Goal: Task Accomplishment & Management: Manage account settings

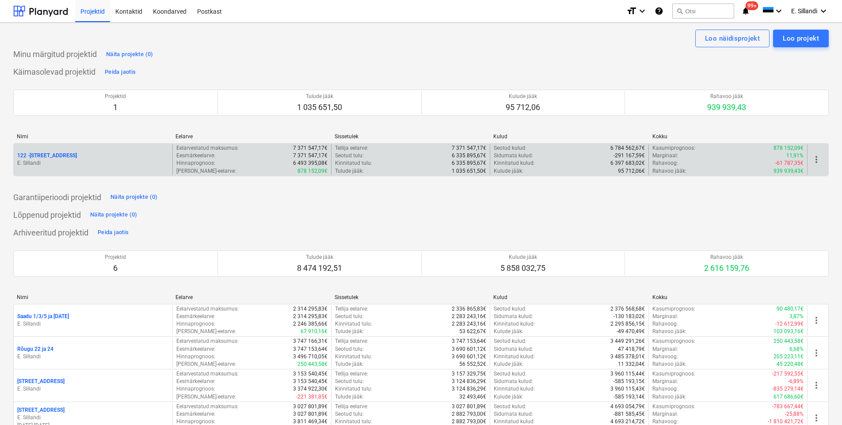
click at [36, 155] on p "122 - Viieaia tee 28" at bounding box center [47, 156] width 60 height 8
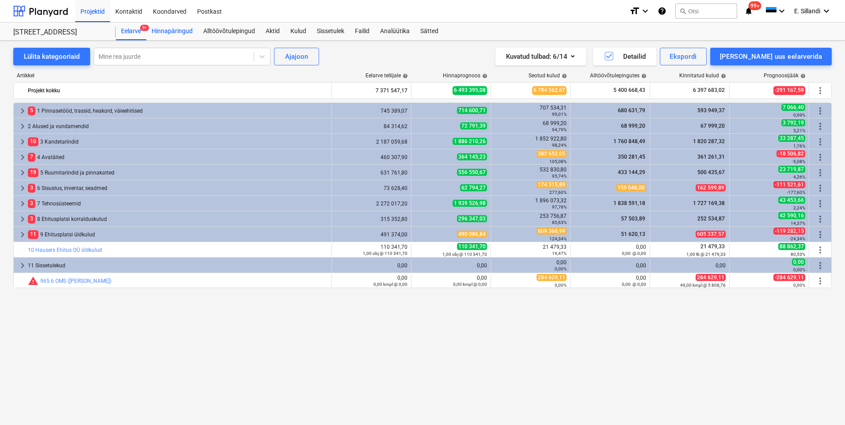
click at [177, 34] on div "Hinnapäringud" at bounding box center [172, 32] width 52 height 18
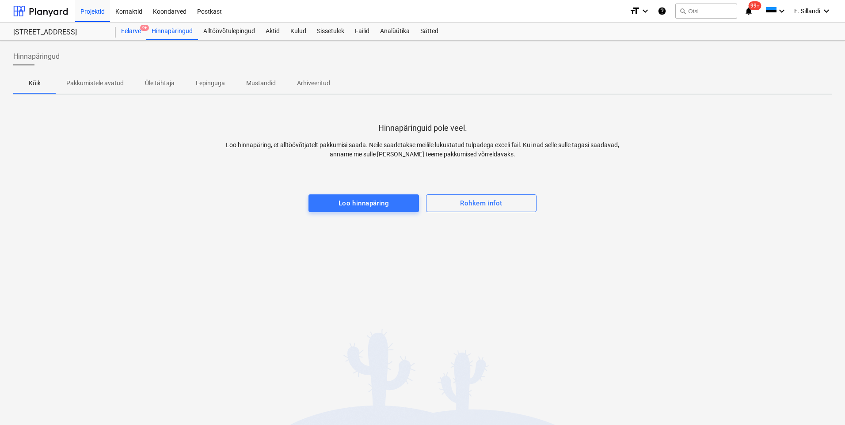
click at [141, 34] on div "Eelarve 9+" at bounding box center [131, 32] width 30 height 18
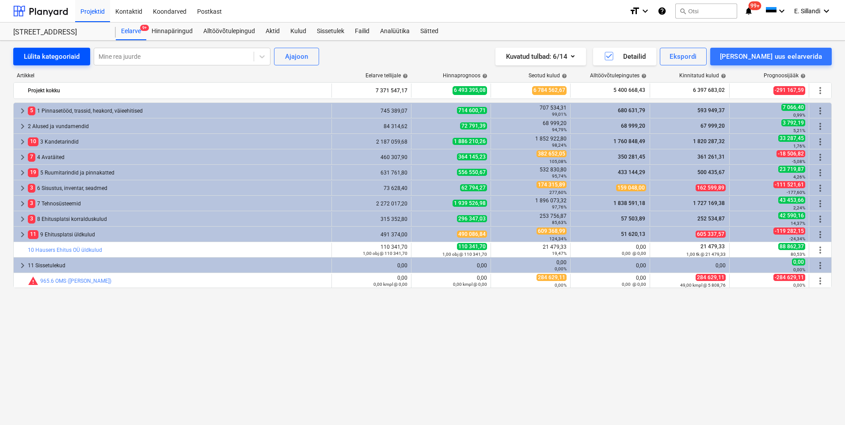
click at [53, 60] on div "Lülita kategooriaid" at bounding box center [52, 56] width 56 height 11
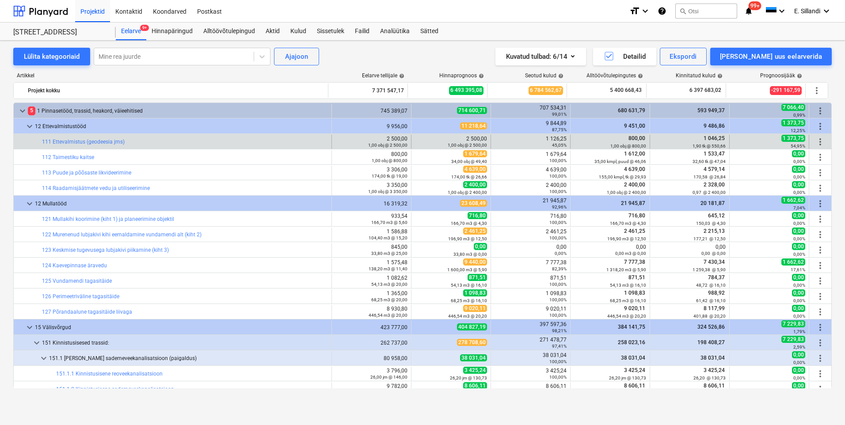
click at [817, 143] on span "more_vert" at bounding box center [820, 141] width 11 height 11
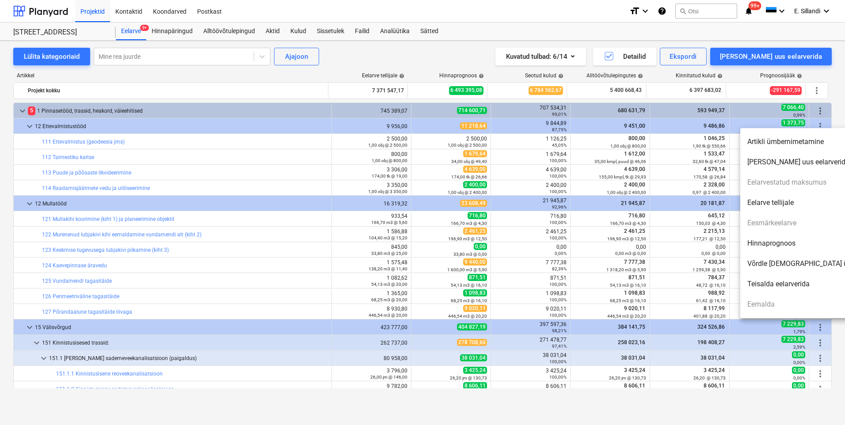
click at [785, 239] on li "Hinnaprognoos" at bounding box center [816, 243] width 152 height 20
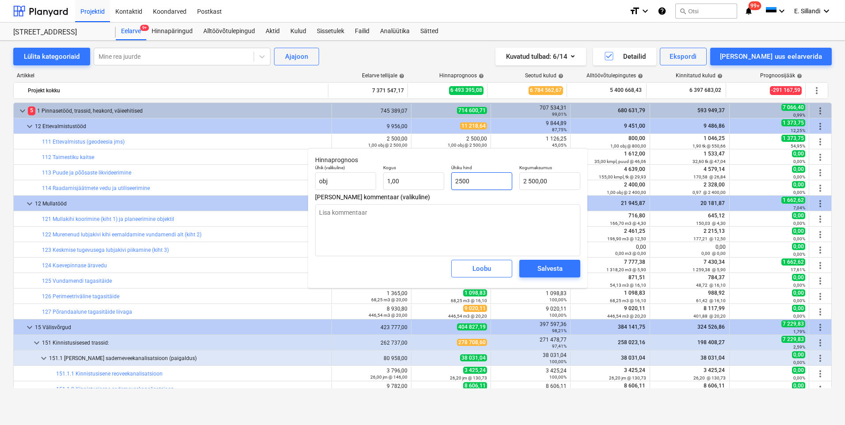
drag, startPoint x: 492, startPoint y: 182, endPoint x: 382, endPoint y: 164, distance: 111.4
click at [382, 164] on div "Ühik (valikuline) obj Kogus 1,00 Ühiku hind 2500 Kogumaksumus 2 500,00" at bounding box center [447, 177] width 272 height 32
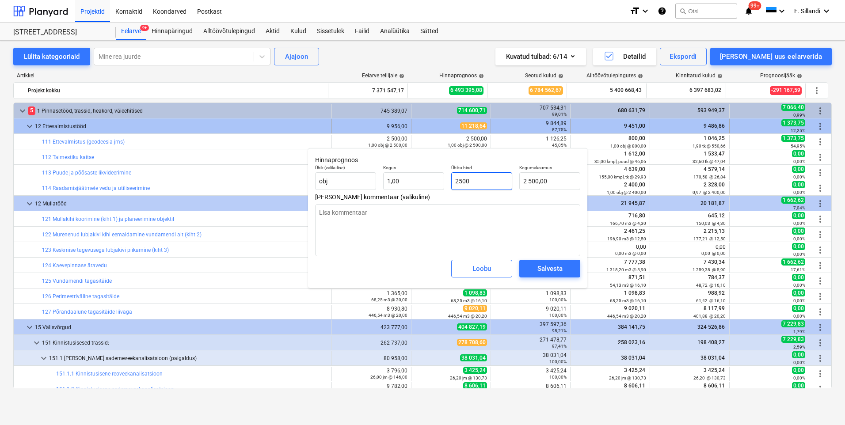
type input "4"
type textarea "x"
type input "4,00"
type input "44"
type textarea "x"
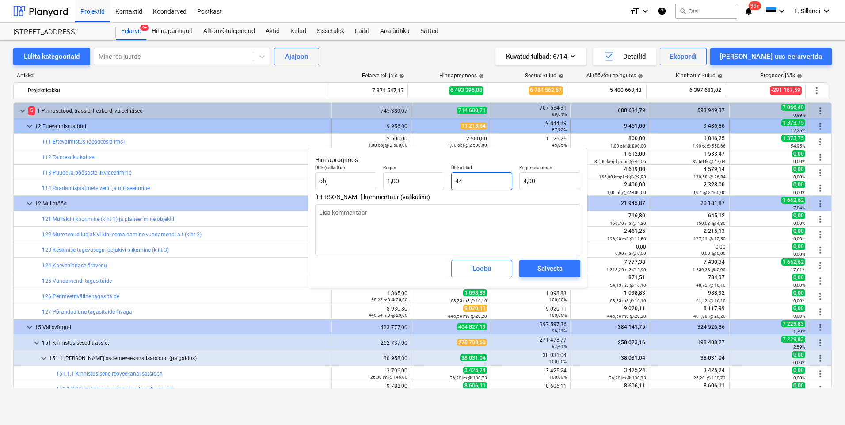
type input "44,00"
type input "445"
type textarea "x"
type input "445,00"
type input "4459"
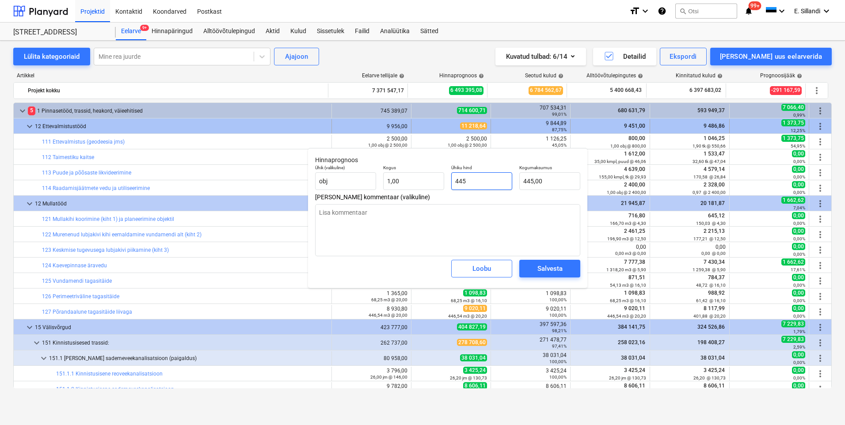
type textarea "x"
type input "4 459,00"
type input "44593"
type textarea "x"
type input "44 593,00"
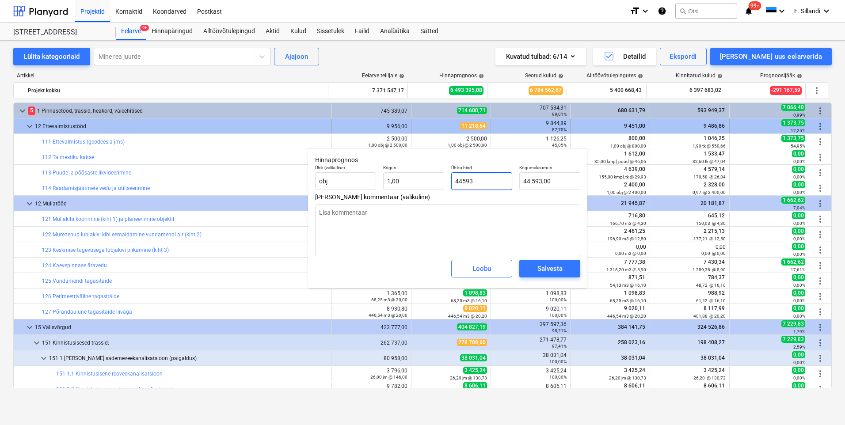
type input "445935"
type textarea "x"
type input "445 935,00"
type input "4459358"
type textarea "x"
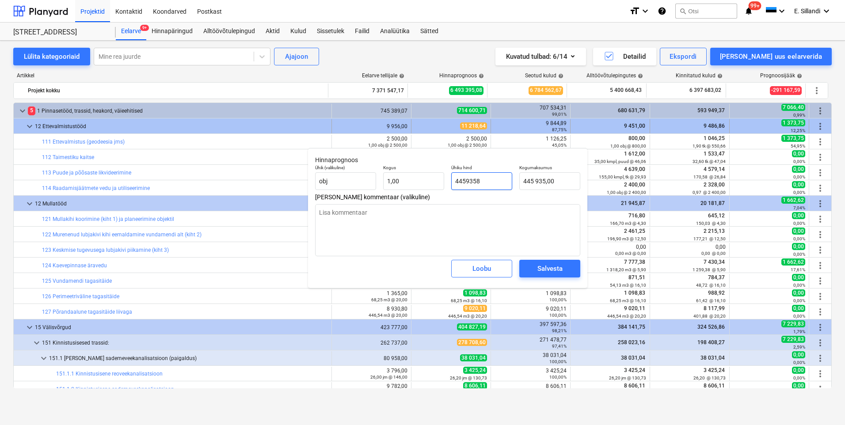
type input "4 459 358,00"
type input "445935"
type textarea "x"
type input "445 935,00"
type input "44"
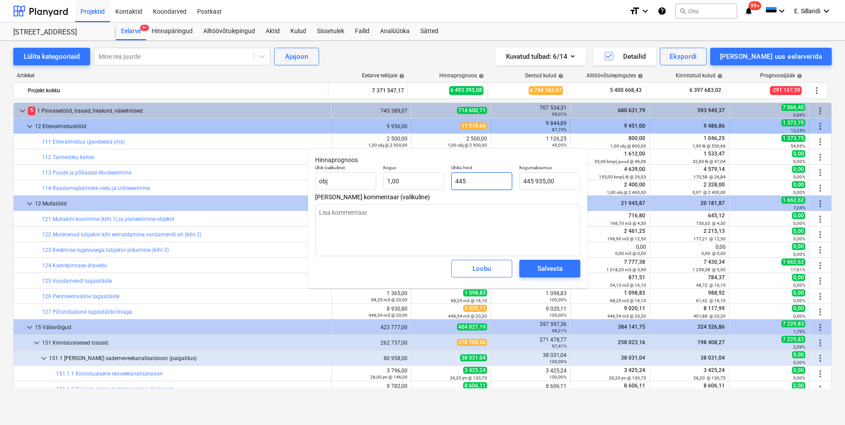
type textarea "x"
type input "4"
type input "44,00"
type textarea "x"
type input "0,00"
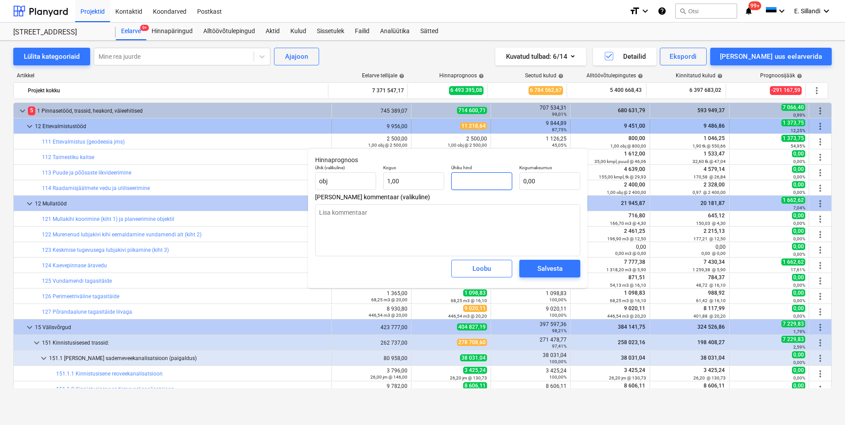
type input "1"
type textarea "x"
type input "1,00"
type input "11"
type textarea "x"
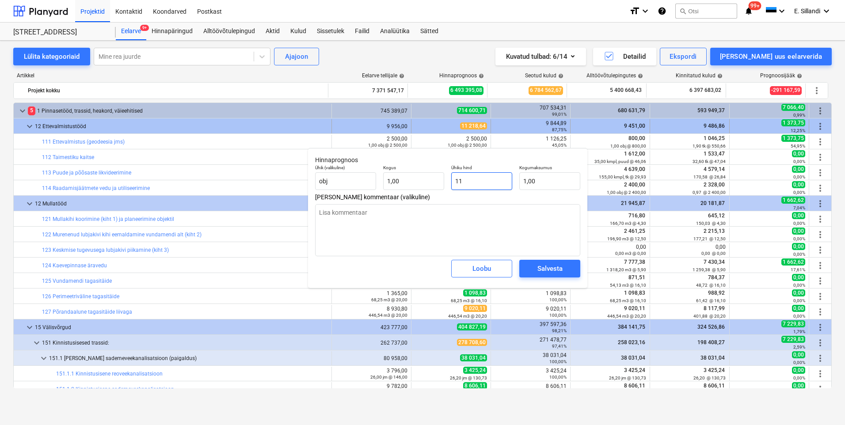
type input "11,00"
type input "112"
type textarea "x"
type input "112,00"
type input "1125"
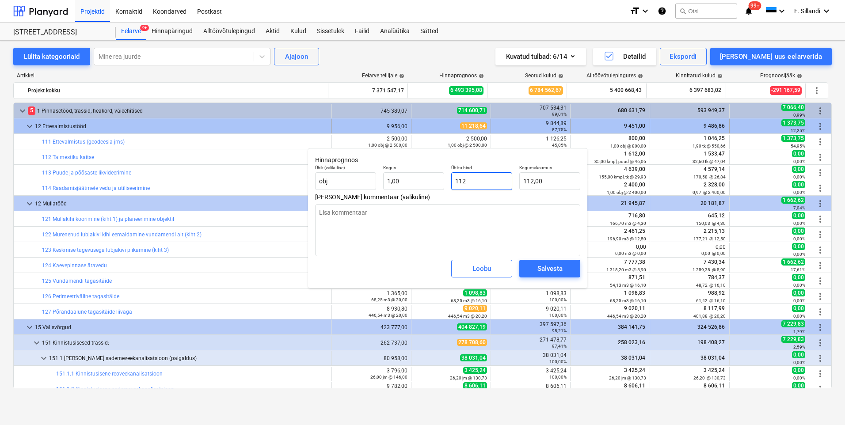
type textarea "x"
type input "1 125,00"
type input "1125,"
type textarea "x"
type input "1125,2"
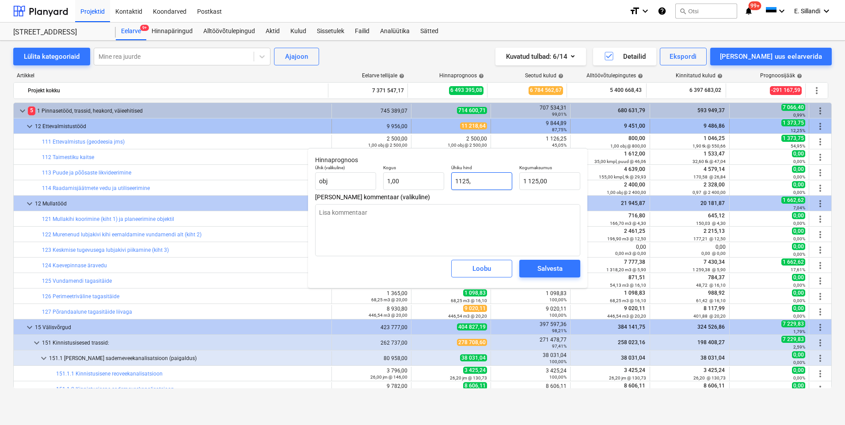
type textarea "x"
type input "1 125,20"
type input "1125,25"
type textarea "x"
type input "1 125,25"
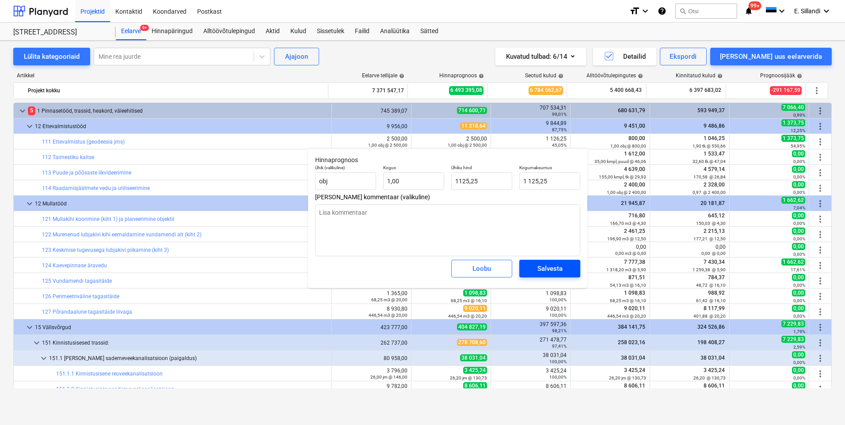
type input "1 125,25"
click at [569, 265] on span "Salvesta" at bounding box center [550, 268] width 40 height 11
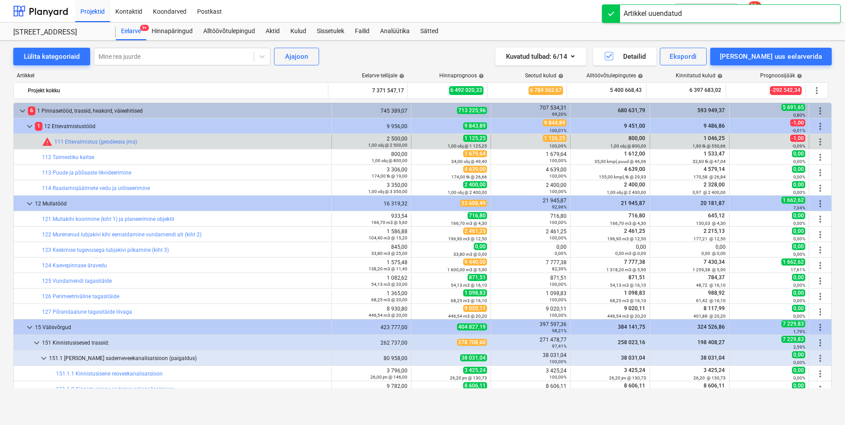
click at [815, 143] on span "more_vert" at bounding box center [820, 141] width 11 height 11
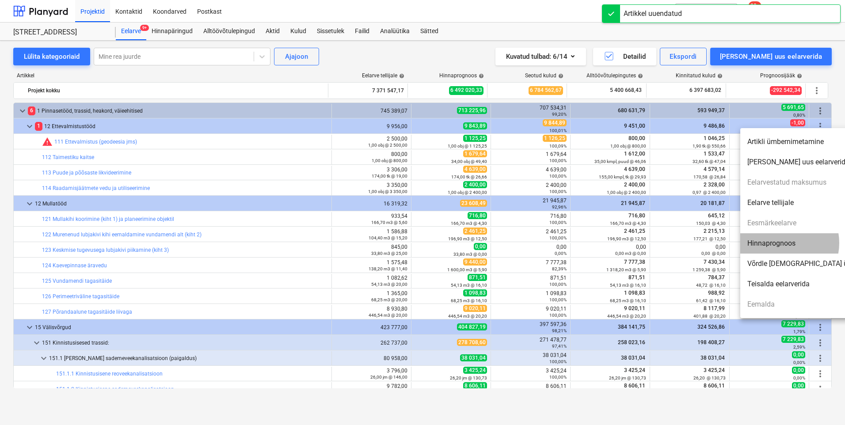
click at [780, 243] on li "Hinnaprognoos" at bounding box center [816, 243] width 152 height 20
type textarea "x"
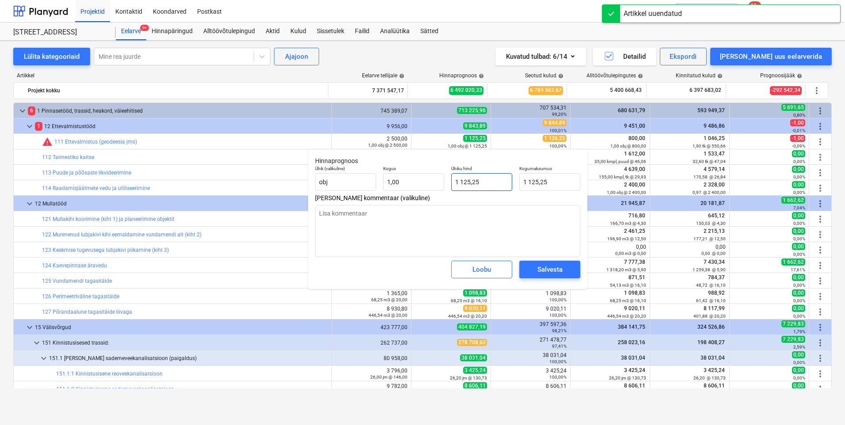
type input "1125,25"
click at [487, 188] on input "1125,25" at bounding box center [481, 182] width 61 height 18
click at [468, 185] on input "1125,25" at bounding box center [481, 182] width 61 height 18
type textarea "x"
type input "112,25"
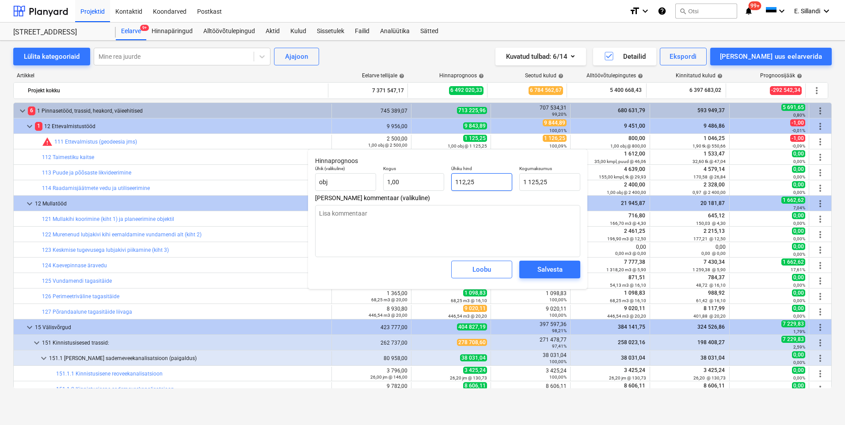
type input "112,25"
type textarea "x"
type input "1126,25"
type input "1 126,25"
type input "1126,25"
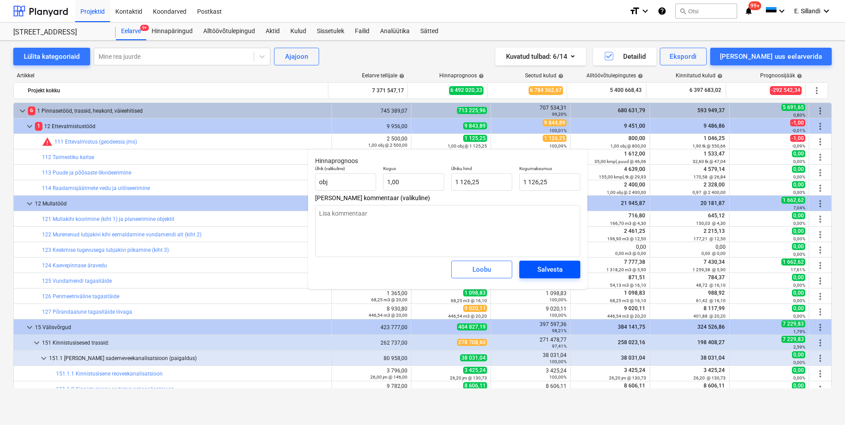
click at [537, 270] on span "Salvesta" at bounding box center [550, 269] width 40 height 11
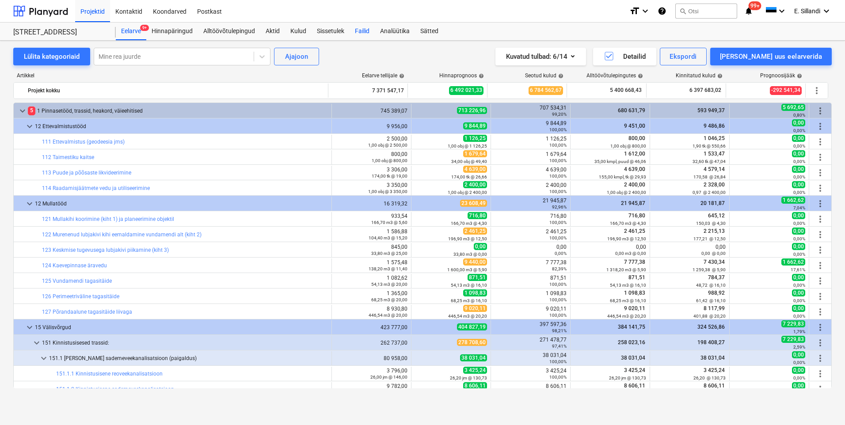
click at [366, 32] on div "Failid" at bounding box center [361, 32] width 25 height 18
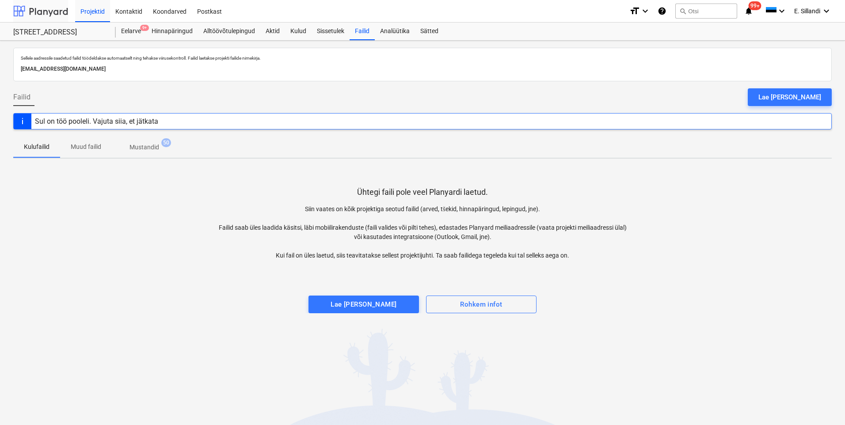
click at [50, 11] on div at bounding box center [40, 11] width 55 height 22
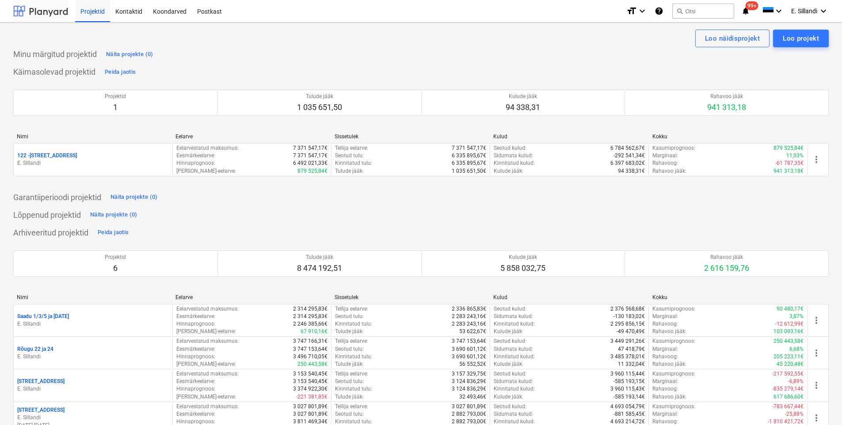
click at [18, 9] on div at bounding box center [40, 11] width 55 height 22
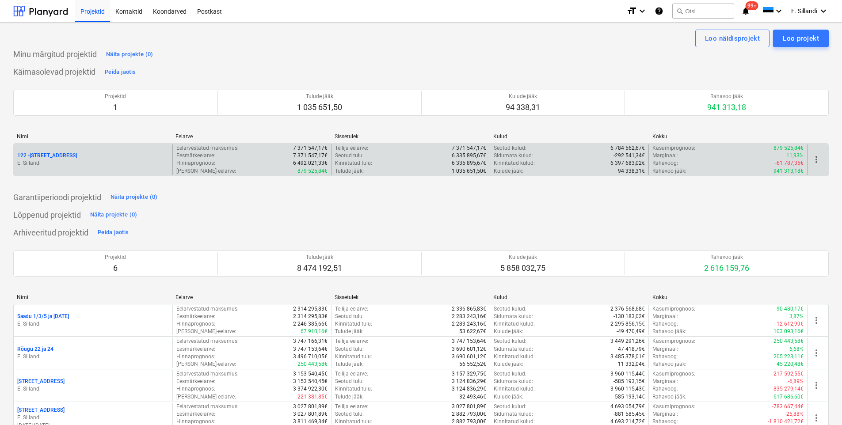
click at [51, 151] on div "122 - [STREET_ADDRESS]" at bounding box center [93, 159] width 159 height 30
click at [60, 151] on div "122 - [STREET_ADDRESS]" at bounding box center [93, 159] width 159 height 30
click at [58, 156] on p "122 - [STREET_ADDRESS]" at bounding box center [47, 156] width 60 height 8
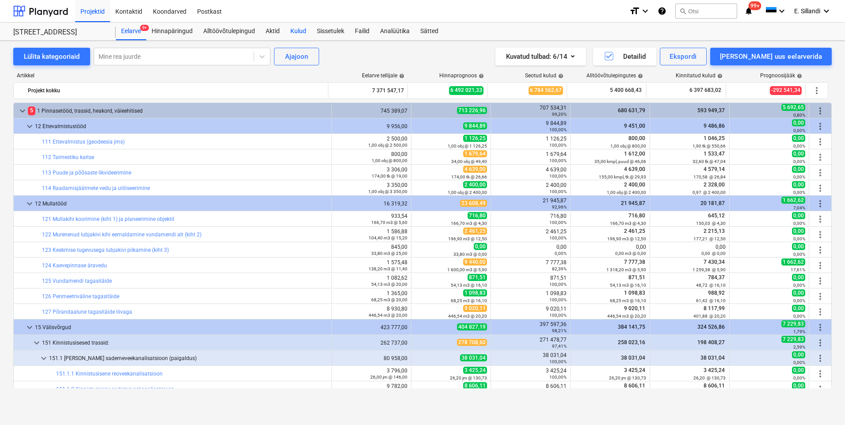
click at [301, 34] on div "Kulud" at bounding box center [298, 32] width 27 height 18
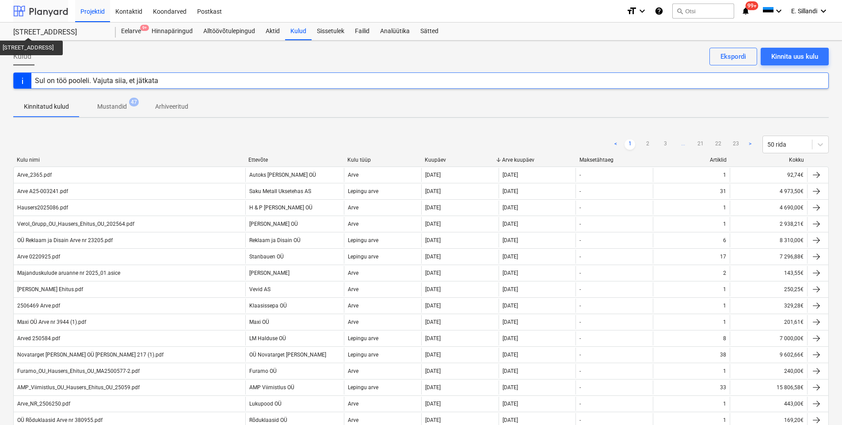
click at [27, 20] on div at bounding box center [40, 11] width 55 height 22
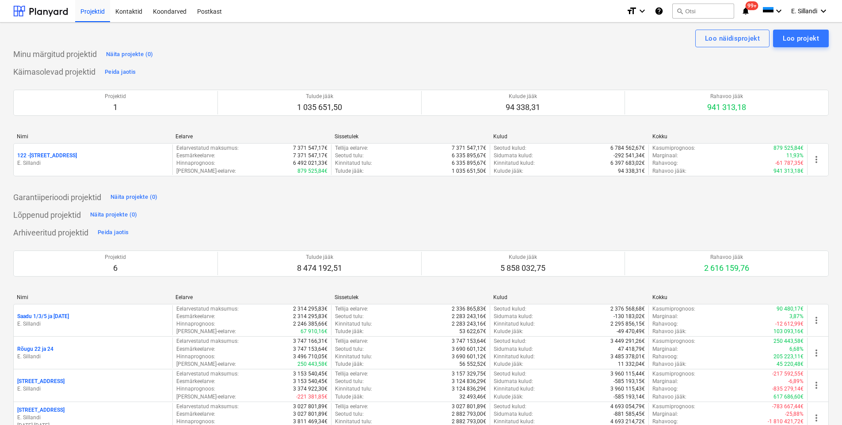
drag, startPoint x: 51, startPoint y: 9, endPoint x: 73, endPoint y: 12, distance: 21.9
click at [52, 10] on div at bounding box center [40, 11] width 55 height 22
click at [394, 212] on div "Lõppenud projektid Näita projekte (0)" at bounding box center [420, 215] width 815 height 14
click at [63, 16] on div at bounding box center [40, 11] width 55 height 22
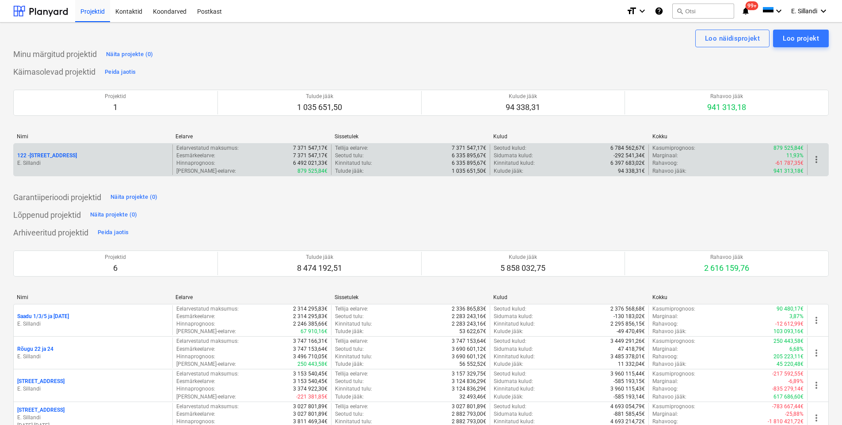
click at [78, 146] on div "122 - [STREET_ADDRESS]" at bounding box center [93, 159] width 159 height 30
click at [70, 153] on div "122 - [STREET_ADDRESS]" at bounding box center [93, 156] width 152 height 8
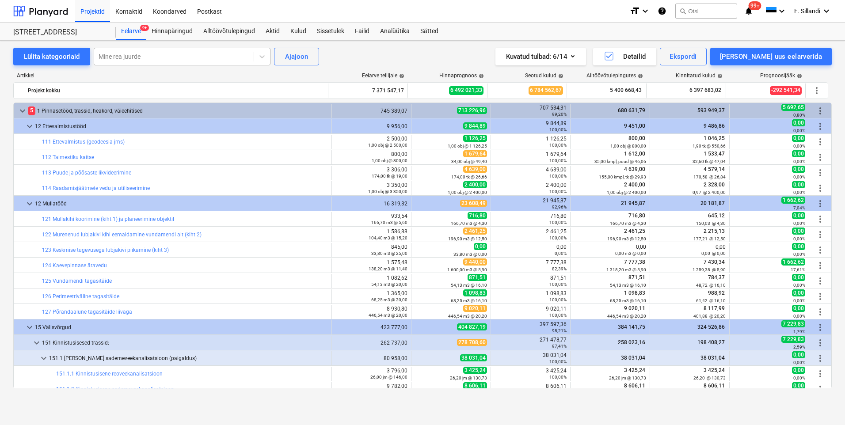
click at [182, 54] on div at bounding box center [174, 56] width 151 height 9
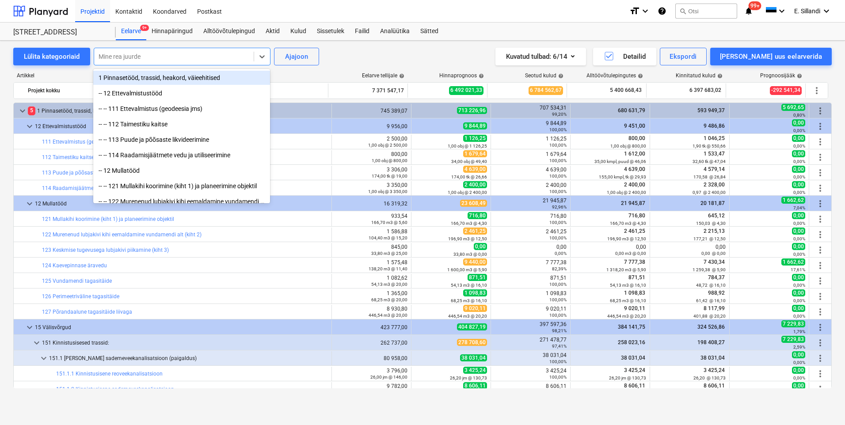
click at [182, 54] on div at bounding box center [174, 56] width 151 height 9
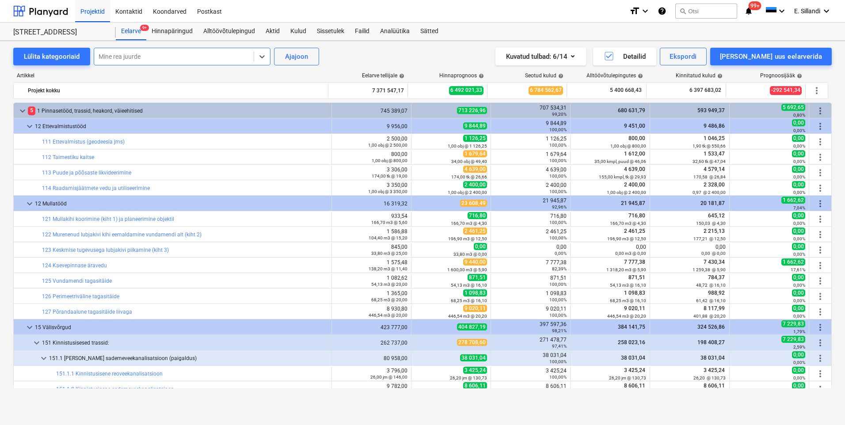
click at [401, 61] on div "Lülita kategooriaid Select is focused ,type to refine list, press Down to open …" at bounding box center [422, 57] width 818 height 18
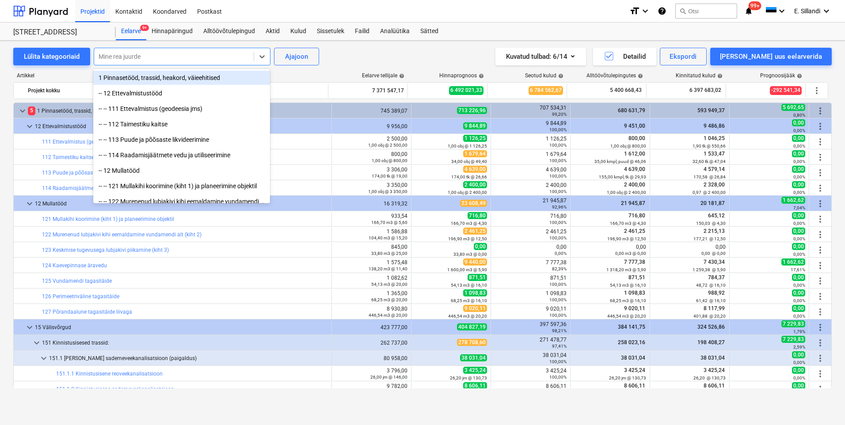
click at [177, 59] on div at bounding box center [174, 56] width 151 height 9
click at [178, 59] on div at bounding box center [174, 56] width 151 height 9
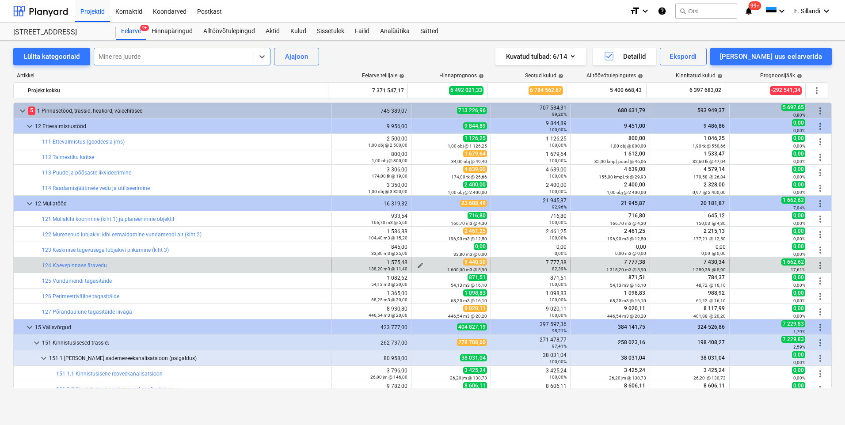
scroll to position [103, 0]
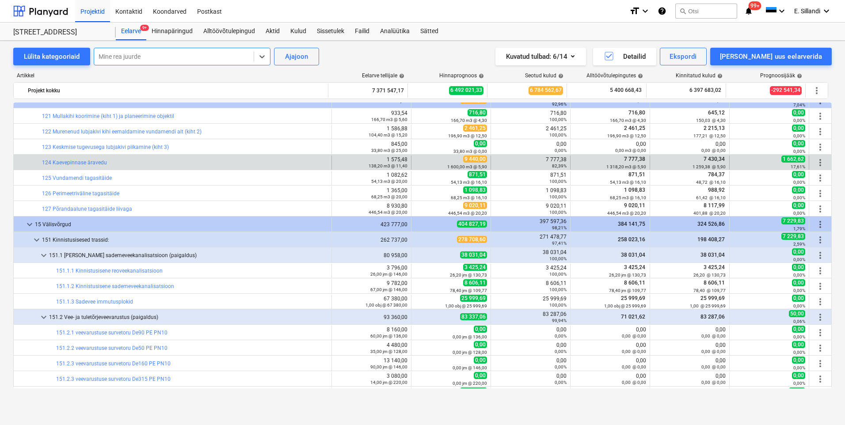
click at [816, 162] on span "more_vert" at bounding box center [820, 162] width 11 height 11
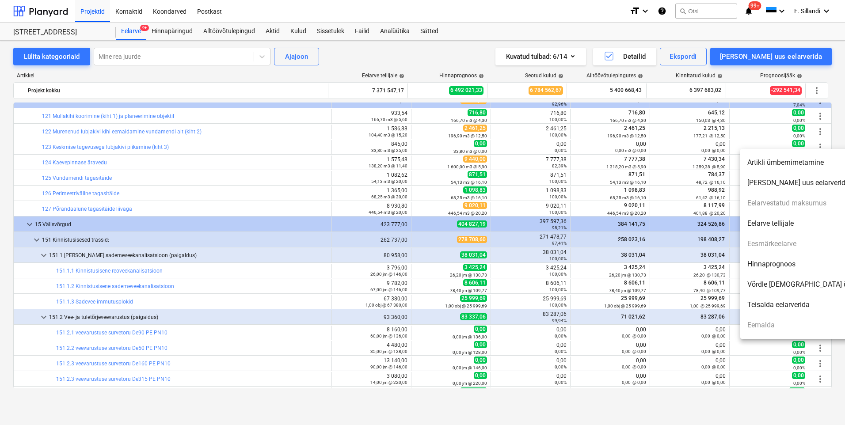
click at [835, 140] on div at bounding box center [422, 212] width 845 height 425
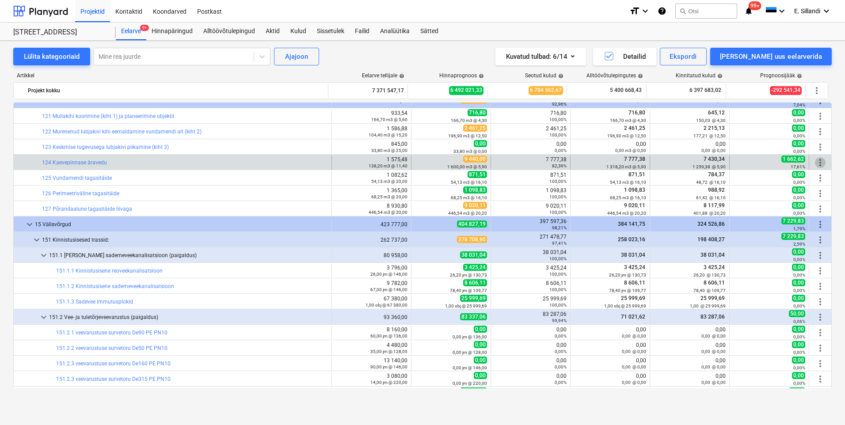
click at [815, 161] on span "more_vert" at bounding box center [820, 162] width 11 height 11
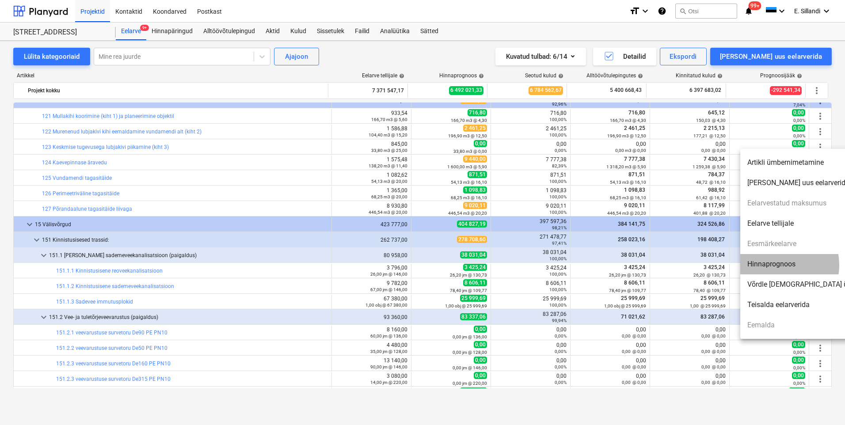
click at [774, 265] on li "Hinnaprognoos" at bounding box center [816, 264] width 152 height 20
type textarea "x"
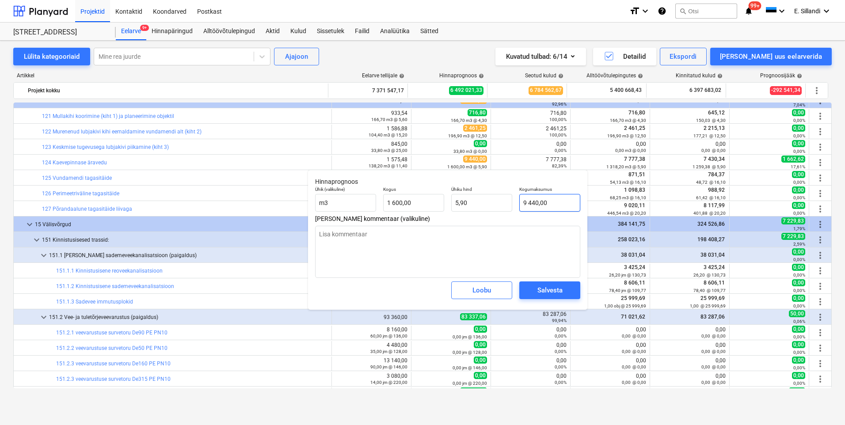
type input "9440"
drag, startPoint x: 555, startPoint y: 201, endPoint x: 465, endPoint y: 194, distance: 90.0
click at [473, 195] on div "Ühik (valikuline) m3 Kogus 1 600,00 Ühiku hind 5,90 Kogumaksumus 9440" at bounding box center [447, 199] width 272 height 32
type textarea "x"
type input "7"
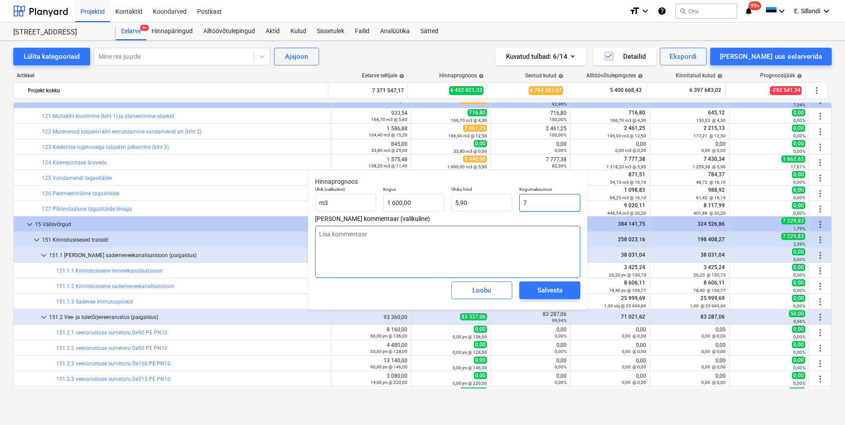
type input "0,00"
type textarea "x"
type input "77"
type input "0,05"
type textarea "x"
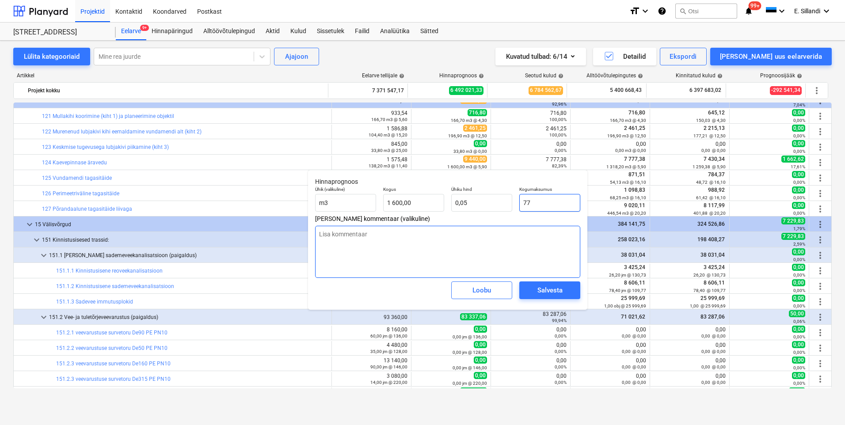
type input "777"
type input "0,49"
type textarea "x"
type input "7777"
type input "4,86"
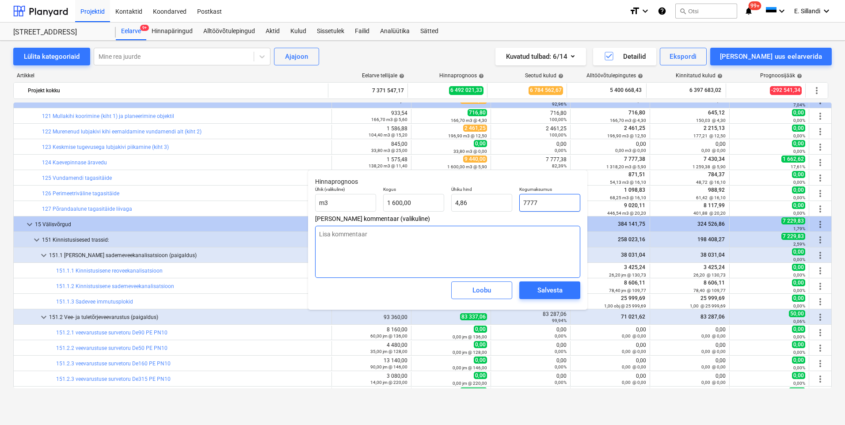
type textarea "x"
type input "7777,"
type textarea "x"
type input "7777,3"
type textarea "x"
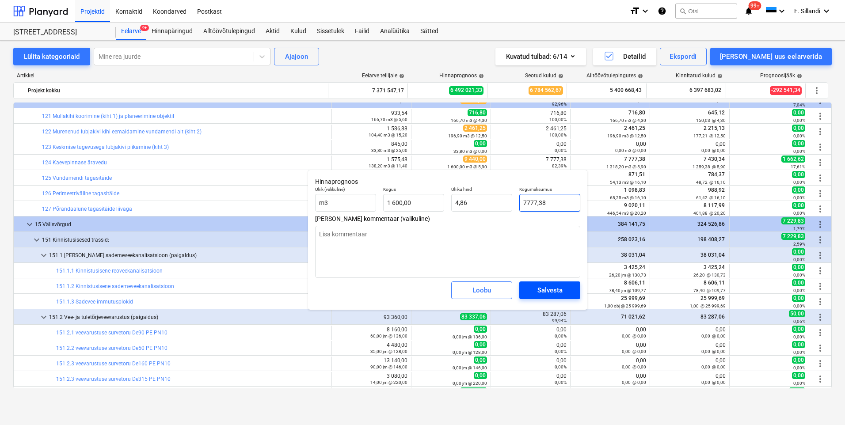
type input "7777,38"
type textarea "x"
type input "7 777,38"
click at [540, 288] on div "Salvesta" at bounding box center [549, 289] width 25 height 11
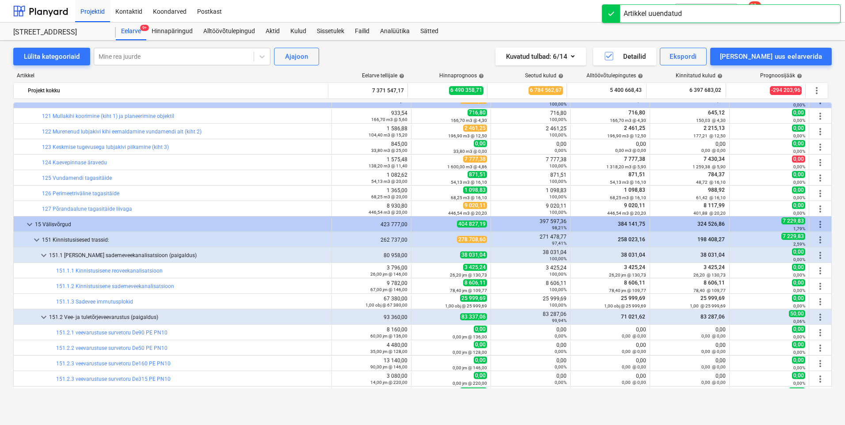
scroll to position [309, 0]
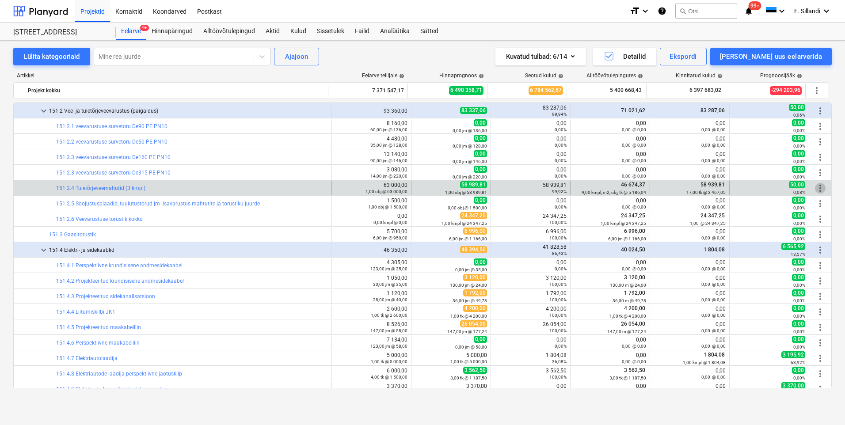
click at [816, 187] on span "more_vert" at bounding box center [820, 188] width 11 height 11
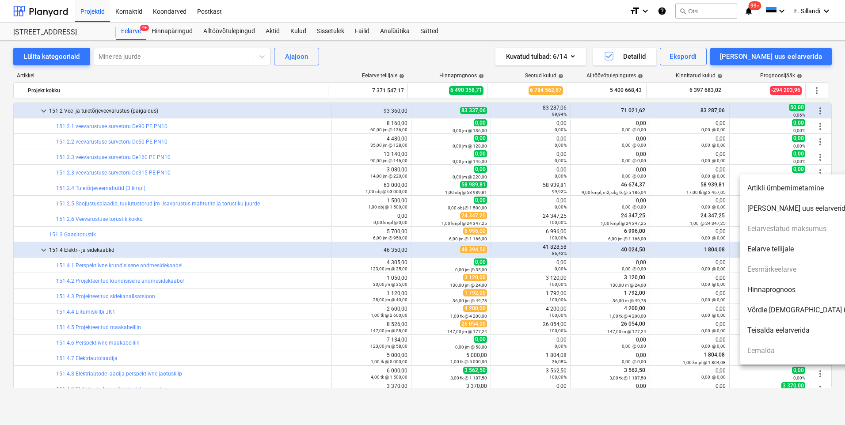
click at [770, 290] on li "Hinnaprognoos" at bounding box center [816, 290] width 152 height 20
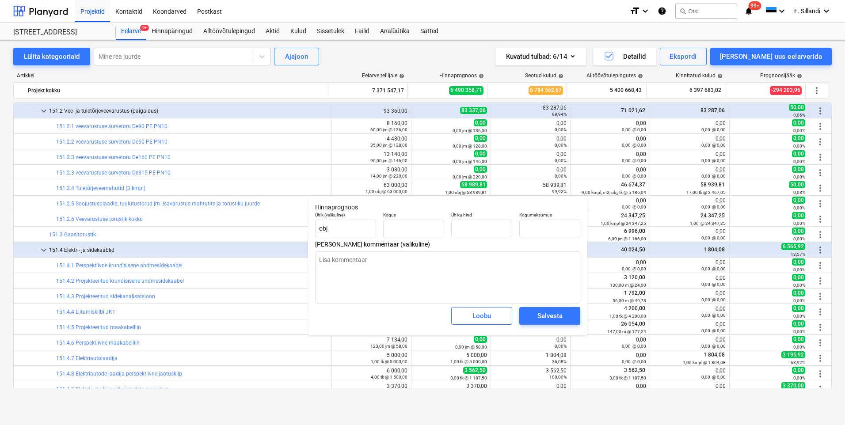
type textarea "x"
type input "1,00"
type input "58 989,81"
type input "58989,81"
drag, startPoint x: 562, startPoint y: 229, endPoint x: 512, endPoint y: 228, distance: 50.4
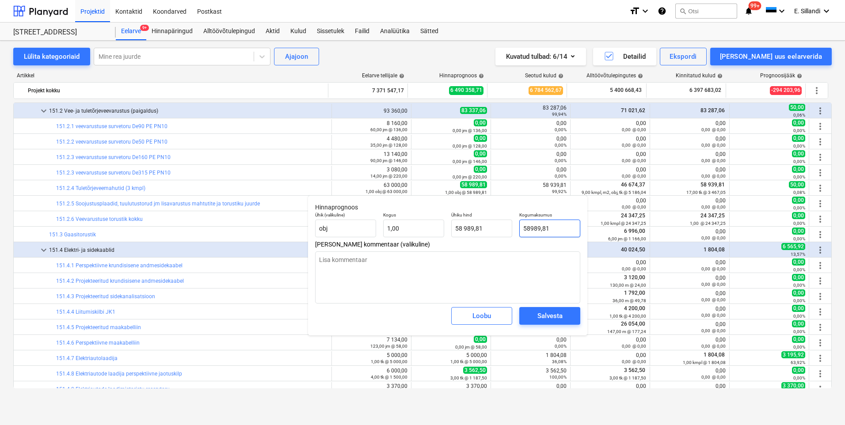
click at [512, 228] on div "Ühik (valikuline) obj Kogus 1,00 Ühiku hind 58 989,81 Kogumaksumus 58989,81" at bounding box center [447, 224] width 272 height 32
click at [536, 227] on input "58989,81" at bounding box center [549, 229] width 61 height 18
type textarea "x"
type input "5899,81"
type input "5 899,81"
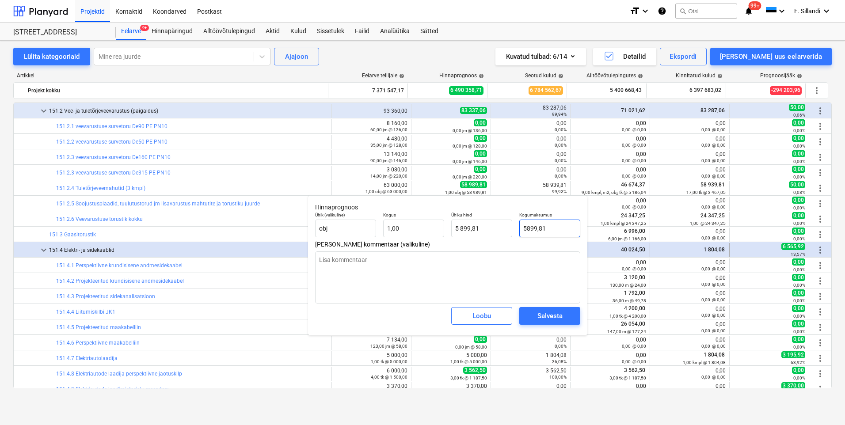
type textarea "x"
type input "58939,81"
type input "58 939,81"
type input "58939,81"
type textarea "x"
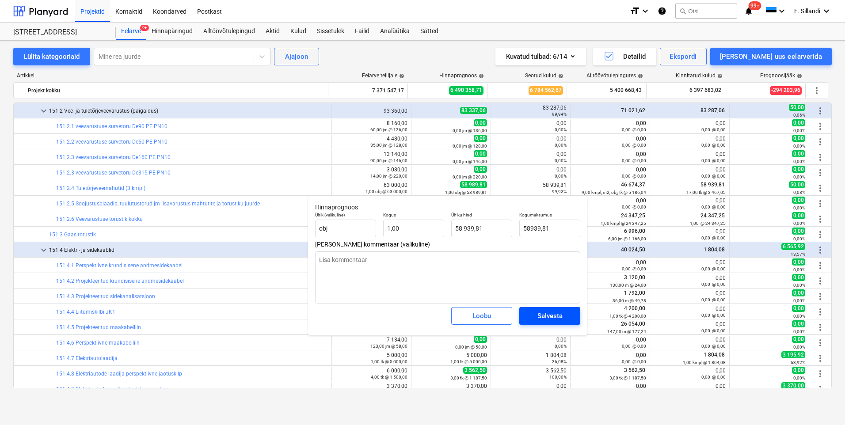
type input "58 939,81"
click at [557, 325] on button "Salvesta" at bounding box center [549, 316] width 61 height 18
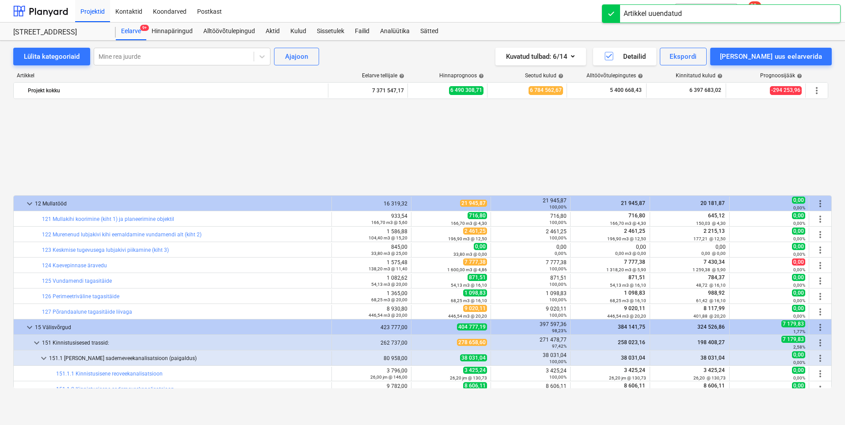
scroll to position [412, 0]
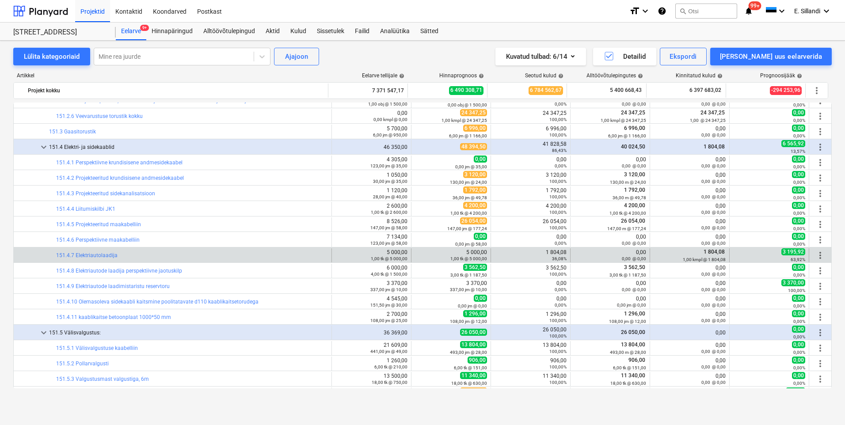
click at [815, 255] on span "more_vert" at bounding box center [820, 255] width 11 height 11
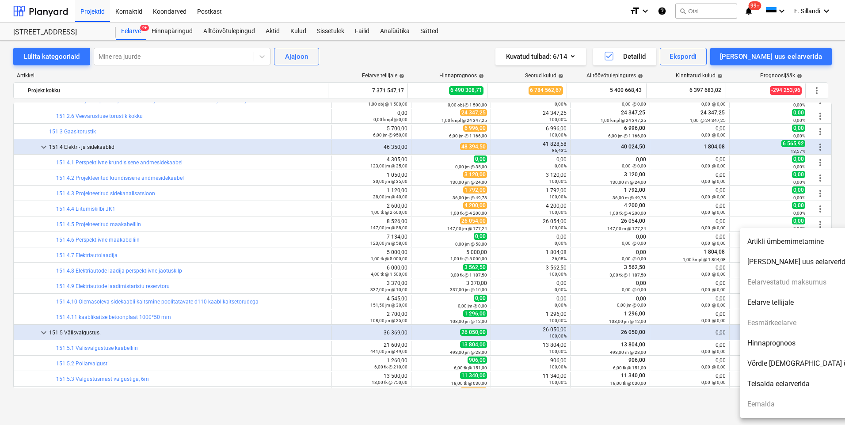
click at [794, 343] on li "Hinnaprognoos" at bounding box center [816, 343] width 152 height 20
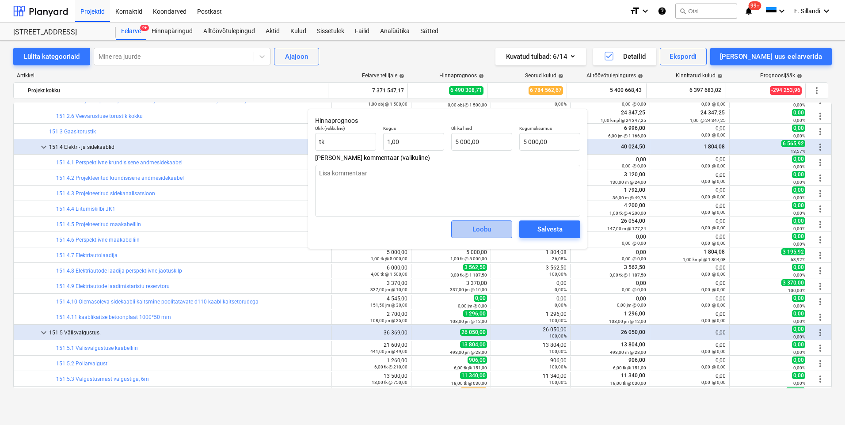
click at [493, 225] on span "Loobu" at bounding box center [481, 229] width 39 height 11
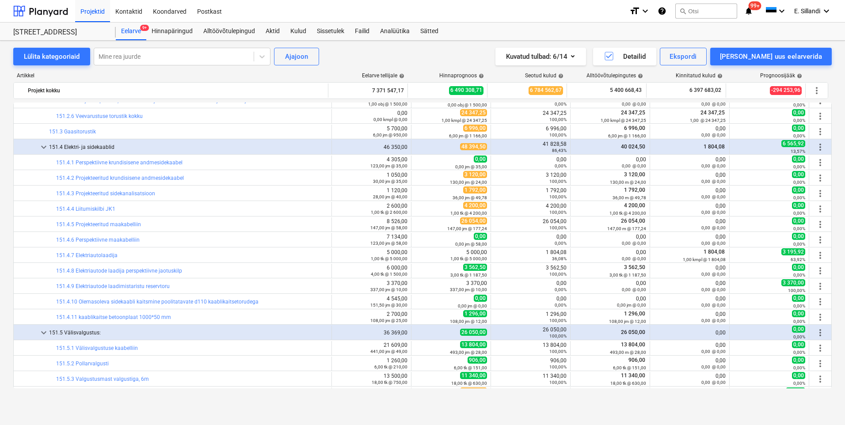
scroll to position [516, 0]
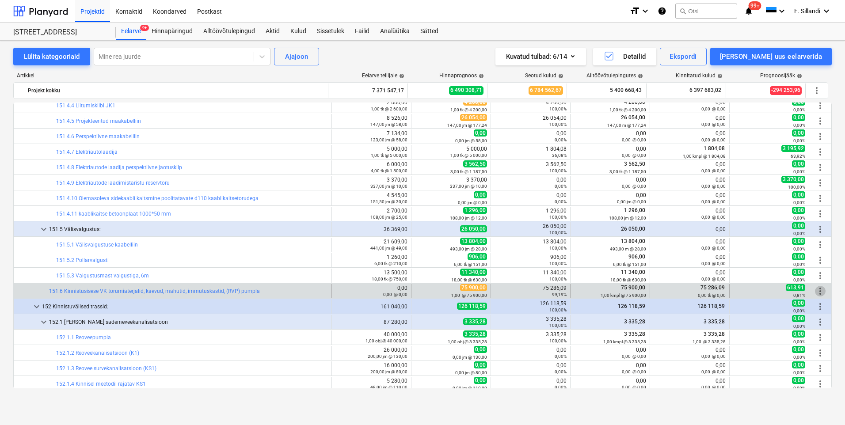
click at [815, 290] on span "more_vert" at bounding box center [820, 291] width 11 height 11
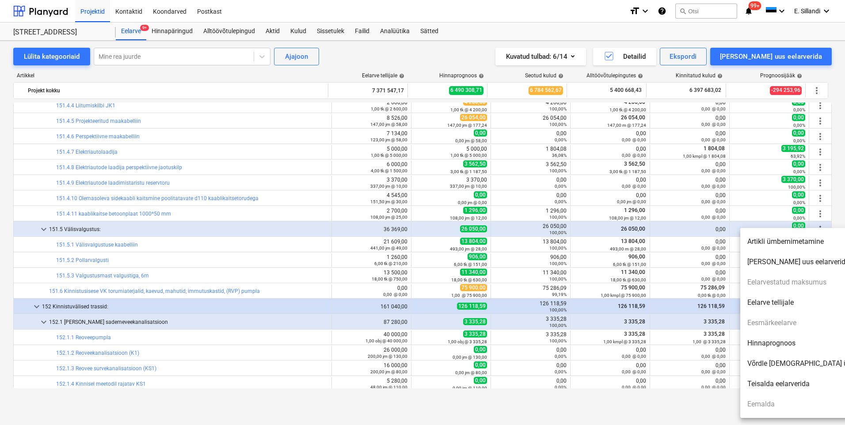
click at [643, 272] on div at bounding box center [422, 212] width 845 height 425
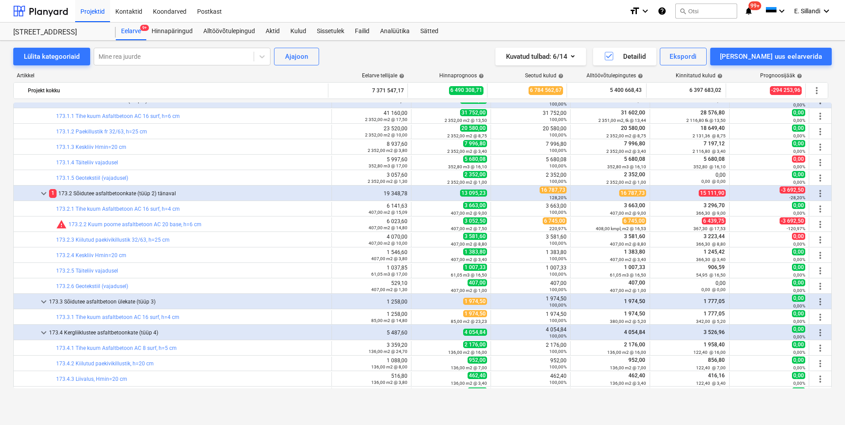
scroll to position [1134, 0]
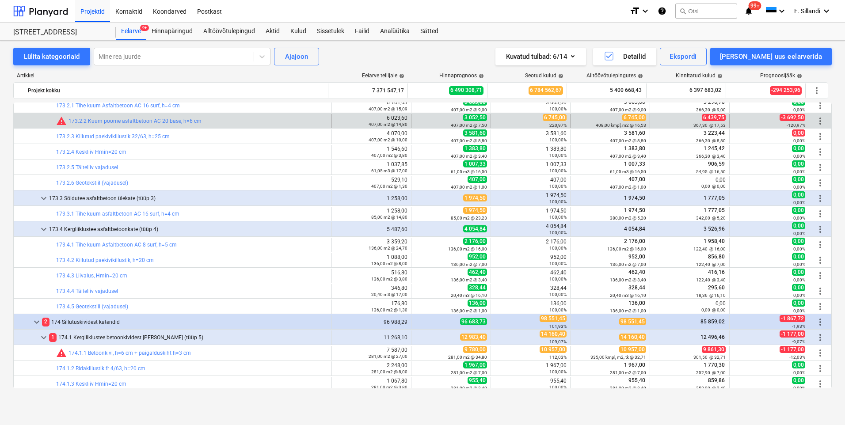
click at [818, 122] on span "more_vert" at bounding box center [820, 121] width 11 height 11
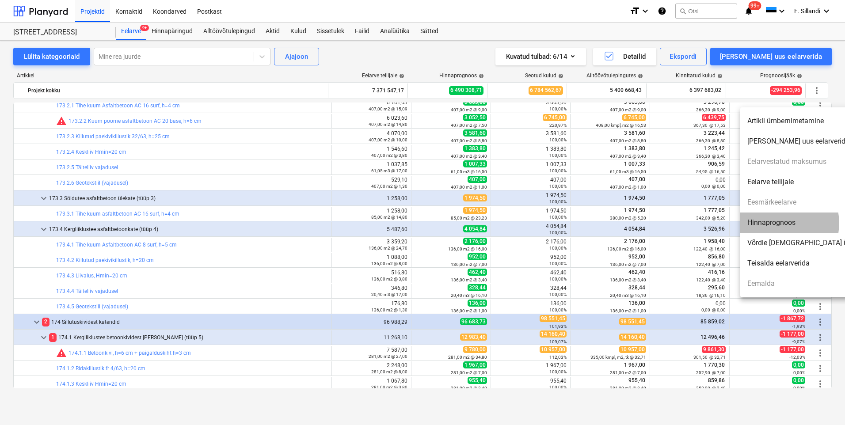
click at [782, 223] on li "Hinnaprognoos" at bounding box center [816, 222] width 152 height 20
type textarea "x"
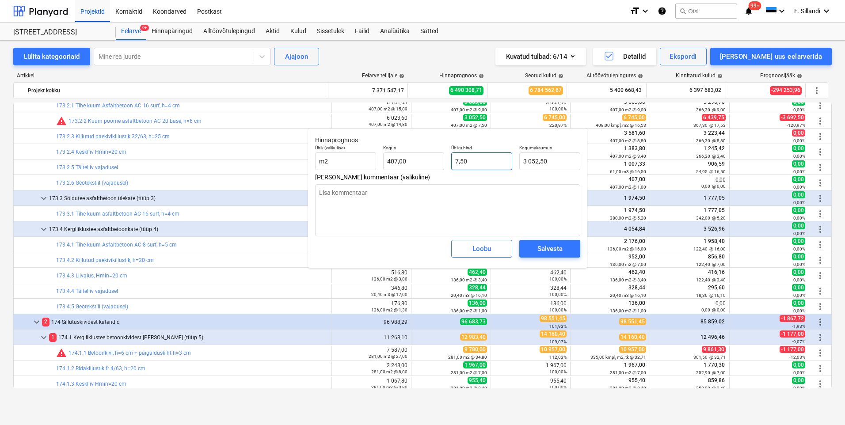
type input "7,5"
drag, startPoint x: 489, startPoint y: 162, endPoint x: 435, endPoint y: 161, distance: 53.9
click at [435, 161] on div "Ühik (valikuline) m2 Kogus 407,00 Ühiku hind 7,5 Kogumaksumus 3 052,50" at bounding box center [447, 157] width 272 height 32
type textarea "x"
type input "407"
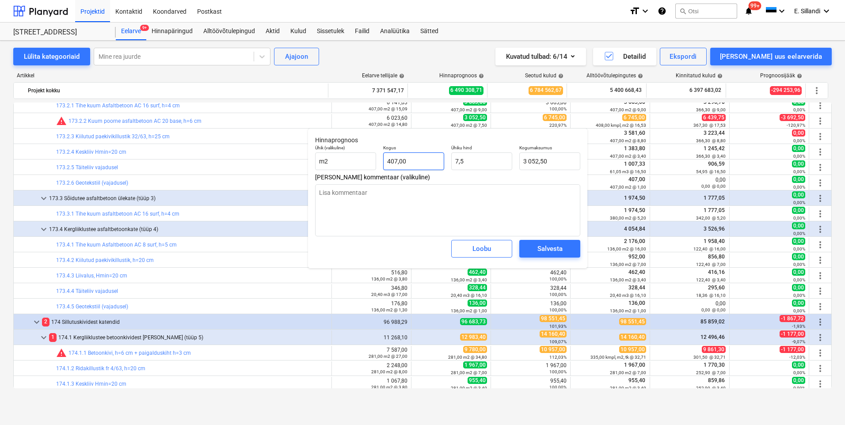
type input "7,50"
drag, startPoint x: 406, startPoint y: 160, endPoint x: 354, endPoint y: 160, distance: 52.1
click at [356, 160] on div "Ühik (valikuline) m2 Kogus 407 Ühiku hind 7,50 Kogumaksumus 3 052,50" at bounding box center [447, 157] width 272 height 32
type textarea "x"
type input "4"
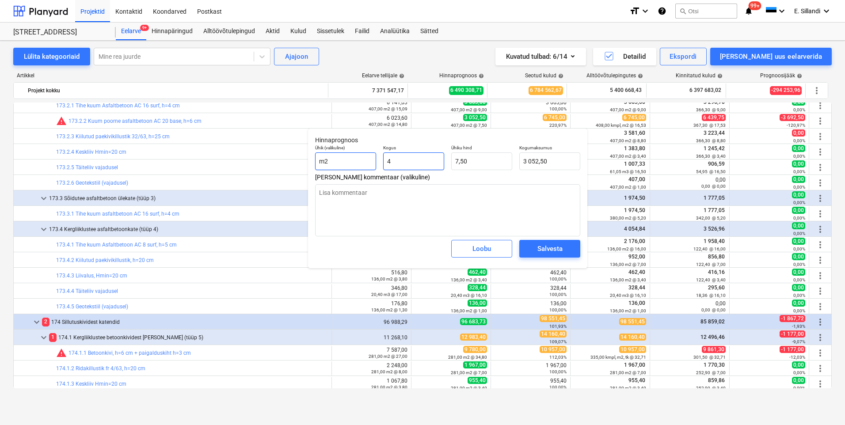
type input "30,00"
type textarea "x"
type input "40"
type input "300,00"
type textarea "x"
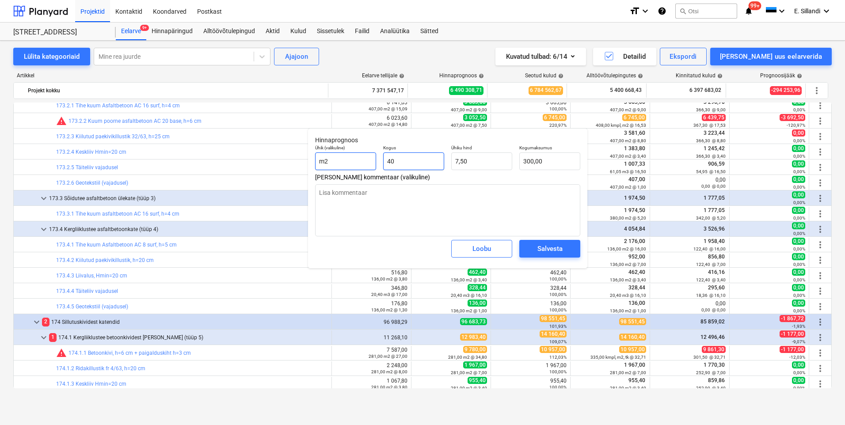
type input "408"
type input "3 060,00"
type input "408"
type textarea "x"
type input "408,00"
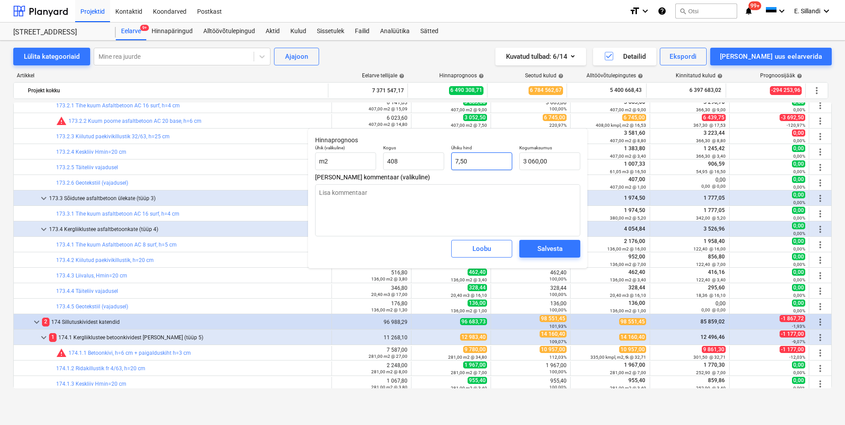
type input "7,5"
drag, startPoint x: 476, startPoint y: 159, endPoint x: 427, endPoint y: 158, distance: 49.5
click at [427, 158] on div "Ühik (valikuline) m2 Kogus 408,00 Ühiku hind 7,5 Kogumaksumus 3 060,00" at bounding box center [447, 157] width 272 height 32
type textarea "x"
type input "1"
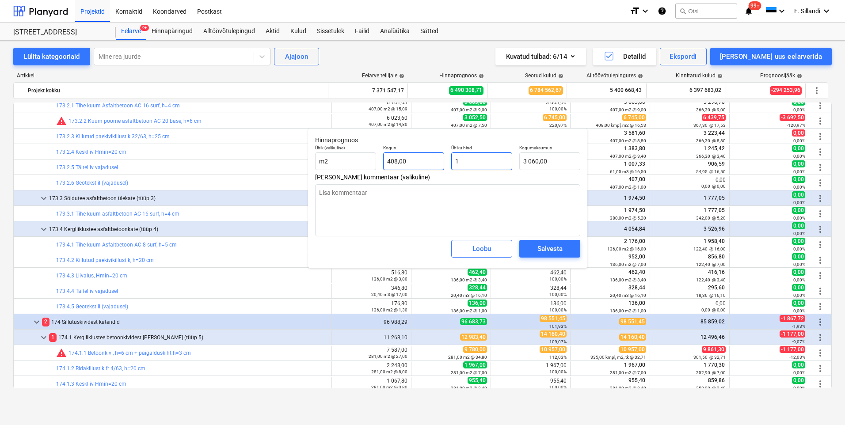
type input "408,00"
type textarea "x"
type input "16"
type input "6 528,00"
type textarea "x"
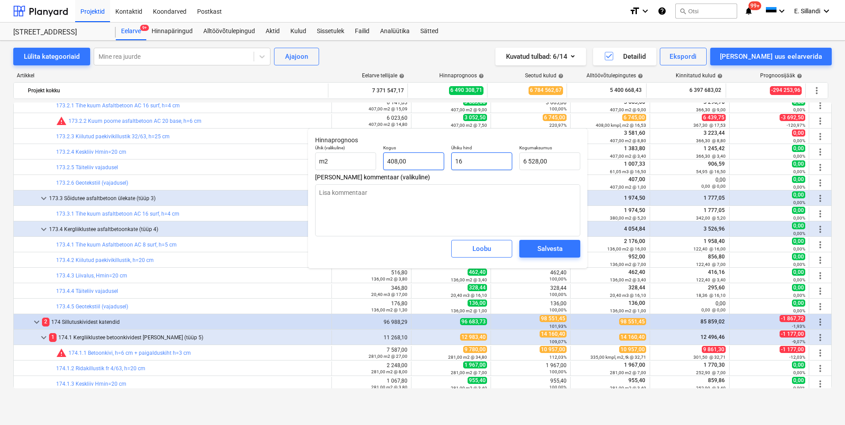
type input "16,"
type textarea "x"
type input "16,5"
type input "6 732,00"
type input "16,53"
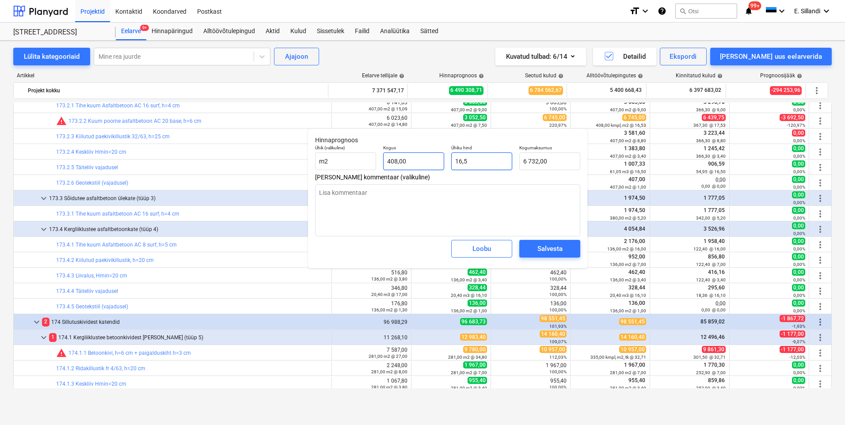
type textarea "x"
type input "6 744,24"
type input "16,53"
type textarea "x"
type input "6744,24"
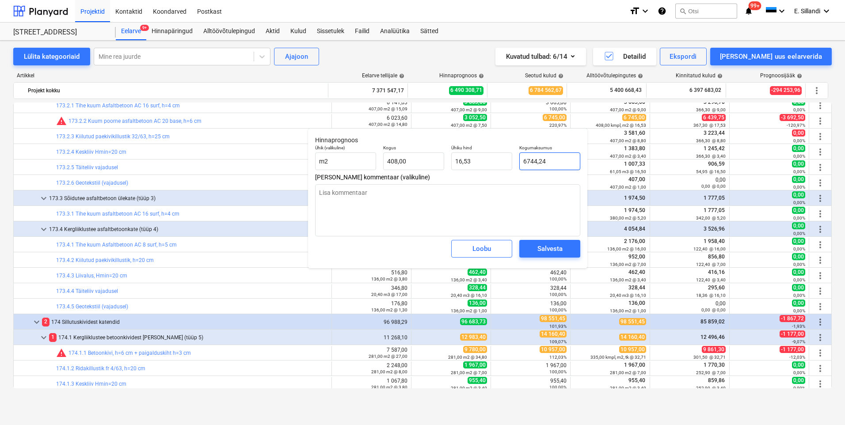
drag, startPoint x: 555, startPoint y: 162, endPoint x: 530, endPoint y: 164, distance: 25.7
click at [530, 164] on input "6744,24" at bounding box center [549, 161] width 61 height 18
type textarea "x"
type input "674"
type input "1,65"
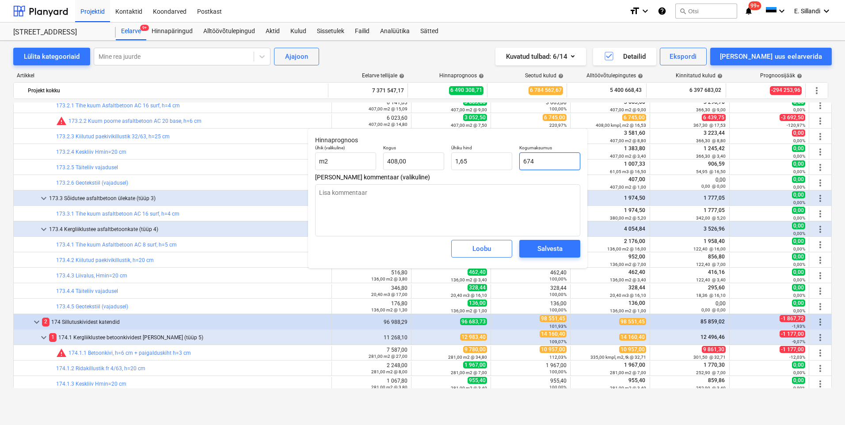
type textarea "x"
type input "6745"
type input "16,53"
type input "6745"
type textarea "x"
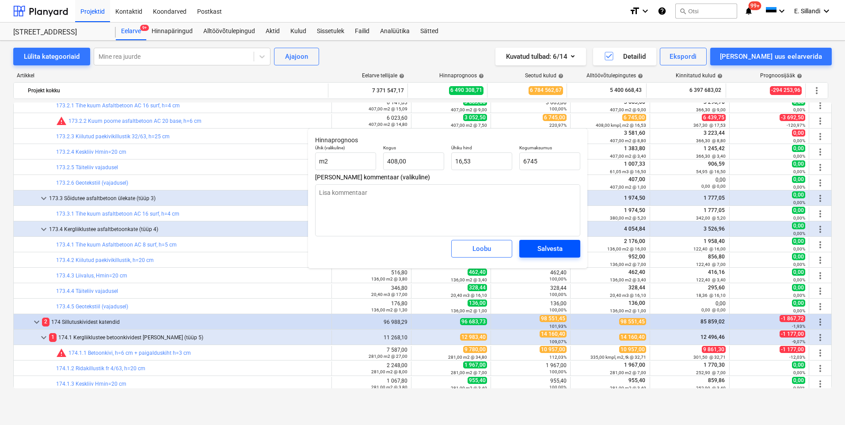
type input "6 745,00"
click at [556, 249] on div "Salvesta" at bounding box center [549, 248] width 25 height 11
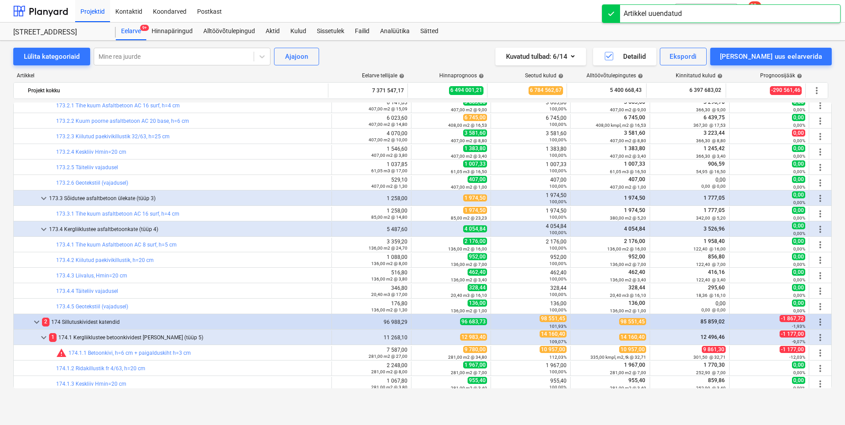
scroll to position [1340, 0]
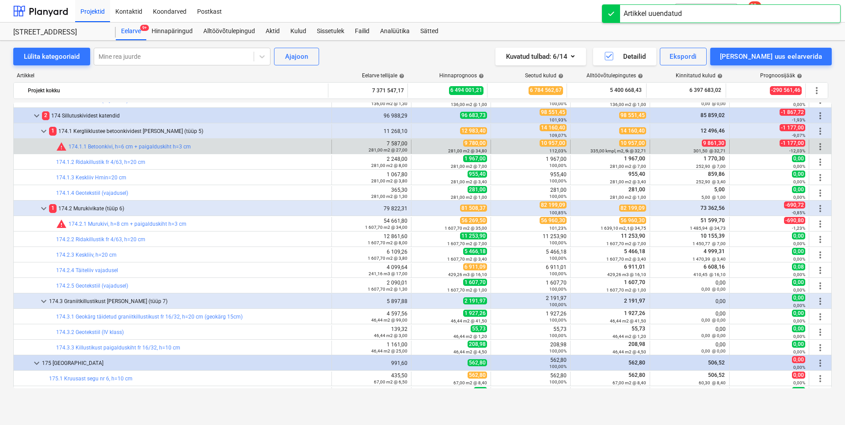
click at [818, 148] on span "more_vert" at bounding box center [820, 146] width 11 height 11
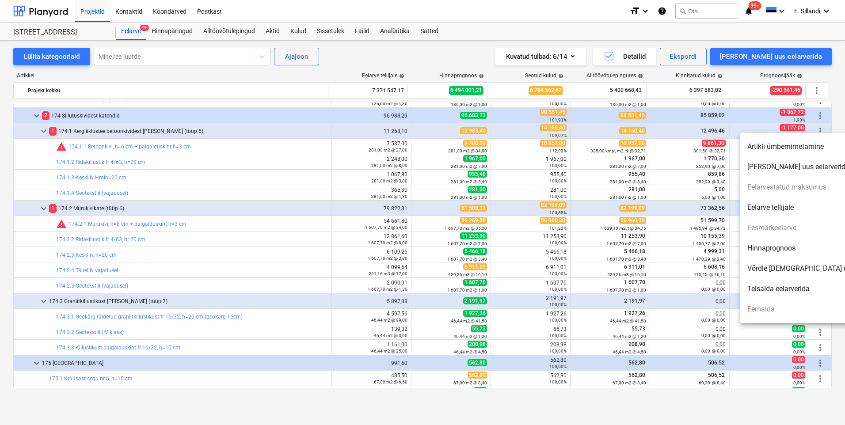
click at [771, 246] on li "Hinnaprognoos" at bounding box center [816, 248] width 152 height 20
type textarea "x"
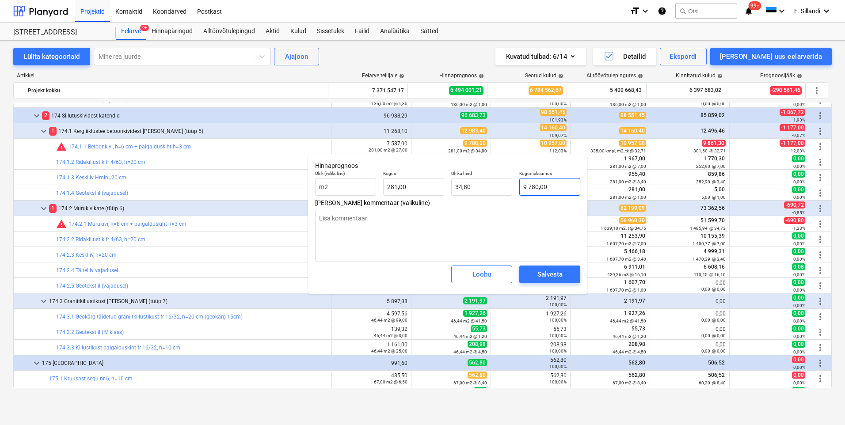
type input "9780"
drag, startPoint x: 554, startPoint y: 185, endPoint x: 408, endPoint y: 161, distance: 147.7
click at [468, 173] on div "Ühik (valikuline) m2 Kogus 281,00 Ühiku hind 34,80 Kogumaksumus 9780" at bounding box center [447, 183] width 272 height 32
type textarea "x"
type input "281"
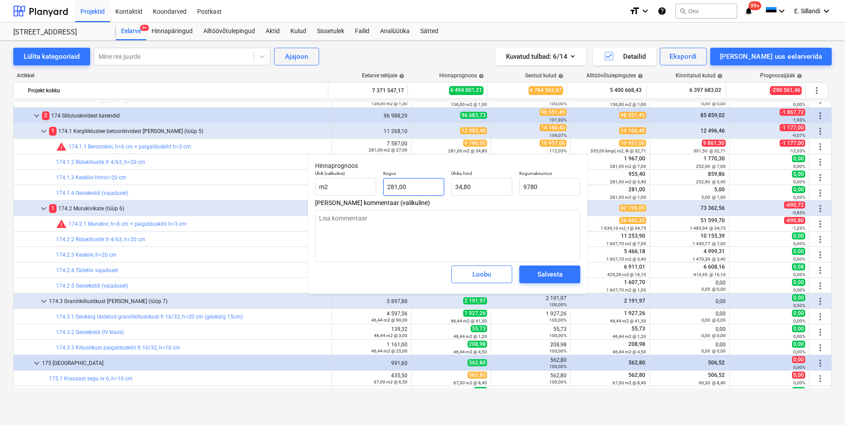
type input "9 780,00"
drag, startPoint x: 414, startPoint y: 190, endPoint x: 328, endPoint y: 185, distance: 86.3
click at [333, 185] on div "Ühik (valikuline) m2 Kogus 281 Ühiku hind 34,80 Kogumaksumus 9 780,00" at bounding box center [447, 183] width 272 height 32
type textarea "x"
type input "3"
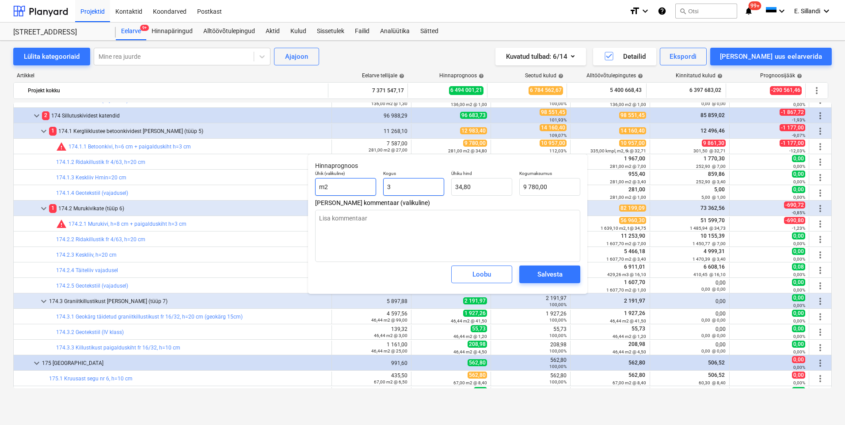
type input "104,41"
type textarea "x"
type input "33"
type input "1 148,54"
type textarea "x"
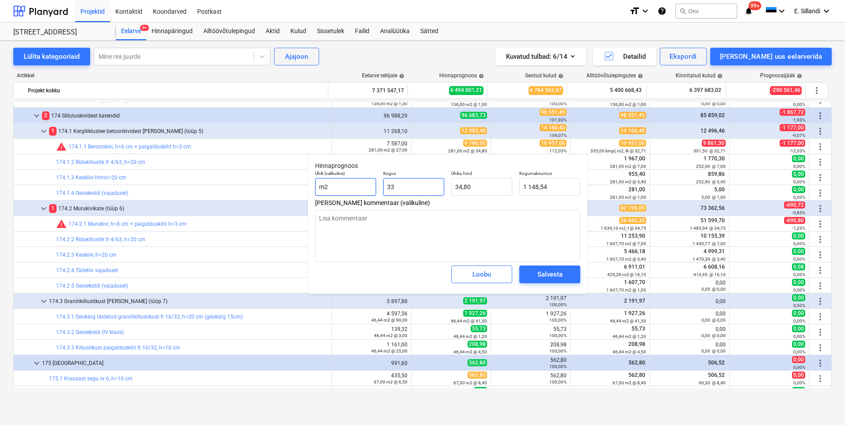
type input "335"
type input "11 659,43"
type input "335"
type textarea "x"
type input "335,00"
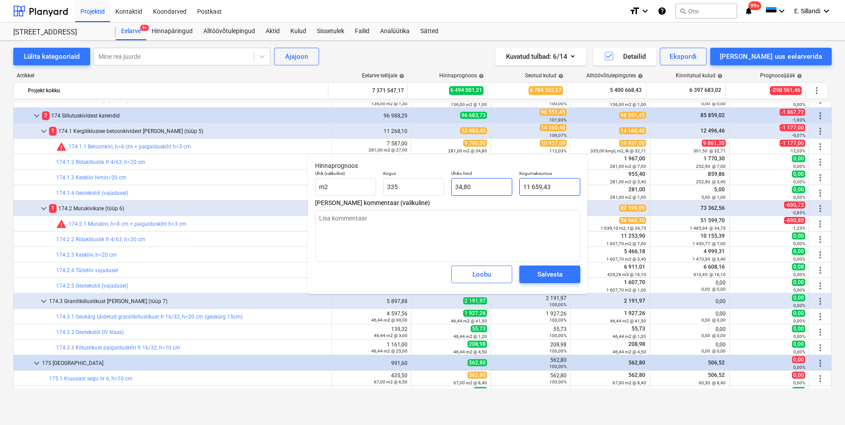
type input "11659,4306"
drag, startPoint x: 556, startPoint y: 190, endPoint x: 455, endPoint y: 185, distance: 101.3
click at [512, 189] on div "Ühik (valikuline) m2 Kogus 335,00 Ühiku hind 34,80 Kogumaksumus 11659,4306" at bounding box center [447, 183] width 272 height 32
type textarea "x"
type input "1"
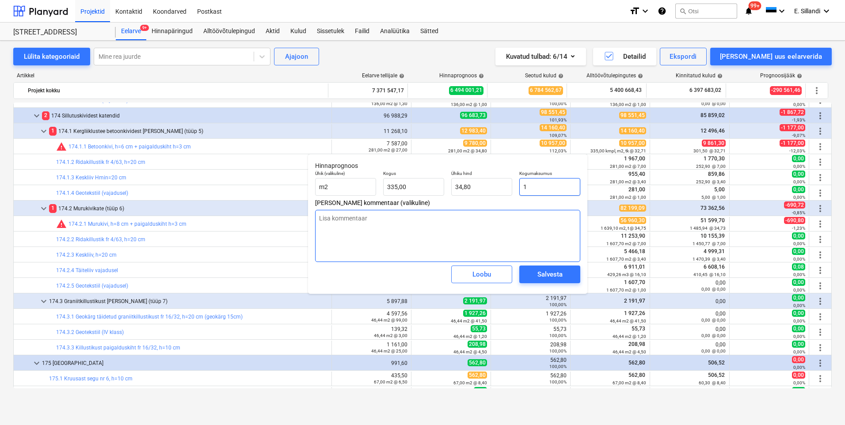
type input "0,00"
type textarea "x"
type input "10"
type input "0,03"
type textarea "x"
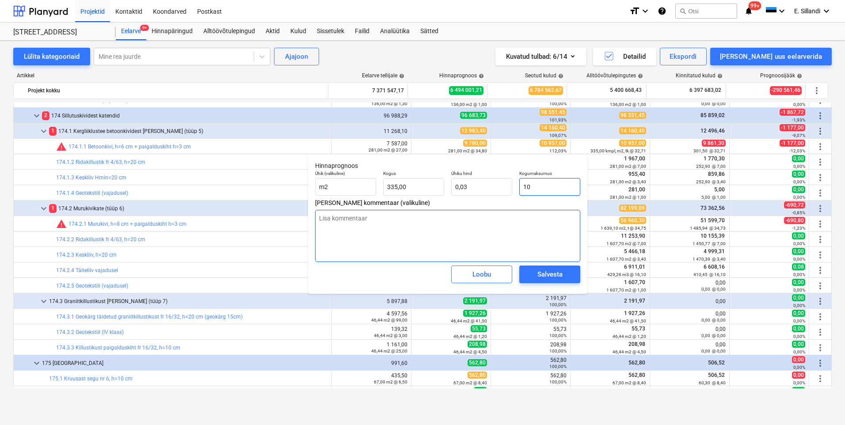
type input "109"
type input "0,33"
type textarea "x"
type input "1095"
type input "3,27"
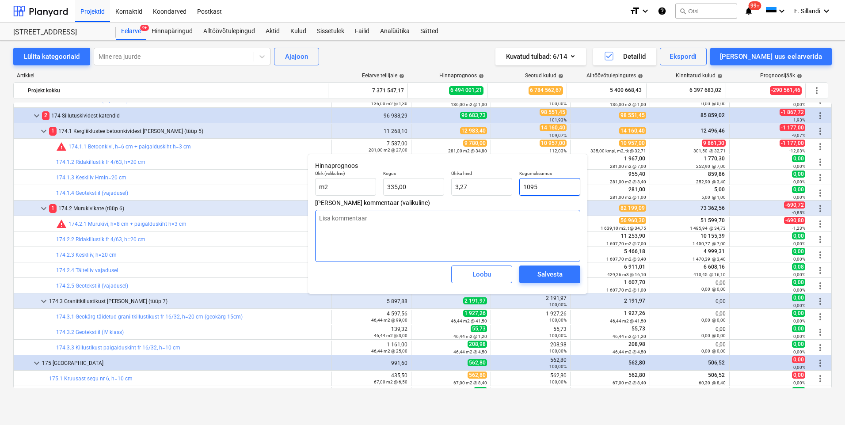
type textarea "x"
type input "10957"
type input "32,71"
type input "10957"
type textarea "x"
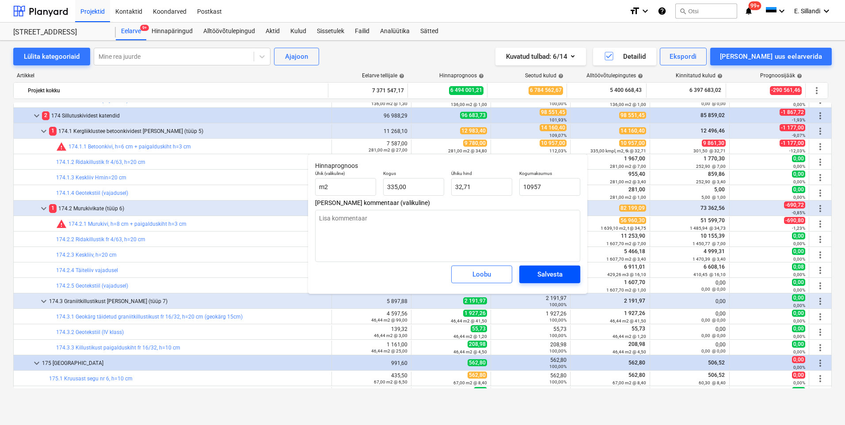
type input "10 957,00"
click at [561, 273] on div "Salvesta" at bounding box center [549, 274] width 25 height 11
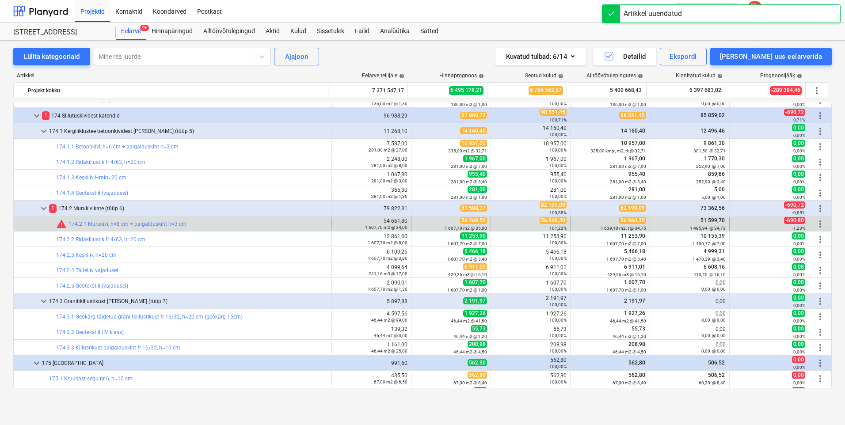
click at [818, 220] on span "more_vert" at bounding box center [820, 224] width 11 height 11
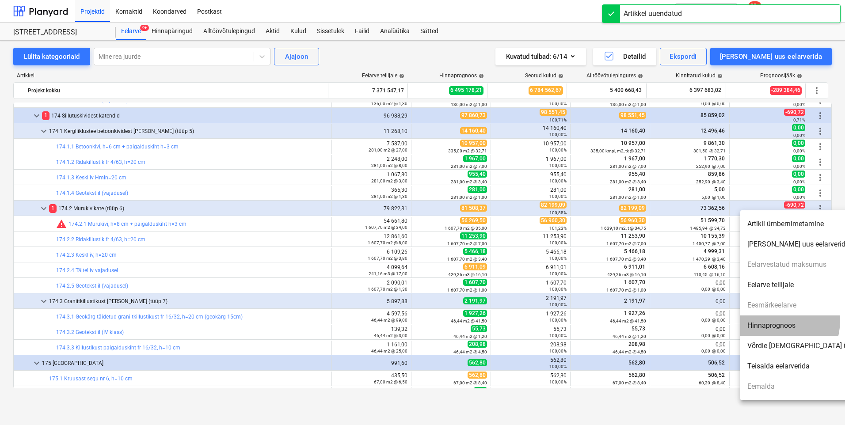
click at [775, 322] on li "Hinnaprognoos" at bounding box center [816, 325] width 152 height 20
type textarea "x"
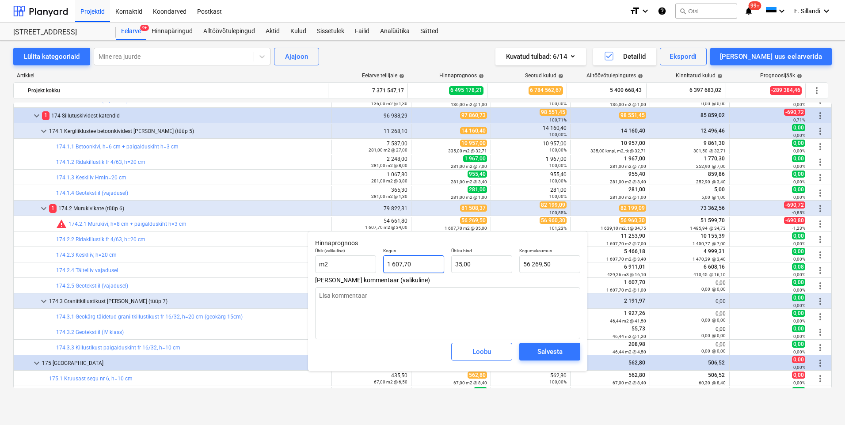
type input "1607,7"
drag, startPoint x: 425, startPoint y: 265, endPoint x: 392, endPoint y: 265, distance: 33.6
click at [392, 265] on input "1607,7" at bounding box center [413, 264] width 61 height 18
type textarea "x"
type input "16"
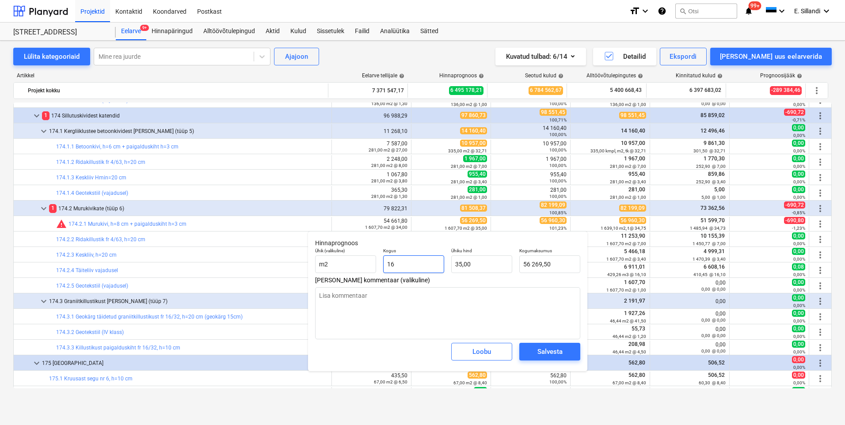
type input "560,00"
type textarea "x"
type input "163"
type input "5 705,00"
type textarea "x"
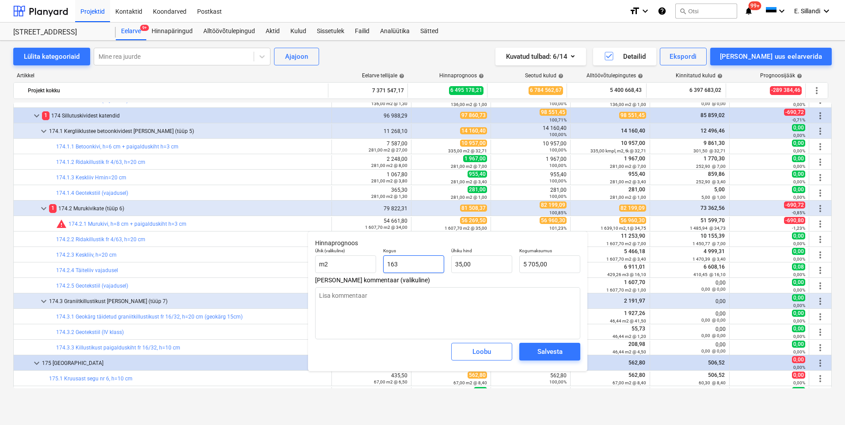
type input "1639"
type input "57 365,00"
type input "1639"
type textarea "x"
type input "1 639,00"
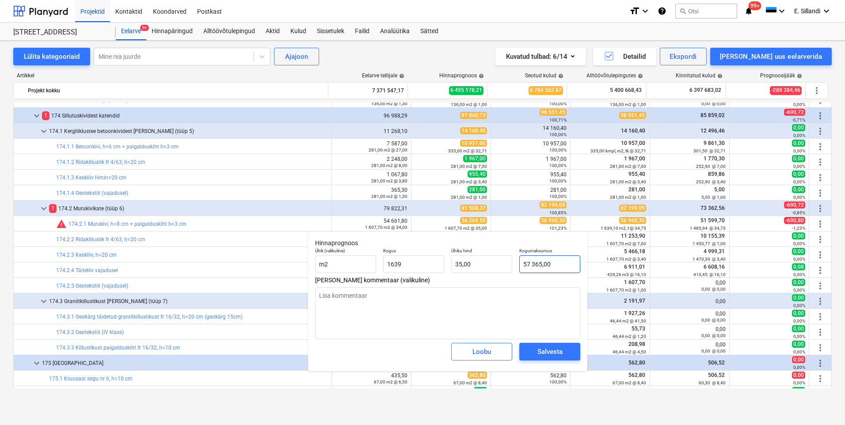
type input "57365"
drag, startPoint x: 555, startPoint y: 260, endPoint x: 497, endPoint y: 261, distance: 58.3
click at [497, 261] on div "Ühik (valikuline) m2 Kogus 1 639,00 Ühiku hind 35,00 Kogumaksumus 57365" at bounding box center [447, 260] width 272 height 32
type textarea "x"
type input "5"
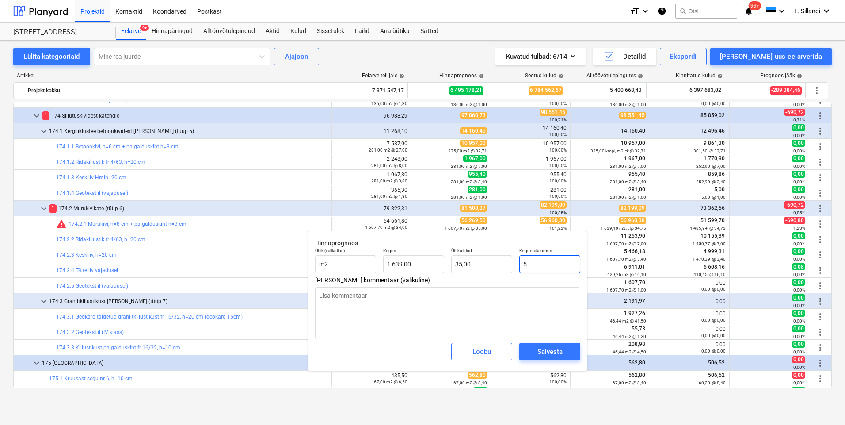
type input "0,00"
type textarea "x"
type input "56"
type input "0,03"
type textarea "x"
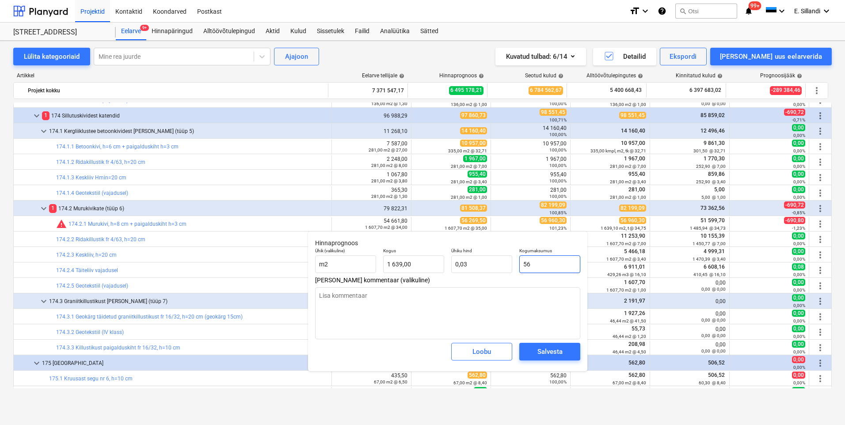
type input "569"
type input "0,35"
click at [551, 352] on div "Salvesta" at bounding box center [549, 351] width 25 height 11
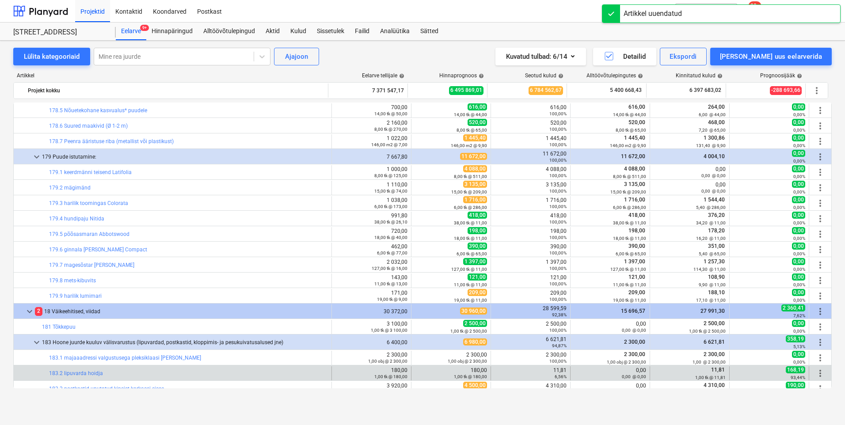
scroll to position [1959, 0]
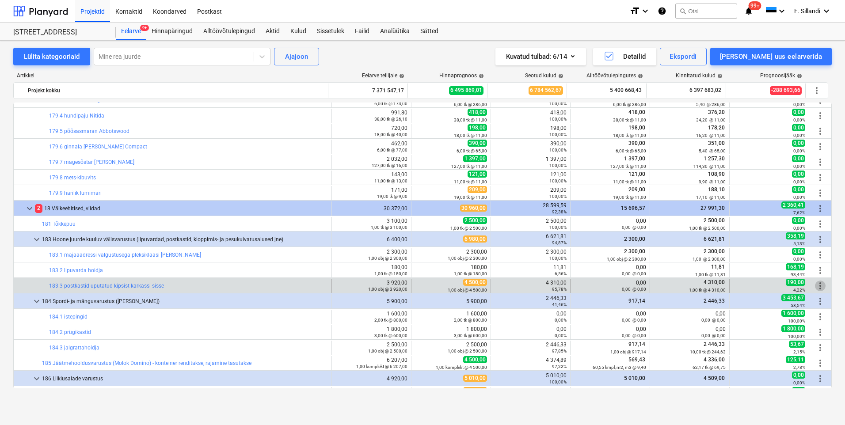
click at [817, 288] on span "more_vert" at bounding box center [820, 286] width 11 height 11
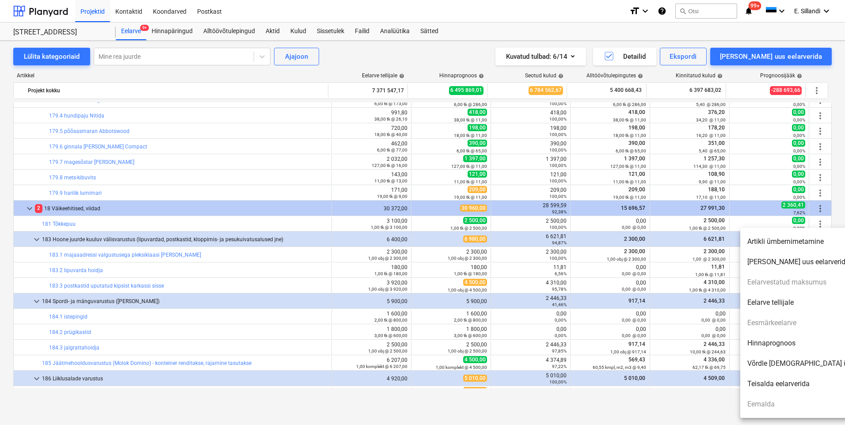
click at [775, 343] on li "Hinnaprognoos" at bounding box center [816, 343] width 152 height 20
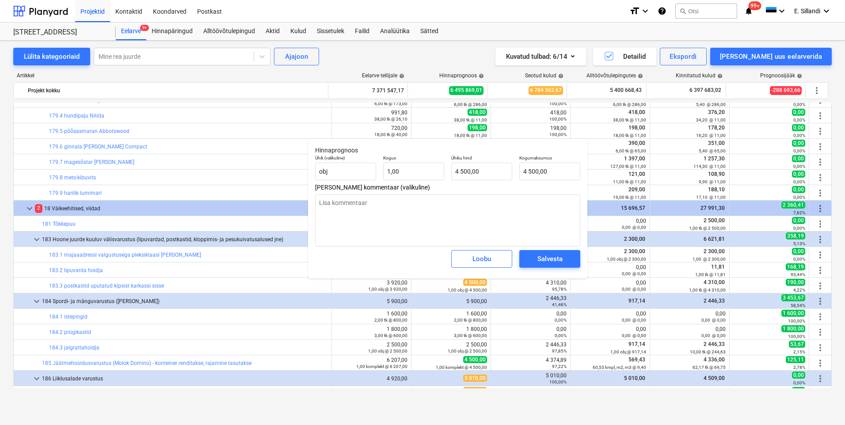
drag, startPoint x: 493, startPoint y: 148, endPoint x: 406, endPoint y: 141, distance: 87.7
click at [406, 141] on div "Hinnaprognoos Ühik (valikuline) obj Kogus 1,00 Ühiku hind 4 500,00 Kogumaksumus…" at bounding box center [447, 208] width 279 height 140
click at [467, 256] on span "Loobu" at bounding box center [481, 258] width 39 height 11
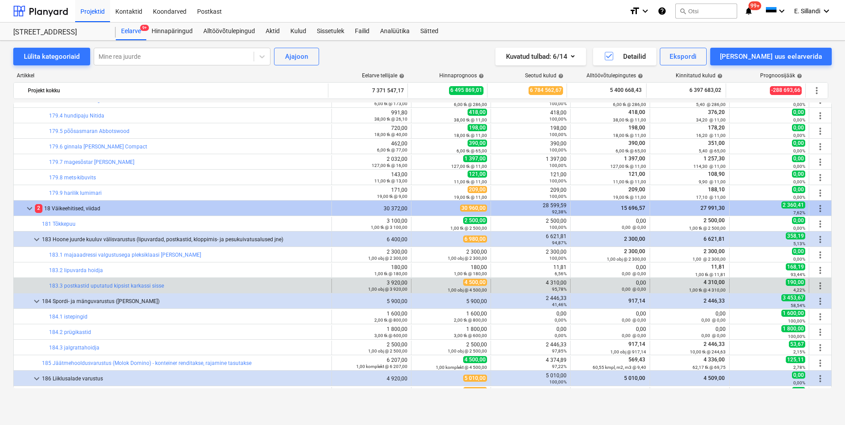
click at [818, 284] on span "more_vert" at bounding box center [820, 286] width 11 height 11
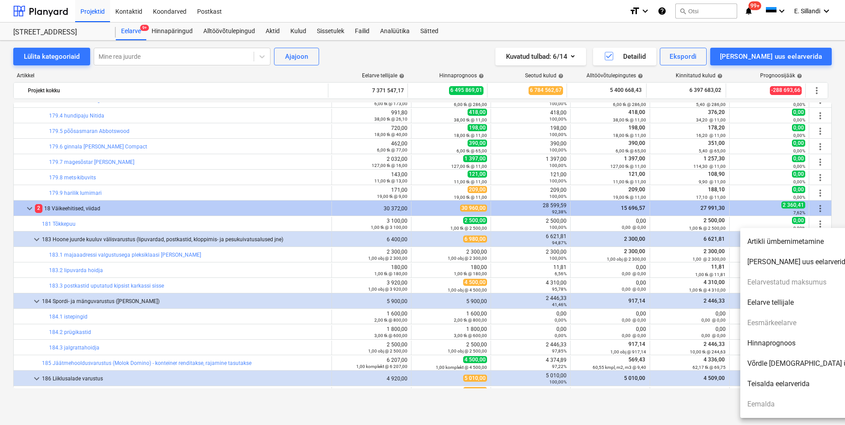
click at [764, 338] on li "Hinnaprognoos" at bounding box center [816, 343] width 152 height 20
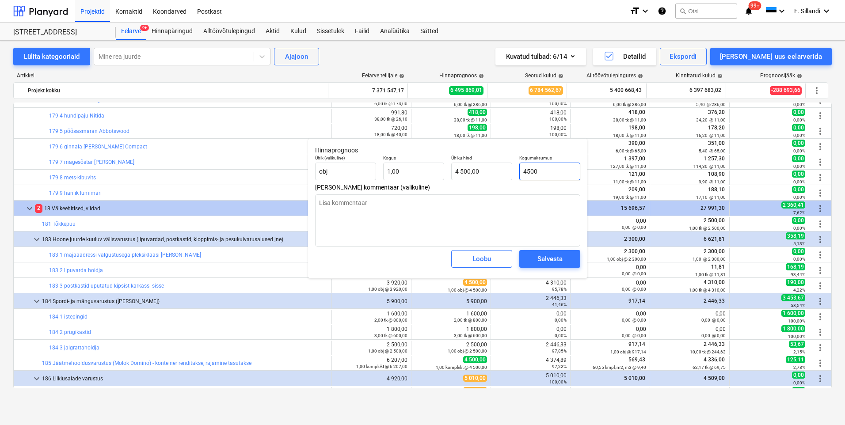
drag, startPoint x: 554, startPoint y: 172, endPoint x: 436, endPoint y: 155, distance: 119.1
click at [454, 159] on div "Ühik (valikuline) obj Kogus 1,00 Ühiku hind 4 500,00 Kogumaksumus 4500" at bounding box center [447, 168] width 272 height 32
click at [544, 254] on div "Salvesta" at bounding box center [549, 258] width 25 height 11
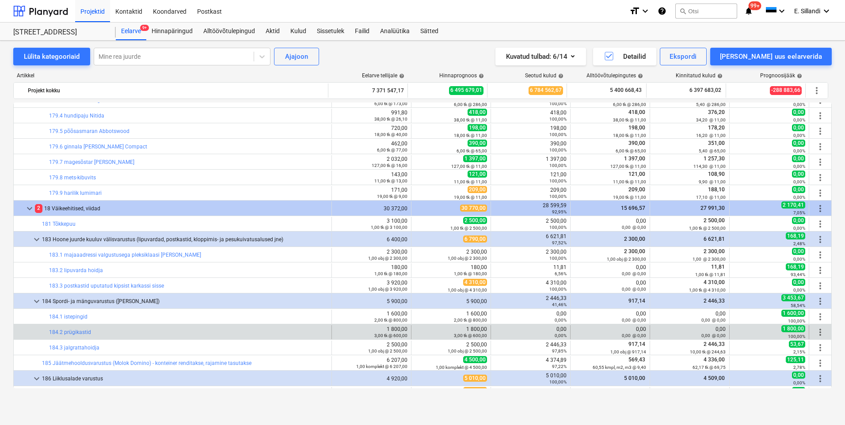
scroll to position [2062, 0]
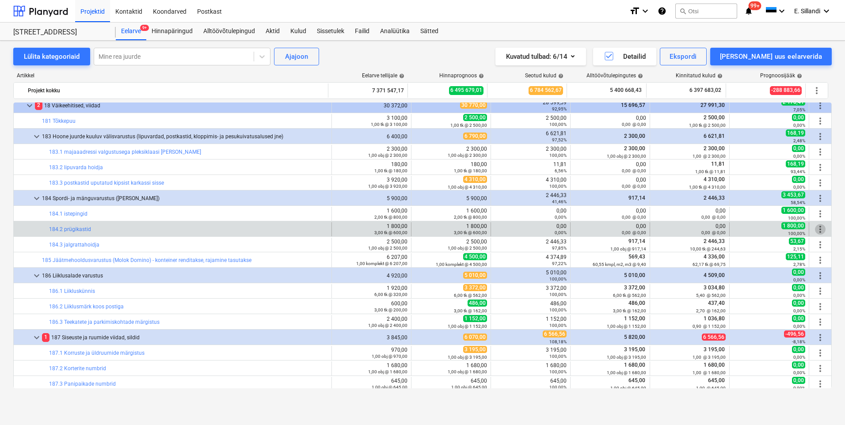
click at [817, 228] on span "more_vert" at bounding box center [820, 229] width 11 height 11
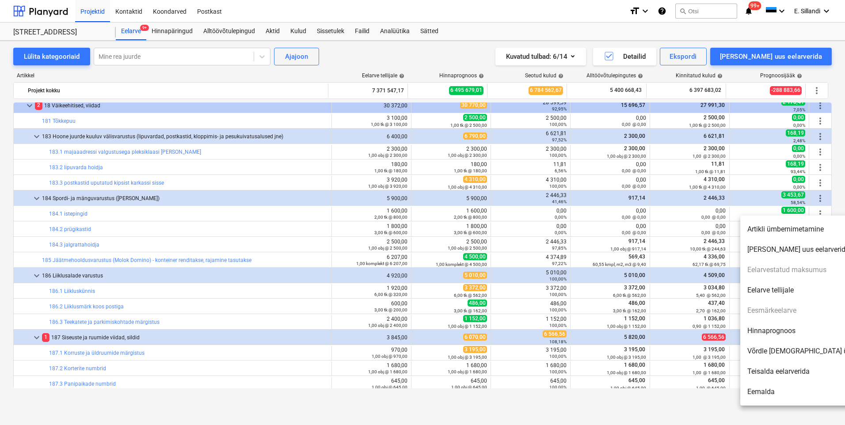
click at [783, 331] on li "Hinnaprognoos" at bounding box center [816, 331] width 152 height 20
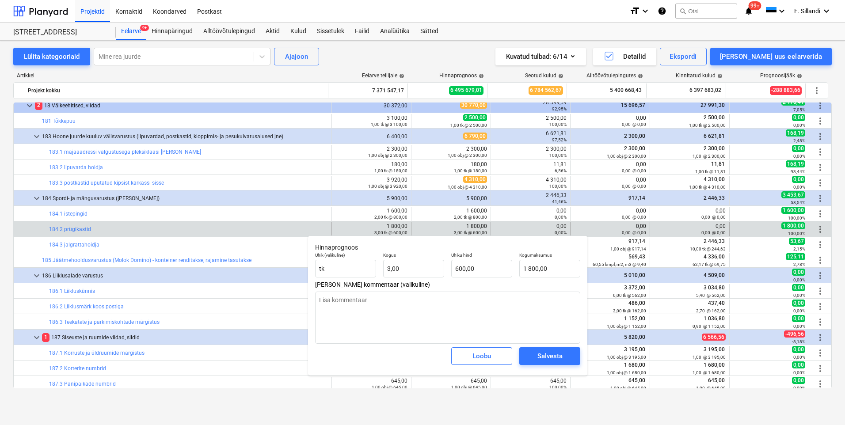
click at [355, 226] on div "edit 1 800,00 3,00 tk @ 600,00" at bounding box center [371, 229] width 72 height 14
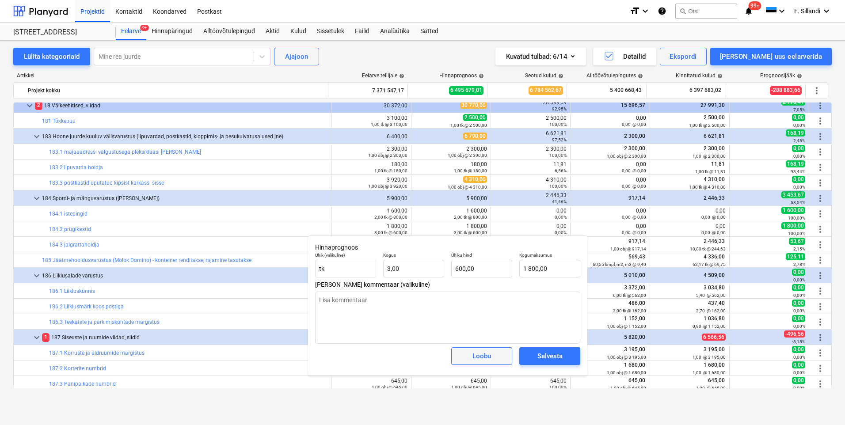
click at [479, 358] on div "Loobu" at bounding box center [481, 355] width 19 height 11
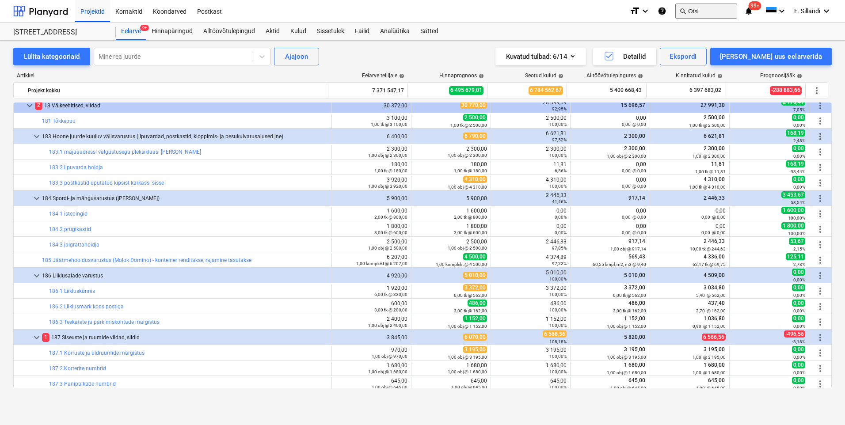
click at [714, 15] on button "search Otsi" at bounding box center [706, 11] width 62 height 15
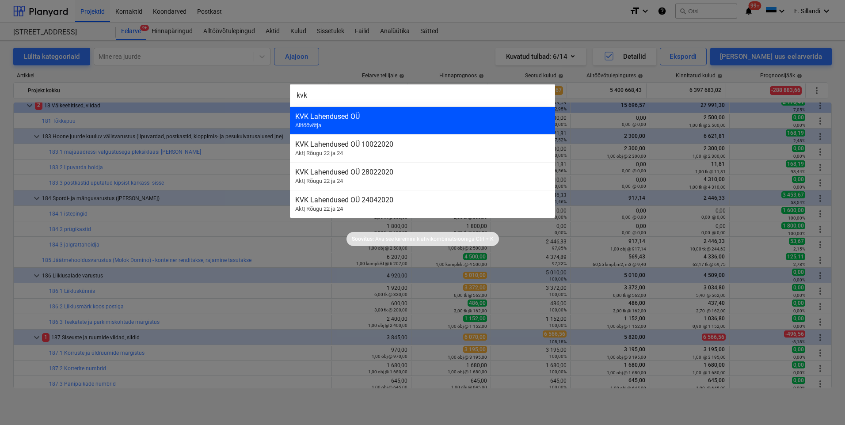
click at [331, 117] on div "KVK Lahendused OÜ" at bounding box center [422, 116] width 254 height 8
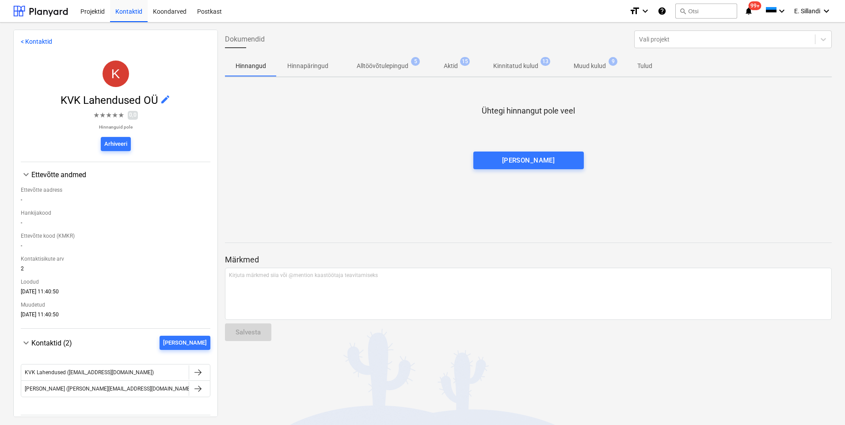
click at [521, 64] on p "Kinnitatud kulud" at bounding box center [515, 65] width 45 height 9
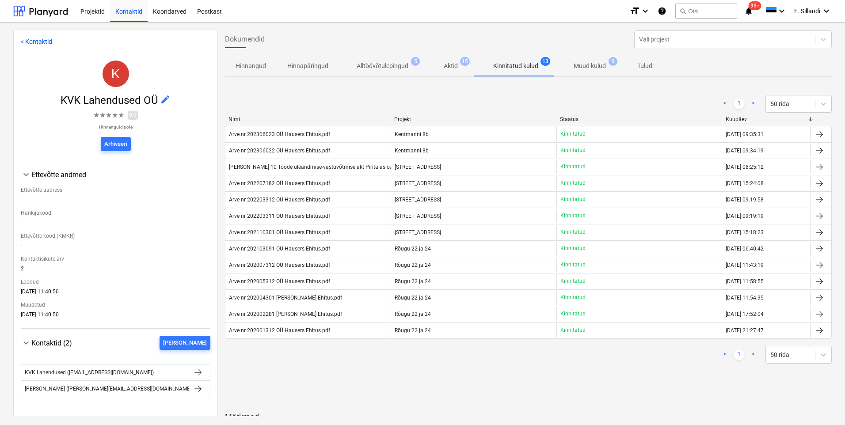
click at [592, 66] on p "Muud kulud" at bounding box center [589, 65] width 32 height 9
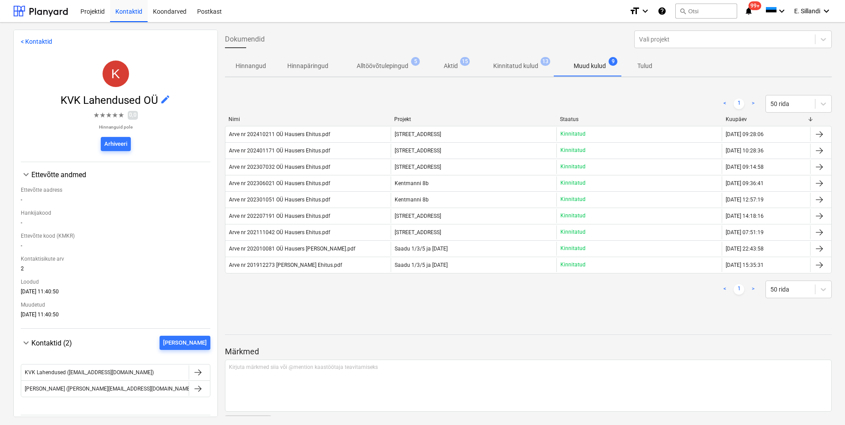
click at [322, 135] on div "Arve nr 202410211 OÜ Hausers Ehitus.pdf" at bounding box center [279, 134] width 101 height 6
click at [702, 15] on button "search Otsi" at bounding box center [706, 11] width 62 height 15
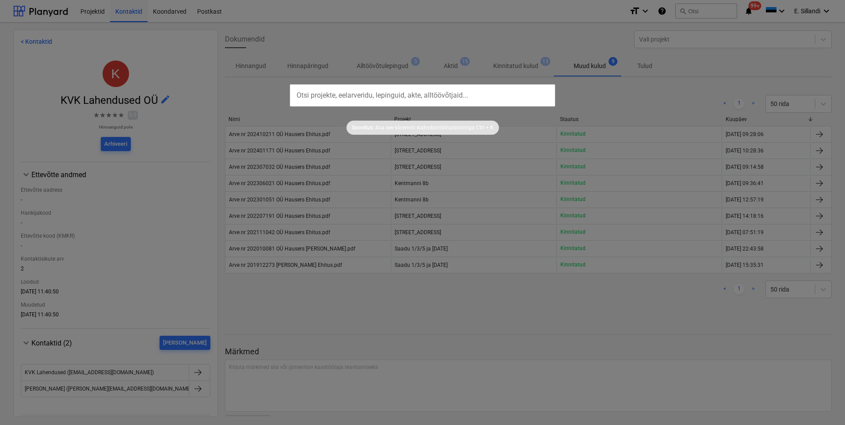
click at [323, 38] on div at bounding box center [422, 212] width 845 height 425
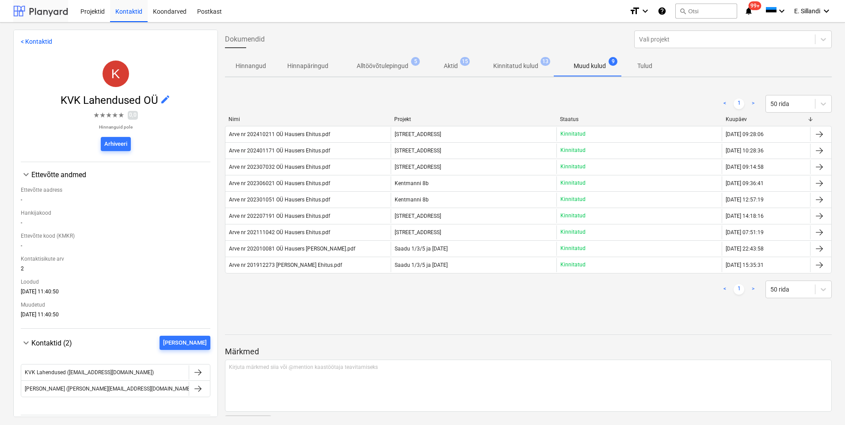
click at [51, 16] on div at bounding box center [40, 11] width 55 height 22
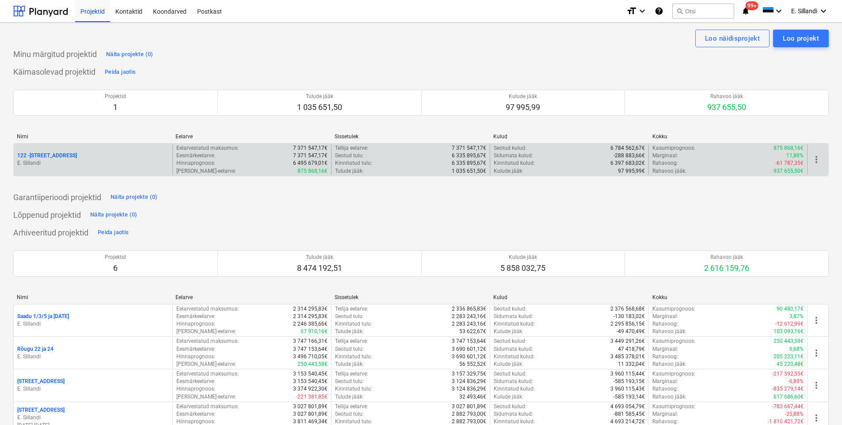
click at [46, 157] on p "122 - [STREET_ADDRESS]" at bounding box center [47, 156] width 60 height 8
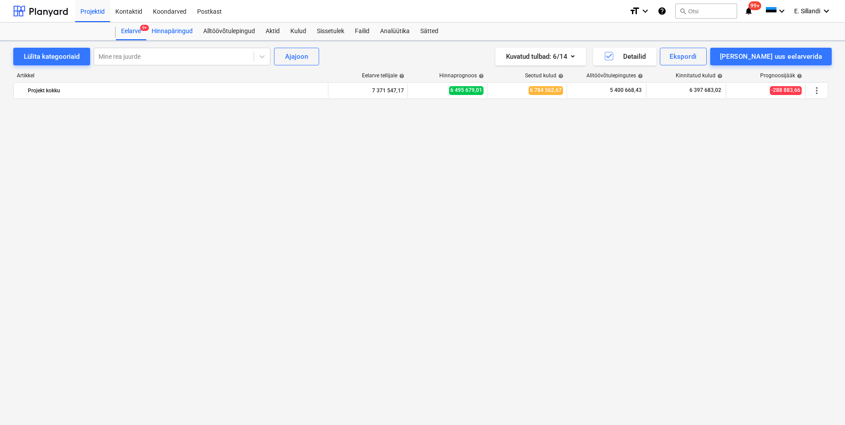
scroll to position [2062, 0]
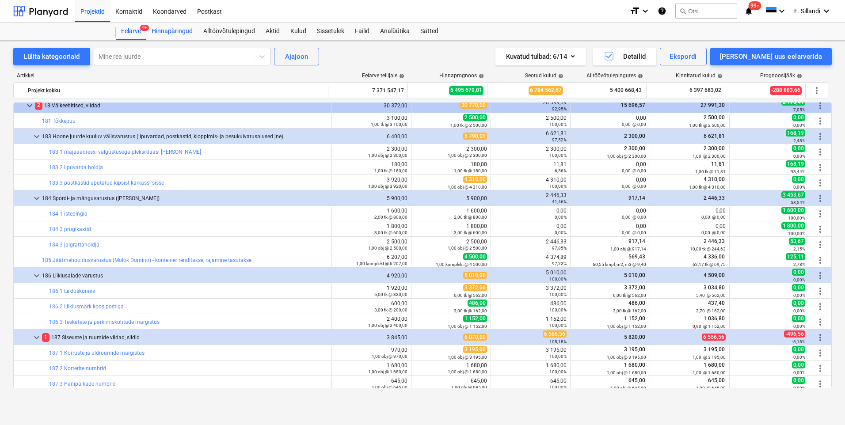
click at [171, 34] on div "Hinnapäringud" at bounding box center [172, 32] width 52 height 18
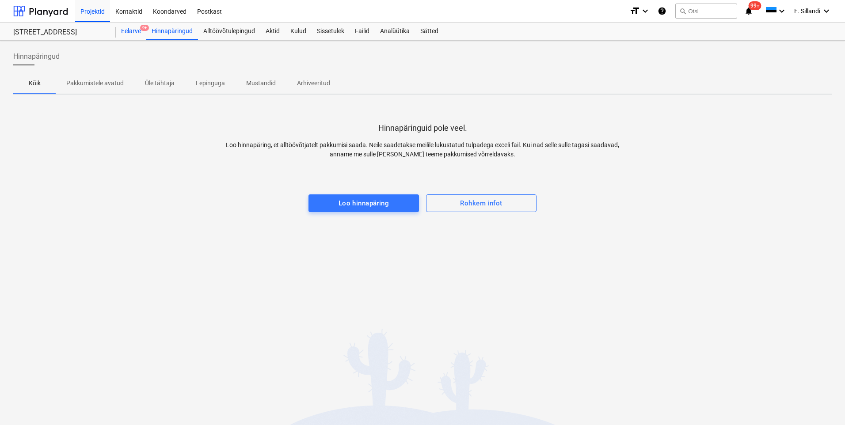
click at [126, 34] on div "Eelarve 9+" at bounding box center [131, 32] width 30 height 18
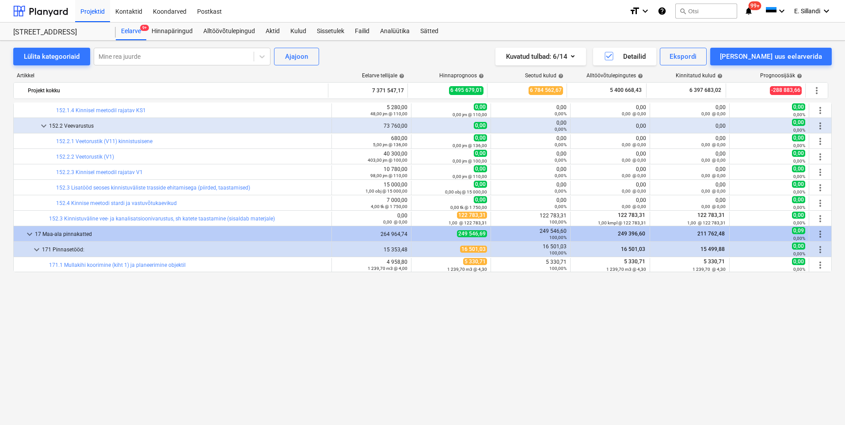
scroll to position [413, 0]
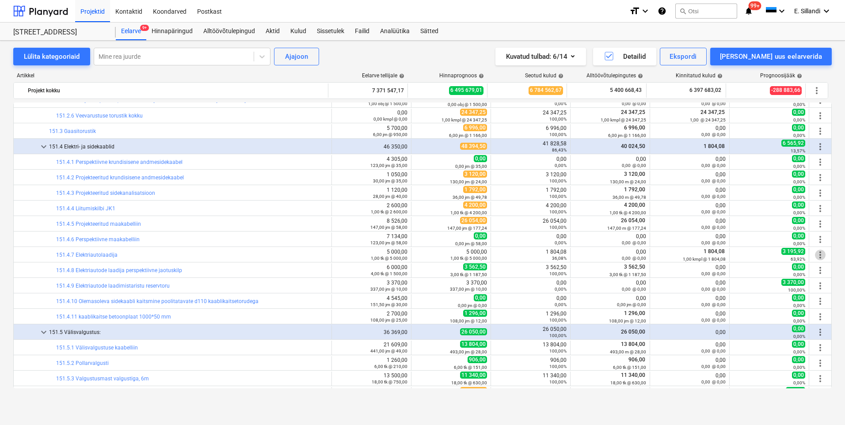
click at [818, 252] on span "more_vert" at bounding box center [820, 255] width 11 height 11
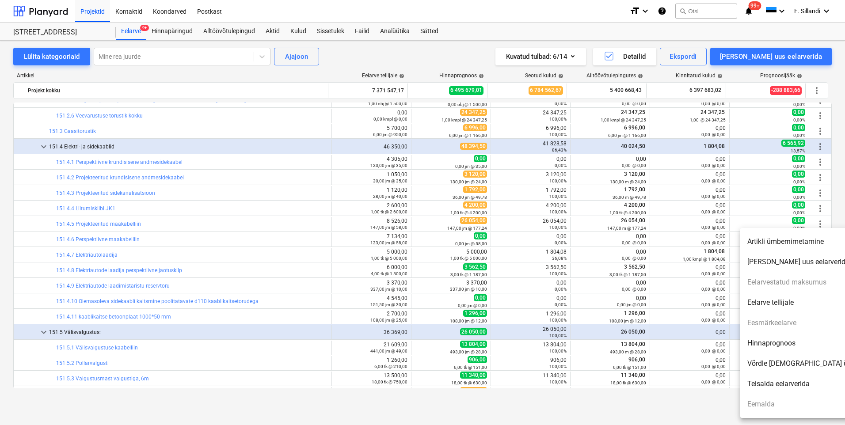
click at [776, 345] on li "Hinnaprognoos" at bounding box center [816, 343] width 152 height 20
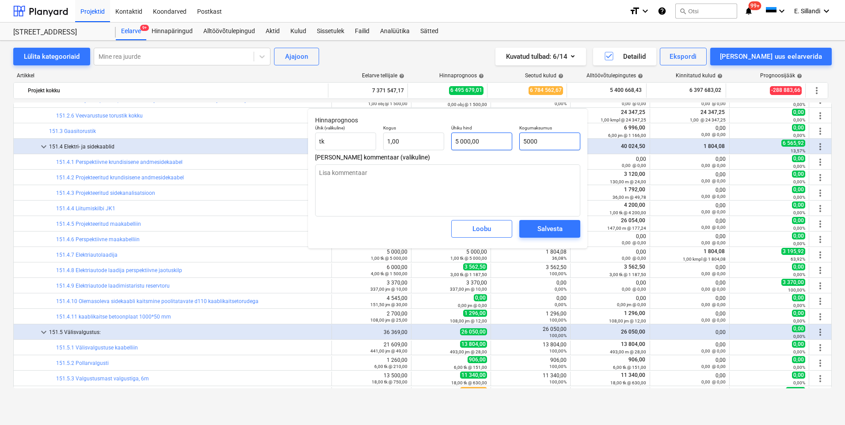
drag, startPoint x: 556, startPoint y: 139, endPoint x: 468, endPoint y: 136, distance: 88.4
click at [492, 140] on div "Ühik (valikuline) tk Kogus 1,00 Ühiku hind 5 000,00 Kogumaksumus 5000" at bounding box center [447, 137] width 272 height 32
click at [550, 224] on div "Salvesta" at bounding box center [549, 228] width 25 height 11
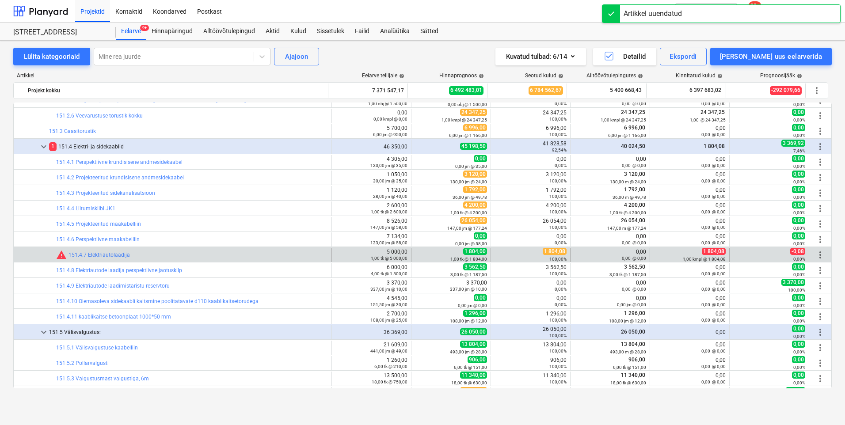
click at [819, 254] on span "more_vert" at bounding box center [820, 255] width 11 height 11
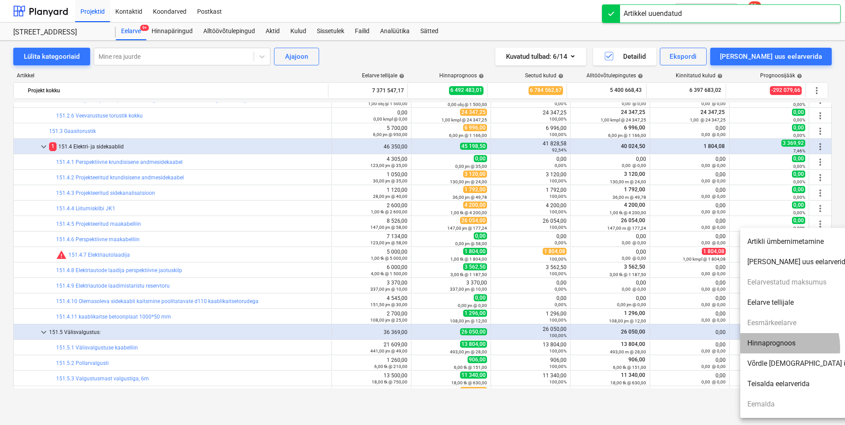
click at [770, 348] on li "Hinnaprognoos" at bounding box center [816, 343] width 152 height 20
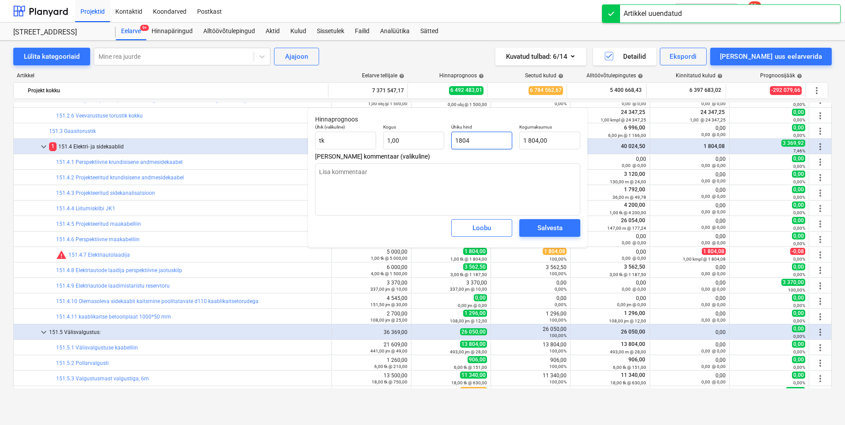
drag, startPoint x: 491, startPoint y: 138, endPoint x: 356, endPoint y: 129, distance: 134.6
click at [367, 130] on div "Ühik (valikuline) tk Kogus 1,00 Ühiku hind 1804 Kogumaksumus 1 804,00" at bounding box center [447, 137] width 272 height 32
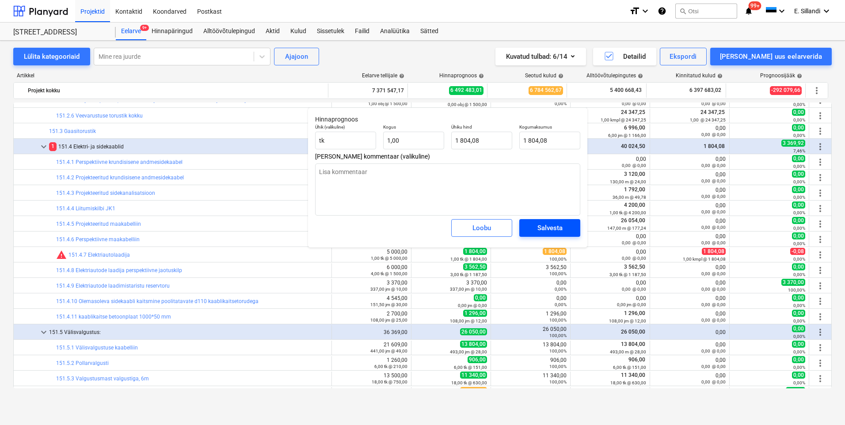
click at [541, 224] on div "Salvesta" at bounding box center [549, 227] width 25 height 11
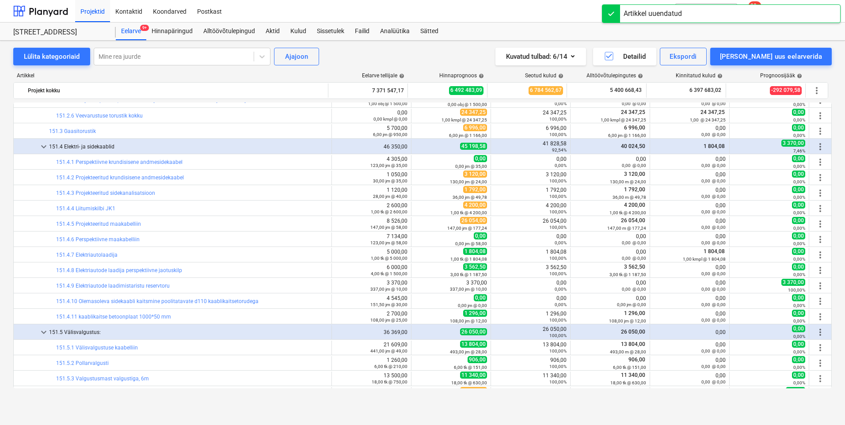
click at [815, 286] on span "more_vert" at bounding box center [820, 286] width 11 height 11
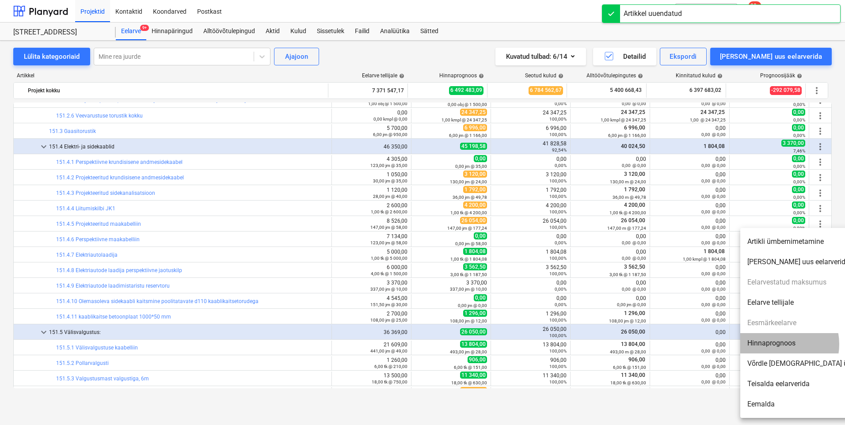
click at [777, 344] on li "Hinnaprognoos" at bounding box center [816, 343] width 152 height 20
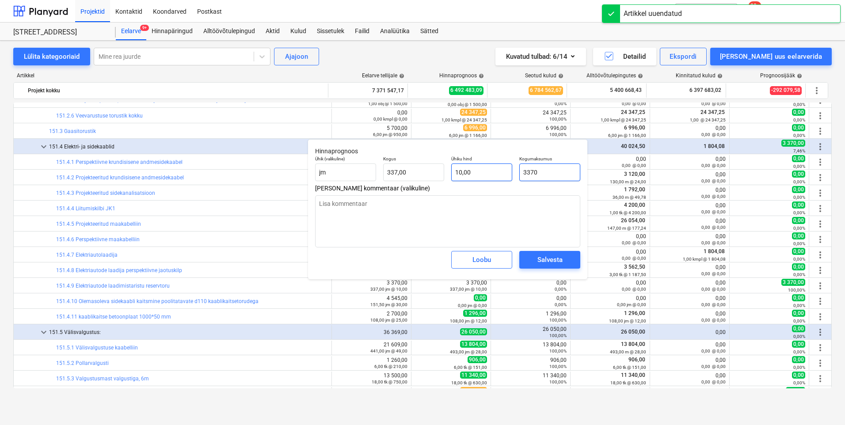
click at [459, 166] on div "Ühik (valikuline) jm Kogus 337,00 Ühiku hind 10,00 Kogumaksumus 3370" at bounding box center [447, 168] width 272 height 32
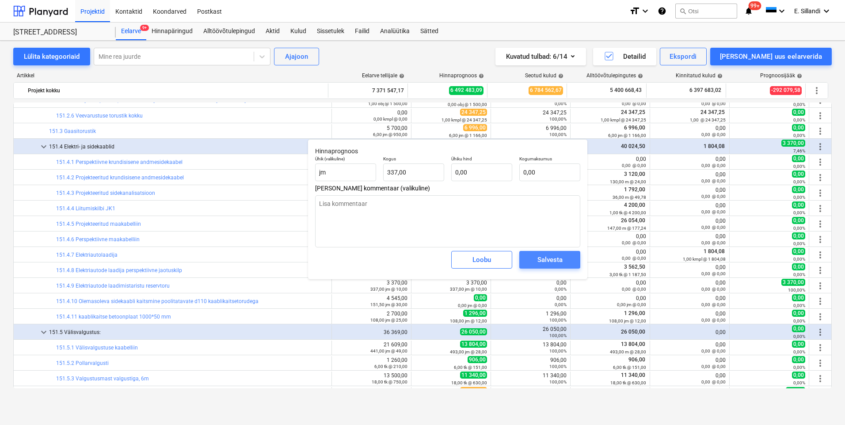
click at [540, 256] on div "Salvesta" at bounding box center [549, 259] width 25 height 11
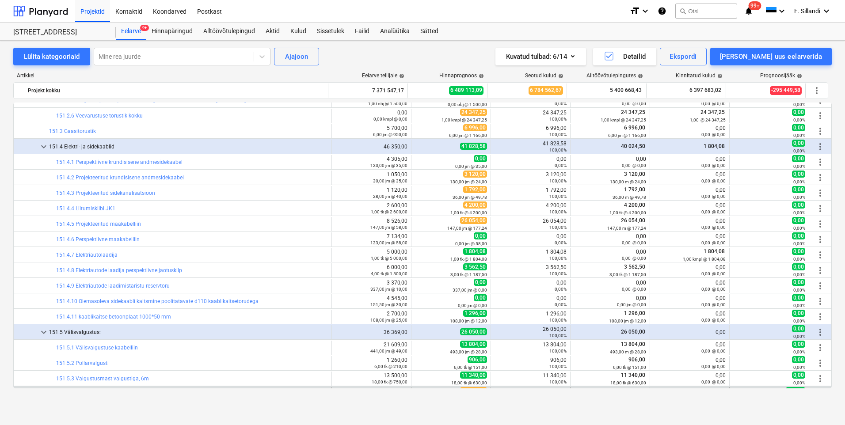
scroll to position [516, 0]
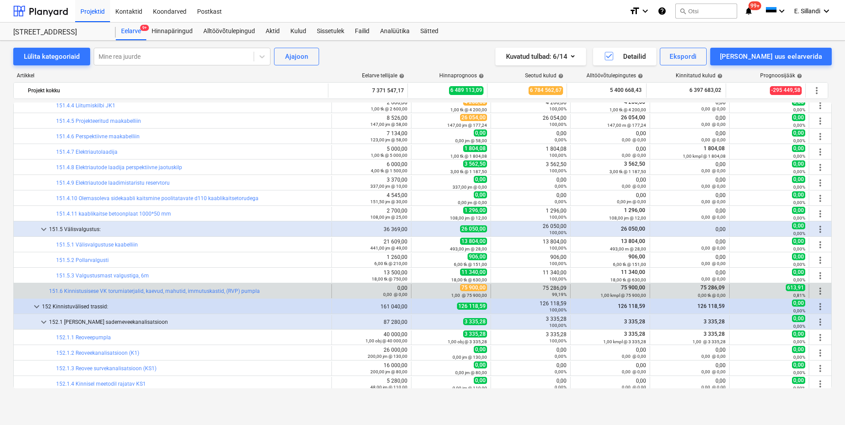
click at [820, 293] on span "more_vert" at bounding box center [820, 291] width 11 height 11
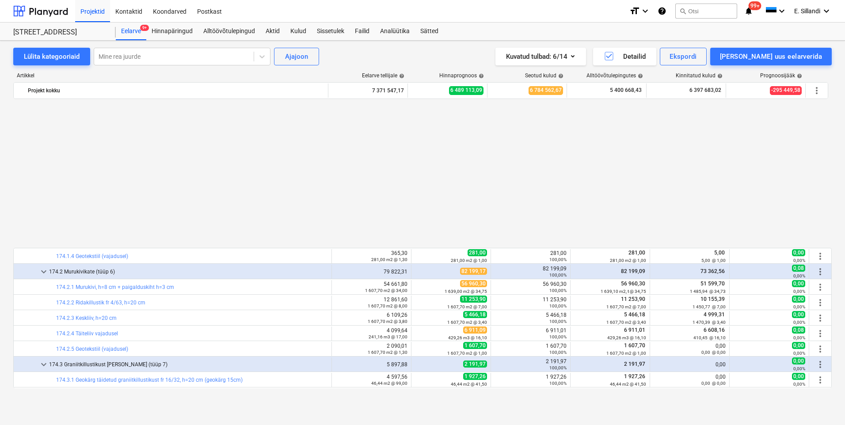
scroll to position [1959, 0]
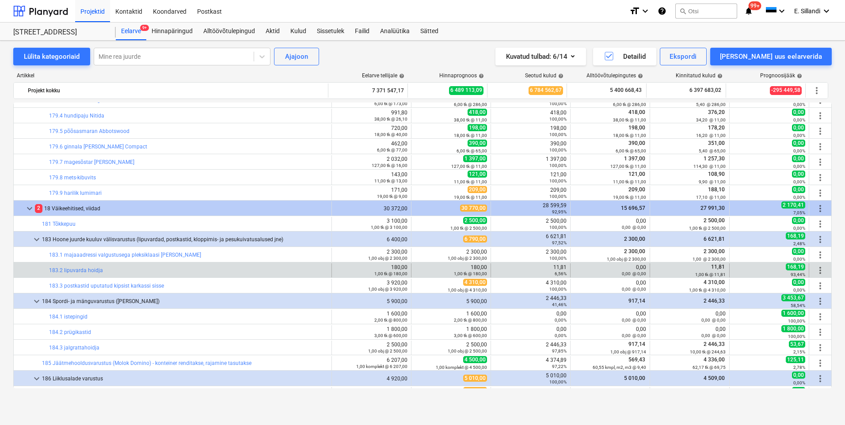
click at [817, 269] on span "more_vert" at bounding box center [820, 270] width 11 height 11
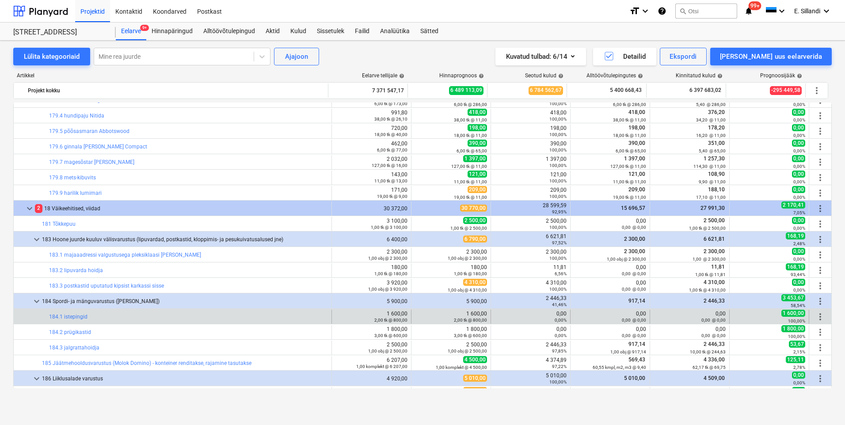
scroll to position [2062, 0]
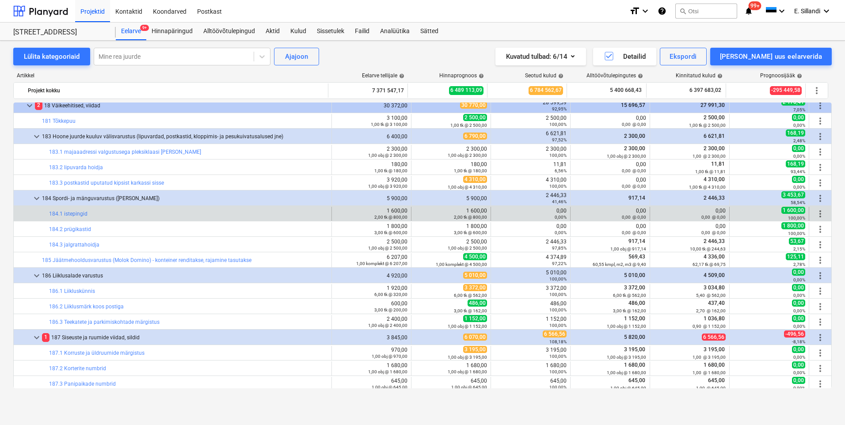
click at [815, 212] on span "more_vert" at bounding box center [820, 213] width 11 height 11
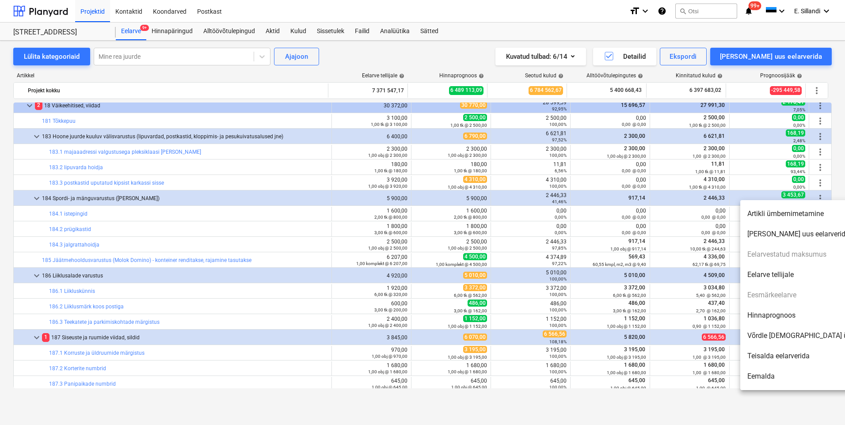
click at [796, 316] on li "Hinnaprognoos" at bounding box center [816, 315] width 152 height 20
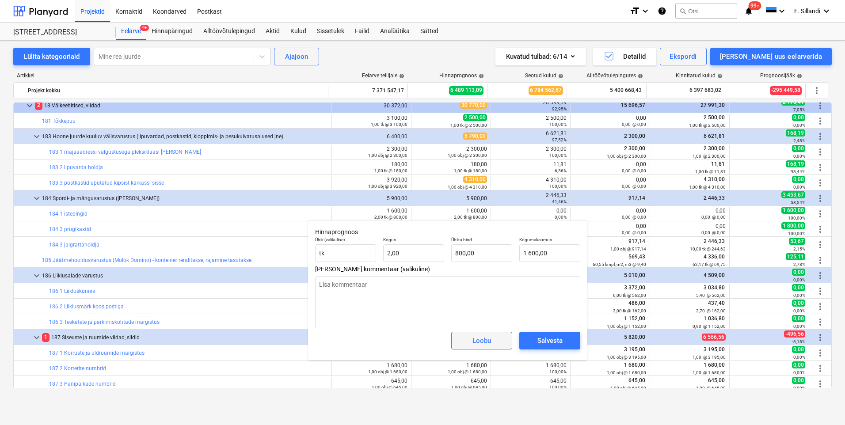
click at [484, 347] on button "Loobu" at bounding box center [481, 341] width 61 height 18
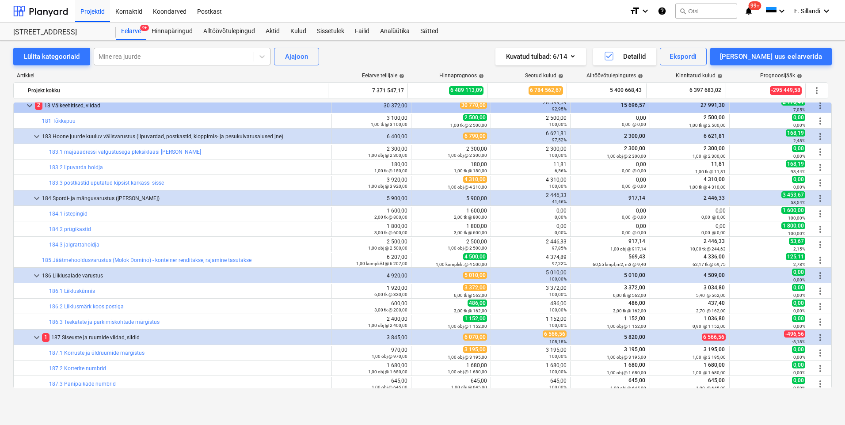
click at [199, 53] on div at bounding box center [174, 56] width 151 height 9
click at [154, 79] on div "-- -- 188 Puhkeala katend ja lisavarustus (pergola, pingid)" at bounding box center [181, 78] width 177 height 14
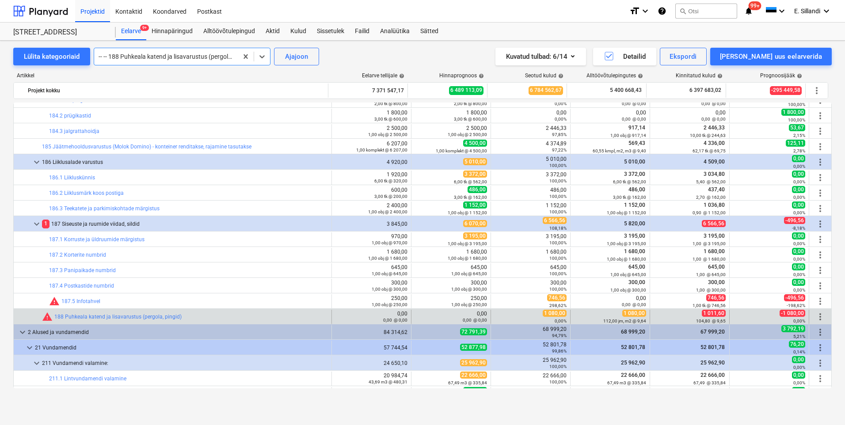
scroll to position [2072, 0]
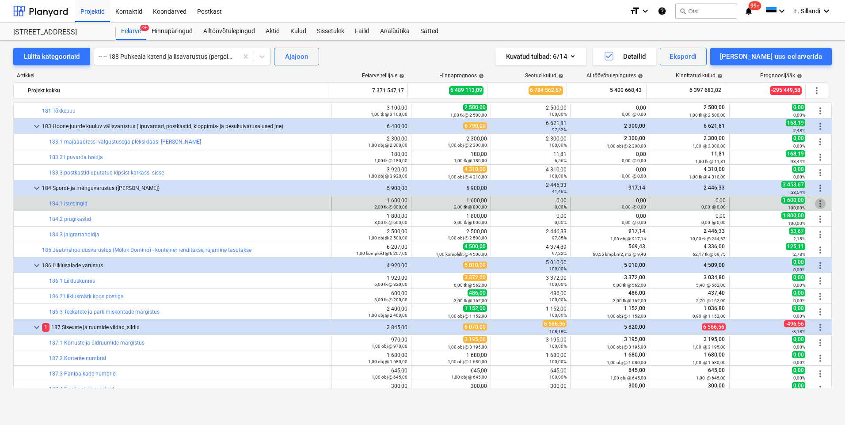
click at [818, 206] on span "more_vert" at bounding box center [820, 203] width 11 height 11
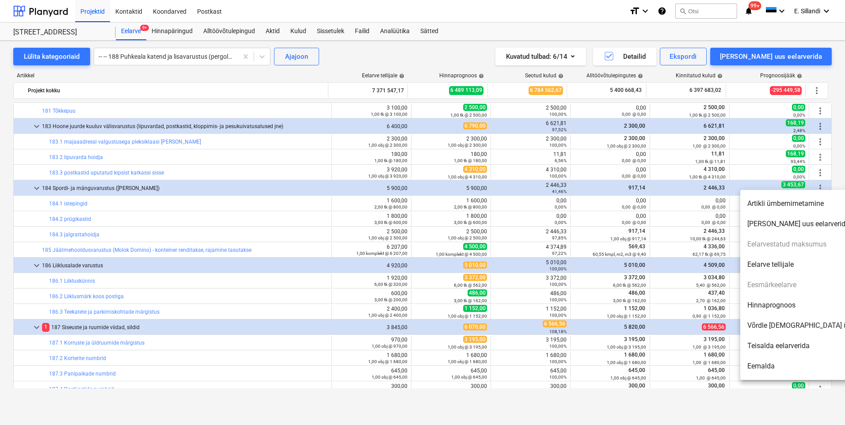
click at [774, 311] on li "Hinnaprognoos" at bounding box center [816, 305] width 152 height 20
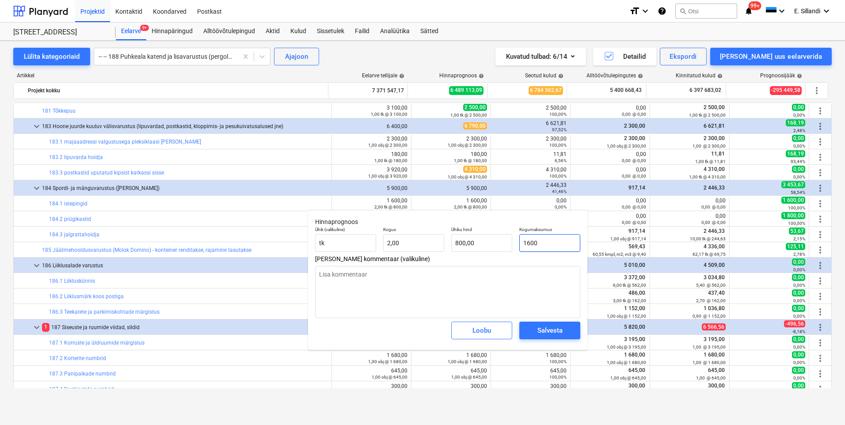
drag, startPoint x: 558, startPoint y: 243, endPoint x: 393, endPoint y: 226, distance: 166.5
click at [495, 238] on div "Ühik (valikuline) tk Kogus 2,00 Ühiku hind 800,00 Kogumaksumus 1600" at bounding box center [447, 239] width 272 height 32
click at [565, 326] on span "Salvesta" at bounding box center [550, 330] width 40 height 11
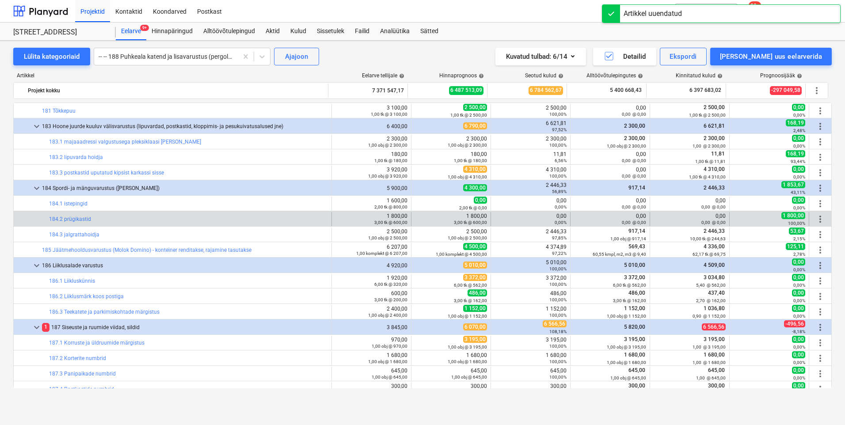
click at [819, 215] on span "more_vert" at bounding box center [820, 219] width 11 height 11
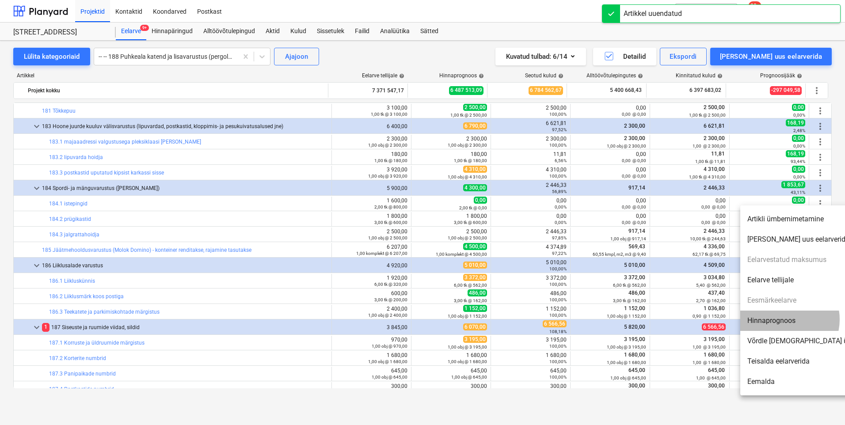
click at [784, 319] on li "Hinnaprognoos" at bounding box center [816, 321] width 152 height 20
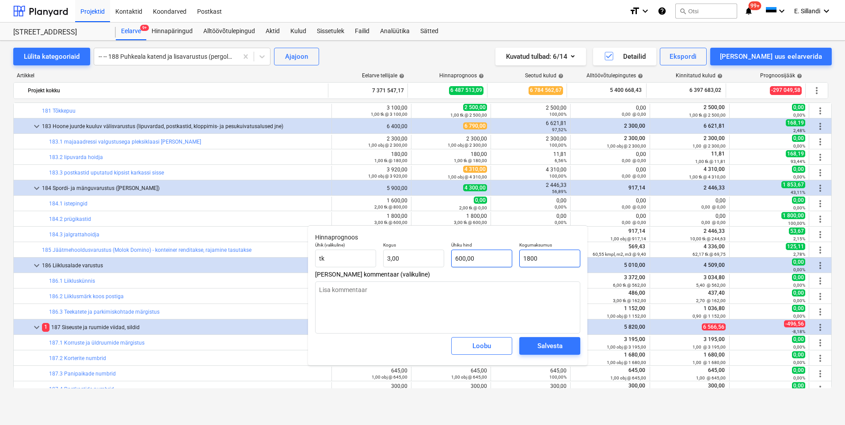
drag, startPoint x: 553, startPoint y: 262, endPoint x: 504, endPoint y: 263, distance: 48.6
click at [504, 263] on div "Ühik (valikuline) tk Kogus 3,00 Ühiku hind 600,00 Kogumaksumus 1800" at bounding box center [447, 255] width 272 height 32
click at [558, 343] on div "Salvesta" at bounding box center [549, 345] width 25 height 11
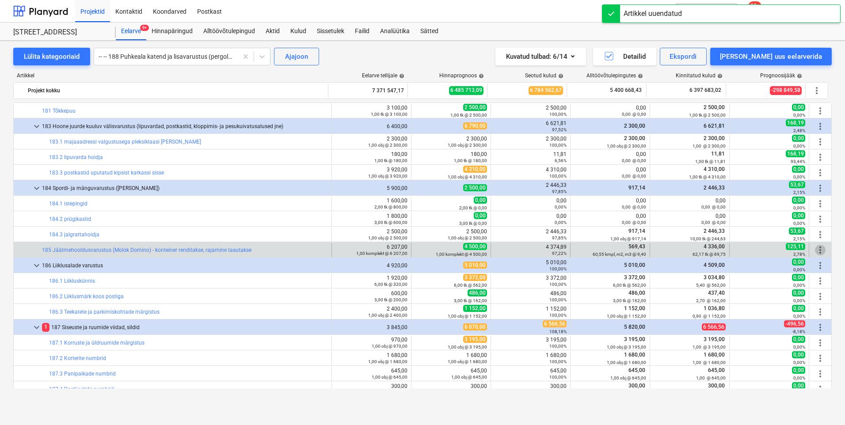
click at [815, 251] on span "more_vert" at bounding box center [820, 250] width 11 height 11
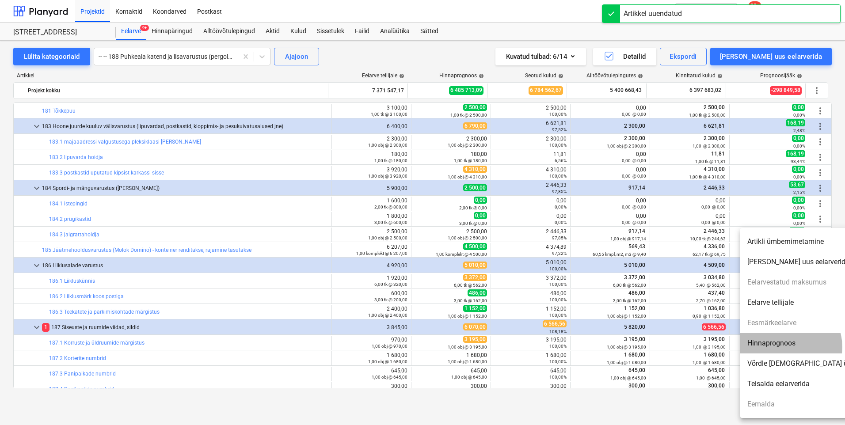
click at [790, 347] on li "Hinnaprognoos" at bounding box center [816, 343] width 152 height 20
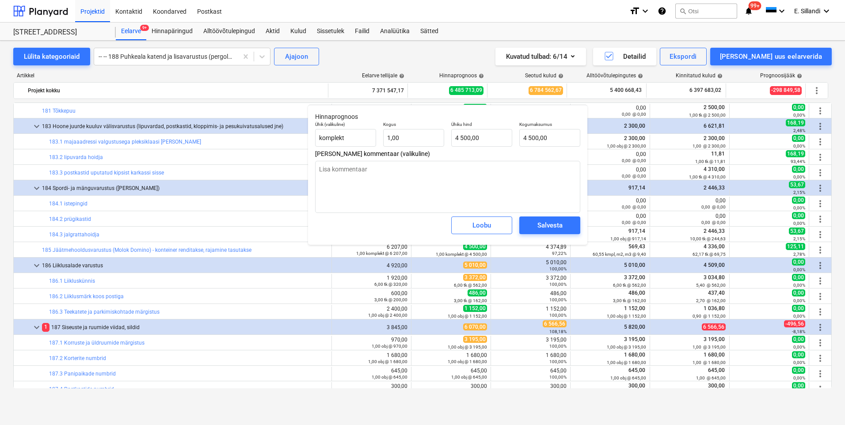
drag, startPoint x: 449, startPoint y: 115, endPoint x: 448, endPoint y: 122, distance: 7.1
click at [428, 73] on body "Projektid Kontaktid Koondarved Postkast format_size keyboard_arrow_down help se…" at bounding box center [422, 212] width 845 height 425
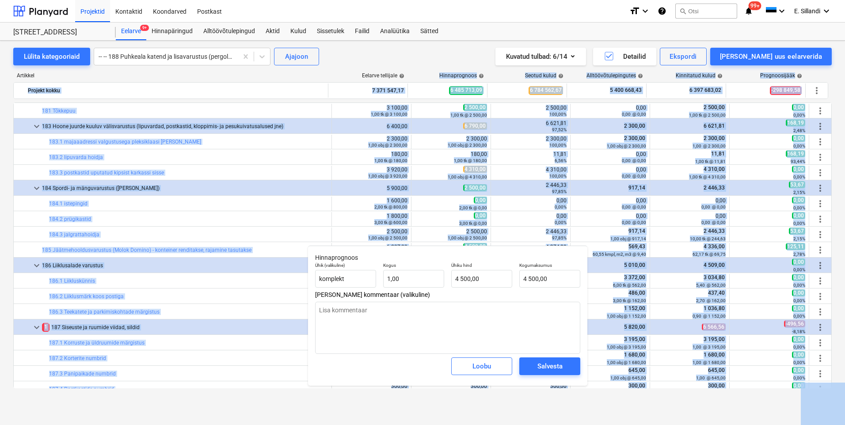
scroll to position [1785, 0]
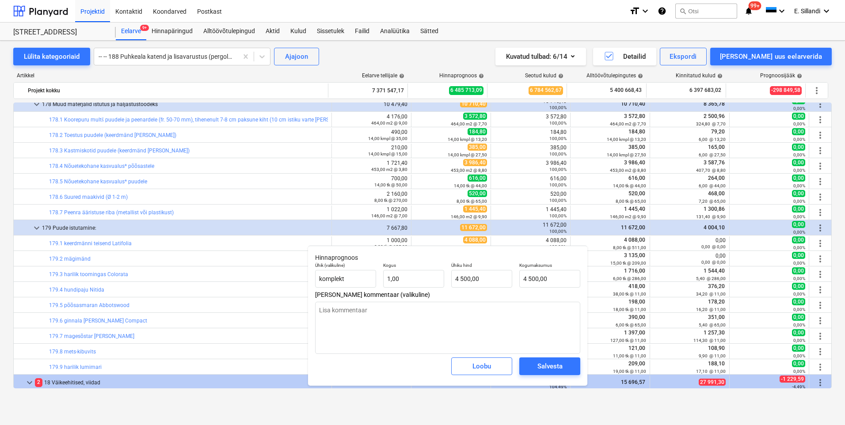
click at [436, 54] on div "Kuvatud tulbad : 6/14 Detailid Ekspordi Lisa uus eelarverida" at bounding box center [620, 57] width 422 height 18
click at [485, 364] on div "Loobu" at bounding box center [481, 365] width 19 height 11
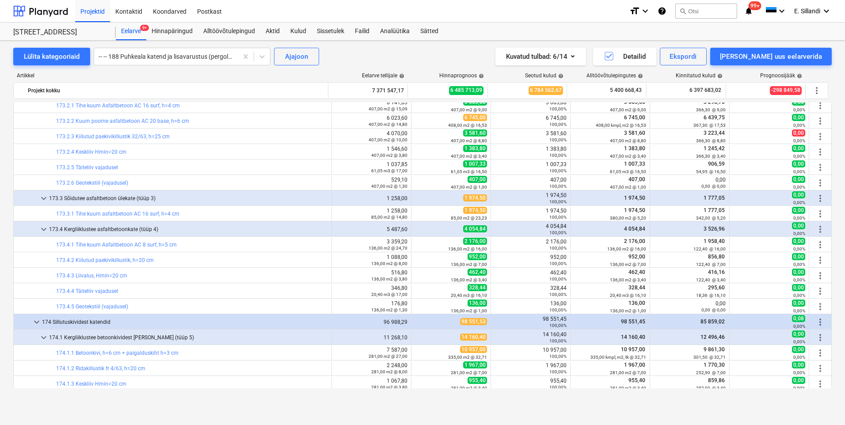
scroll to position [1340, 0]
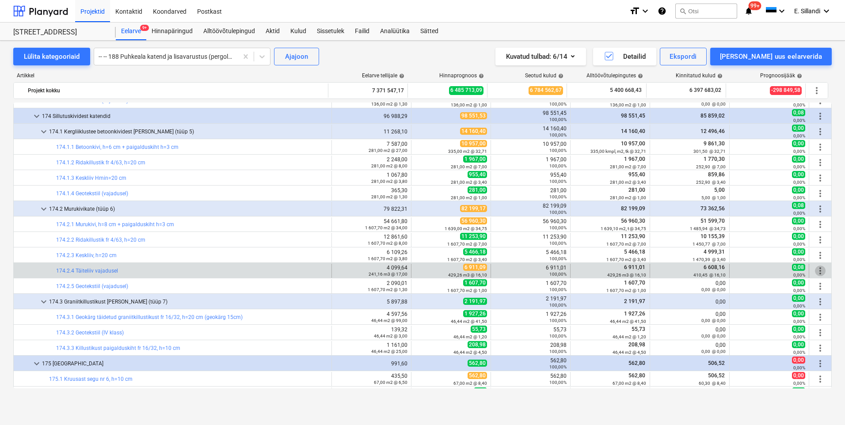
click at [821, 272] on span "more_vert" at bounding box center [820, 270] width 11 height 11
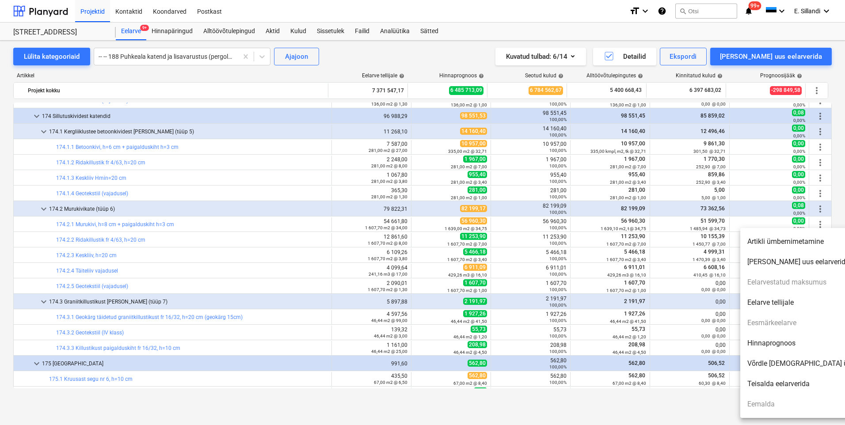
click at [757, 340] on li "Hinnaprognoos" at bounding box center [816, 343] width 152 height 20
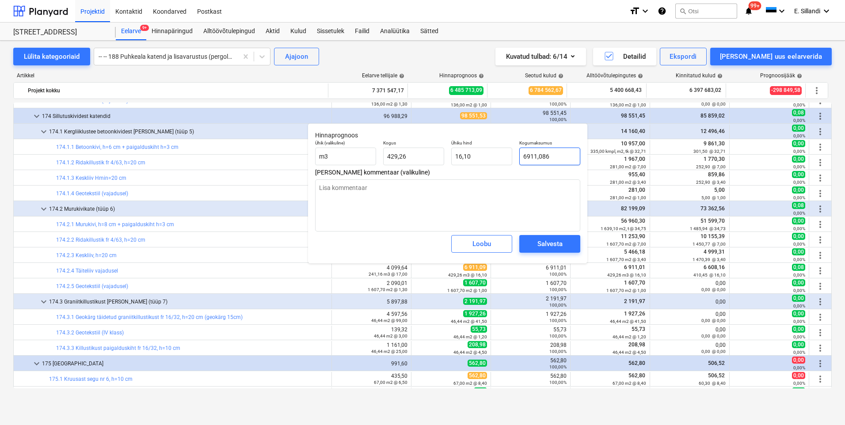
click at [548, 159] on input "6911,086" at bounding box center [549, 157] width 61 height 18
click at [541, 239] on div "Salvesta" at bounding box center [549, 243] width 25 height 11
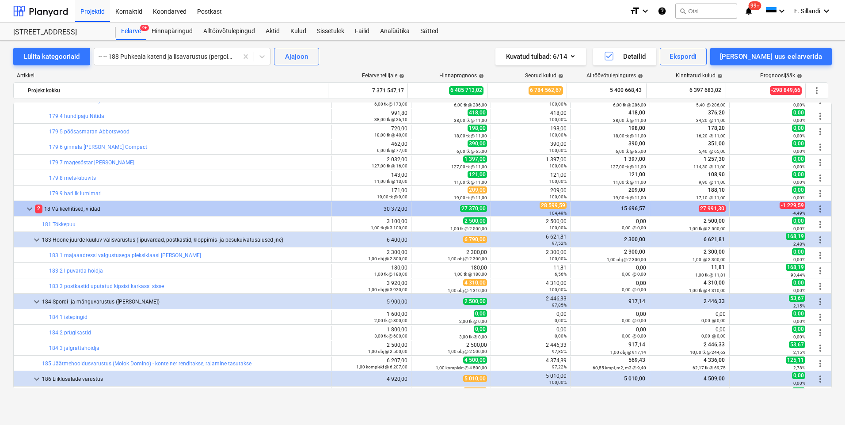
scroll to position [2165, 0]
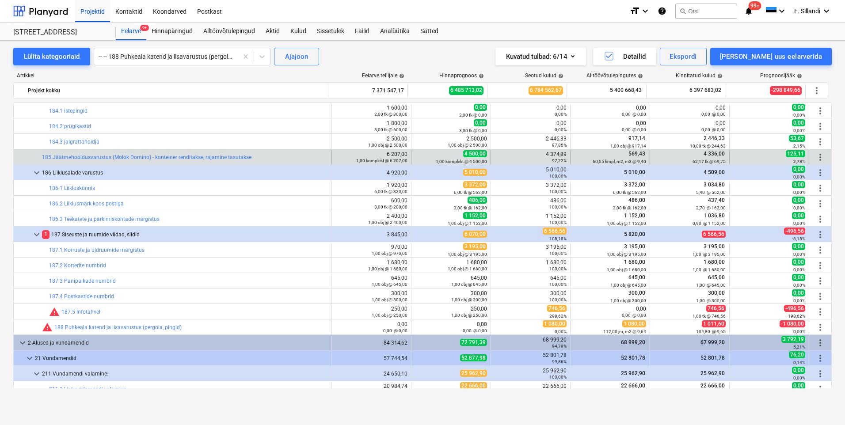
click at [820, 157] on span "more_vert" at bounding box center [820, 157] width 11 height 11
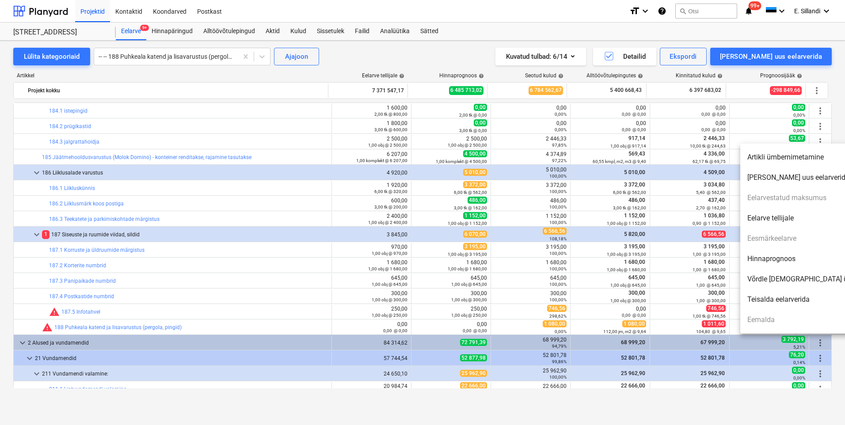
click at [771, 260] on li "Hinnaprognoos" at bounding box center [816, 259] width 152 height 20
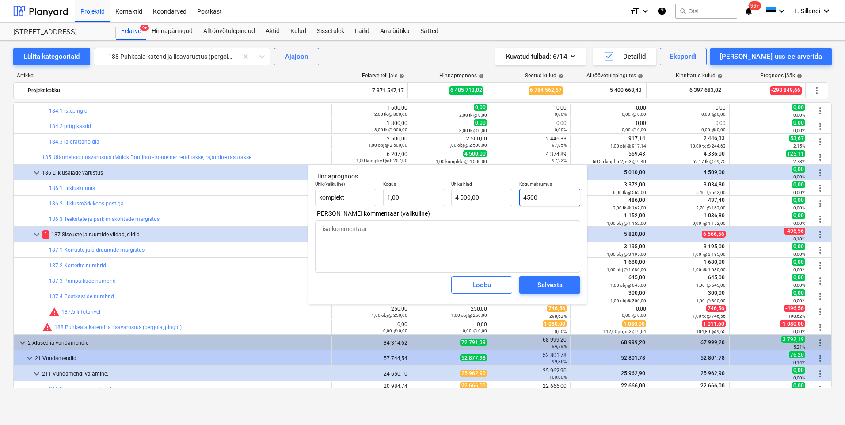
drag, startPoint x: 547, startPoint y: 197, endPoint x: 451, endPoint y: 197, distance: 96.7
click at [453, 197] on div "Ühik (valikuline) komplekt Kogus 1,00 Ühiku hind 4 500,00 Kogumaksumus 4500" at bounding box center [447, 194] width 272 height 32
click at [550, 283] on div "Salvesta" at bounding box center [549, 284] width 25 height 11
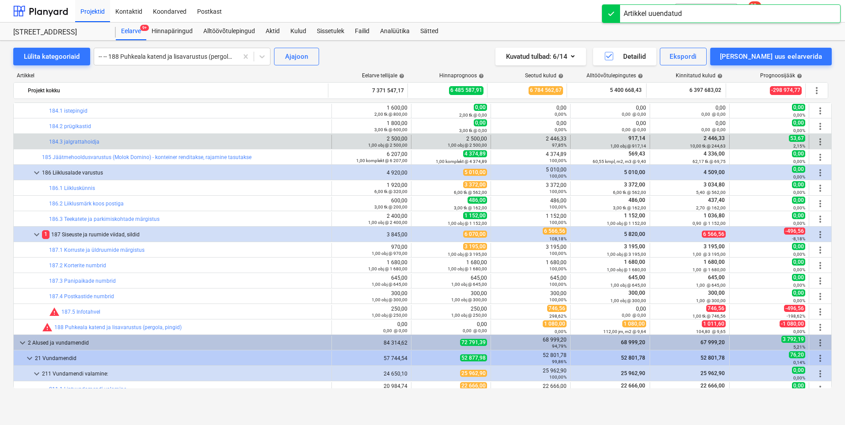
click at [818, 139] on span "more_vert" at bounding box center [820, 141] width 11 height 11
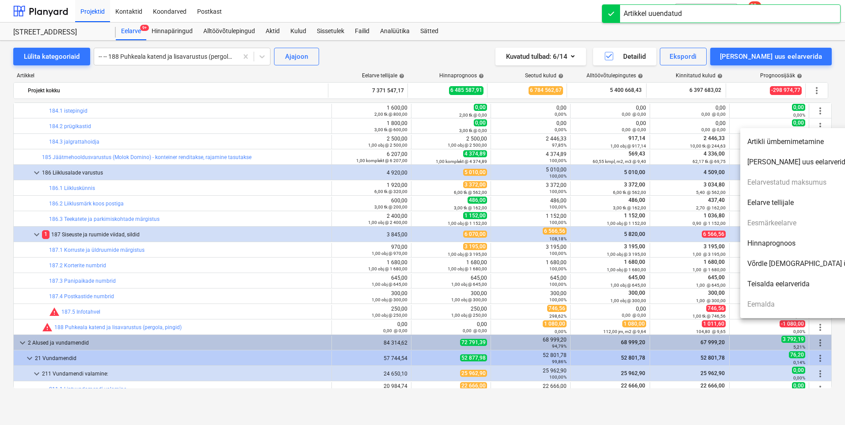
click at [781, 244] on li "Hinnaprognoos" at bounding box center [816, 243] width 152 height 20
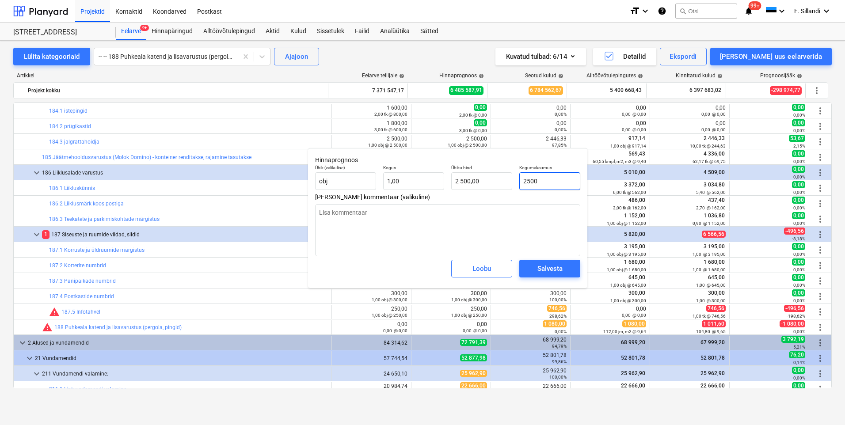
drag, startPoint x: 556, startPoint y: 181, endPoint x: 448, endPoint y: 171, distance: 107.9
click at [493, 177] on div "Ühik (valikuline) obj Kogus 1,00 Ühiku hind 2 500,00 Kogumaksumus 2500" at bounding box center [447, 177] width 272 height 32
click at [543, 267] on div "Salvesta" at bounding box center [549, 268] width 25 height 11
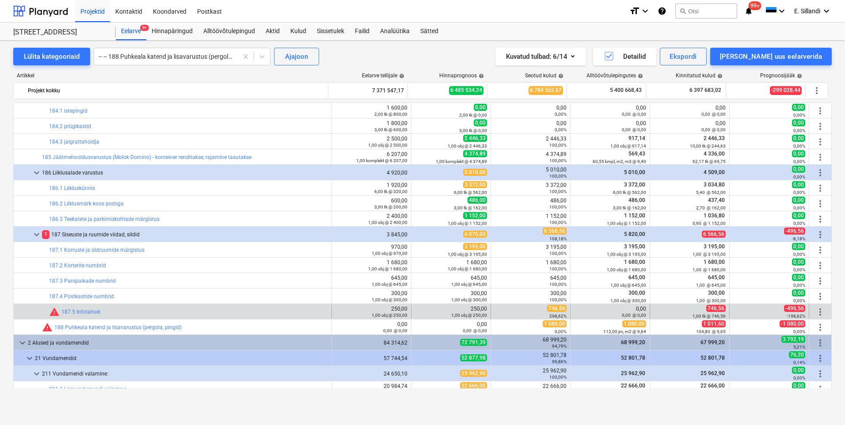
click at [816, 313] on span "more_vert" at bounding box center [820, 312] width 11 height 11
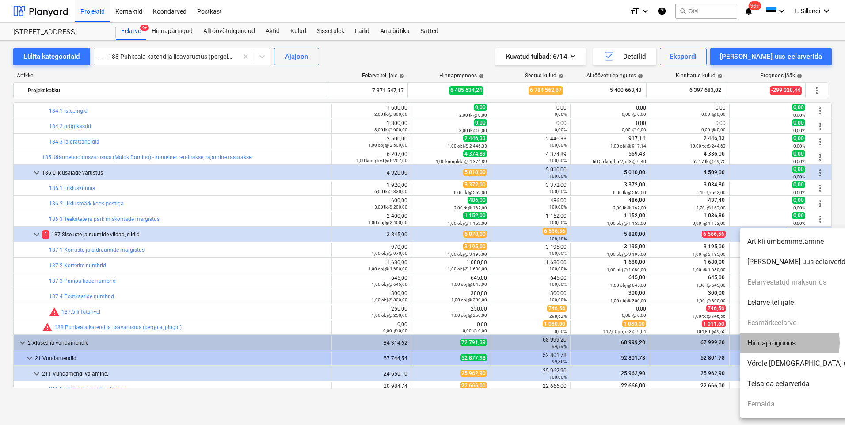
click at [781, 342] on li "Hinnaprognoos" at bounding box center [816, 343] width 152 height 20
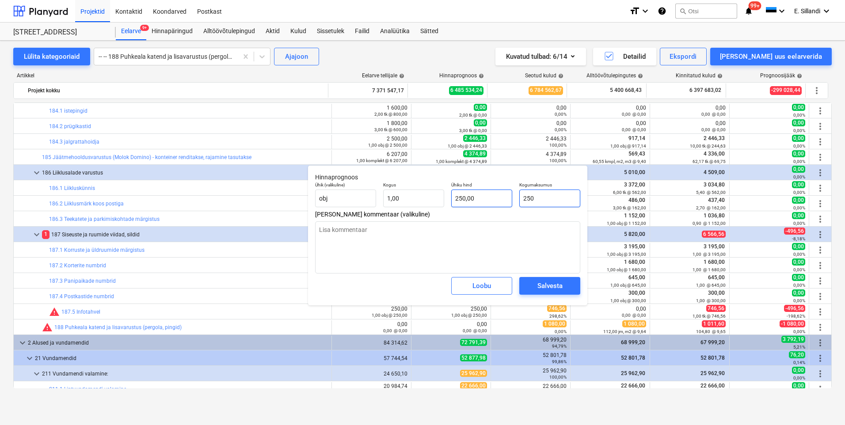
drag, startPoint x: 556, startPoint y: 198, endPoint x: 459, endPoint y: 193, distance: 97.8
click at [503, 197] on div "Ühik (valikuline) obj Kogus 1,00 Ühiku hind 250,00 Kogumaksumus 250" at bounding box center [447, 194] width 272 height 32
click at [575, 283] on button "Salvesta" at bounding box center [549, 286] width 61 height 18
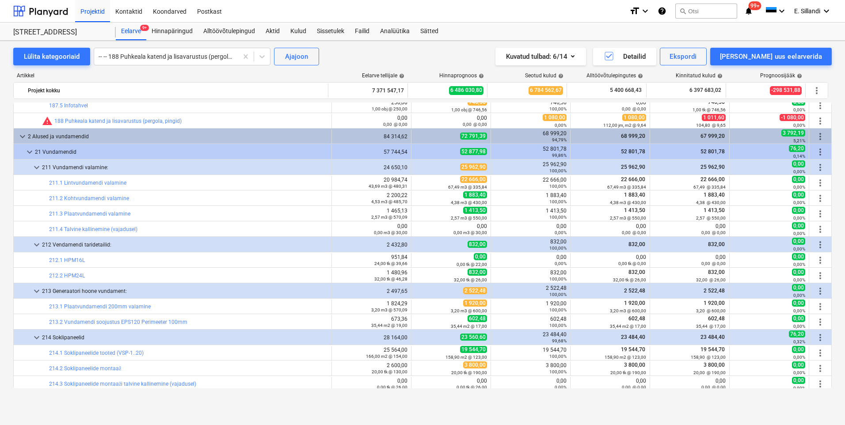
scroll to position [2474, 0]
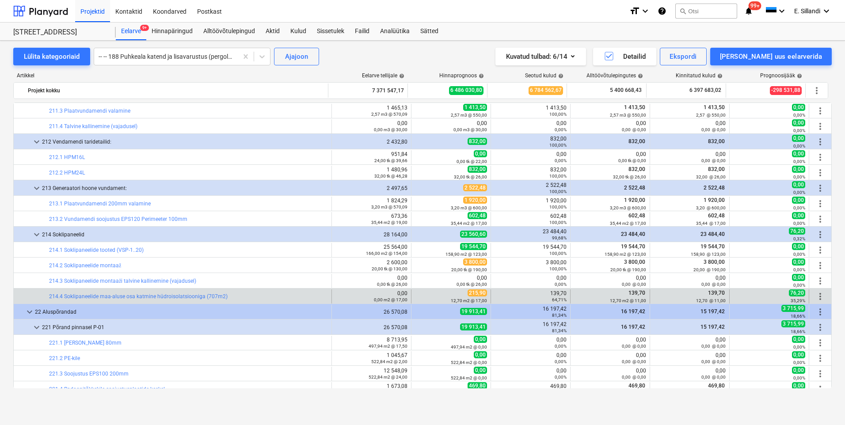
click at [815, 294] on span "more_vert" at bounding box center [820, 296] width 11 height 11
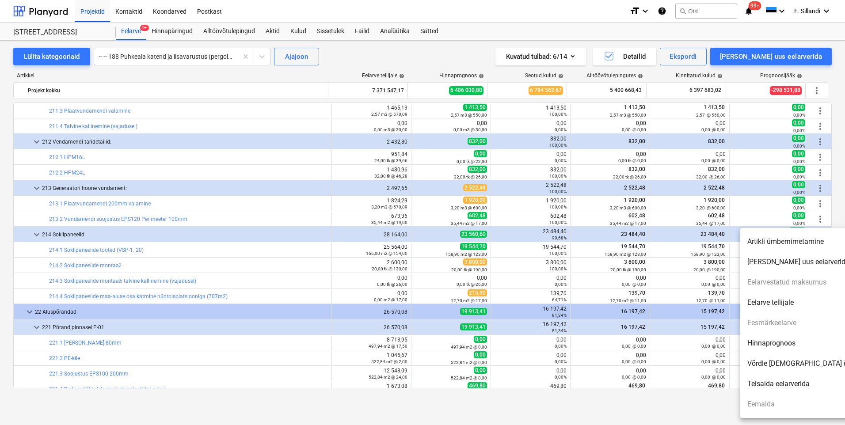
click at [773, 343] on li "Hinnaprognoos" at bounding box center [816, 343] width 152 height 20
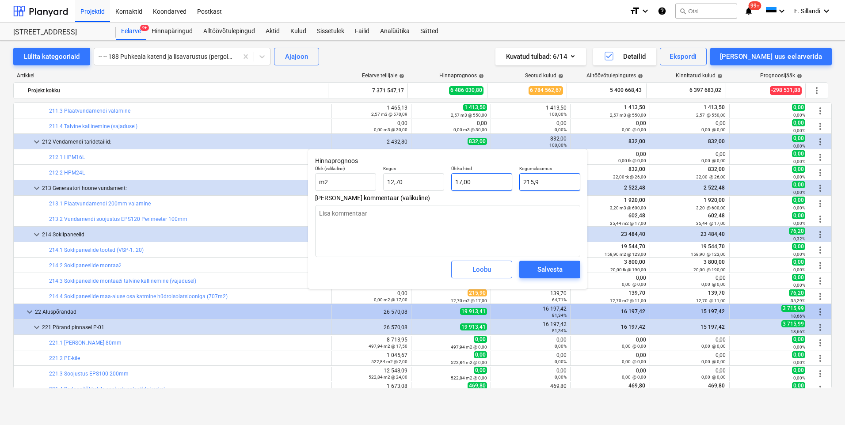
drag, startPoint x: 550, startPoint y: 183, endPoint x: 496, endPoint y: 179, distance: 53.6
click at [496, 179] on div "Ühik (valikuline) m2 Kogus 12,70 Ühiku hind 17,00 Kogumaksumus 215,9" at bounding box center [447, 178] width 272 height 32
click at [540, 270] on div "Salvesta" at bounding box center [549, 269] width 25 height 11
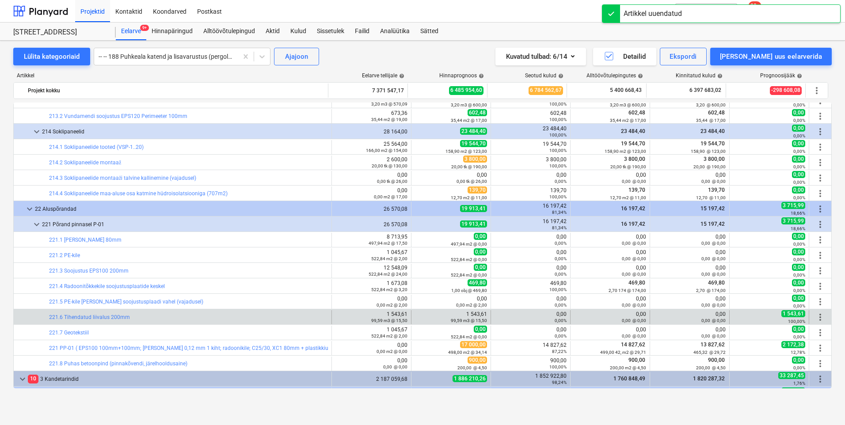
scroll to position [2680, 0]
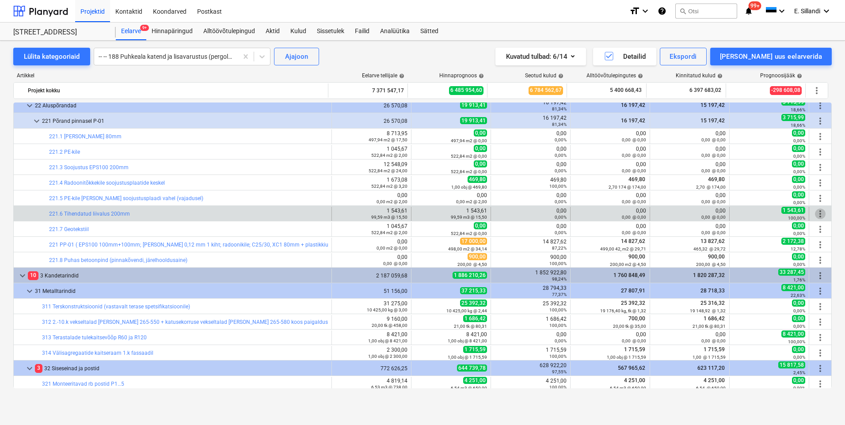
click at [817, 212] on span "more_vert" at bounding box center [820, 213] width 11 height 11
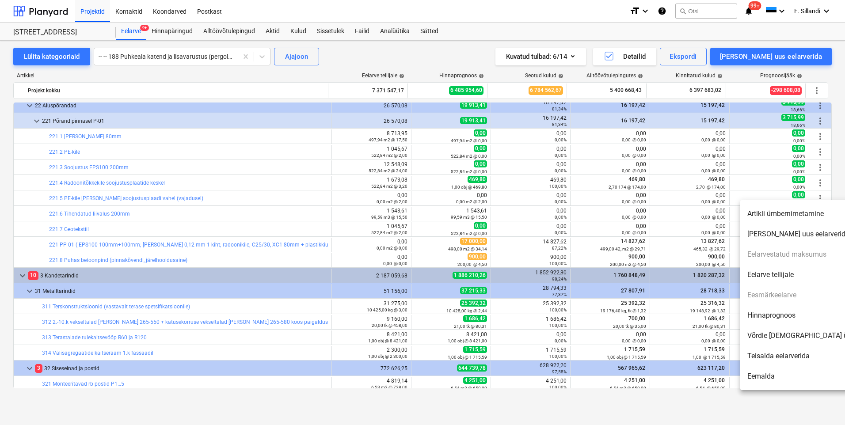
click at [776, 318] on li "Hinnaprognoos" at bounding box center [816, 315] width 152 height 20
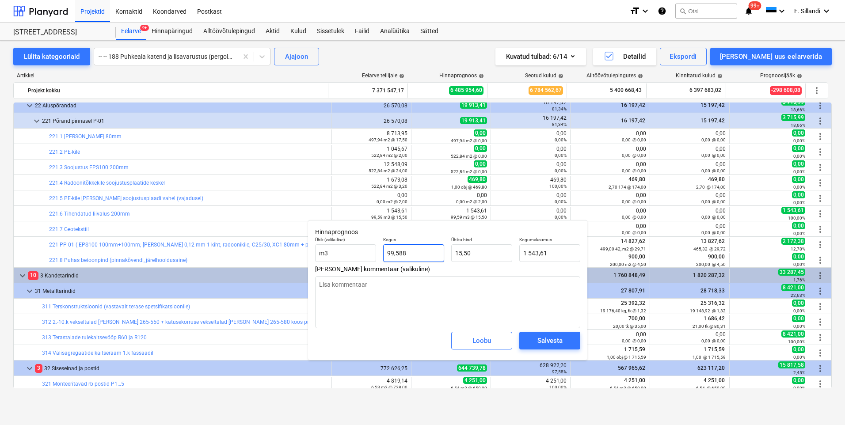
drag, startPoint x: 404, startPoint y: 251, endPoint x: 336, endPoint y: 243, distance: 68.5
click at [375, 248] on div "Ühik (valikuline) m3 Kogus 99,588 Ühiku hind 15,50 Kogumaksumus 1 543,61" at bounding box center [447, 249] width 272 height 32
click at [550, 340] on div "Salvesta" at bounding box center [549, 340] width 25 height 11
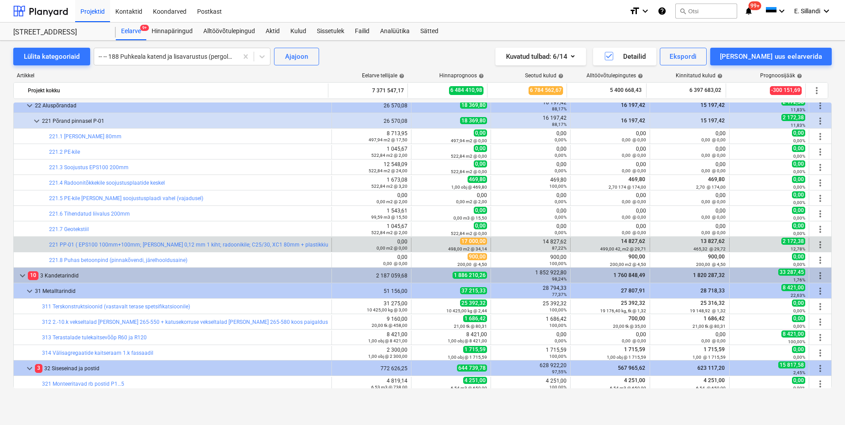
click at [816, 245] on span "more_vert" at bounding box center [820, 244] width 11 height 11
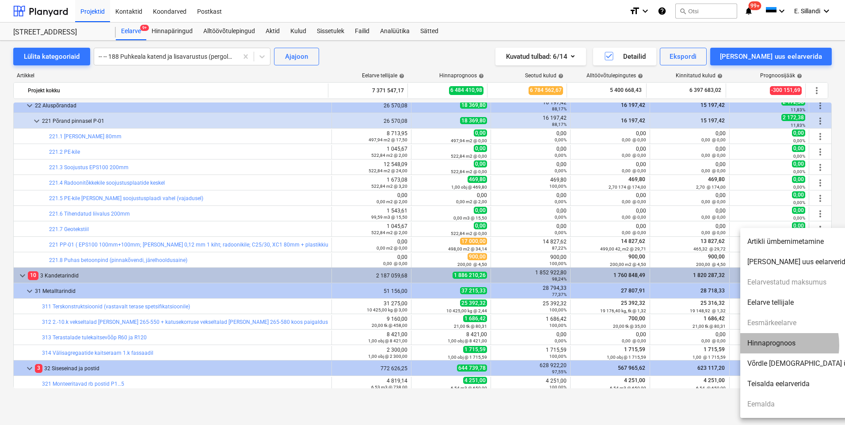
click at [768, 345] on li "Hinnaprognoos" at bounding box center [816, 343] width 152 height 20
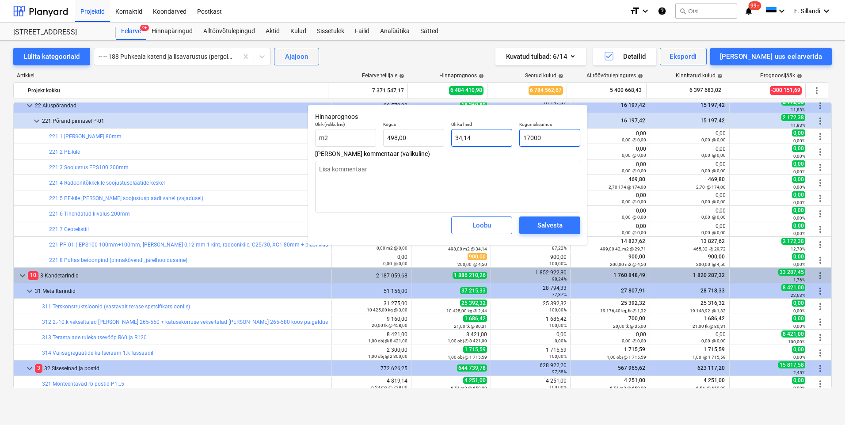
drag, startPoint x: 550, startPoint y: 140, endPoint x: 473, endPoint y: 140, distance: 77.3
click at [497, 140] on div "Ühik (valikuline) m2 Kogus 498,00 Ühiku hind 34,14 Kogumaksumus 17000" at bounding box center [447, 134] width 272 height 32
click at [542, 228] on div "Salvesta" at bounding box center [549, 225] width 25 height 11
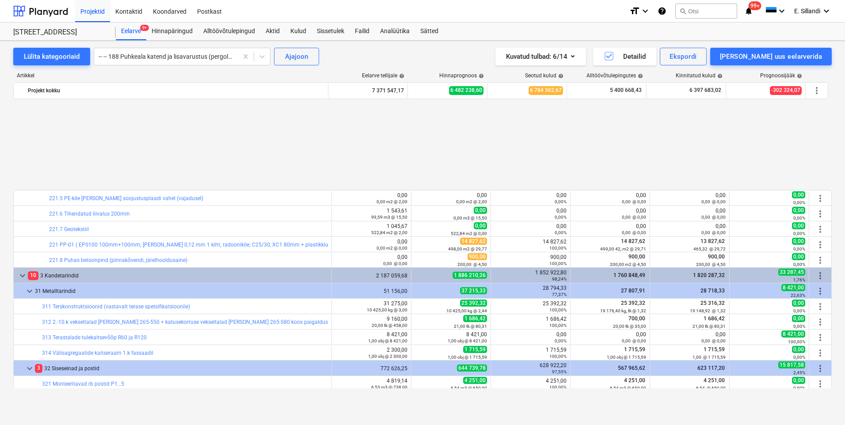
scroll to position [2783, 0]
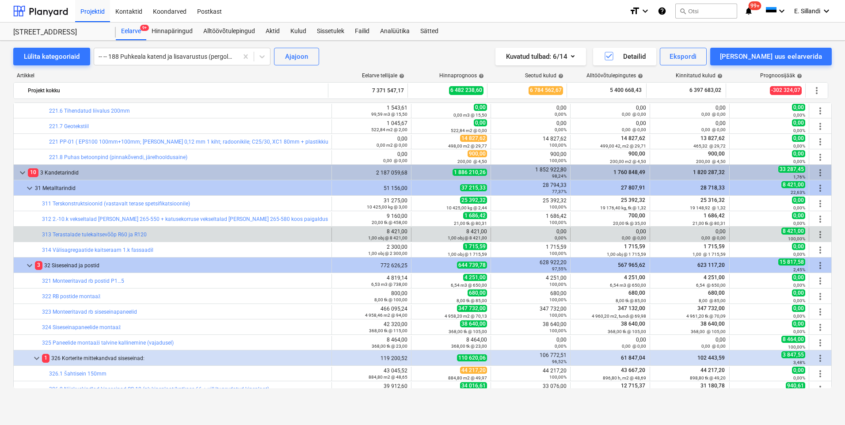
click at [816, 235] on span "more_vert" at bounding box center [820, 234] width 11 height 11
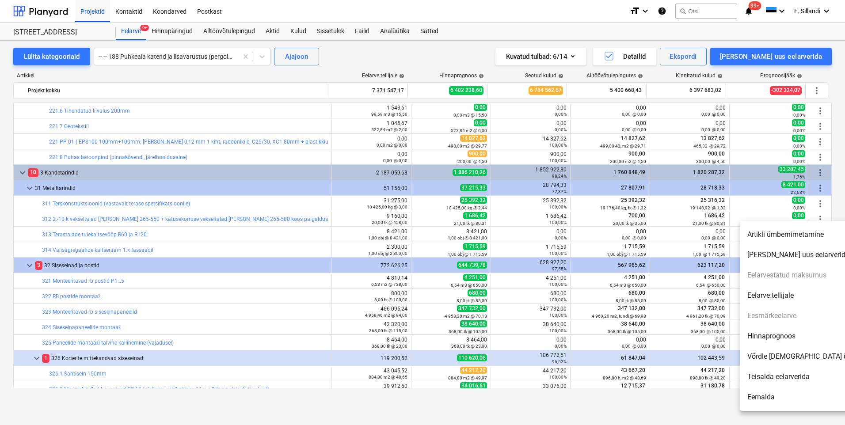
click at [780, 334] on li "Hinnaprognoos" at bounding box center [816, 336] width 152 height 20
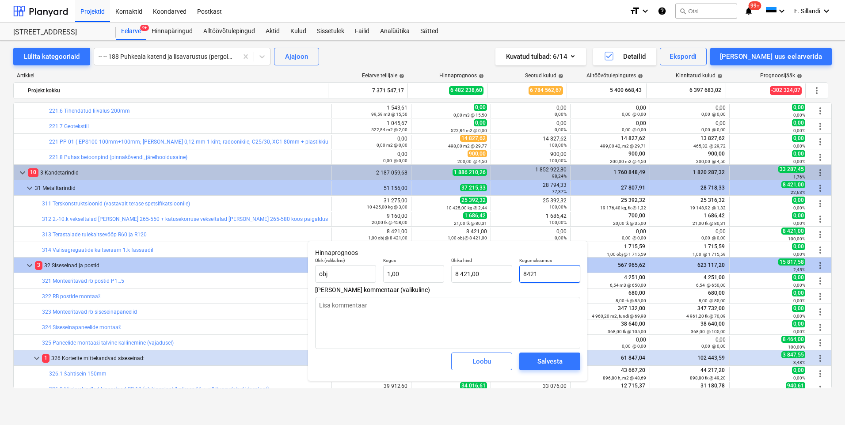
drag, startPoint x: 560, startPoint y: 278, endPoint x: 446, endPoint y: 258, distance: 115.2
click at [464, 262] on div "Ühik (valikuline) obj Kogus 1,00 Ühiku hind 8 421,00 Kogumaksumus 8421" at bounding box center [447, 270] width 272 height 32
click at [402, 311] on textarea at bounding box center [447, 323] width 265 height 52
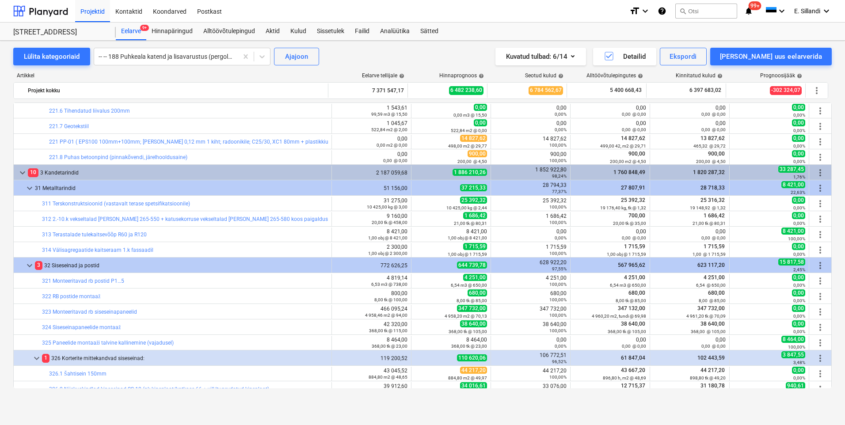
click at [368, 299] on div "edit 800,00 8,00 tk @ 100,00" at bounding box center [371, 296] width 72 height 14
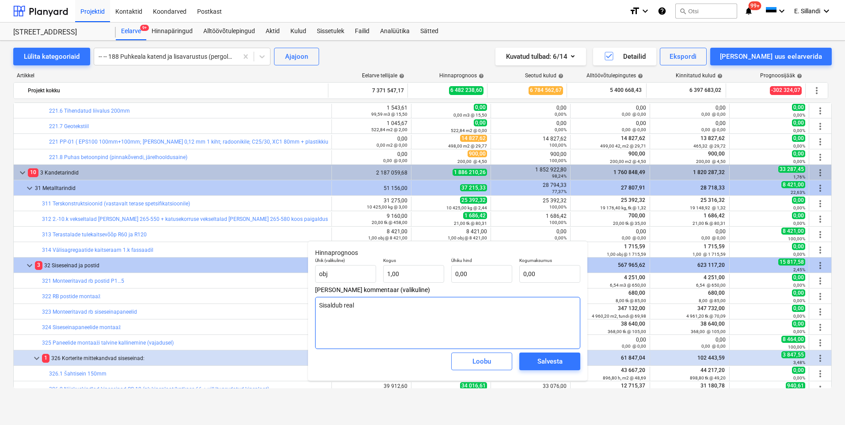
click at [368, 304] on textarea "Sisaldub real" at bounding box center [447, 323] width 265 height 52
click at [379, 307] on textarea "Sisaldub real 391 ja Terase ATV's" at bounding box center [447, 323] width 265 height 52
click at [539, 366] on div "Salvesta" at bounding box center [549, 361] width 25 height 11
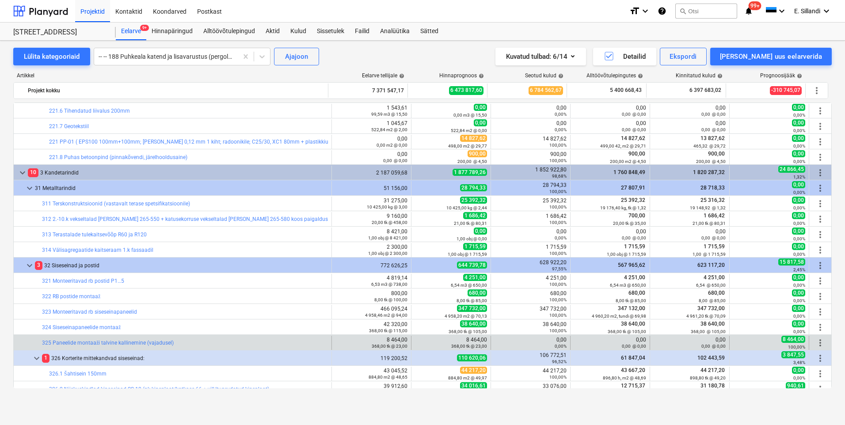
scroll to position [2886, 0]
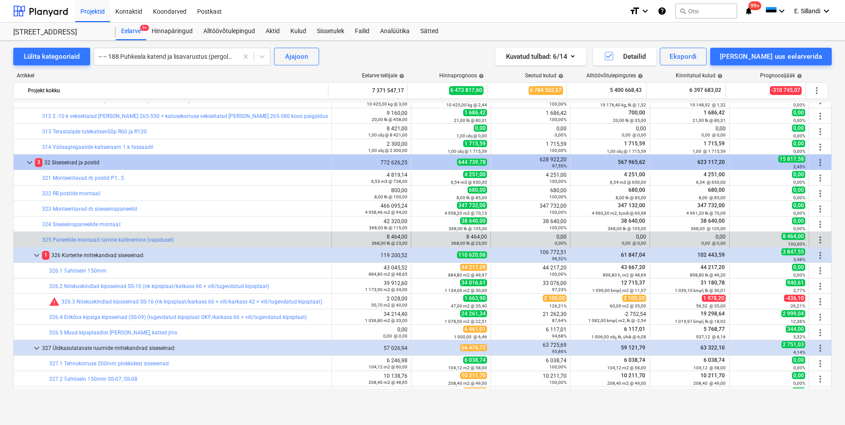
click at [817, 242] on span "more_vert" at bounding box center [820, 240] width 11 height 11
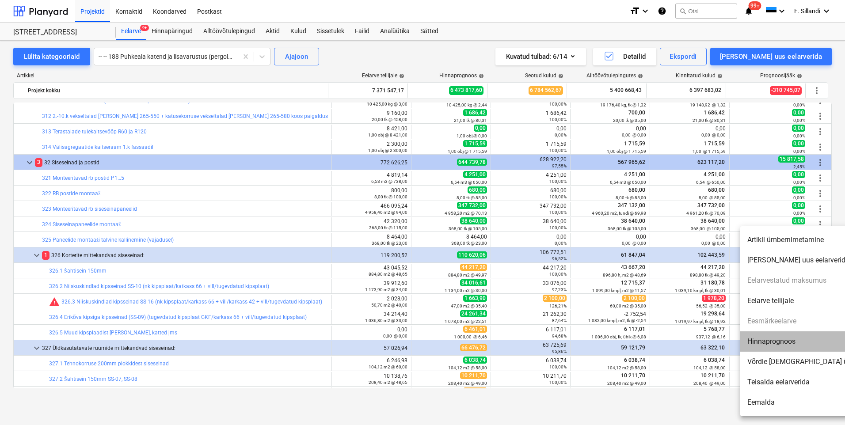
click at [807, 338] on li "Hinnaprognoos" at bounding box center [816, 341] width 152 height 20
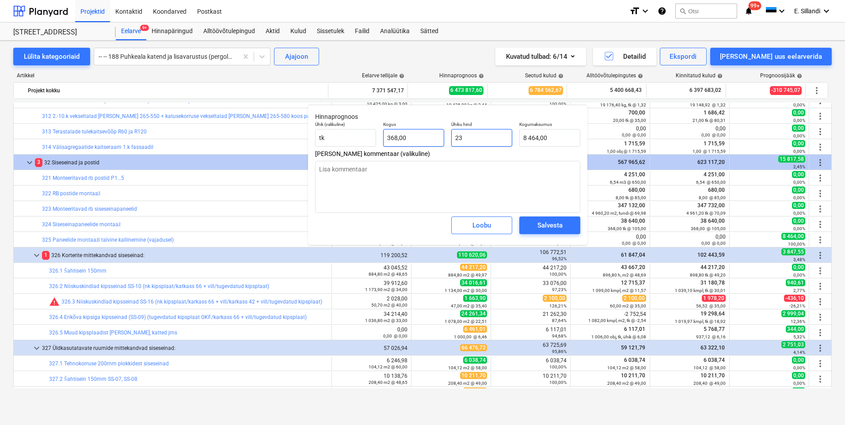
drag, startPoint x: 473, startPoint y: 139, endPoint x: 407, endPoint y: 129, distance: 66.5
click at [409, 129] on div "Ühik (valikuline) tk Kogus 368,00 Ühiku hind 23 Kogumaksumus 8 464,00" at bounding box center [447, 134] width 272 height 32
drag, startPoint x: 412, startPoint y: 141, endPoint x: 321, endPoint y: 130, distance: 92.1
click at [346, 134] on div "Ühik (valikuline) tk Kogus 368 Ühiku hind 23,00 Kogumaksumus 8 464,00" at bounding box center [447, 134] width 272 height 32
click at [556, 225] on div "Salvesta" at bounding box center [549, 225] width 25 height 11
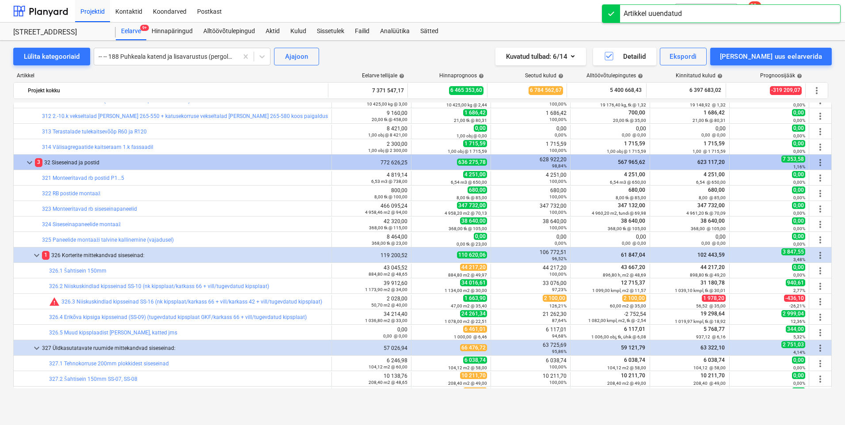
click at [817, 303] on span "more_vert" at bounding box center [820, 301] width 11 height 11
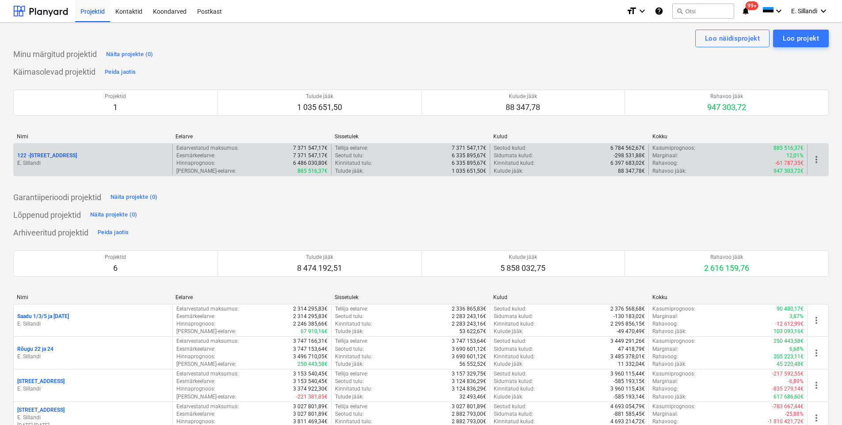
click at [38, 155] on p "122 - [STREET_ADDRESS]" at bounding box center [47, 156] width 60 height 8
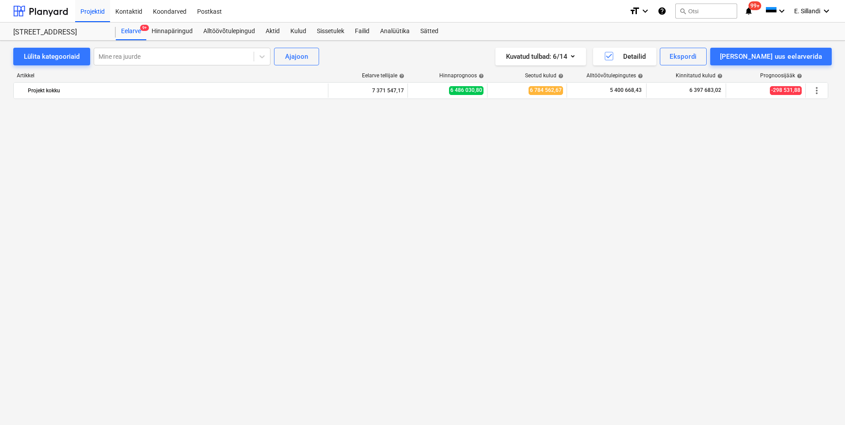
scroll to position [2165, 0]
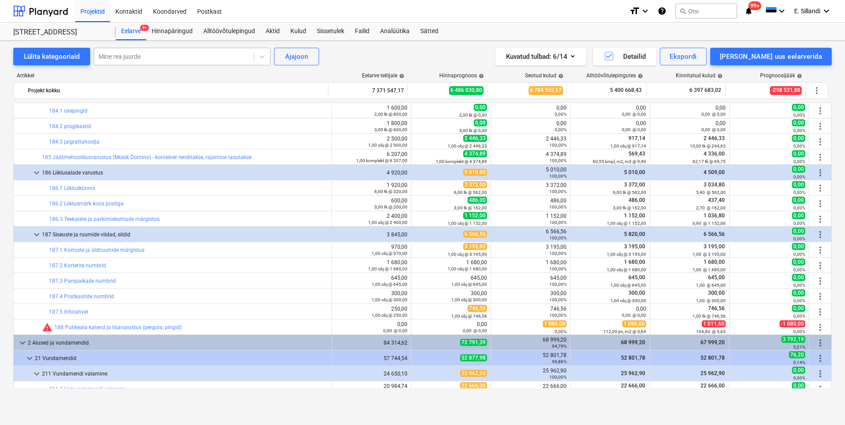
click at [128, 58] on div at bounding box center [174, 56] width 151 height 9
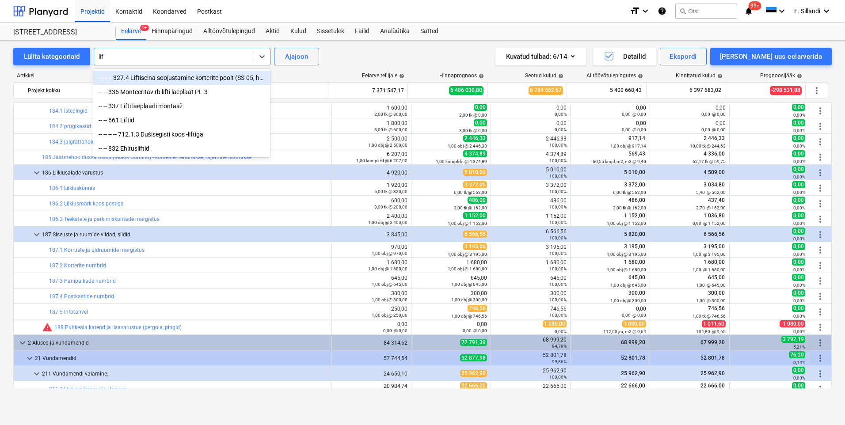
type input "lift"
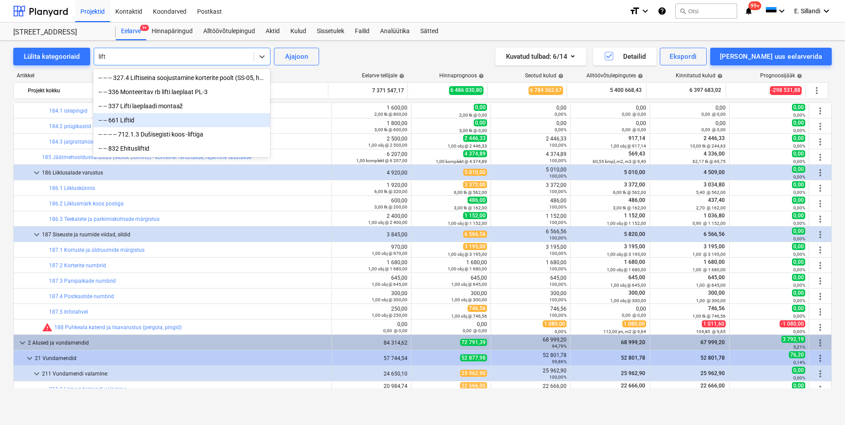
click at [146, 119] on div "-- -- 661 Liftid" at bounding box center [181, 120] width 177 height 14
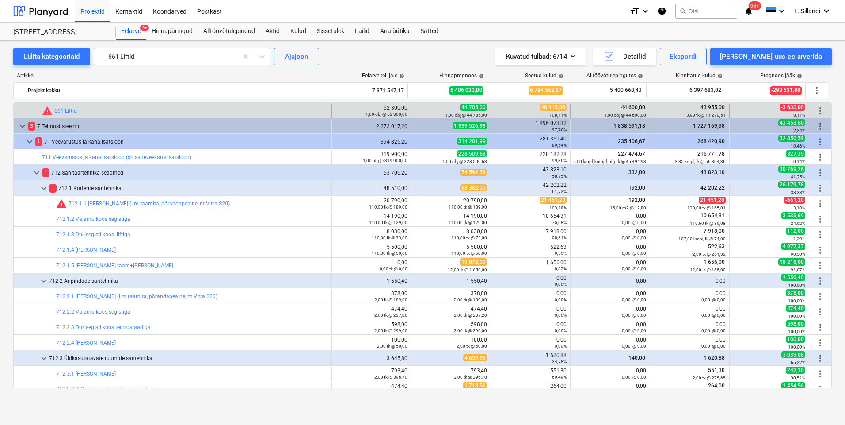
scroll to position [8730, 0]
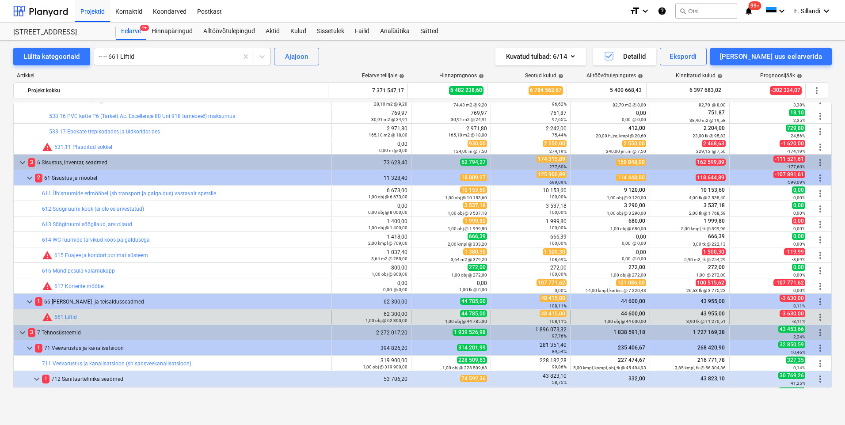
click at [185, 53] on div "-- -- 661 Liftid" at bounding box center [166, 56] width 144 height 12
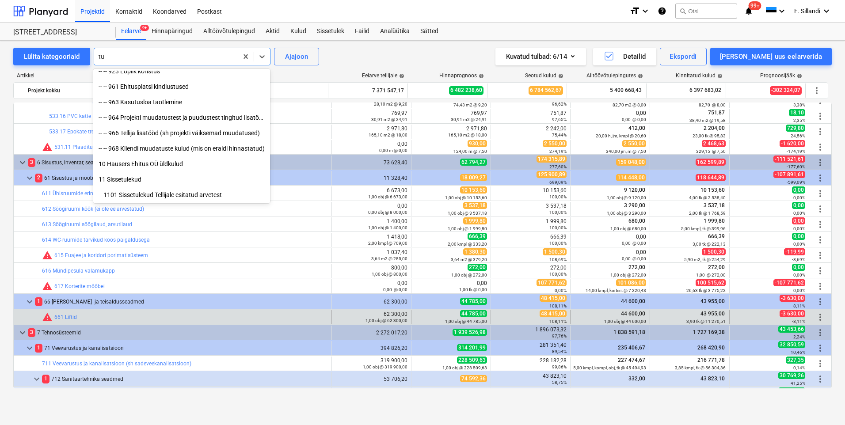
scroll to position [2929, 0]
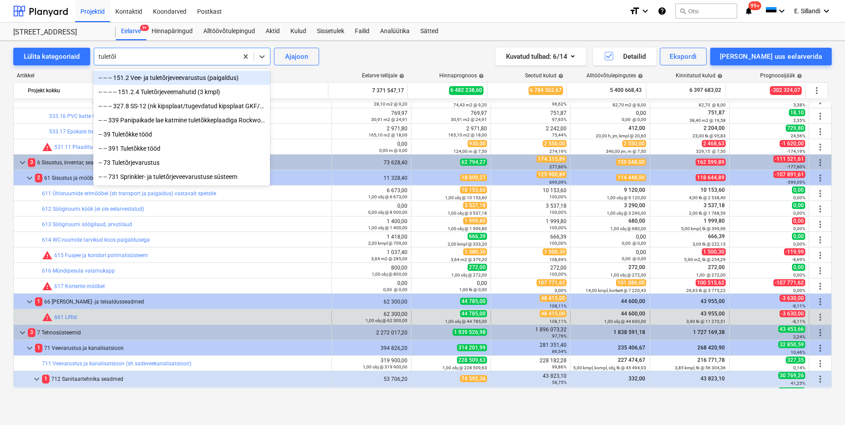
type input "tuletõkk"
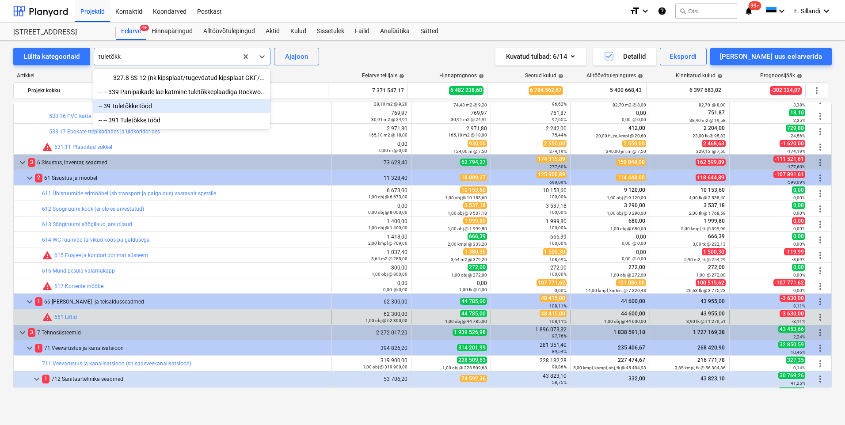
click at [141, 105] on div "-- 39 Tuletõkke tööd" at bounding box center [181, 106] width 177 height 14
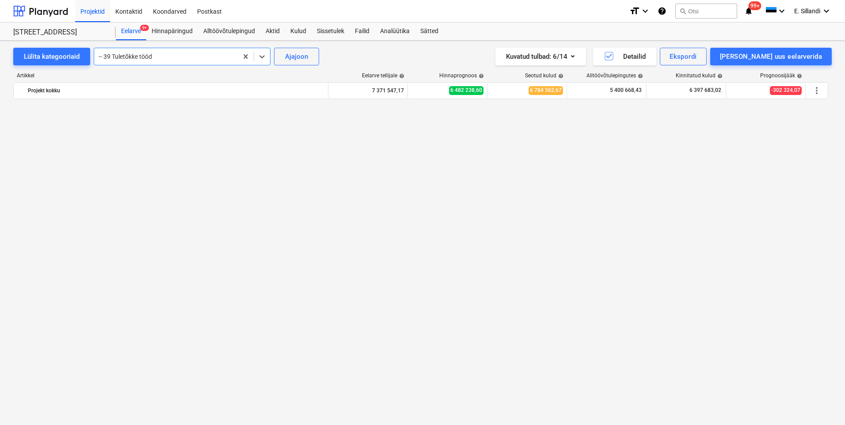
scroll to position [0, 0]
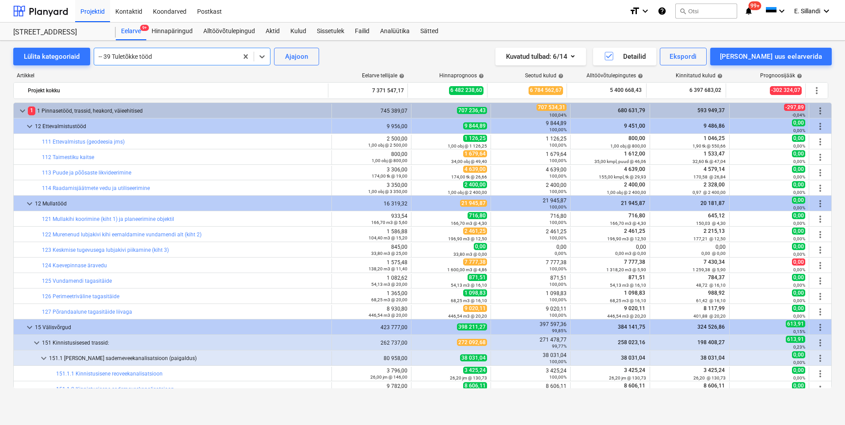
click at [163, 62] on div "-- 39 Tuletõkke tööd" at bounding box center [166, 56] width 144 height 12
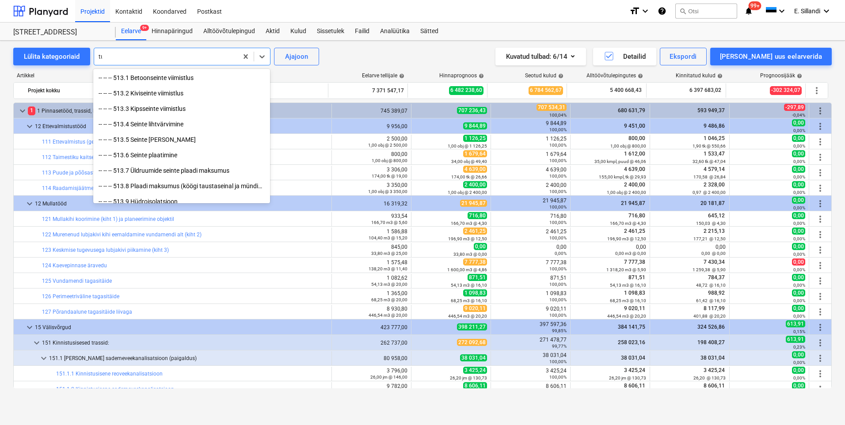
scroll to position [2929, 0]
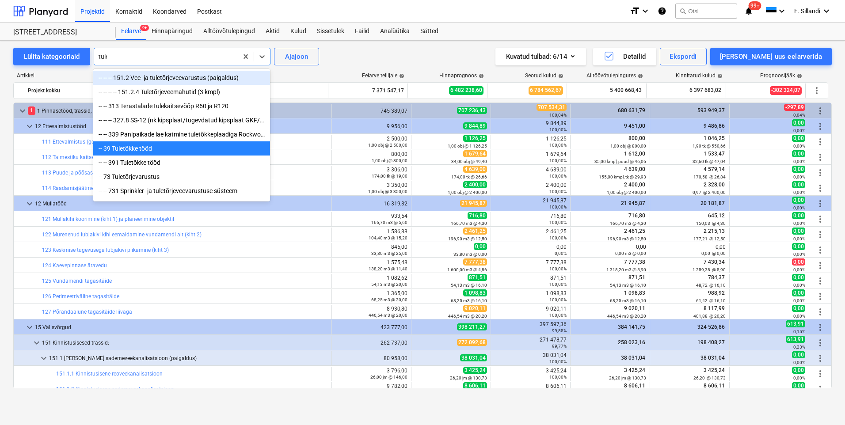
type input "tulet"
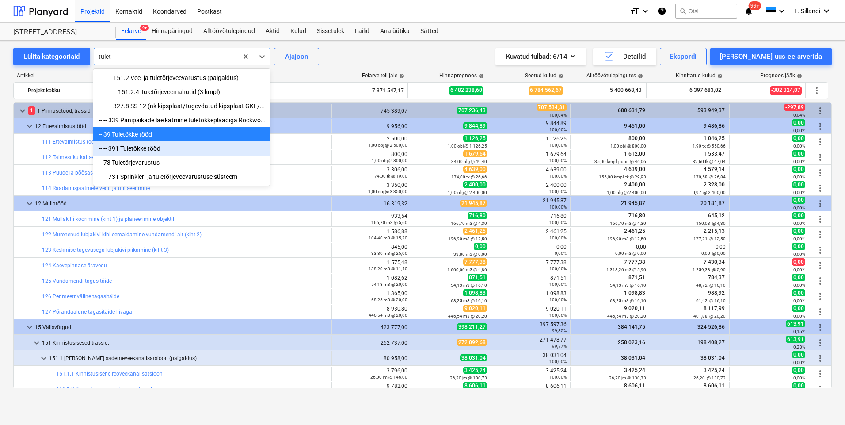
click at [158, 148] on div "-- -- 391 Tuletõkke tööd" at bounding box center [181, 148] width 177 height 14
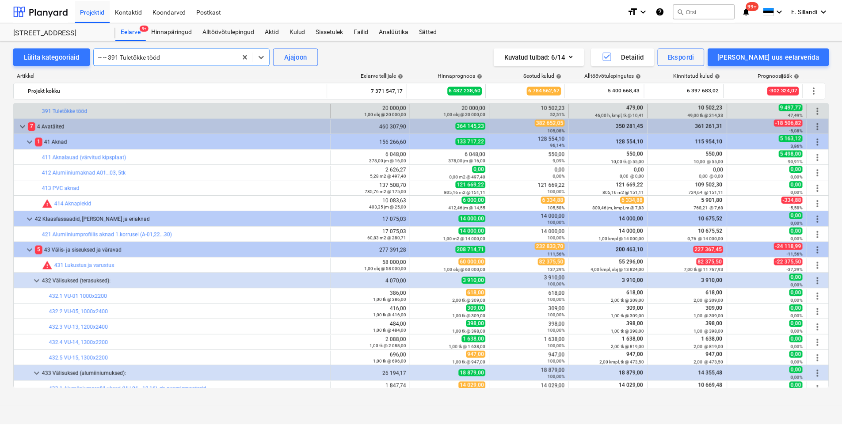
scroll to position [6081, 0]
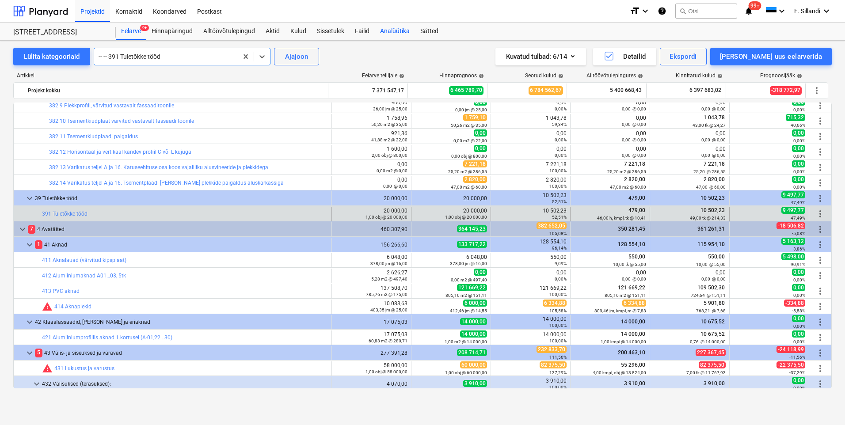
click at [398, 28] on div "Analüütika" at bounding box center [395, 32] width 40 height 18
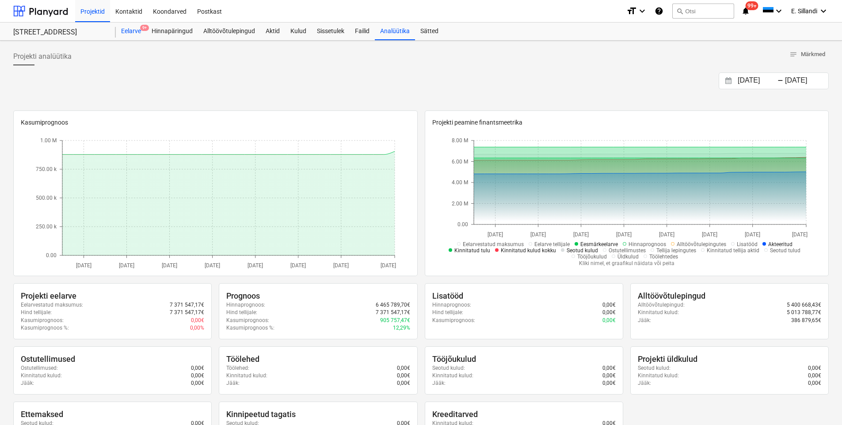
click at [133, 34] on div "Eelarve 9+" at bounding box center [131, 32] width 30 height 18
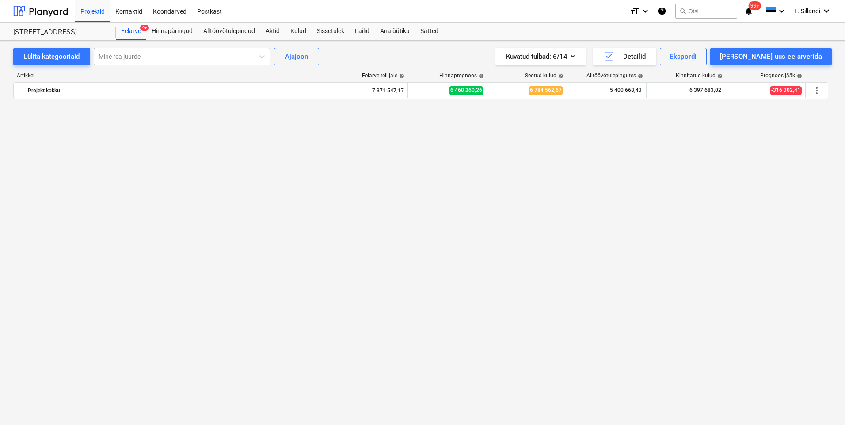
scroll to position [6081, 0]
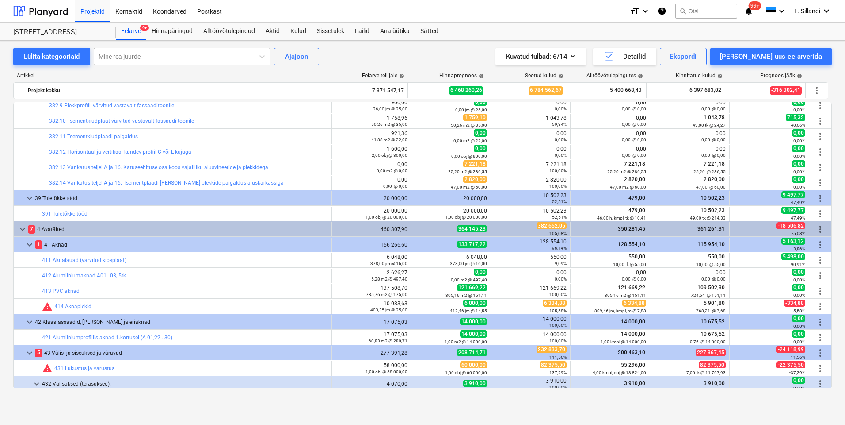
click at [175, 50] on div "Mine rea juurde" at bounding box center [173, 56] width 159 height 12
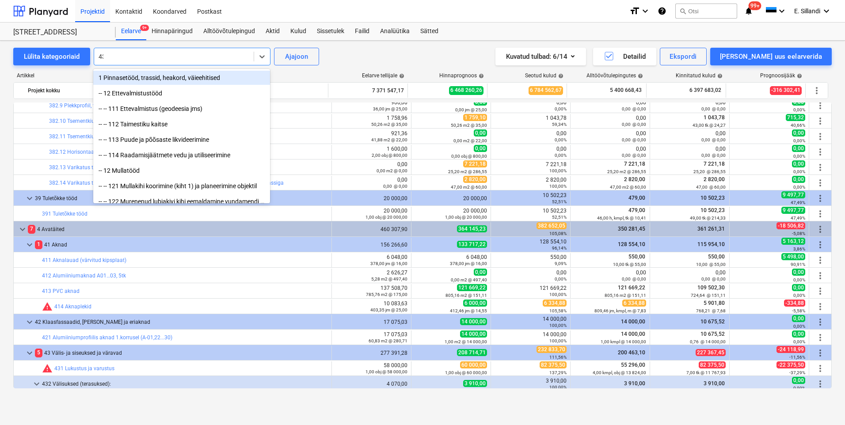
type input "431"
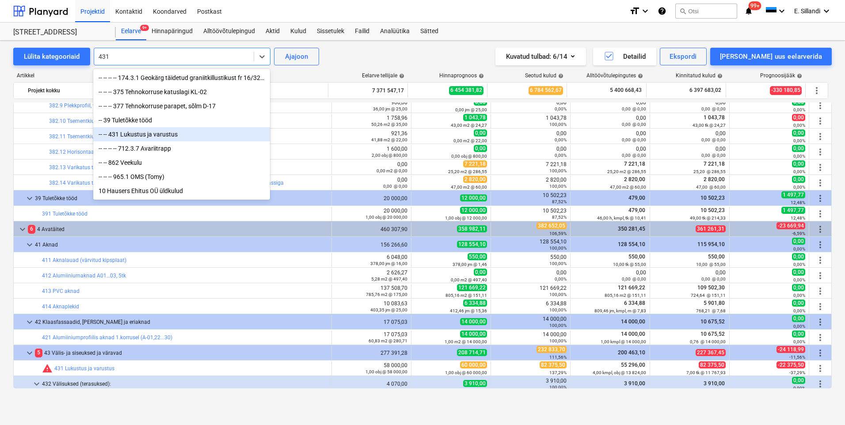
click at [145, 139] on div "-- -- 431 Lukustus ja varustus" at bounding box center [181, 134] width 177 height 14
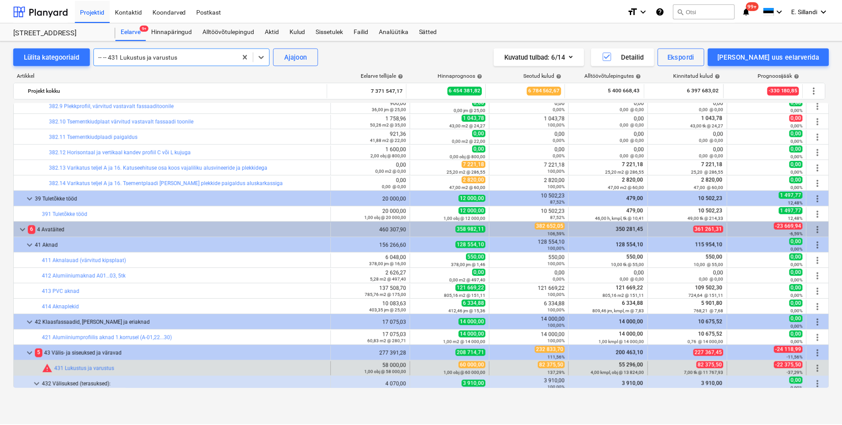
scroll to position [6339, 0]
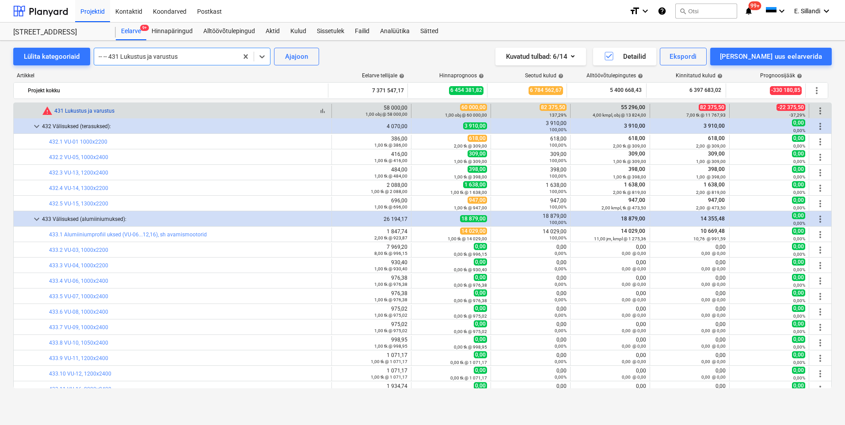
click at [91, 112] on link "431 Lukustus ja varustus" at bounding box center [84, 111] width 60 height 6
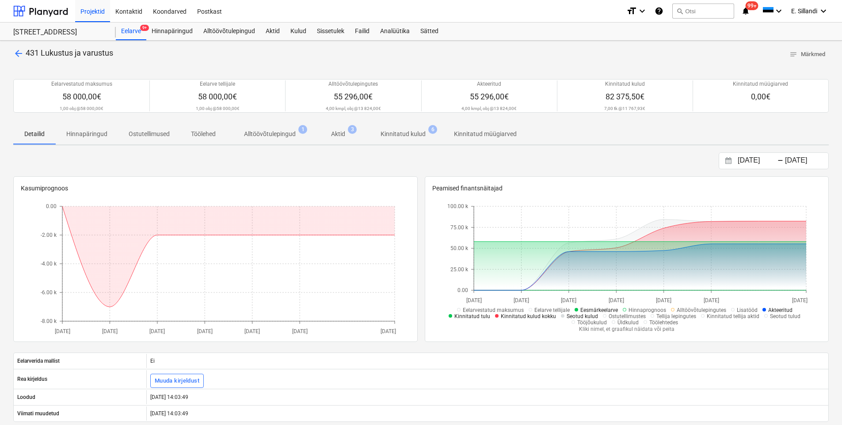
click at [395, 139] on p "Kinnitatud kulud" at bounding box center [402, 133] width 45 height 9
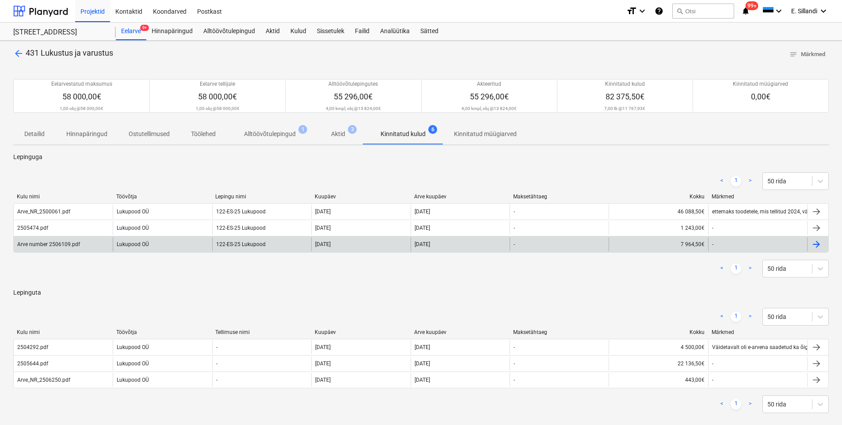
click at [131, 244] on div "Lukupood OÜ" at bounding box center [162, 244] width 99 height 14
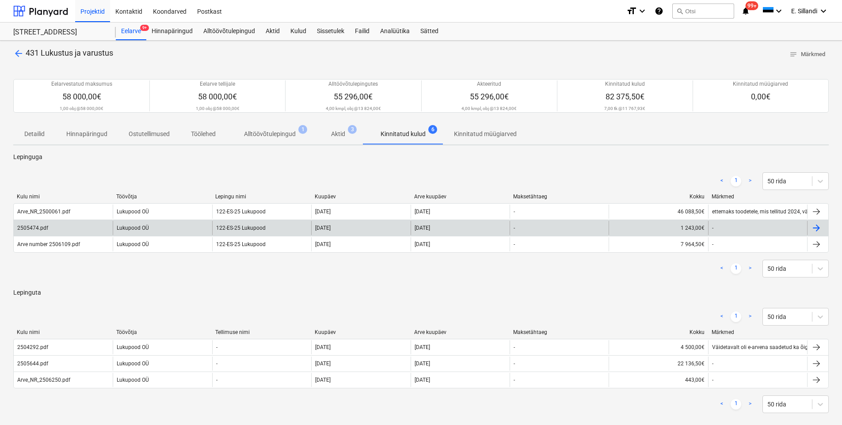
click at [120, 229] on div "Lukupood OÜ" at bounding box center [162, 228] width 99 height 14
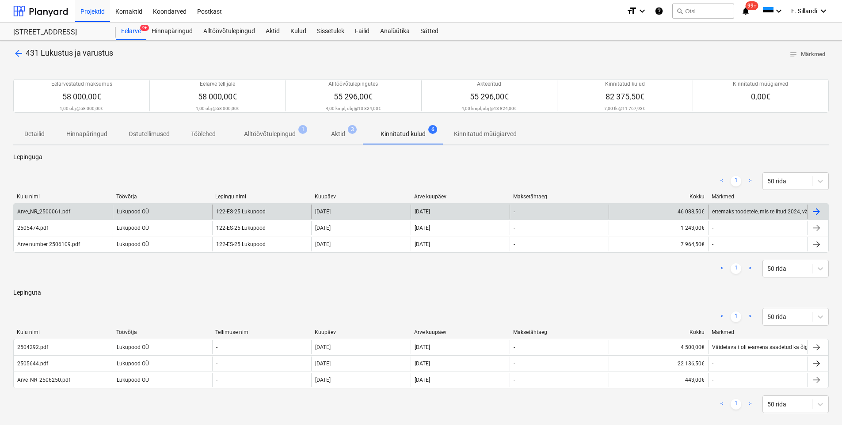
click at [113, 213] on div "Lukupood OÜ" at bounding box center [162, 212] width 99 height 14
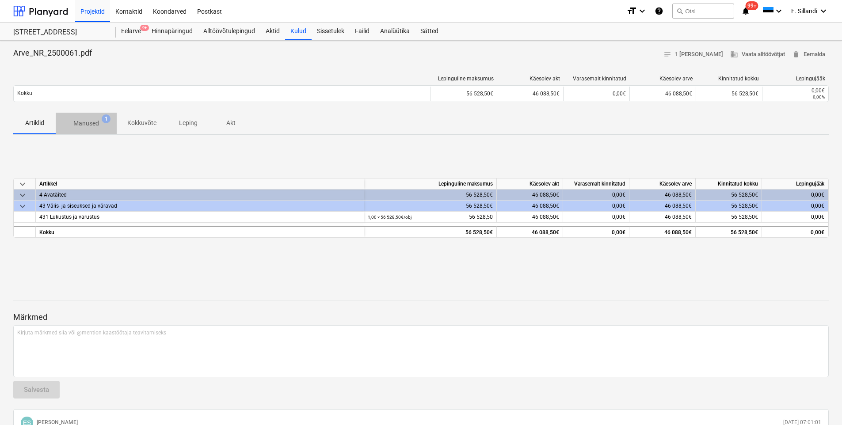
click at [91, 125] on p "Manused" at bounding box center [86, 123] width 26 height 9
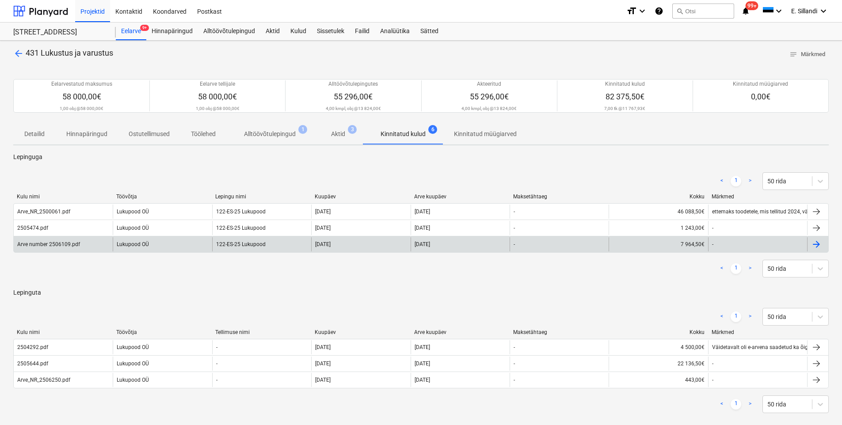
click at [74, 246] on div "Arve number 2506109.pdf" at bounding box center [48, 244] width 63 height 6
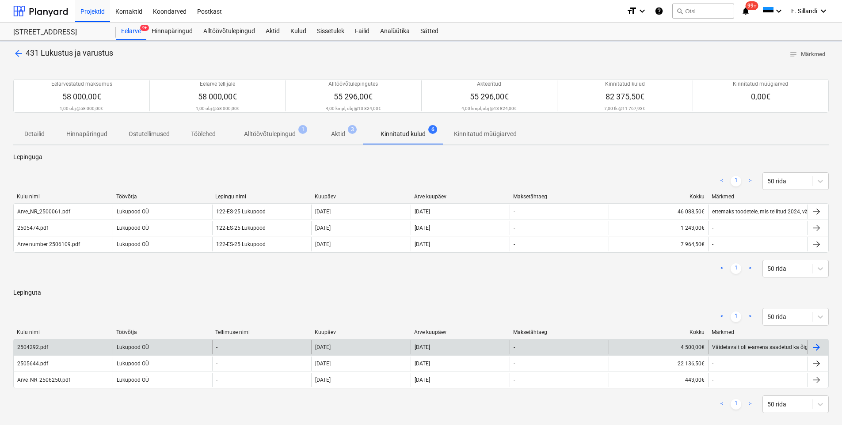
click at [75, 346] on div "2504292.pdf" at bounding box center [63, 347] width 99 height 14
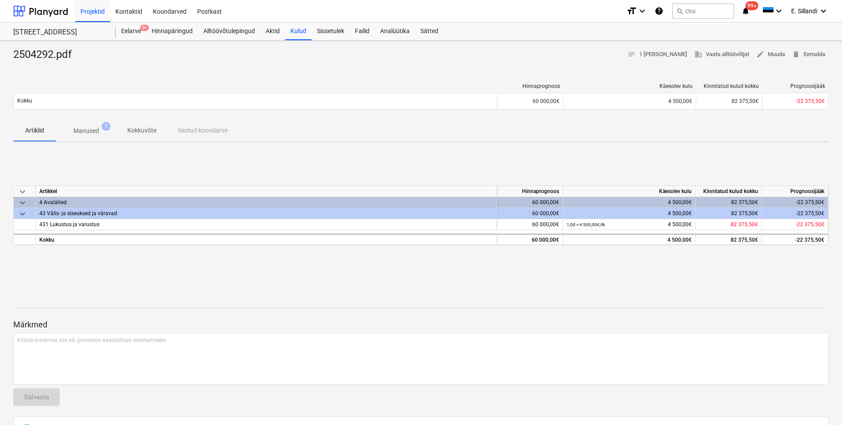
click at [92, 134] on p "Manused" at bounding box center [86, 130] width 26 height 9
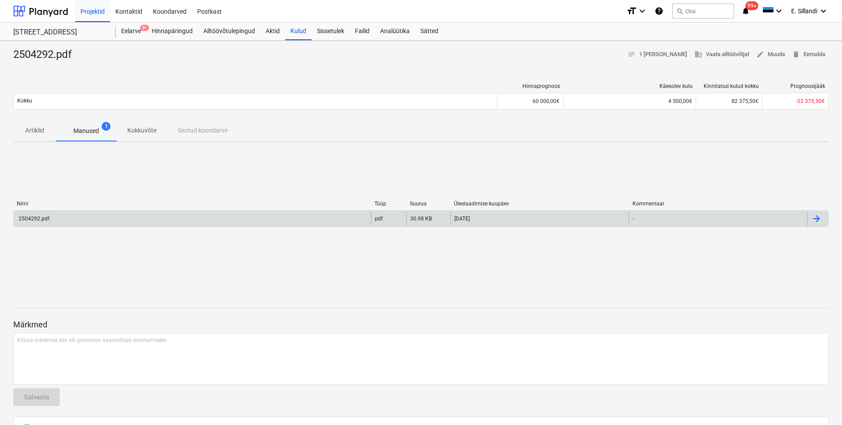
click at [76, 220] on div "2504292.pdf" at bounding box center [192, 219] width 357 height 14
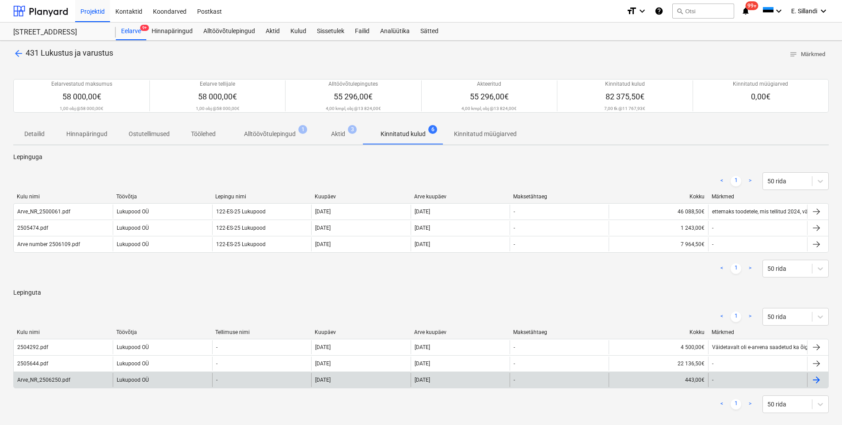
click at [42, 378] on div "Arve_NR_2506250.pdf" at bounding box center [43, 380] width 53 height 6
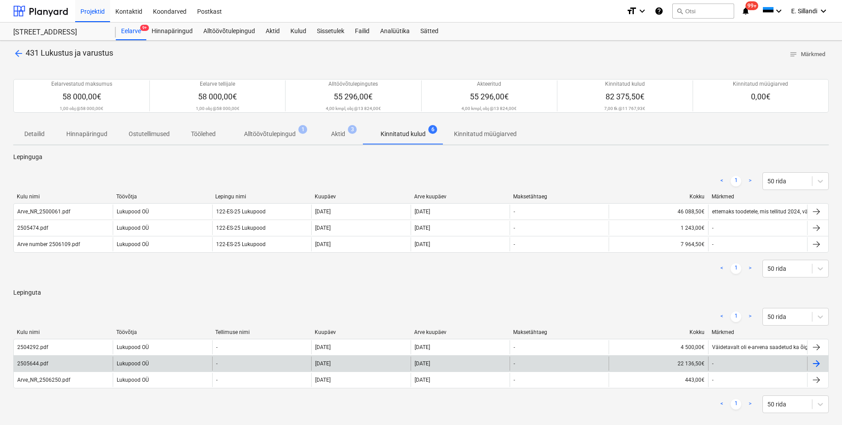
click at [135, 360] on div "Lukupood OÜ" at bounding box center [162, 363] width 99 height 14
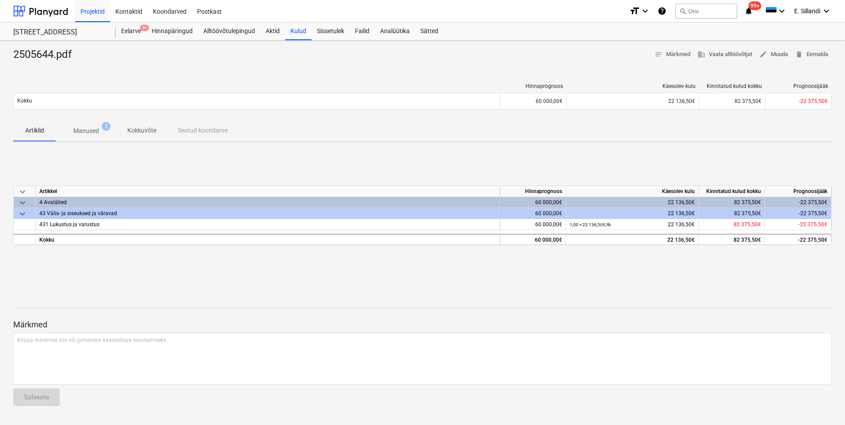
click at [73, 132] on p "Manused" at bounding box center [86, 130] width 26 height 9
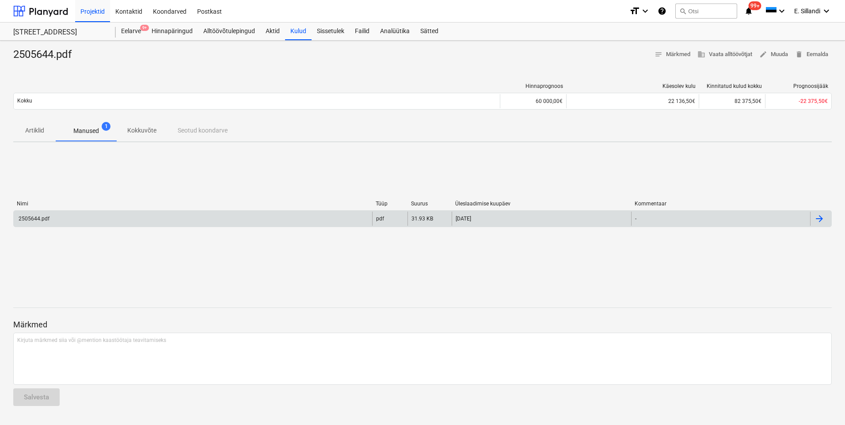
click at [81, 220] on div "2505644.pdf" at bounding box center [193, 219] width 358 height 14
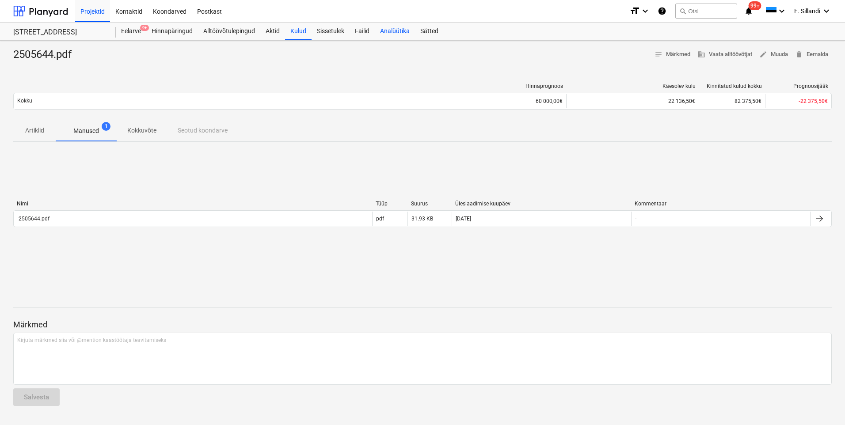
click at [386, 31] on div "Analüütika" at bounding box center [395, 32] width 40 height 18
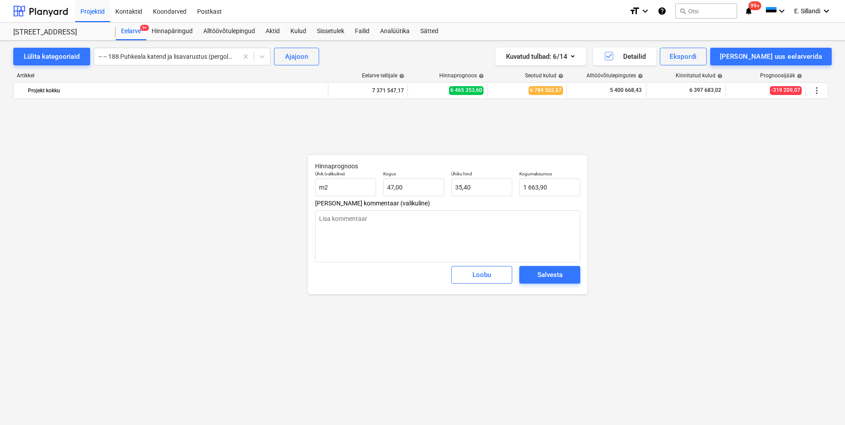
scroll to position [2886, 0]
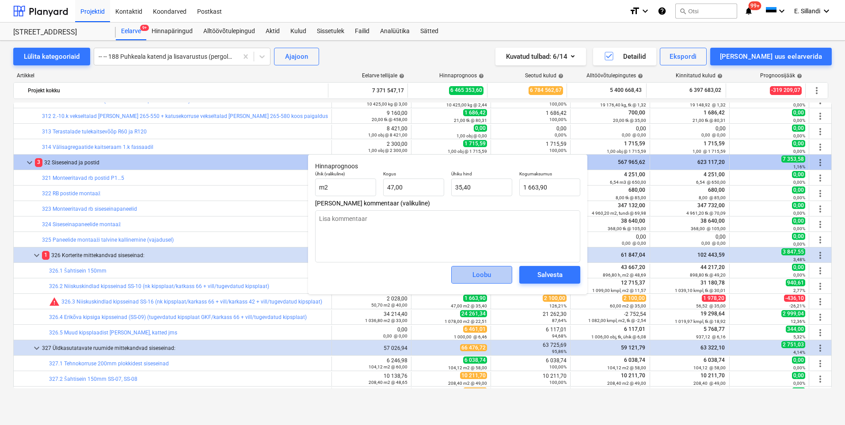
click at [494, 275] on span "Loobu" at bounding box center [481, 274] width 39 height 11
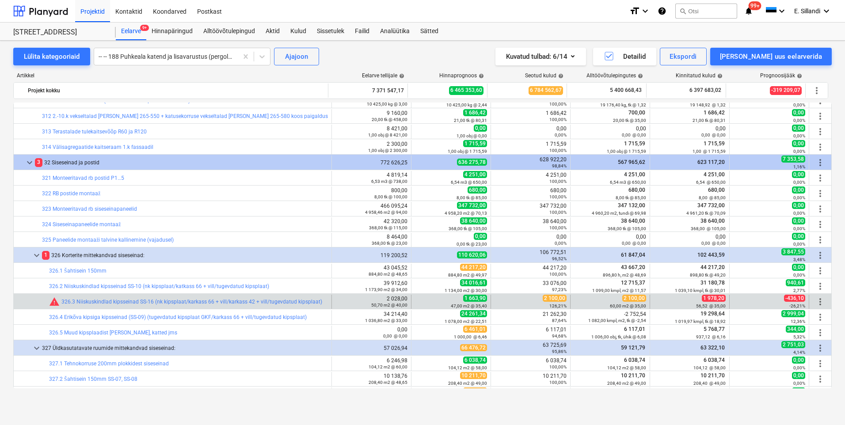
click at [815, 303] on span "more_vert" at bounding box center [820, 301] width 11 height 11
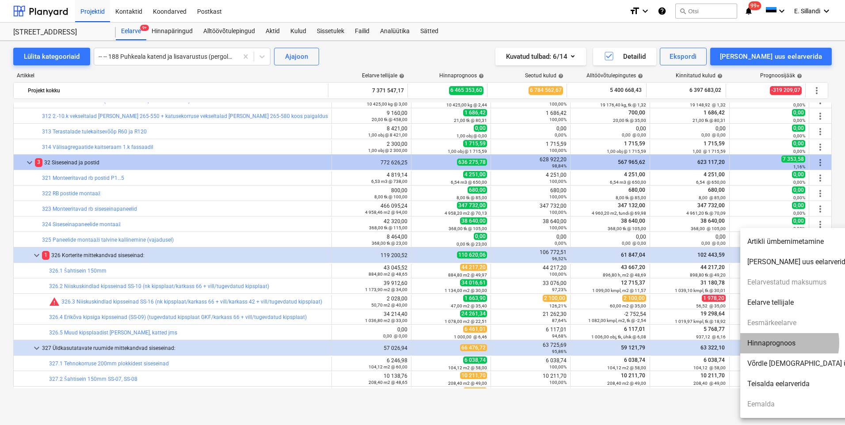
click at [777, 343] on li "Hinnaprognoos" at bounding box center [816, 343] width 152 height 20
type textarea "x"
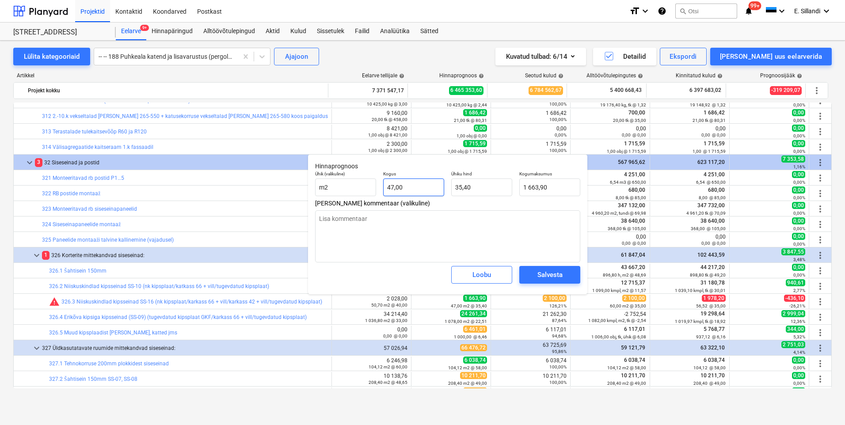
type input "47"
drag, startPoint x: 419, startPoint y: 186, endPoint x: 316, endPoint y: 173, distance: 103.2
click at [316, 173] on div "Ühik (valikuline) m2 Kogus 47 Ühiku hind 35,40 Kogumaksumus 1 663,90" at bounding box center [447, 183] width 272 height 32
type textarea "x"
type input "6"
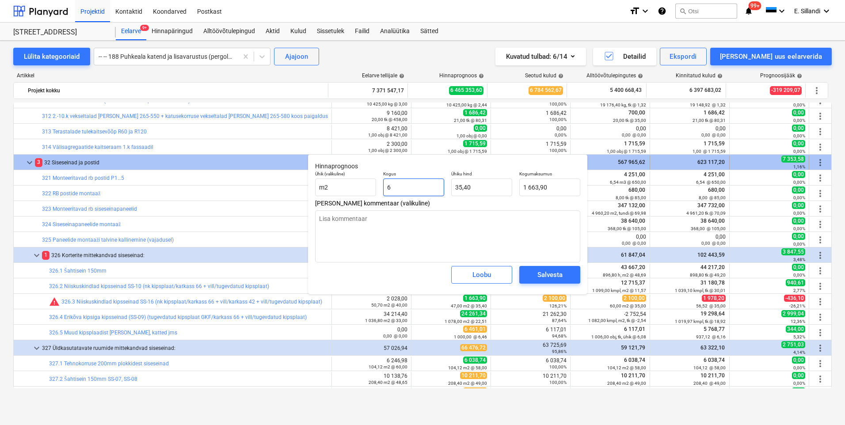
type input "212,41"
type textarea "x"
type input "60"
type input "2 124,13"
type input "60"
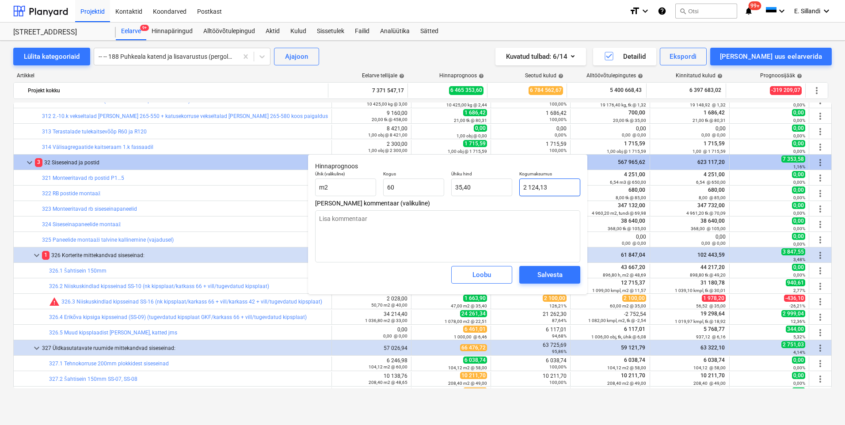
type textarea "x"
type input "60,00"
drag, startPoint x: 559, startPoint y: 187, endPoint x: 473, endPoint y: 180, distance: 86.0
click at [477, 180] on div "Ühik (valikuline) m2 Kogus 60,00 Ühiku hind 35,40 Kogumaksumus 2124,1277" at bounding box center [447, 183] width 272 height 32
type input "2"
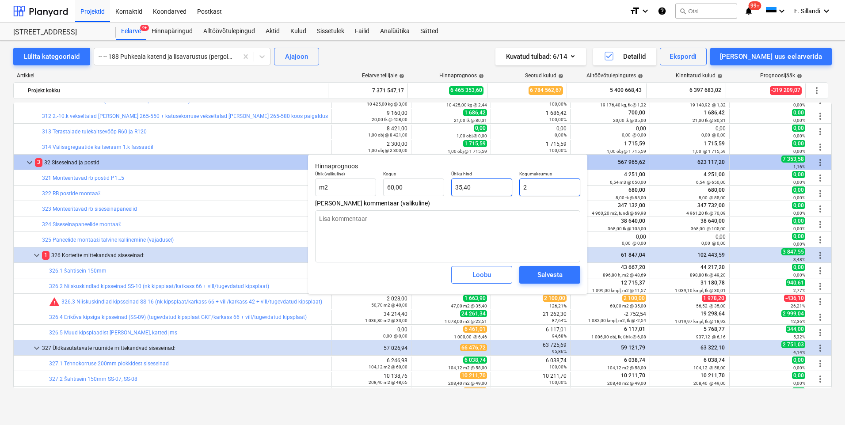
type textarea "x"
type input "21"
type input "0,35"
type textarea "x"
type input "210"
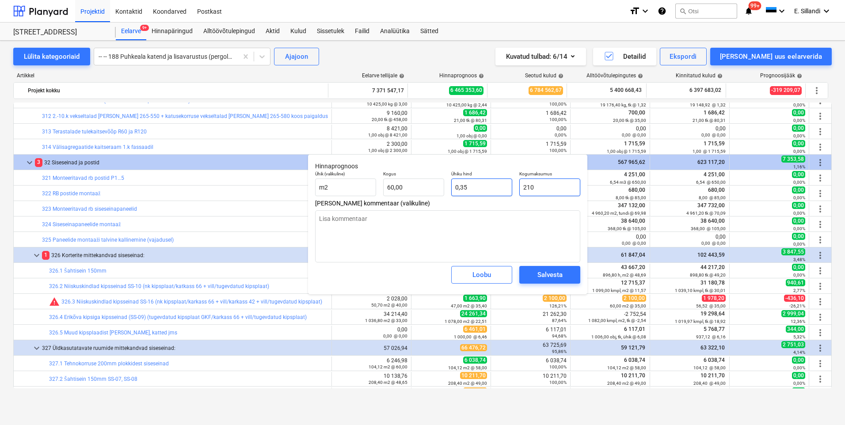
type input "3,50"
type textarea "x"
type input "2100"
type input "35,00"
click at [540, 278] on div "Salvesta" at bounding box center [549, 274] width 25 height 11
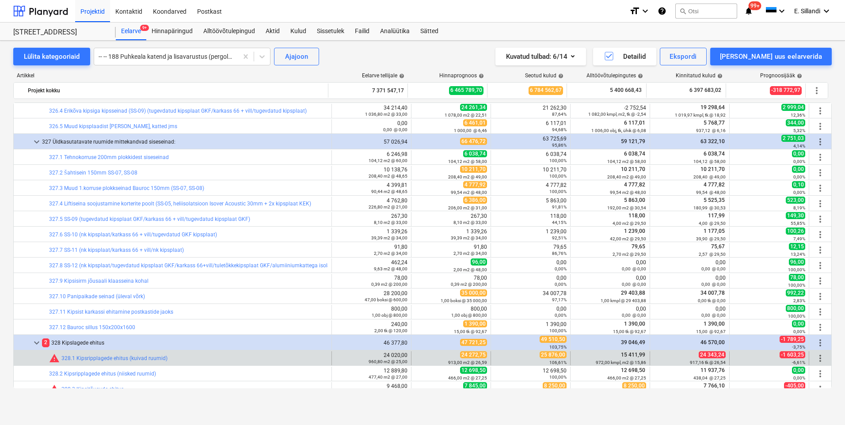
scroll to position [3195, 0]
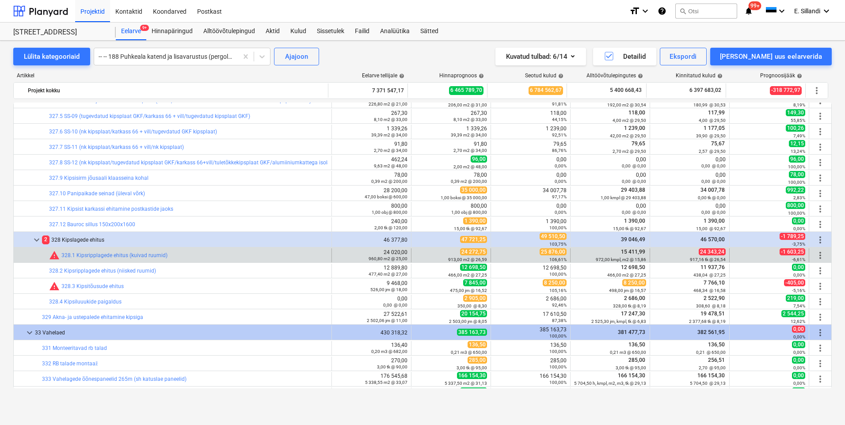
click at [815, 256] on span "more_vert" at bounding box center [820, 255] width 11 height 11
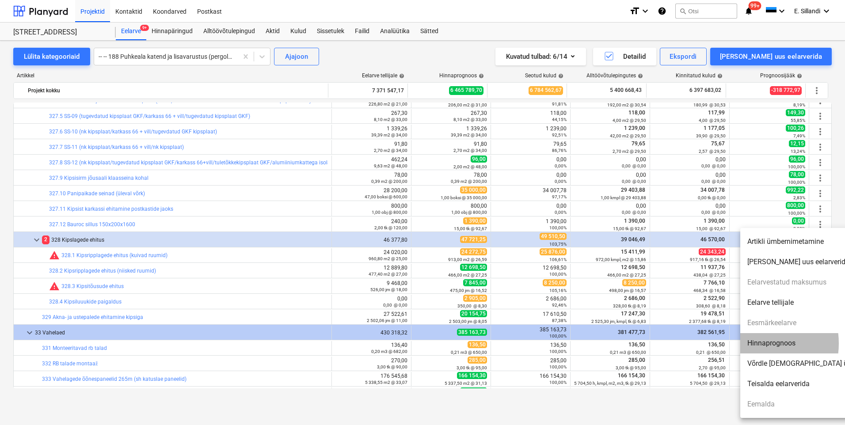
click at [752, 343] on li "Hinnaprognoos" at bounding box center [816, 343] width 152 height 20
type textarea "x"
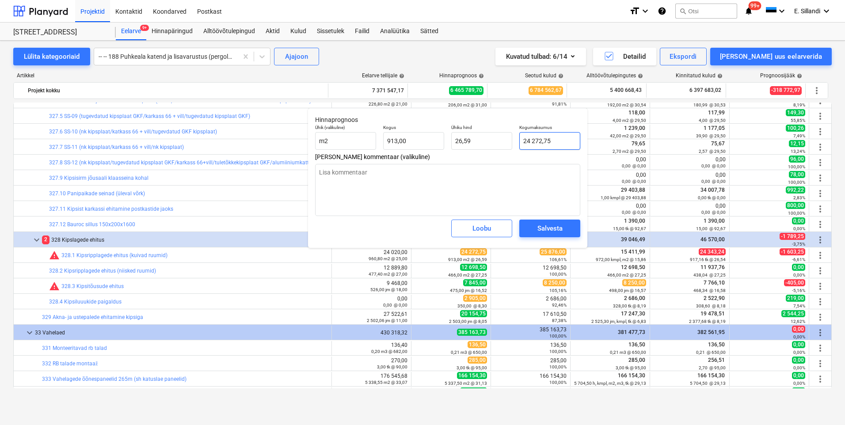
type input "24272,75"
drag, startPoint x: 555, startPoint y: 140, endPoint x: 493, endPoint y: 138, distance: 61.9
click at [505, 140] on div "Ühik (valikuline) m2 Kogus 913,00 Ühiku hind 26,59 Kogumaksumus 24272,75" at bounding box center [447, 137] width 272 height 32
type textarea "x"
type input "24 272,75"
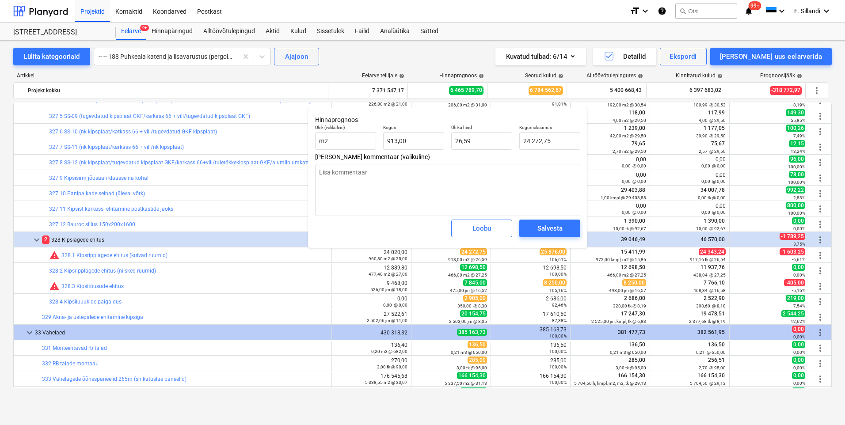
click at [425, 151] on div "Kogus 913,00" at bounding box center [413, 137] width 68 height 32
type input "913"
drag, startPoint x: 423, startPoint y: 144, endPoint x: 315, endPoint y: 140, distance: 108.8
click at [315, 140] on div "Ühik (valikuline) m2 Kogus 913 Ühiku hind 26,59 Kogumaksumus 24 272,75" at bounding box center [447, 137] width 272 height 32
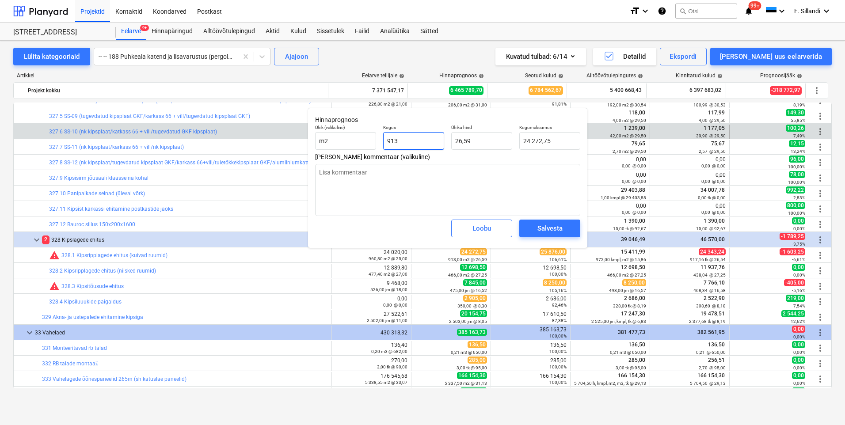
type textarea "x"
type input "9"
type input "239,27"
type textarea "x"
type input "97"
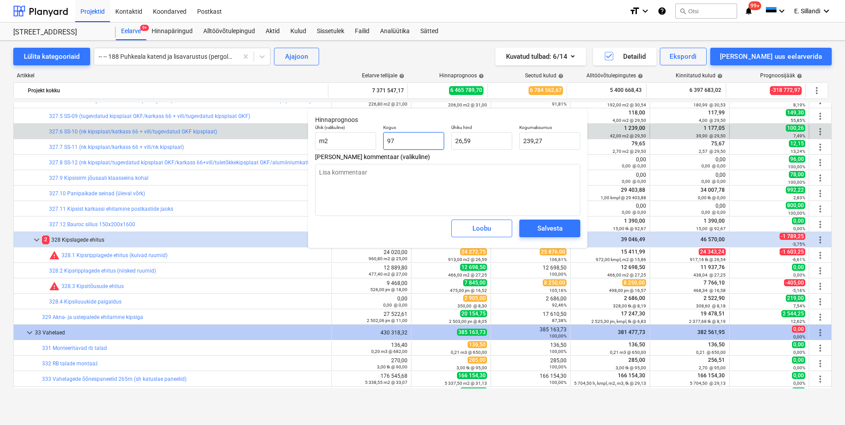
type input "2 578,81"
type textarea "x"
type input "972"
type input "25 841,31"
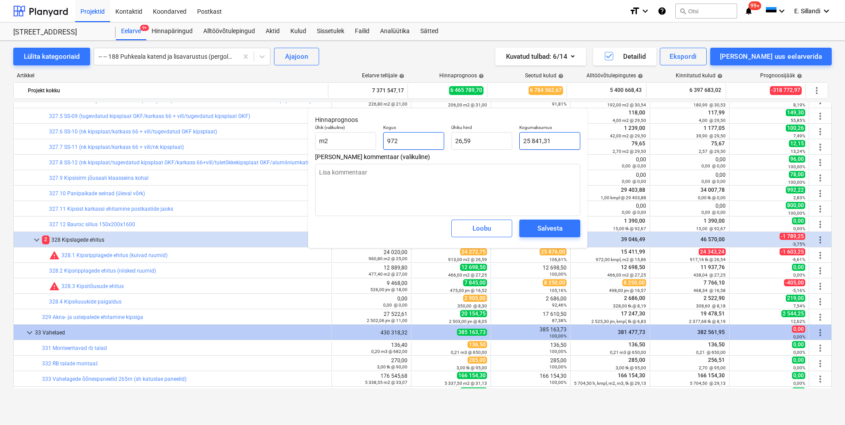
type input "972"
type textarea "x"
type input "972,00"
drag, startPoint x: 561, startPoint y: 142, endPoint x: 506, endPoint y: 143, distance: 55.2
click at [507, 143] on div "Ühik (valikuline) m2 Kogus 972,00 Ühiku hind 26,59 Kogumaksumus 25841,3067" at bounding box center [447, 137] width 272 height 32
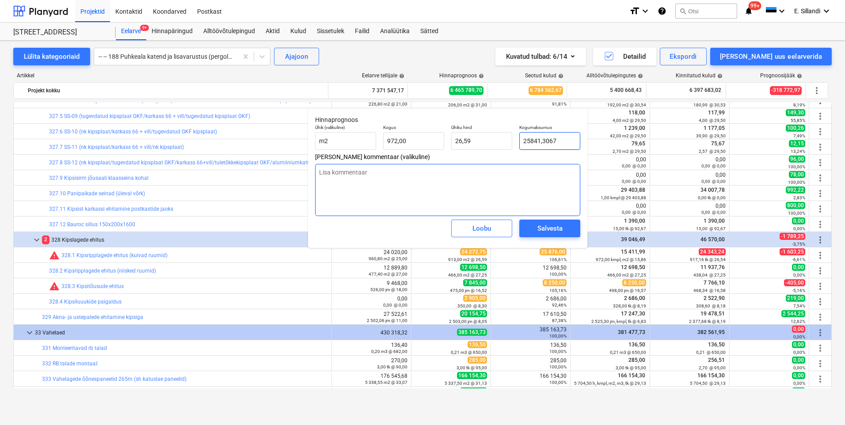
type input "2"
type textarea "x"
type input "0,00"
type input "2587"
type textarea "x"
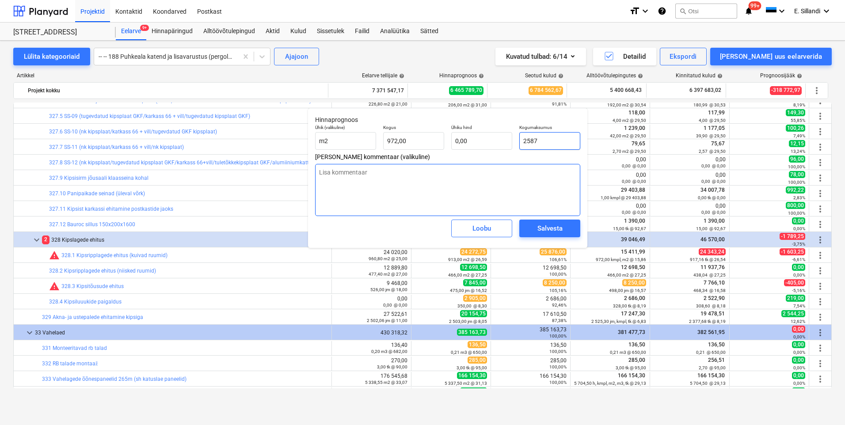
type input "2,66"
type textarea "x"
type input "25876"
type input "26,62"
type input "25876"
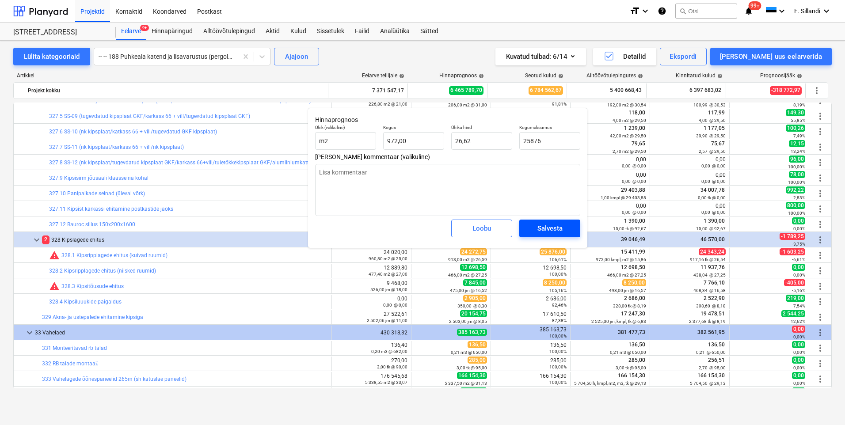
type textarea "x"
type input "25 876,00"
click at [542, 231] on div "Salvesta" at bounding box center [549, 228] width 25 height 11
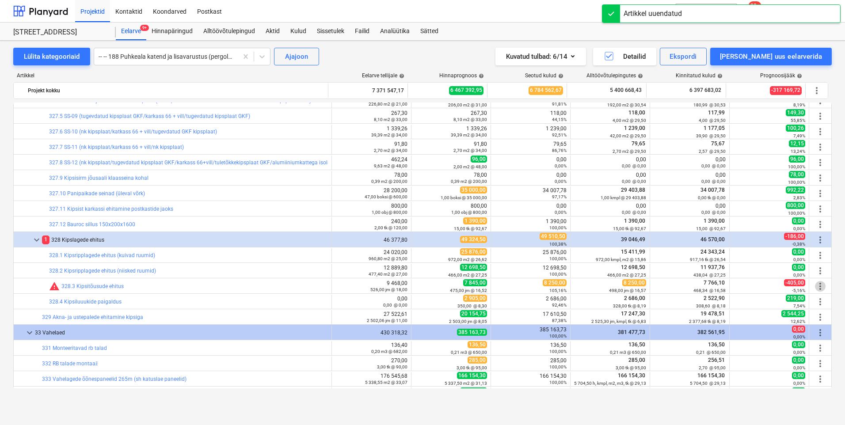
click at [819, 286] on span "more_vert" at bounding box center [820, 286] width 11 height 11
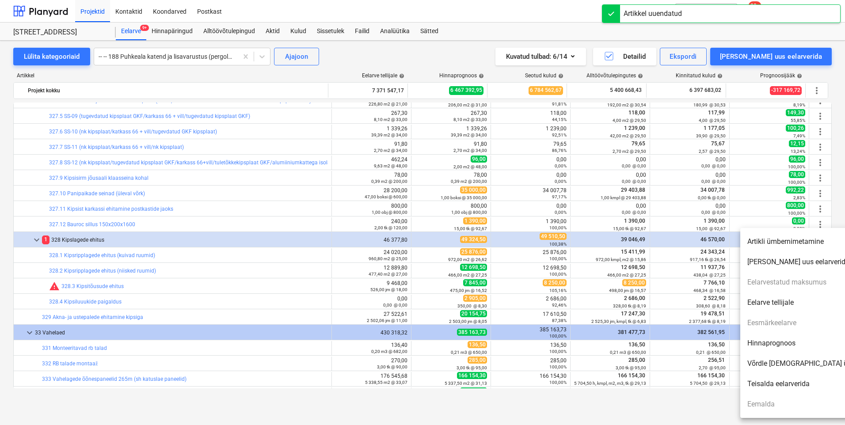
click at [775, 340] on li "Hinnaprognoos" at bounding box center [816, 343] width 152 height 20
type textarea "x"
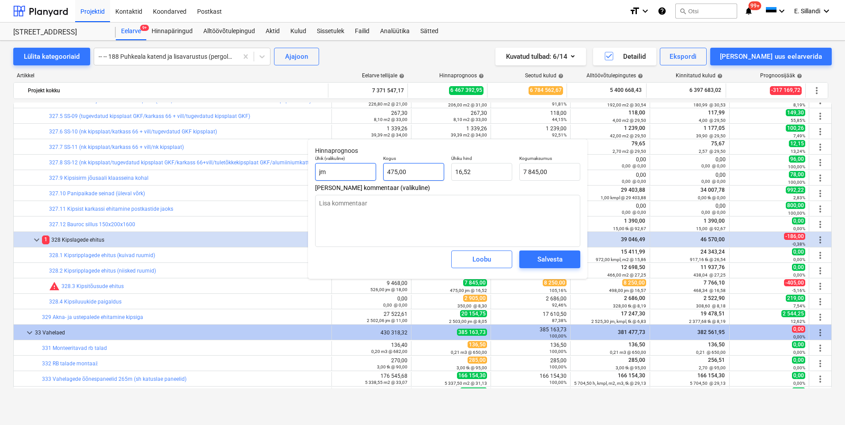
type input "475"
drag, startPoint x: 374, startPoint y: 172, endPoint x: 355, endPoint y: 170, distance: 18.6
click at [355, 170] on div "Ühik (valikuline) jm Kogus 475 Ühiku hind 16,52 Kogumaksumus 7 845,00" at bounding box center [447, 168] width 272 height 32
type textarea "x"
type input "4"
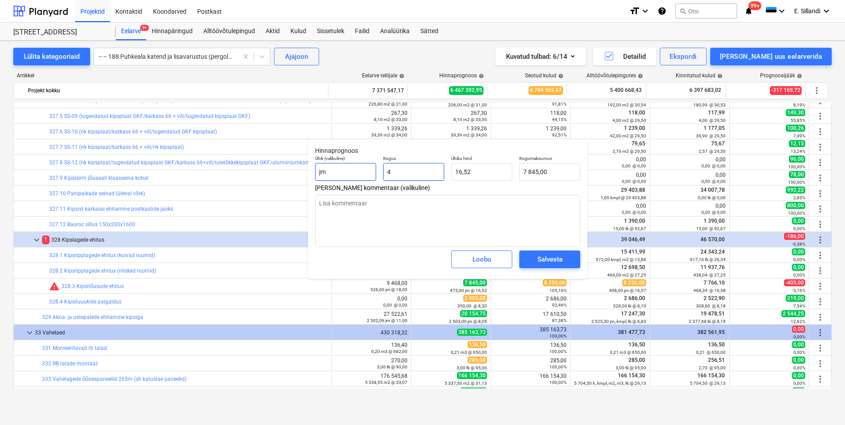
type input "66,06"
type textarea "x"
type input "49"
type input "809,27"
type textarea "x"
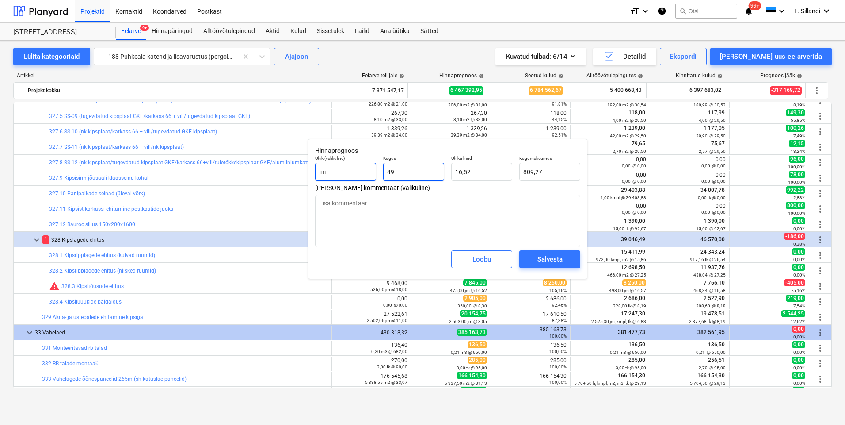
type input "498"
type input "8 224,86"
type input "498"
type textarea "x"
type input "498,00"
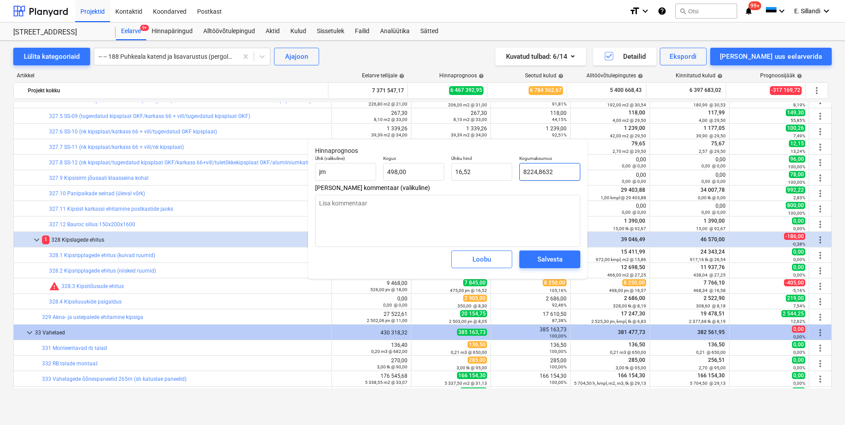
drag, startPoint x: 529, startPoint y: 172, endPoint x: 447, endPoint y: 154, distance: 84.1
click at [491, 167] on div "Ühik (valikuline) jm Kogus 498,00 Ühiku hind 16,52 Kogumaksumus 8224,8632" at bounding box center [447, 168] width 272 height 32
type input "8"
type textarea "x"
type input "0,02"
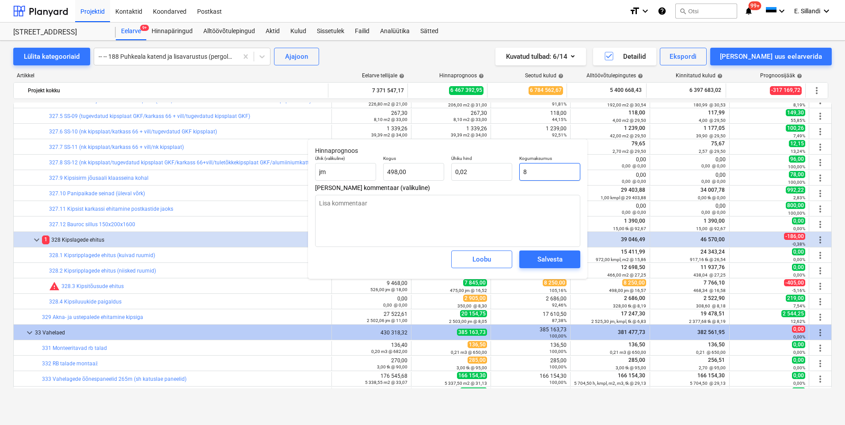
type textarea "x"
type input "82"
type input "0,16"
type textarea "x"
type input "825"
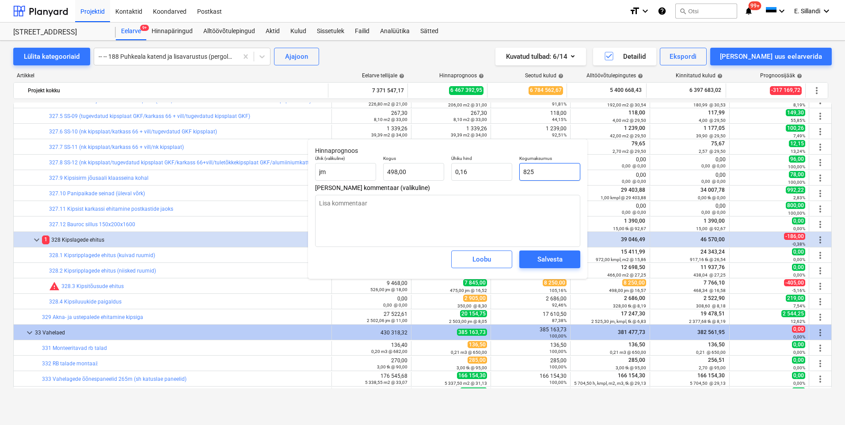
type input "1,66"
type textarea "x"
type input "8250"
type input "16,57"
type input "8250"
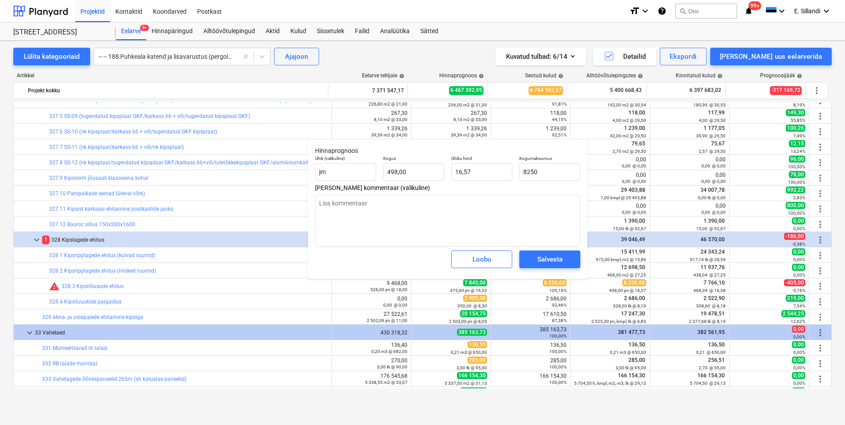
type textarea "x"
type input "8 250,00"
click at [535, 270] on div "Salvesta" at bounding box center [550, 259] width 68 height 25
click at [537, 262] on div "Salvesta" at bounding box center [549, 259] width 25 height 11
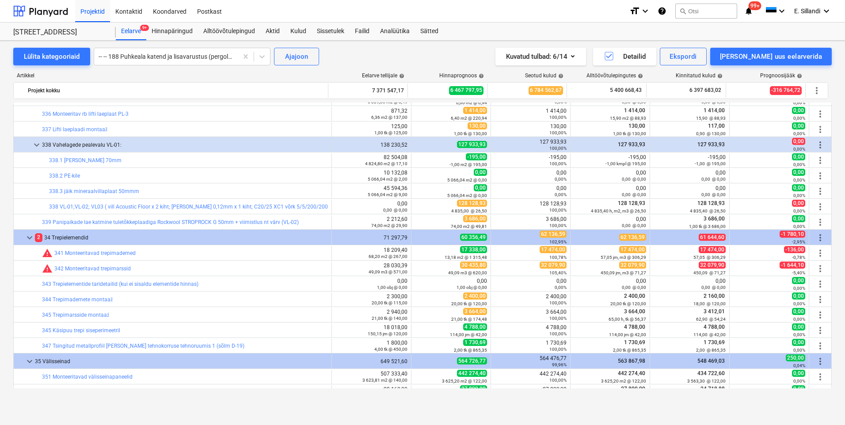
scroll to position [3607, 0]
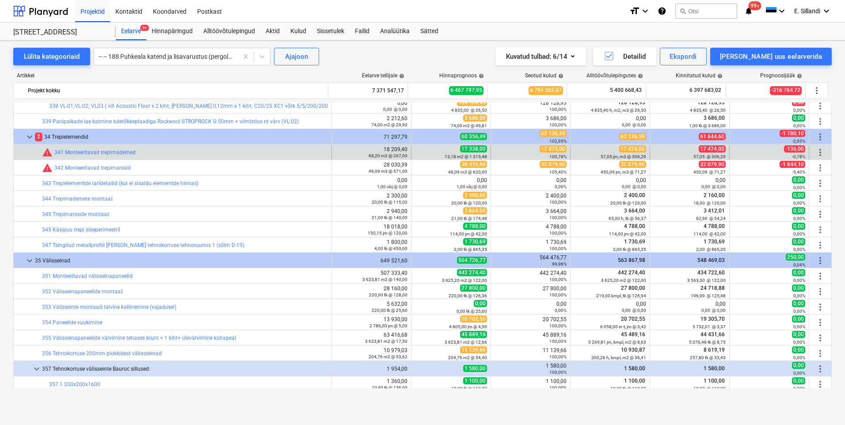
click at [816, 153] on span "more_vert" at bounding box center [820, 152] width 11 height 11
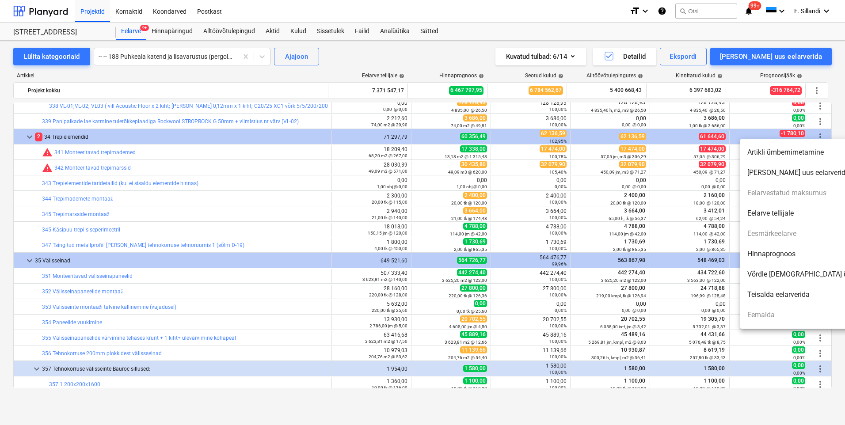
click at [761, 257] on li "Hinnaprognoos" at bounding box center [816, 254] width 152 height 20
type textarea "x"
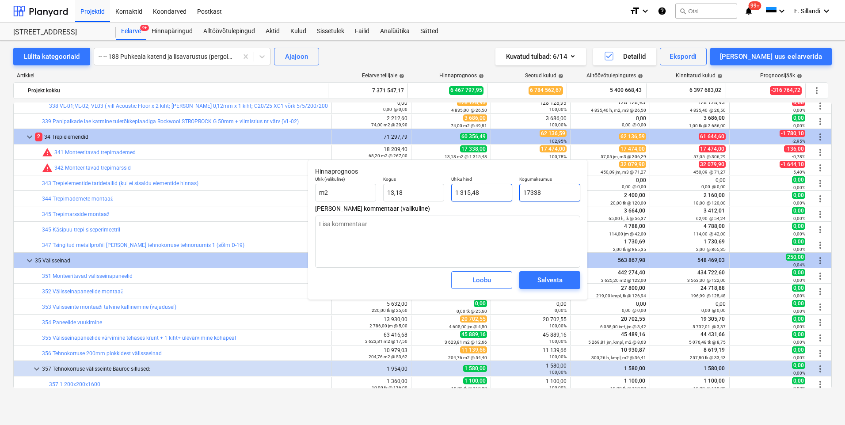
drag, startPoint x: 561, startPoint y: 193, endPoint x: 453, endPoint y: 186, distance: 108.5
click at [476, 190] on div "Ühik (valikuline) m2 Kogus 13,18 Ühiku hind 1 315,48 Kogumaksumus 17338" at bounding box center [447, 189] width 272 height 32
type input "4"
type textarea "x"
type input "0,30"
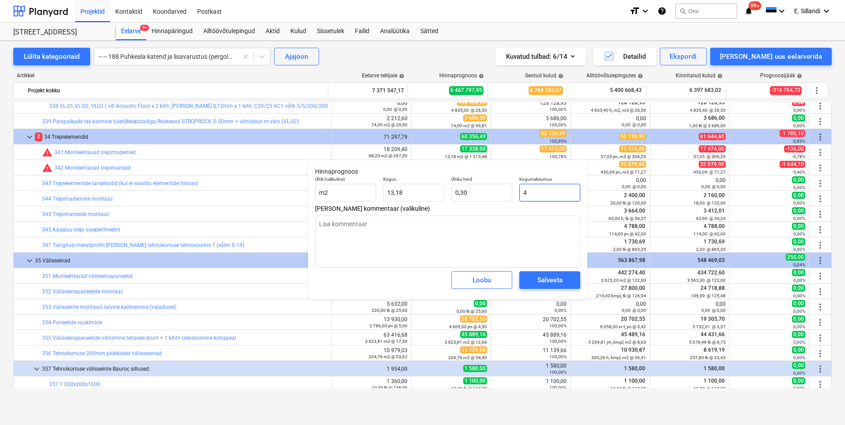
type textarea "x"
type input "0,00"
type textarea "x"
type input "1"
type input "0,08"
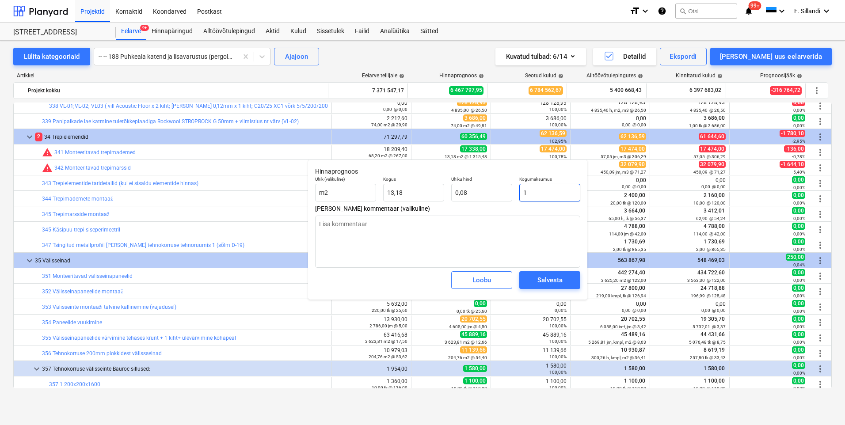
type textarea "x"
type input "17"
type input "1,29"
type textarea "x"
type input "174"
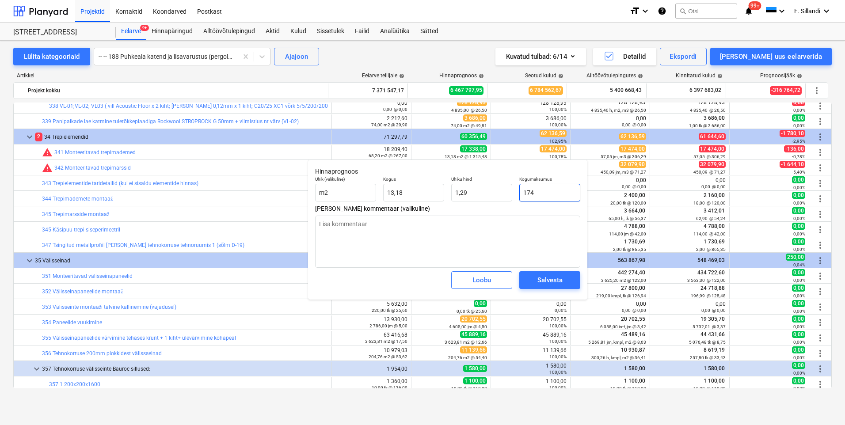
type input "13,20"
type textarea "x"
type input "1747"
type input "132,55"
type textarea "x"
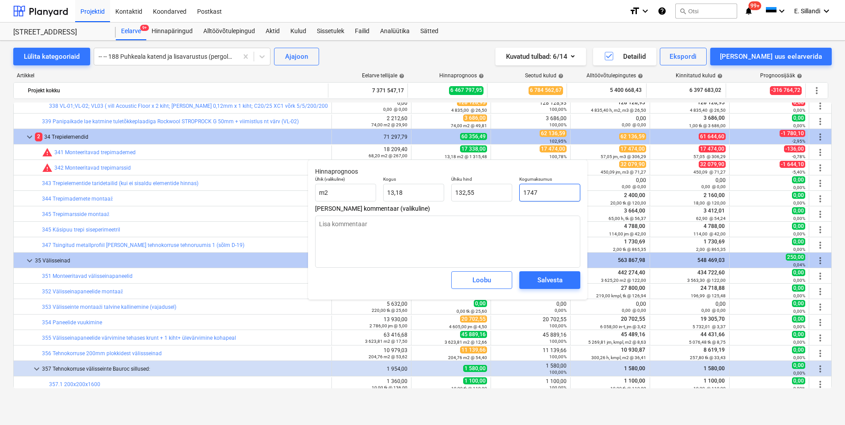
type input "17474"
type input "1 325,80"
type input "17474"
type textarea "x"
type input "17 474,00"
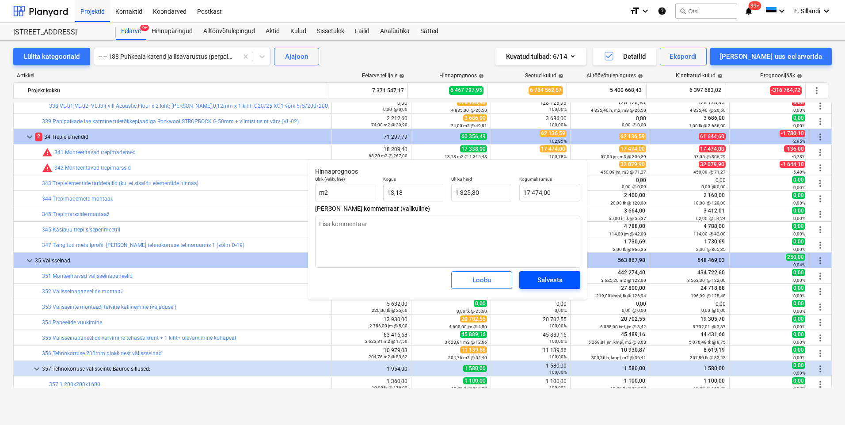
click at [546, 278] on div "Salvesta" at bounding box center [549, 279] width 25 height 11
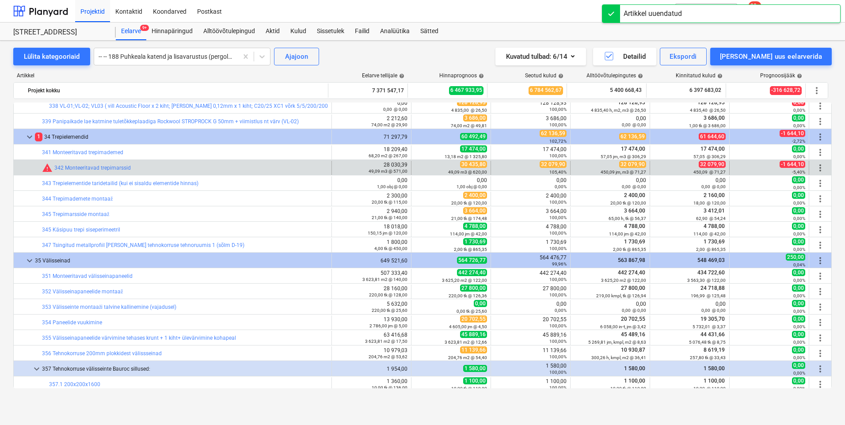
click at [816, 166] on span "more_vert" at bounding box center [820, 168] width 11 height 11
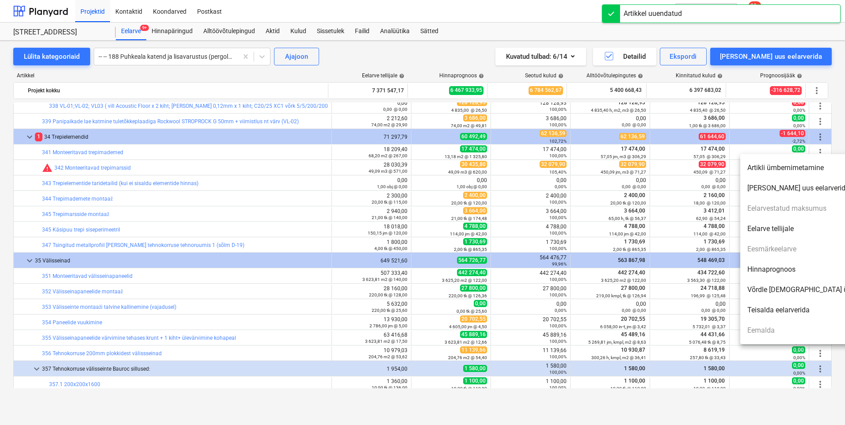
click at [779, 267] on li "Hinnaprognoos" at bounding box center [816, 269] width 152 height 20
type textarea "x"
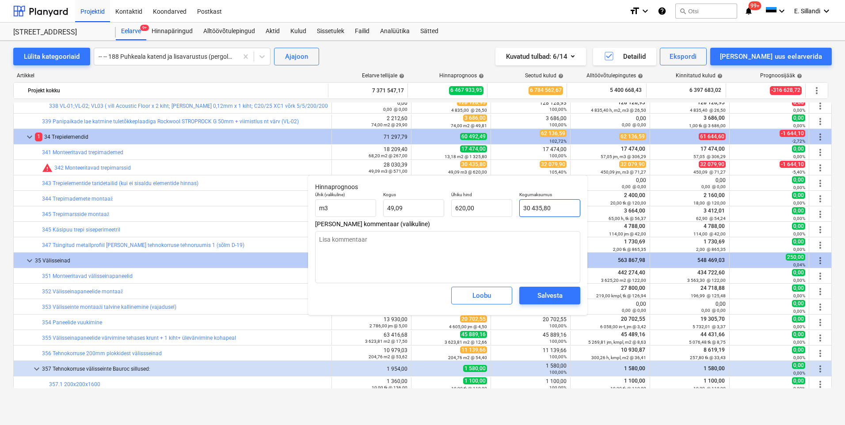
type input "30435,8"
drag, startPoint x: 538, startPoint y: 210, endPoint x: 413, endPoint y: 195, distance: 125.5
click at [435, 198] on div "Ühik (valikuline) m3 Kogus 49,09 Ühiku hind 620,00 Kogumaksumus 30435,8" at bounding box center [447, 204] width 272 height 32
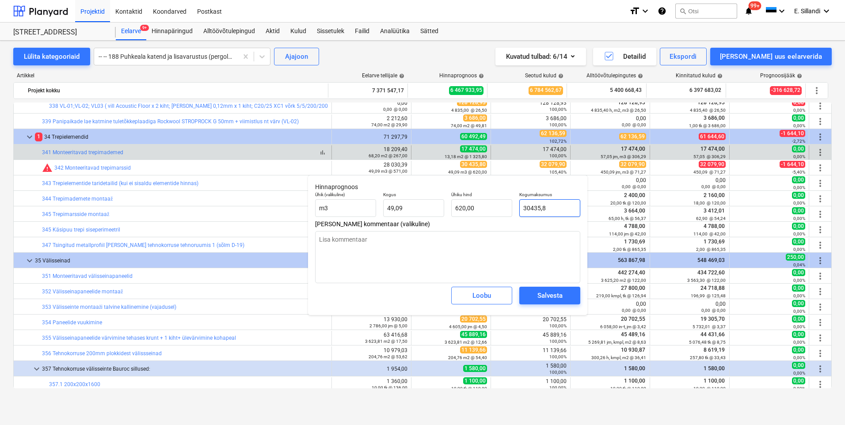
type textarea "x"
type input "3"
type input "0,06"
type textarea "x"
type input "32"
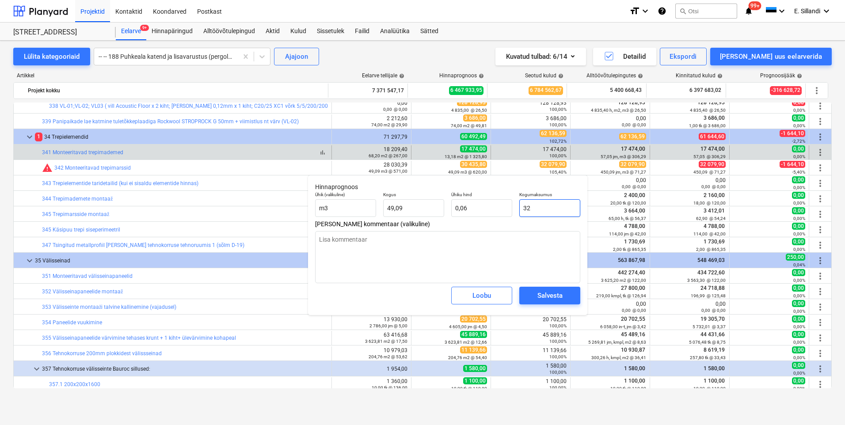
type input "0,65"
type textarea "x"
type input "320"
type input "6,52"
type textarea "x"
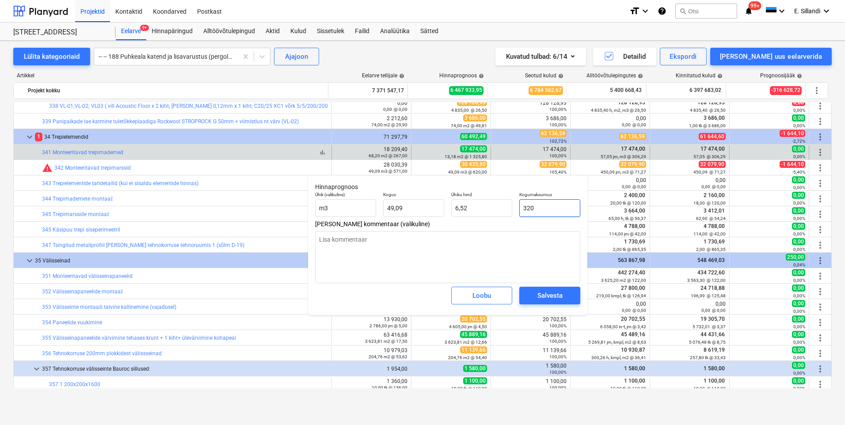
type input "3207"
type input "65,33"
type textarea "x"
type input "32079"
type input "653,47"
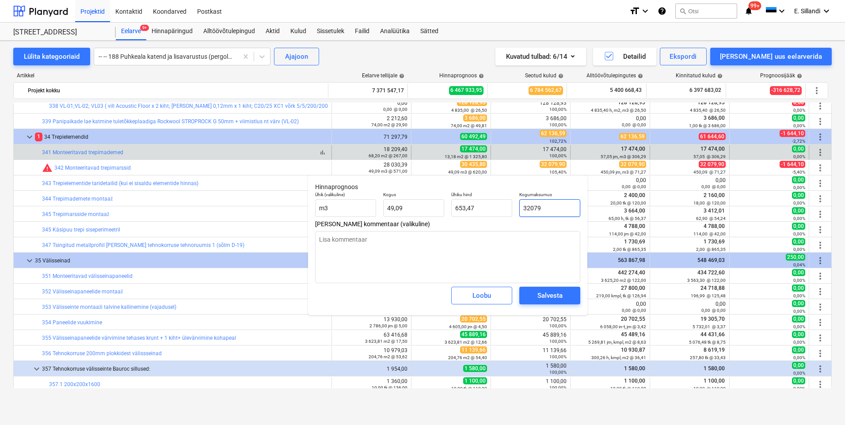
type textarea "x"
type input "32079,"
type textarea "x"
type input "32079,9"
type input "653,49"
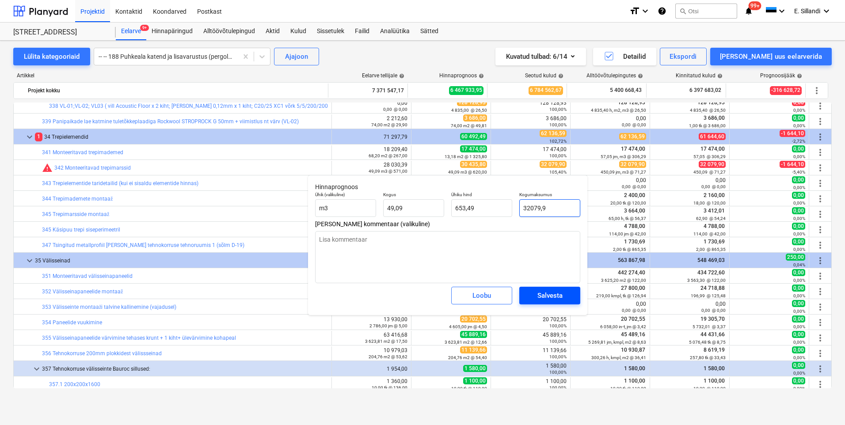
type input "32079,9"
type textarea "x"
type input "32 079,90"
click at [560, 297] on div "Salvesta" at bounding box center [549, 295] width 25 height 11
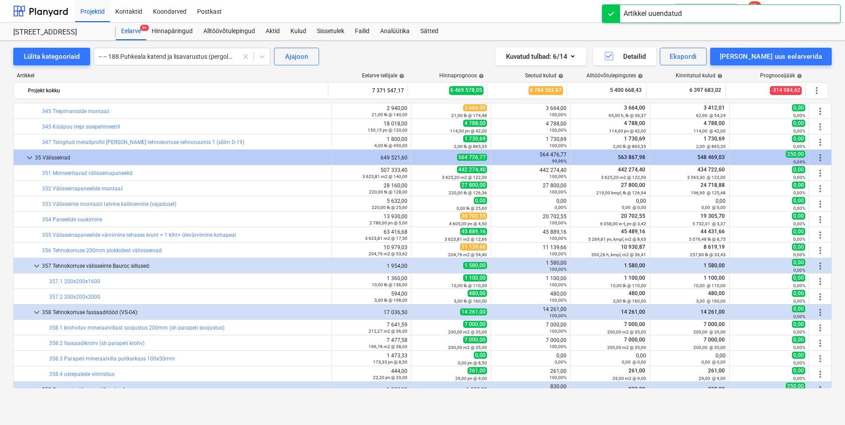
scroll to position [3814, 0]
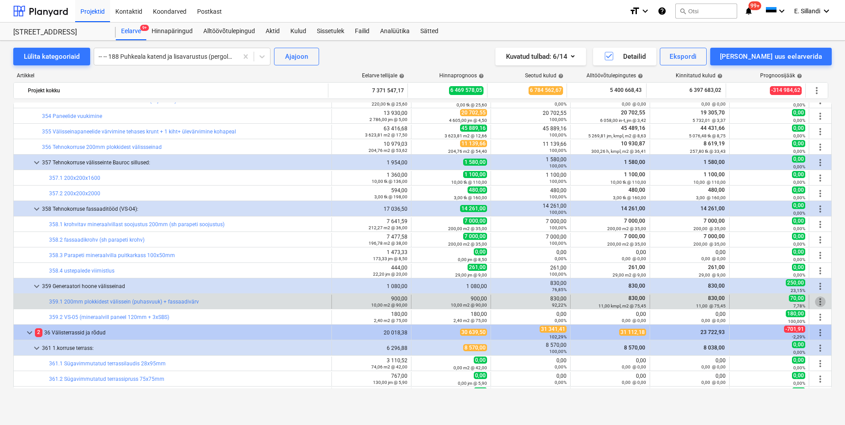
click at [818, 301] on span "more_vert" at bounding box center [820, 301] width 11 height 11
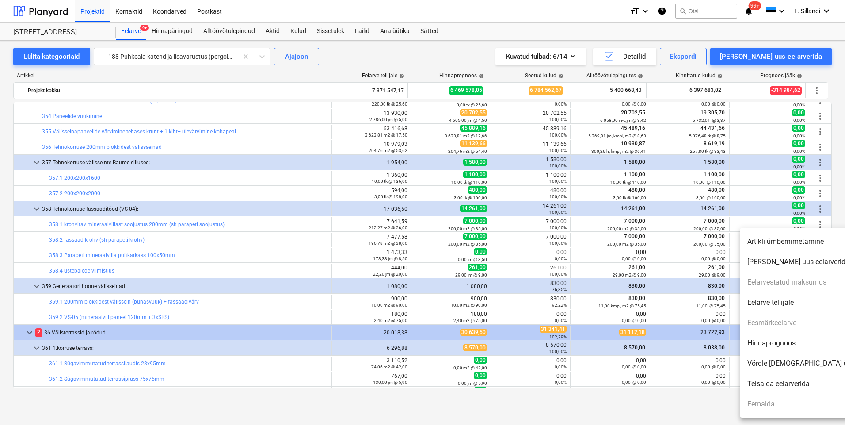
click at [784, 337] on li "Hinnaprognoos" at bounding box center [816, 343] width 152 height 20
type textarea "x"
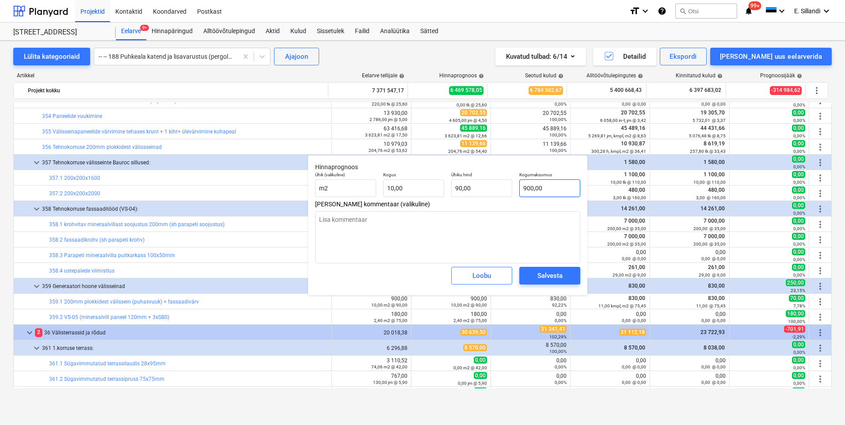
type input "900"
drag, startPoint x: 542, startPoint y: 187, endPoint x: 462, endPoint y: 177, distance: 79.7
click at [462, 177] on div "Ühik (valikuline) m2 Kogus 10,00 Ühiku hind 90,00 Kogumaksumus 900" at bounding box center [447, 184] width 272 height 32
type textarea "x"
type input "10"
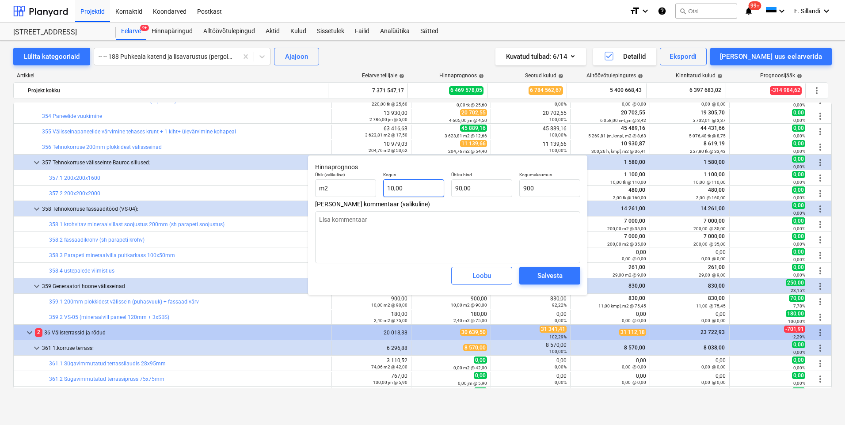
type input "900,00"
drag, startPoint x: 408, startPoint y: 190, endPoint x: 335, endPoint y: 184, distance: 72.7
click at [338, 184] on div "Ühik (valikuline) m2 Kogus 10 Ühiku hind 90,00 Kogumaksumus 900,00" at bounding box center [447, 184] width 272 height 32
type textarea "x"
type input "10,00"
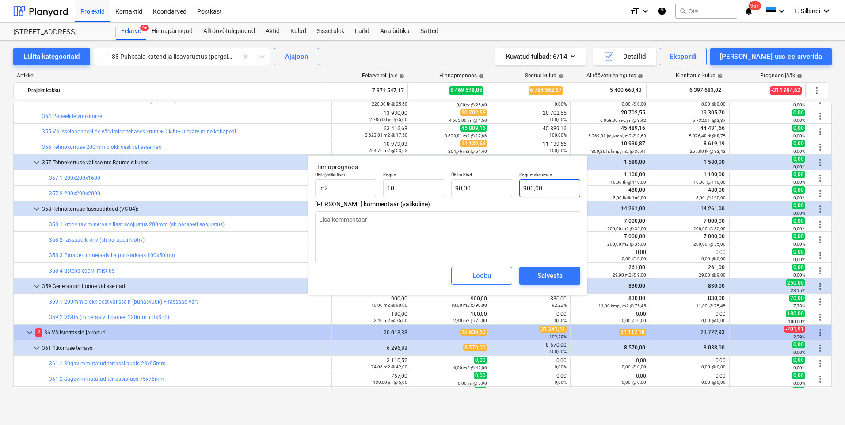
type input "900"
drag, startPoint x: 553, startPoint y: 190, endPoint x: 453, endPoint y: 182, distance: 100.6
click at [456, 182] on div "Ühik (valikuline) m2 Kogus 10,00 Ühiku hind 90,00 Kogumaksumus 900" at bounding box center [447, 184] width 272 height 32
type textarea "x"
type input "8"
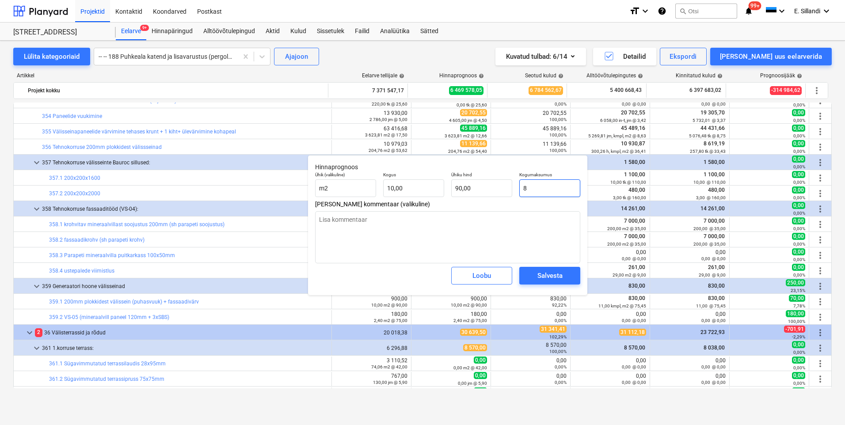
type input "0,80"
type textarea "x"
type input "83"
type input "8,30"
type textarea "x"
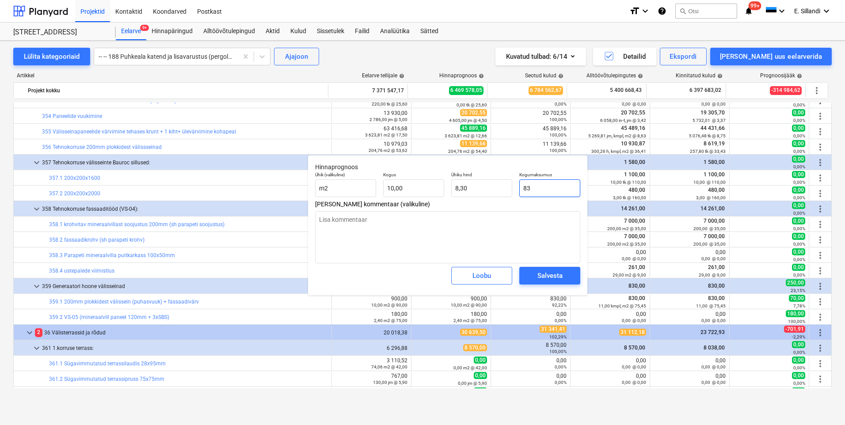
type input "830"
type input "83,00"
click at [537, 277] on div "Salvesta" at bounding box center [549, 275] width 25 height 11
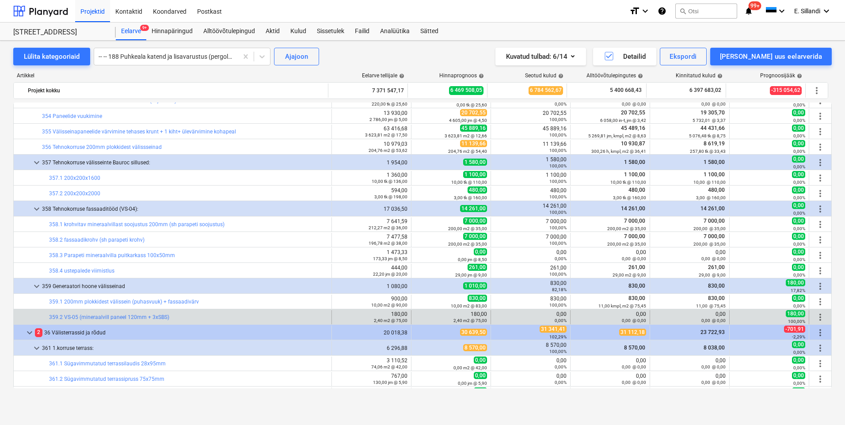
click at [816, 315] on span "more_vert" at bounding box center [820, 317] width 11 height 11
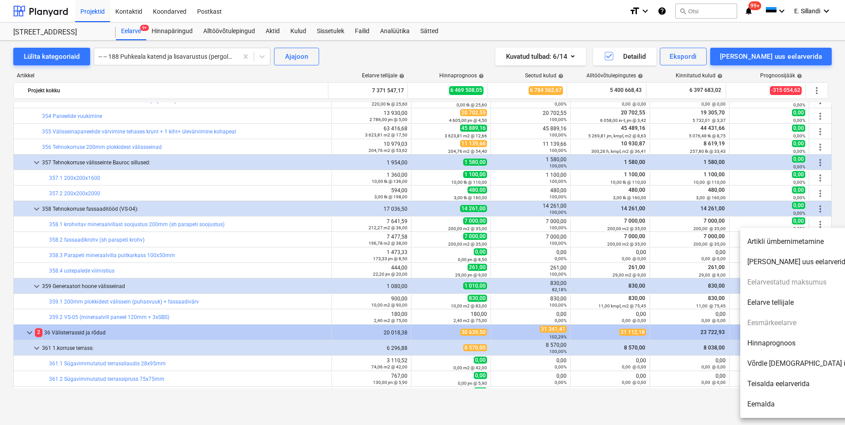
click at [807, 345] on li "Hinnaprognoos" at bounding box center [816, 343] width 152 height 20
type textarea "x"
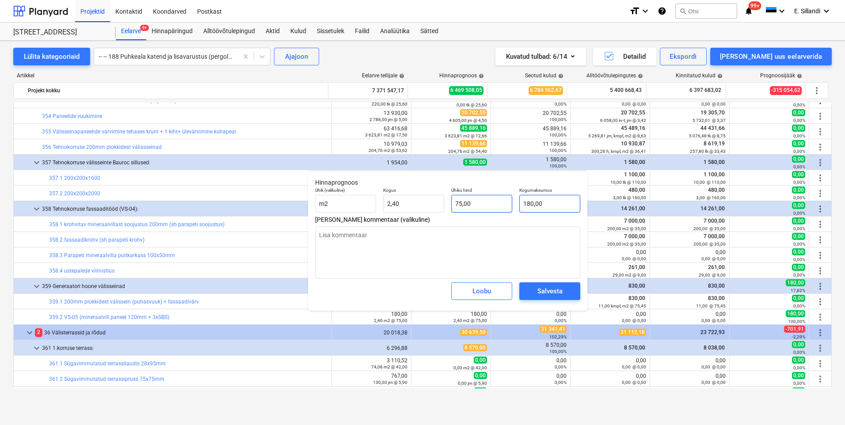
type input "180"
drag, startPoint x: 480, startPoint y: 206, endPoint x: 428, endPoint y: 200, distance: 52.4
click at [458, 205] on div "Ühik (valikuline) m2 Kogus 2,40 Ühiku hind 75,00 Kogumaksumus 180" at bounding box center [447, 200] width 272 height 32
type textarea "x"
type input "0"
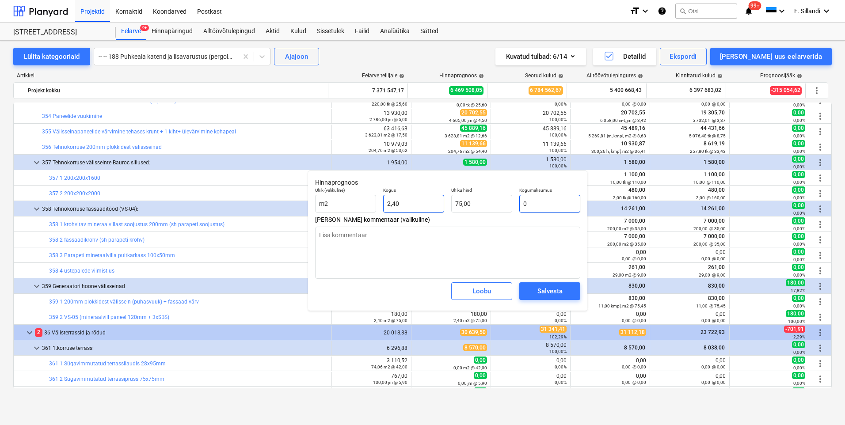
type input "0,00"
type textarea "x"
type input "180"
type input "75,00"
type textarea "x"
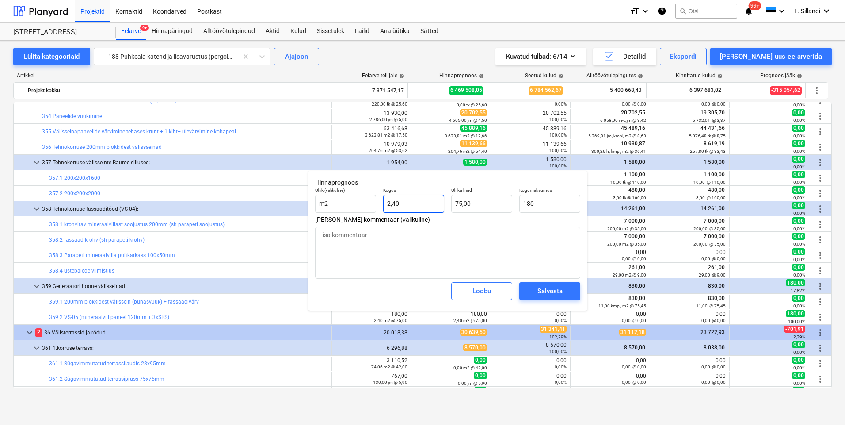
type input "2,4"
type input "180,00"
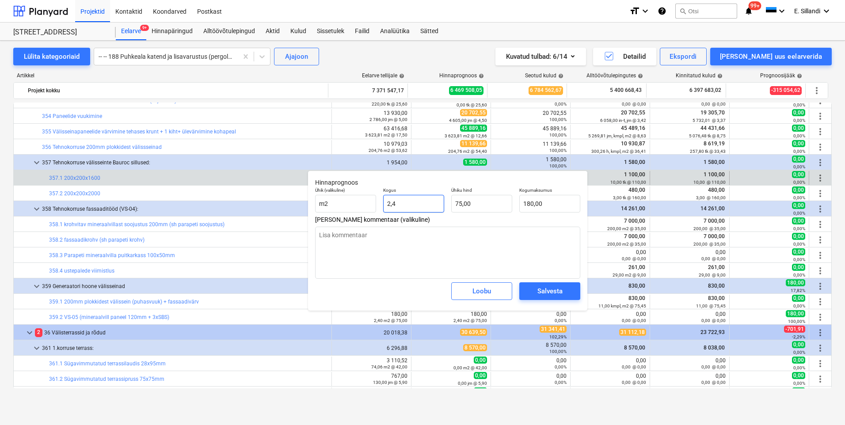
drag, startPoint x: 430, startPoint y: 204, endPoint x: 295, endPoint y: 185, distance: 137.0
click at [295, 185] on body "Projektid Kontaktid Koondarved Postkast format_size keyboard_arrow_down help se…" at bounding box center [422, 212] width 845 height 425
type textarea "x"
type input "2,40"
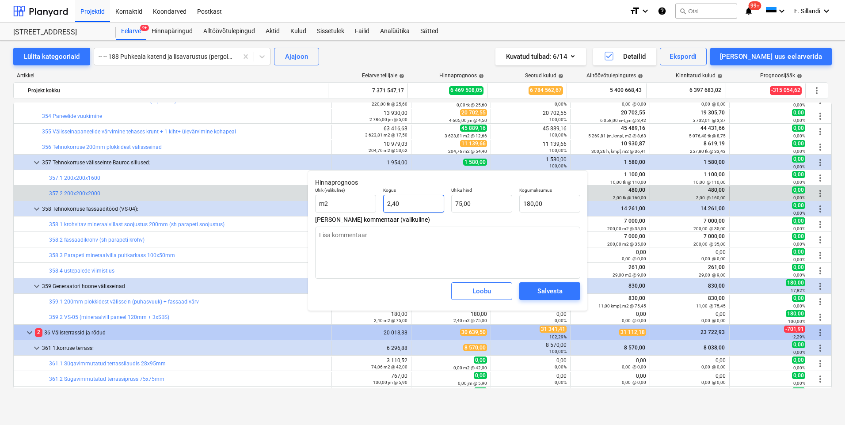
drag, startPoint x: 402, startPoint y: 201, endPoint x: 284, endPoint y: 189, distance: 118.6
click at [304, 197] on body "Projektid Kontaktid Koondarved Postkast format_size keyboard_arrow_down help se…" at bounding box center [422, 212] width 845 height 425
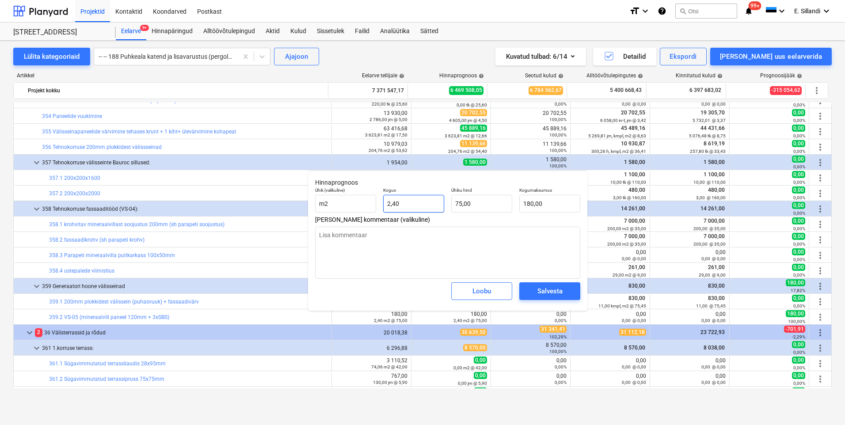
click at [413, 203] on input "2,40" at bounding box center [413, 204] width 61 height 18
drag, startPoint x: 407, startPoint y: 205, endPoint x: 373, endPoint y: 204, distance: 34.5
click at [373, 204] on div "Ühik (valikuline) m2 Kogus 2,40 Ühiku hind 75,00 Kogumaksumus 180,00" at bounding box center [447, 200] width 272 height 32
type textarea "x"
type input "0"
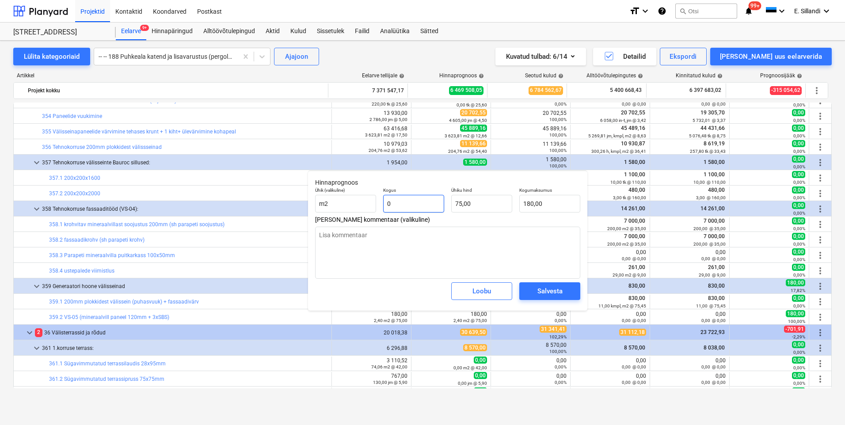
type input "0,00"
type input "0"
type textarea "x"
type input "0,00"
click at [564, 293] on span "Salvesta" at bounding box center [550, 290] width 40 height 11
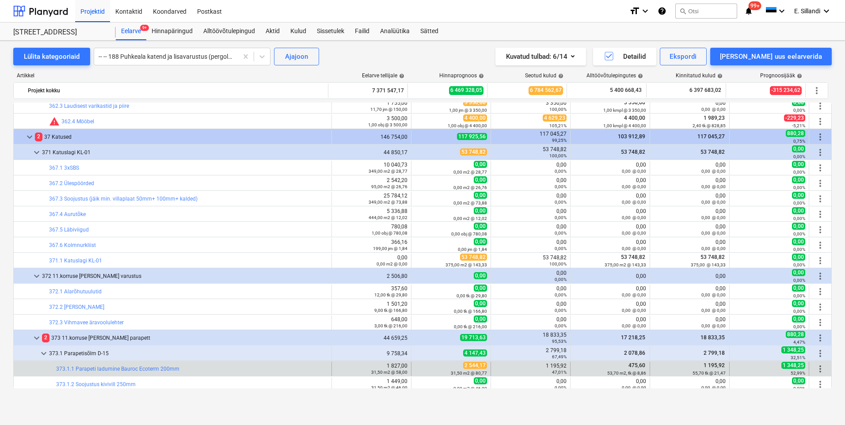
scroll to position [4329, 0]
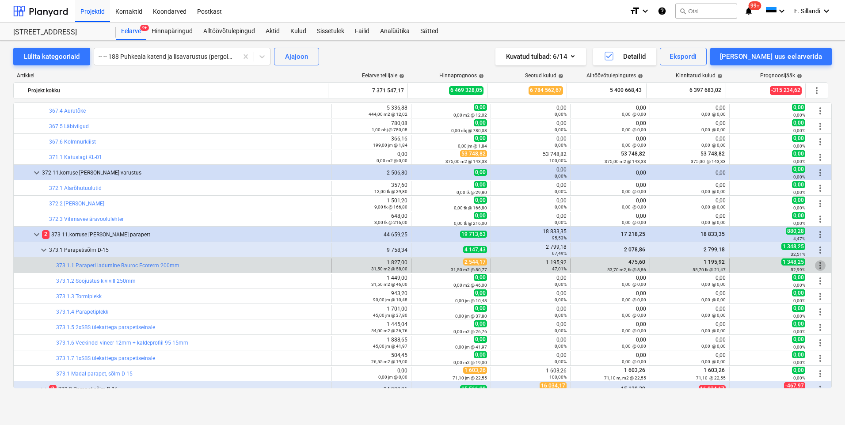
click at [818, 266] on span "more_vert" at bounding box center [820, 265] width 11 height 11
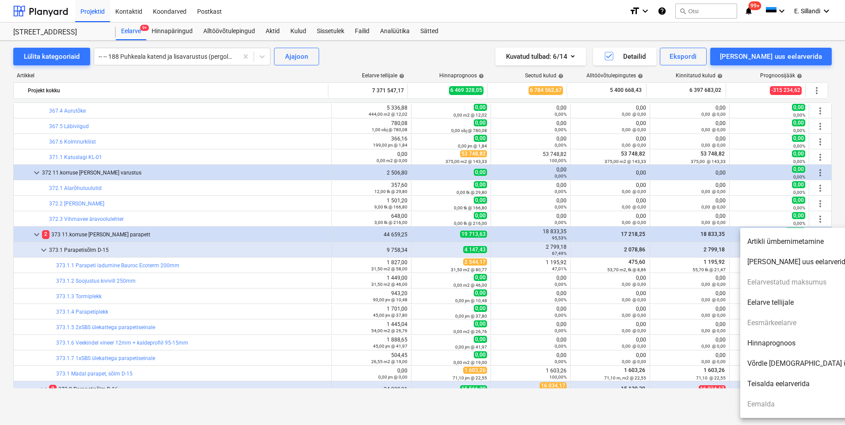
click at [793, 344] on li "Hinnaprognoos" at bounding box center [816, 343] width 152 height 20
type textarea "x"
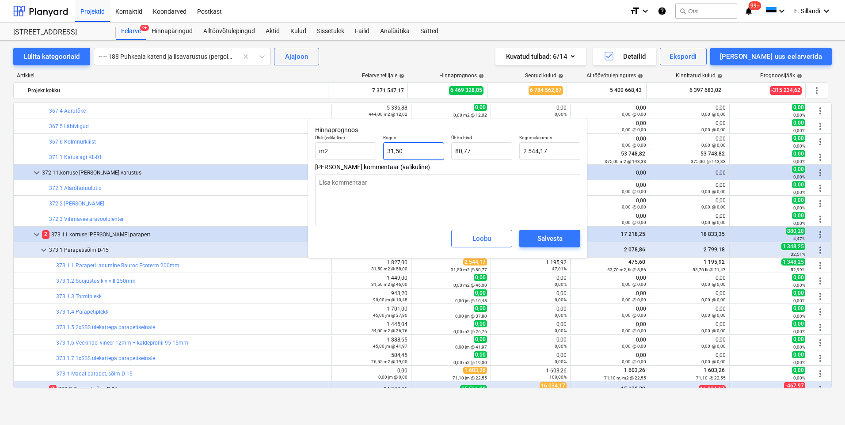
type input "31,5"
drag, startPoint x: 415, startPoint y: 153, endPoint x: 363, endPoint y: 152, distance: 52.1
click at [363, 152] on div "Ühik (valikuline) m2 Kogus 31,5 Ühiku hind 80,77 Kogumaksumus 2 544,17" at bounding box center [447, 147] width 272 height 32
type textarea "x"
type input "5"
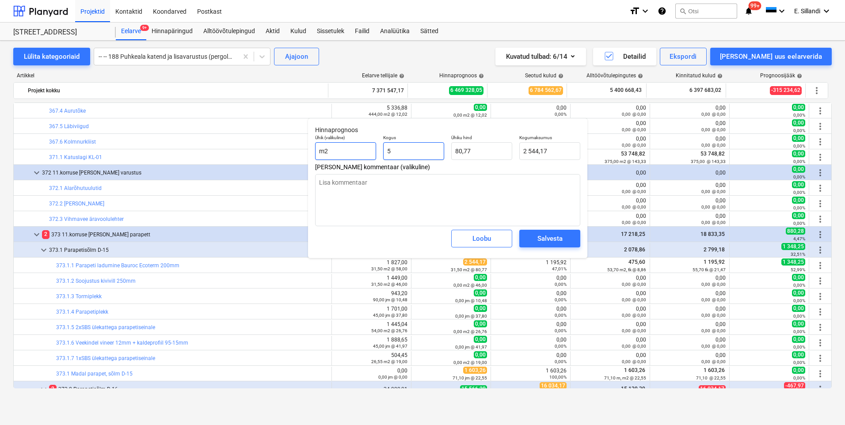
type input "403,84"
type textarea "x"
type input "53"
type input "4 280,67"
type textarea "x"
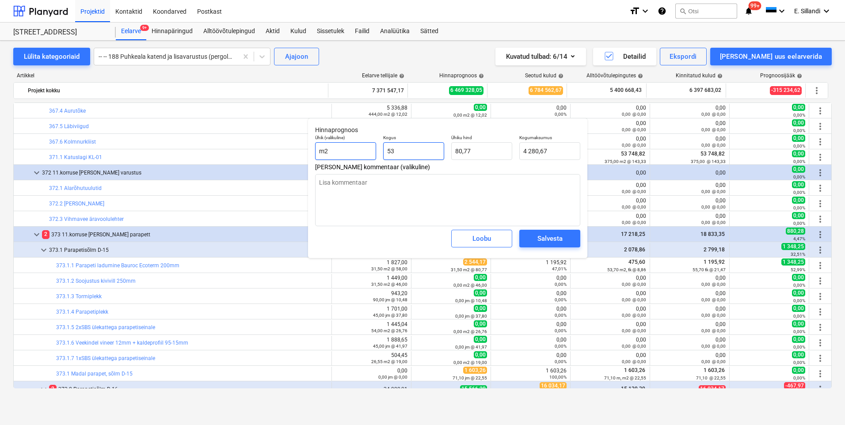
type input "53,"
type textarea "x"
type input "53,7"
type input "4 337,20"
type input "53,7"
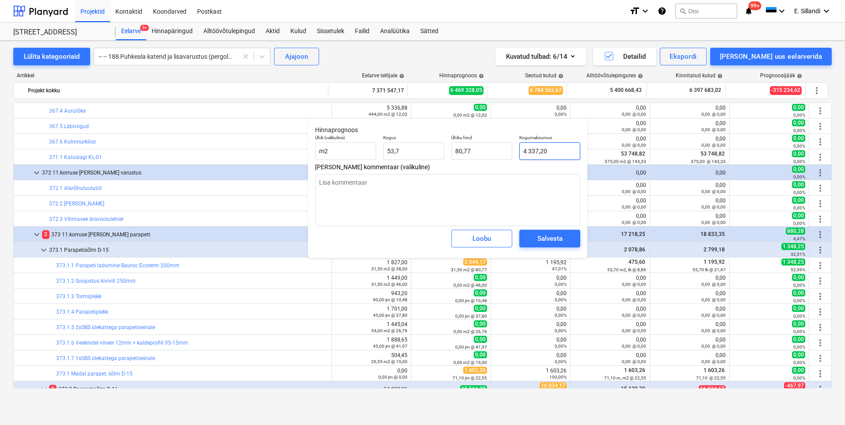
type textarea "x"
type input "53,70"
type input "4337,2041"
drag, startPoint x: 552, startPoint y: 153, endPoint x: 477, endPoint y: 148, distance: 74.8
click at [477, 148] on div "Ühik (valikuline) m2 Kogus 53,70 Ühiku hind 80,77 Kogumaksumus 4337,2041" at bounding box center [447, 147] width 272 height 32
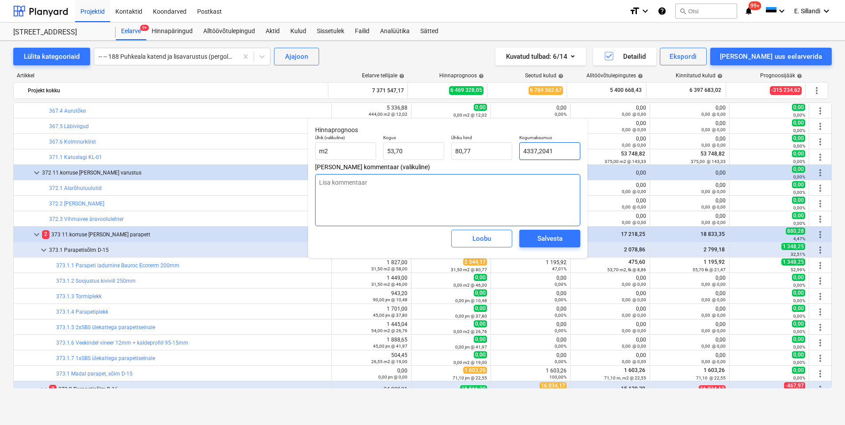
type textarea "x"
type input "1"
type input "0,02"
type textarea "x"
type input "11"
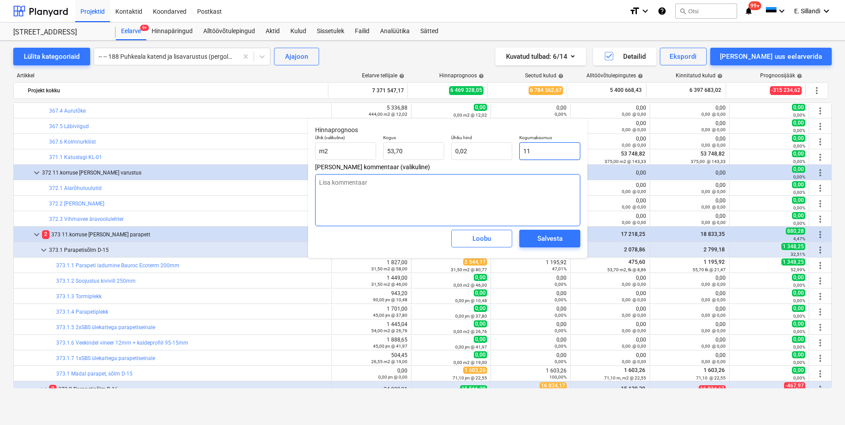
type input "0,20"
type textarea "x"
type input "119"
type input "2,22"
type textarea "x"
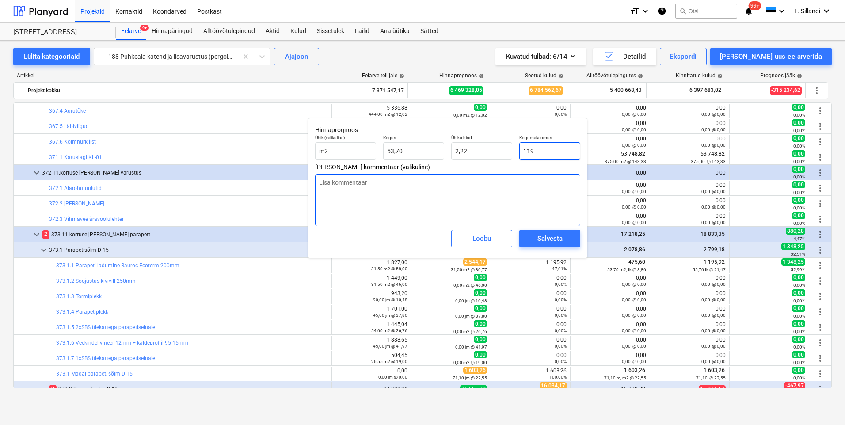
type input "1195"
type input "22,25"
type textarea "x"
type input "1195,"
type textarea "x"
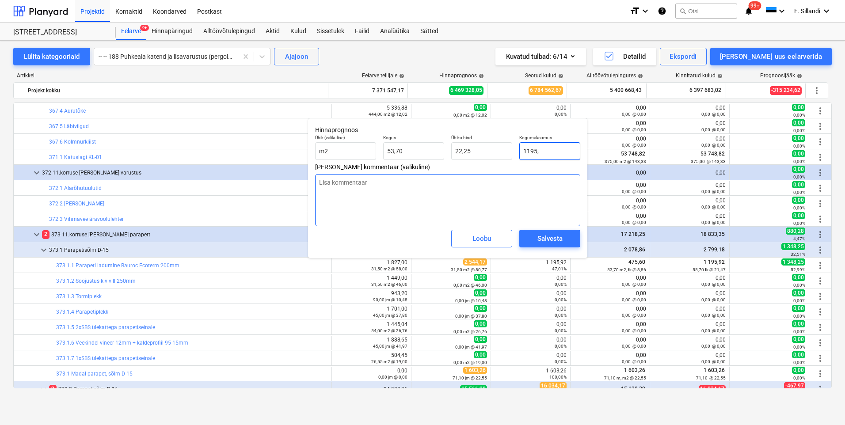
type input "1195,9"
type input "22,27"
type textarea "x"
drag, startPoint x: 410, startPoint y: 150, endPoint x: 334, endPoint y: 137, distance: 78.0
click at [334, 137] on div "Ühik (valikuline) m2 Kogus 53,7 Ühiku hind 22,27 Kogumaksumus 1 195,92" at bounding box center [447, 147] width 272 height 32
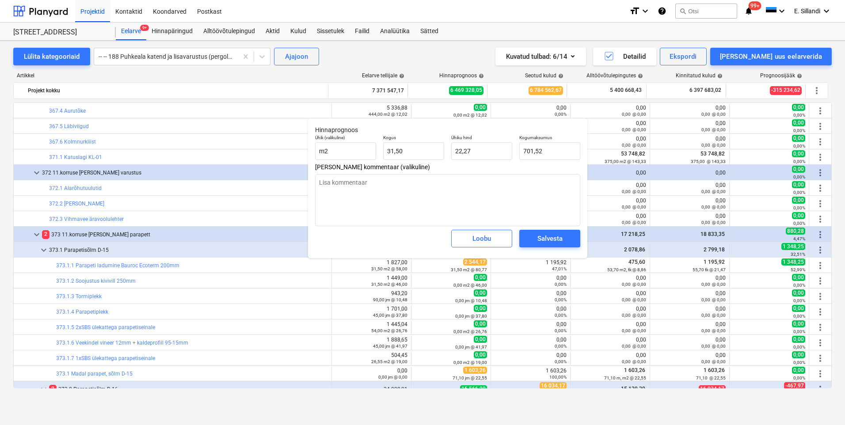
click at [517, 128] on p "Hinnaprognoos" at bounding box center [447, 129] width 265 height 9
drag, startPoint x: 549, startPoint y: 152, endPoint x: 486, endPoint y: 144, distance: 63.7
click at [486, 144] on div "Ühik (valikuline) m2 Kogus 31,50 Ühiku hind 22,27 Kogumaksumus 701,5173" at bounding box center [447, 147] width 272 height 32
drag, startPoint x: 485, startPoint y: 132, endPoint x: 517, endPoint y: 149, distance: 36.4
click at [485, 132] on div "Ühiku hind 37,97" at bounding box center [481, 147] width 68 height 32
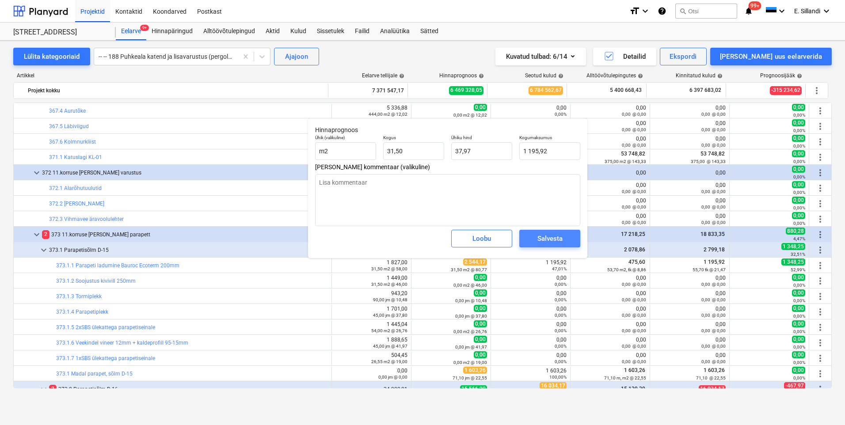
click at [565, 245] on button "Salvesta" at bounding box center [549, 239] width 61 height 18
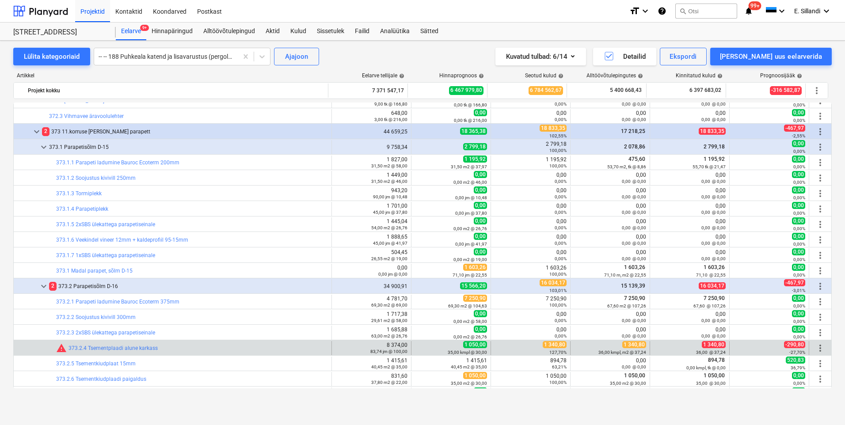
scroll to position [4535, 0]
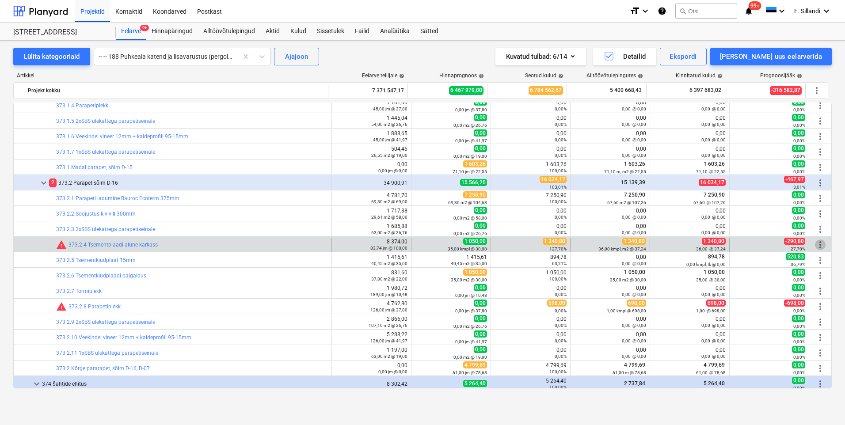
click at [819, 245] on span "more_vert" at bounding box center [820, 244] width 11 height 11
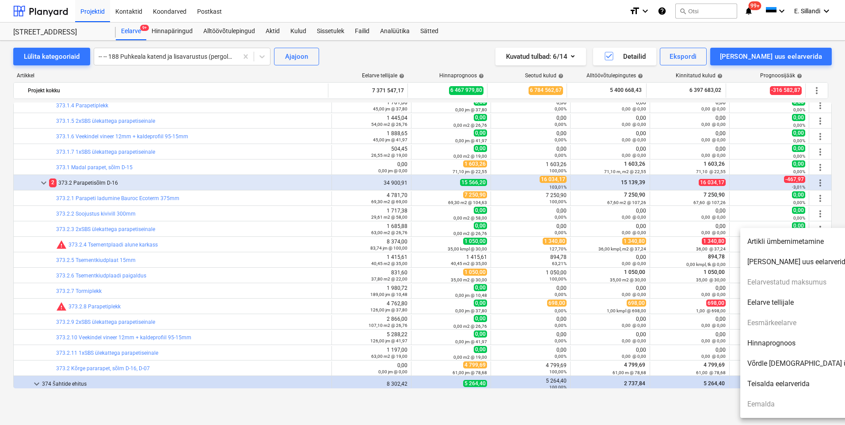
click at [789, 344] on li "Hinnaprognoos" at bounding box center [816, 343] width 152 height 20
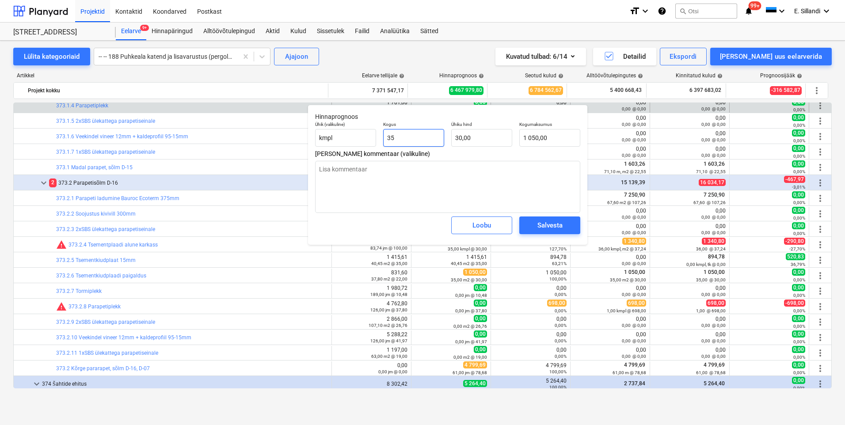
drag, startPoint x: 410, startPoint y: 139, endPoint x: 216, endPoint y: 110, distance: 196.1
click at [282, 130] on body "Projektid Kontaktid Koondarved Postkast format_size keyboard_arrow_down help se…" at bounding box center [422, 212] width 845 height 425
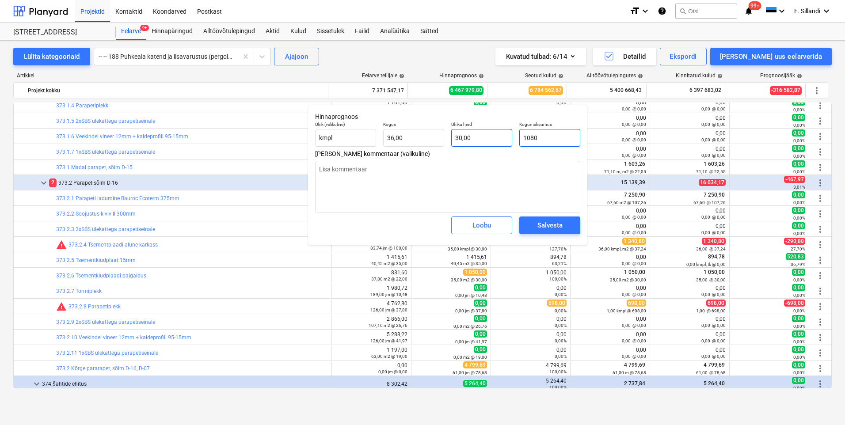
drag, startPoint x: 557, startPoint y: 141, endPoint x: 501, endPoint y: 132, distance: 57.2
click at [501, 133] on div "Ühik (valikuline) kmpl Kogus 36,00 Ühiku hind 30,00 Kogumaksumus 1080" at bounding box center [447, 134] width 272 height 32
click at [536, 227] on span "Salvesta" at bounding box center [550, 225] width 40 height 11
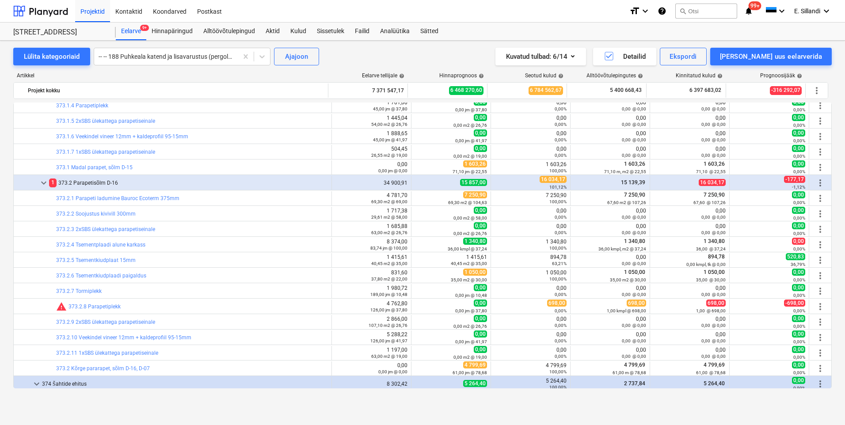
click at [818, 261] on span "more_vert" at bounding box center [820, 260] width 11 height 11
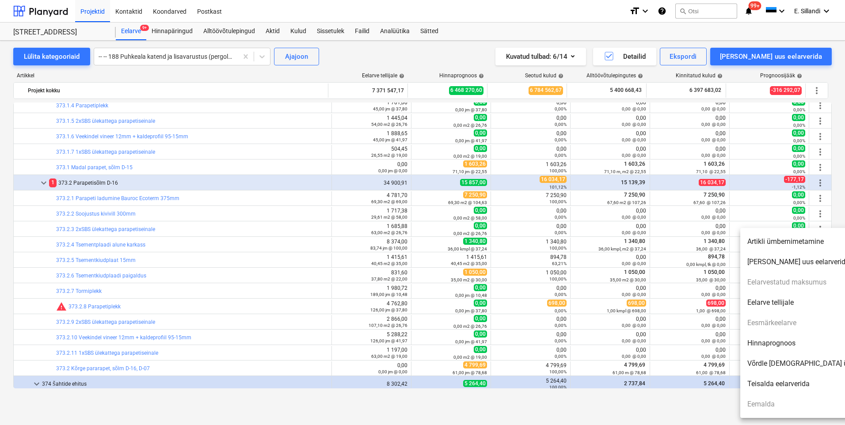
click at [782, 345] on li "Hinnaprognoos" at bounding box center [816, 343] width 152 height 20
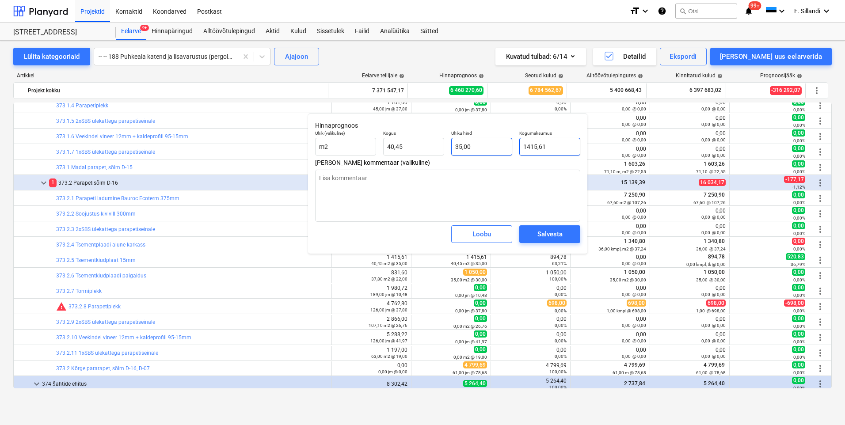
drag, startPoint x: 557, startPoint y: 148, endPoint x: 476, endPoint y: 146, distance: 81.3
click at [476, 146] on div "Ühik (valikuline) m2 Kogus 40,45 Ühiku hind 35,00 Kogumaksumus 1415,61" at bounding box center [447, 143] width 272 height 32
drag, startPoint x: 405, startPoint y: 144, endPoint x: 356, endPoint y: 140, distance: 48.8
click at [356, 140] on div "Ühik (valikuline) m2 Kogus 40,446 Ühiku hind 22,12 Kogumaksumus 894,78" at bounding box center [447, 143] width 272 height 32
click at [538, 232] on div "Salvesta" at bounding box center [549, 233] width 25 height 11
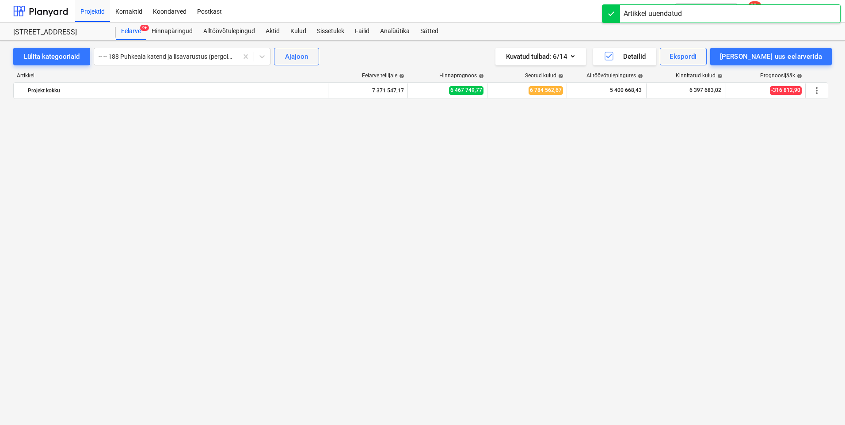
scroll to position [4638, 0]
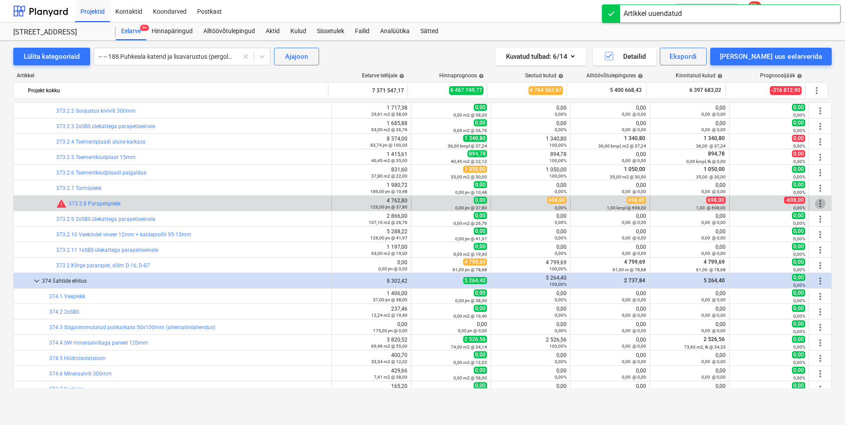
click at [818, 204] on span "more_vert" at bounding box center [820, 203] width 11 height 11
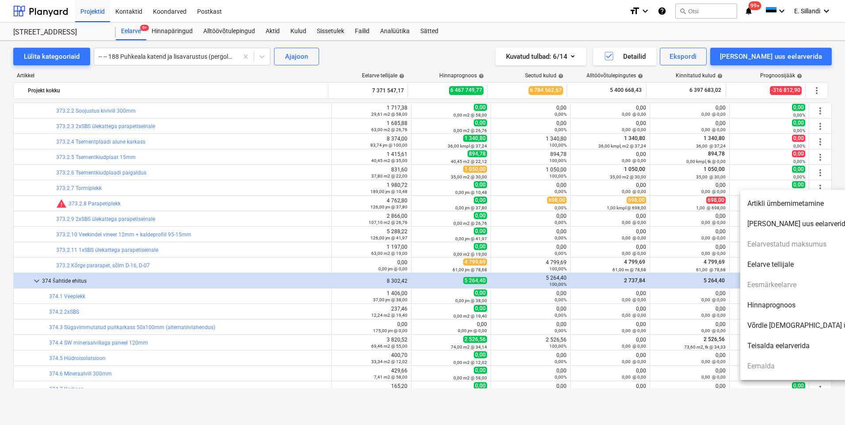
click at [777, 304] on li "Hinnaprognoos" at bounding box center [816, 305] width 152 height 20
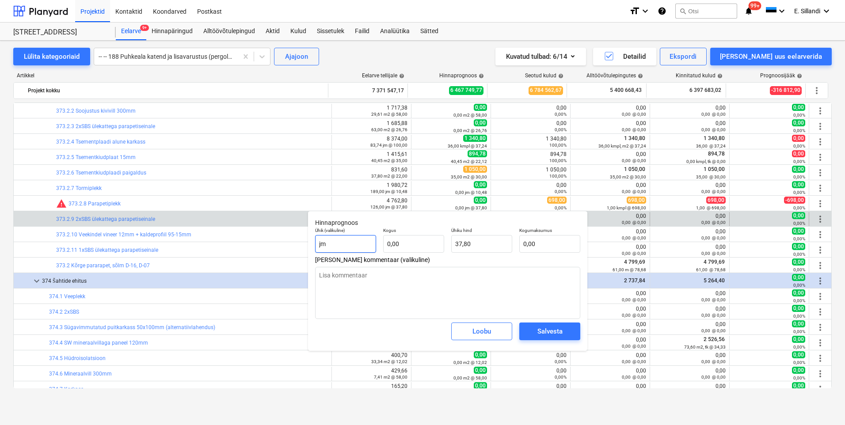
drag, startPoint x: 344, startPoint y: 243, endPoint x: 183, endPoint y: 214, distance: 163.4
click at [207, 223] on body "Projektid Kontaktid Koondarved Postkast format_size keyboard_arrow_down help se…" at bounding box center [422, 212] width 845 height 425
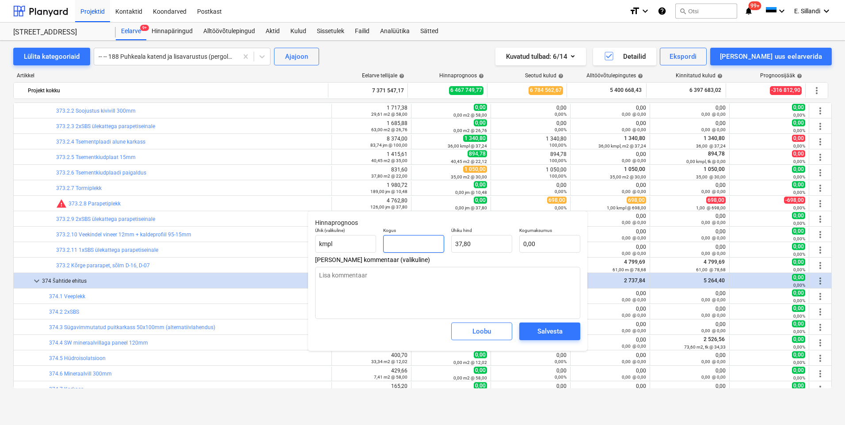
click at [394, 244] on input "text" at bounding box center [413, 244] width 61 height 18
drag, startPoint x: 482, startPoint y: 244, endPoint x: 425, endPoint y: 245, distance: 57.4
click at [425, 245] on div "Ühik (valikuline) kmpl Kogus 1,00 Ühiku hind 37,8 Kogumaksumus 37,80" at bounding box center [447, 240] width 272 height 32
click at [552, 330] on div "Salvesta" at bounding box center [549, 331] width 25 height 11
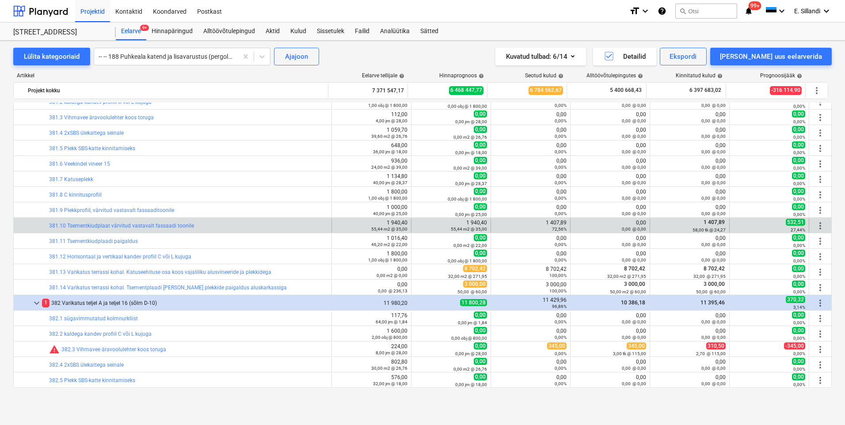
scroll to position [5669, 0]
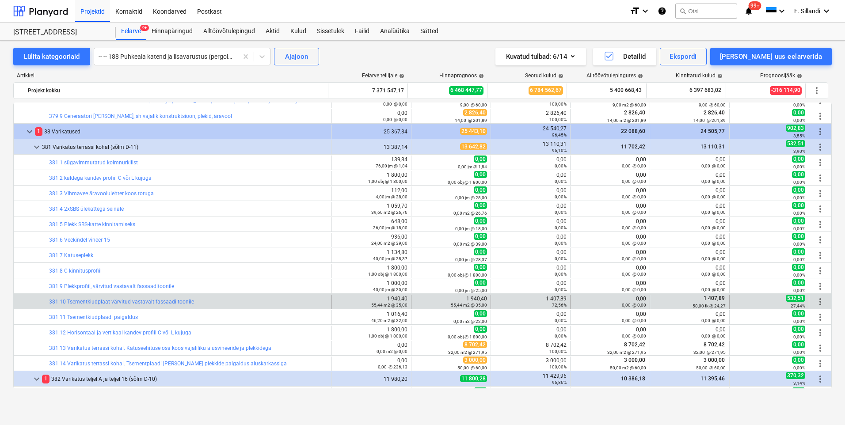
click at [815, 302] on span "more_vert" at bounding box center [820, 301] width 11 height 11
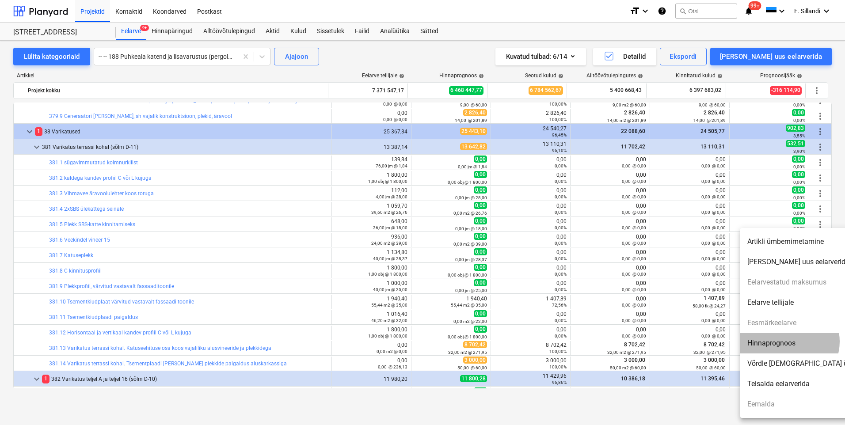
click at [787, 342] on li "Hinnaprognoos" at bounding box center [816, 343] width 152 height 20
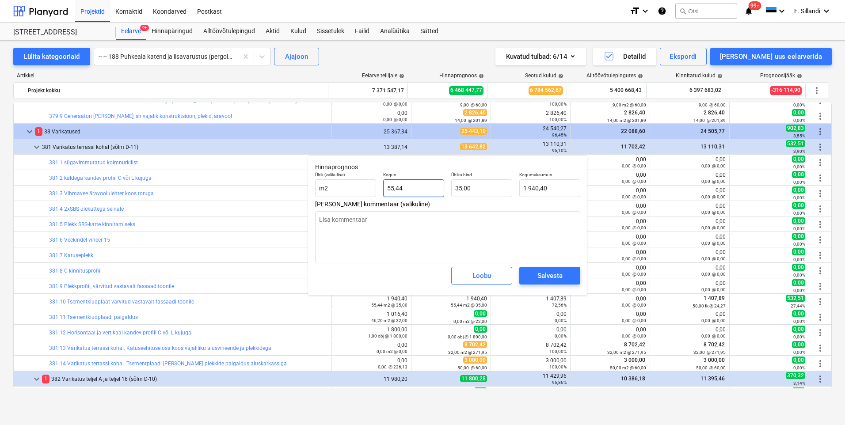
drag, startPoint x: 409, startPoint y: 189, endPoint x: 310, endPoint y: 181, distance: 99.3
click at [353, 183] on div "Ühik (valikuline) m2 Kogus 55,44 Ühiku hind 35,00 Kogumaksumus 1 940,40" at bounding box center [447, 184] width 272 height 32
drag, startPoint x: 555, startPoint y: 185, endPoint x: 499, endPoint y: 182, distance: 56.2
click at [499, 182] on div "Ühik (valikuline) m2 Kogus 58,00 Ühiku hind 35,00 Kogumaksumus 2030" at bounding box center [447, 184] width 272 height 32
click at [566, 281] on span "Salvesta" at bounding box center [550, 275] width 40 height 11
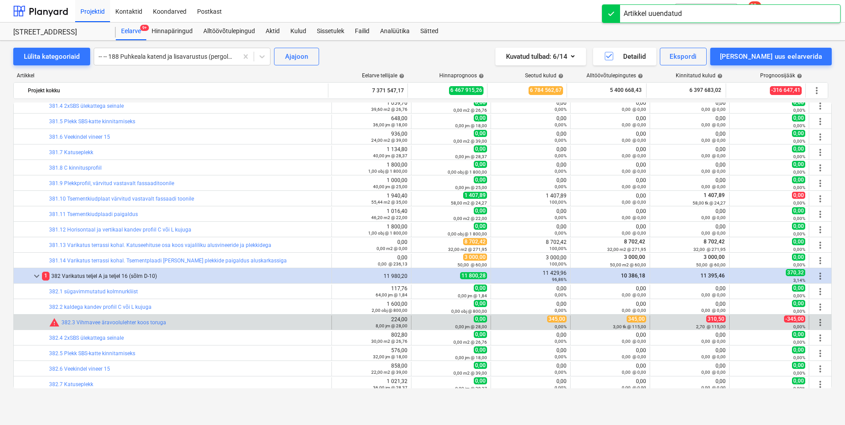
scroll to position [5875, 0]
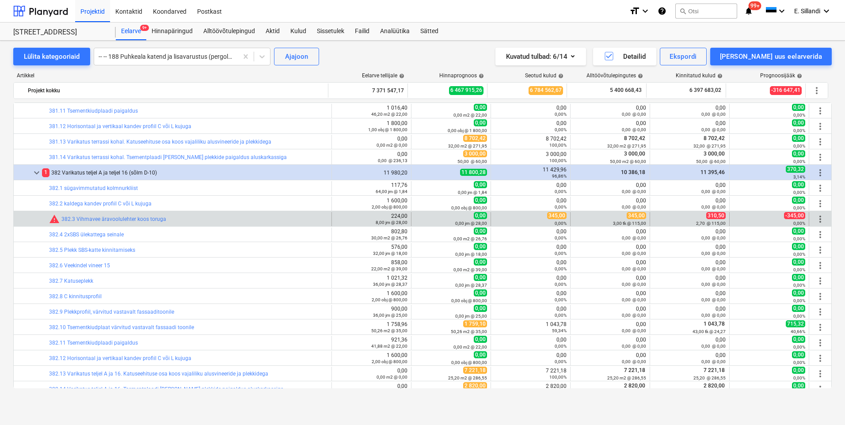
click at [818, 220] on span "more_vert" at bounding box center [820, 219] width 11 height 11
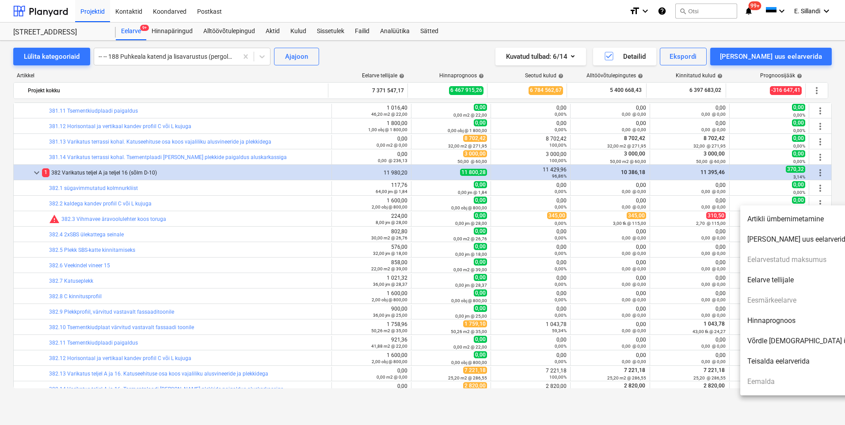
click at [780, 320] on li "Hinnaprognoos" at bounding box center [816, 321] width 152 height 20
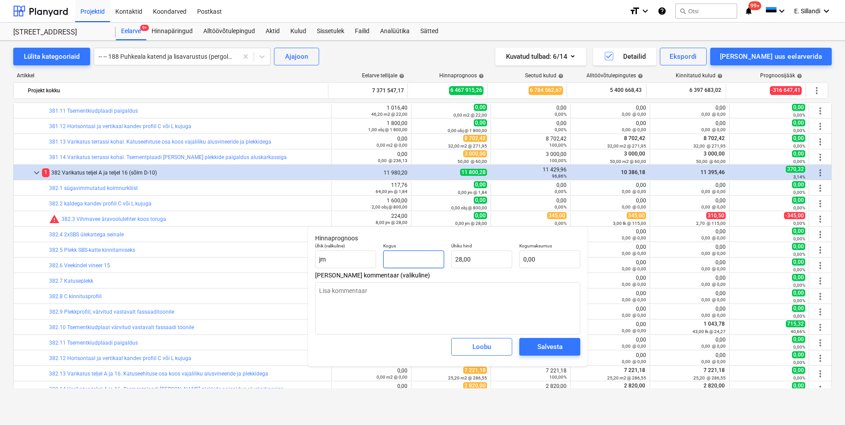
click at [407, 258] on input "text" at bounding box center [413, 259] width 61 height 18
click at [382, 258] on div "Kogus" at bounding box center [413, 255] width 68 height 32
drag, startPoint x: 553, startPoint y: 260, endPoint x: 513, endPoint y: 263, distance: 39.9
click at [513, 263] on div "Ühik (valikuline) jm Kogus 3,00 Ühiku hind 28,00 Kogumaksumus 84" at bounding box center [447, 255] width 272 height 32
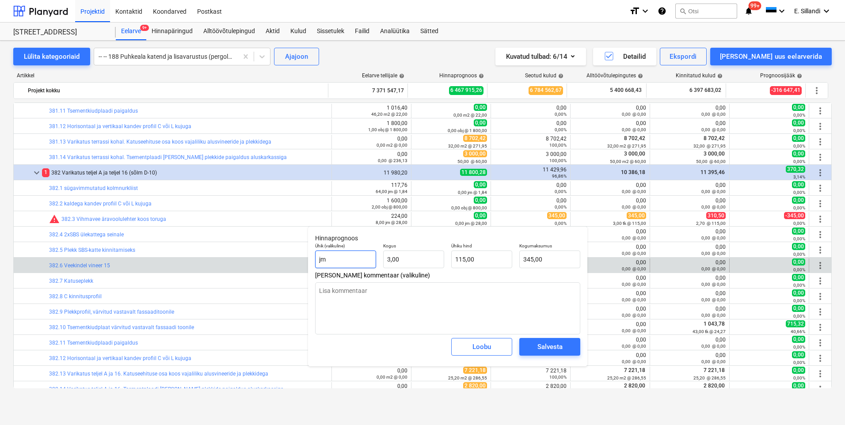
drag, startPoint x: 326, startPoint y: 259, endPoint x: 275, endPoint y: 267, distance: 52.3
click at [278, 267] on body "Projektid Kontaktid Koondarved Postkast format_size keyboard_arrow_down help se…" at bounding box center [422, 212] width 845 height 425
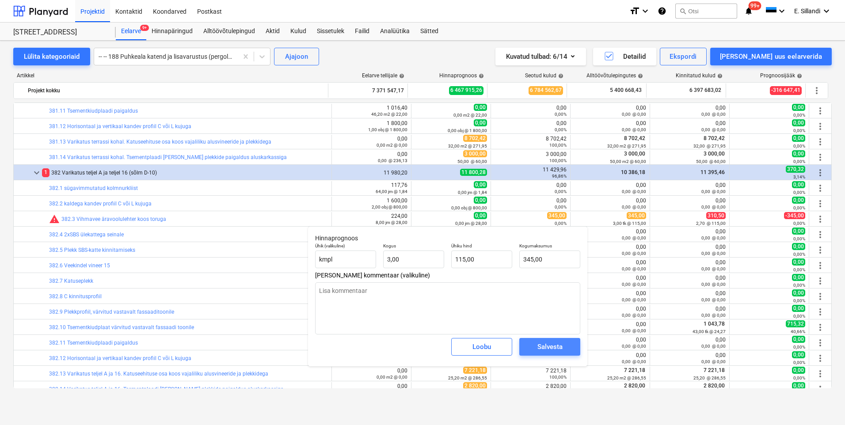
click at [572, 345] on button "Salvesta" at bounding box center [549, 347] width 61 height 18
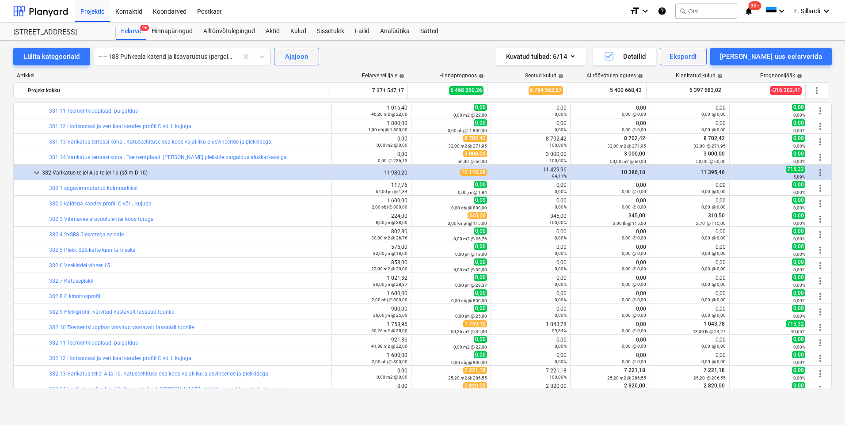
scroll to position [5978, 0]
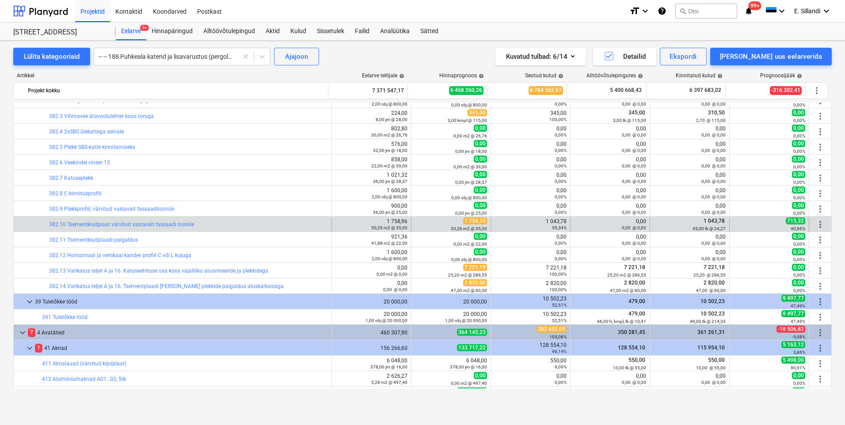
click at [818, 228] on span "more_vert" at bounding box center [820, 224] width 11 height 11
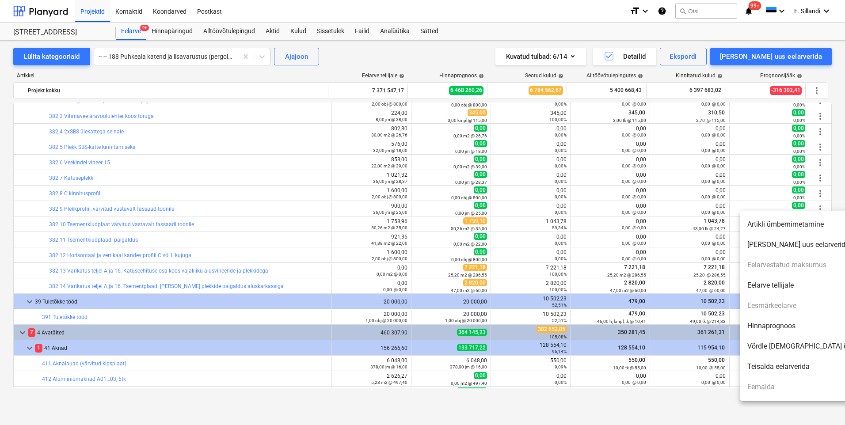
click at [785, 322] on li "Hinnaprognoos" at bounding box center [816, 326] width 152 height 20
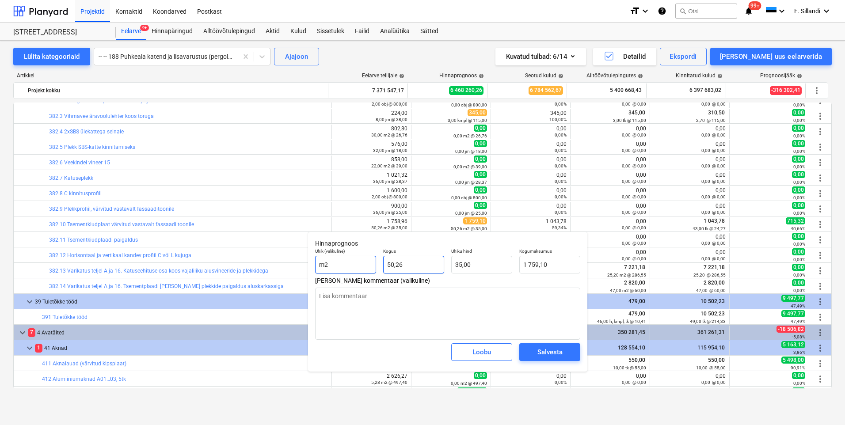
drag, startPoint x: 409, startPoint y: 265, endPoint x: 341, endPoint y: 264, distance: 68.5
click at [345, 265] on div "Ühik (valikuline) m2 Kogus 50,26 Ühiku hind 35,00 Kogumaksumus 1 759,10" at bounding box center [447, 261] width 272 height 32
drag, startPoint x: 542, startPoint y: 263, endPoint x: 499, endPoint y: 261, distance: 43.3
click at [518, 264] on div "Kogumaksumus 1505" at bounding box center [550, 261] width 68 height 32
click at [572, 352] on button "Salvesta" at bounding box center [549, 352] width 61 height 18
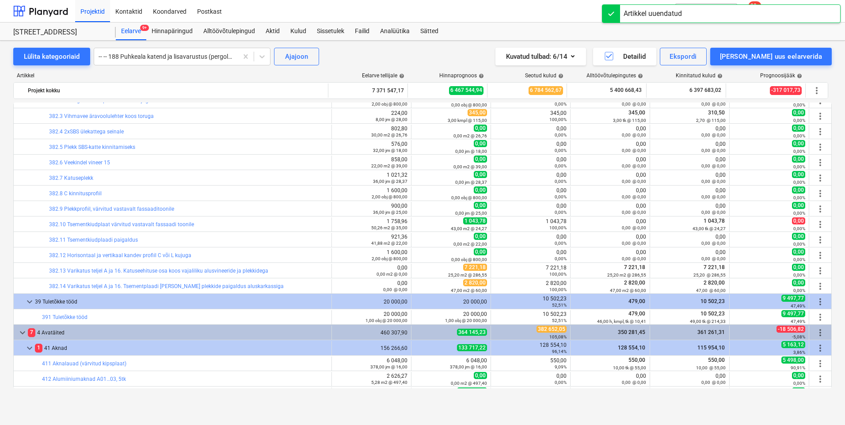
scroll to position [6081, 0]
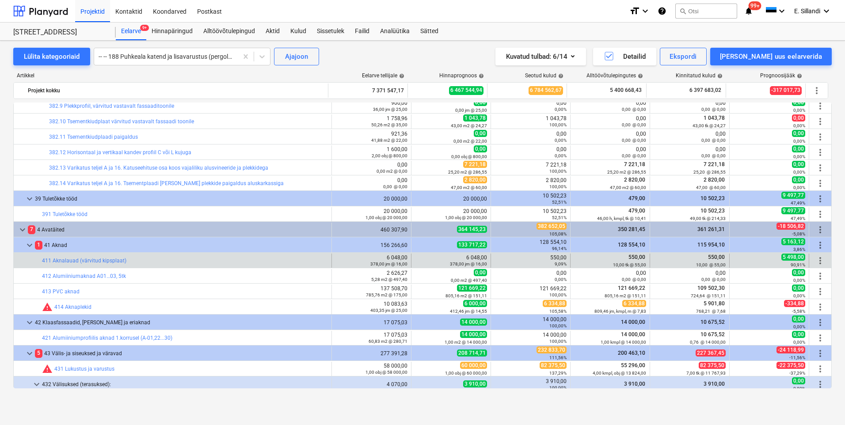
click at [816, 261] on span "more_vert" at bounding box center [820, 260] width 11 height 11
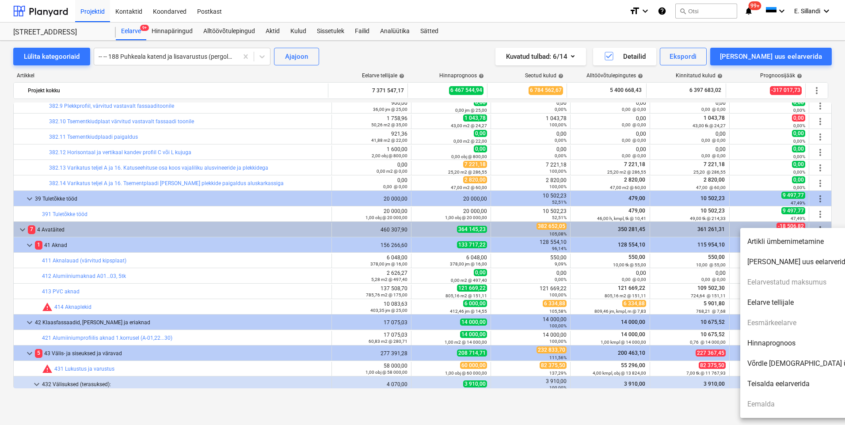
click at [775, 344] on li "Hinnaprognoos" at bounding box center [816, 343] width 152 height 20
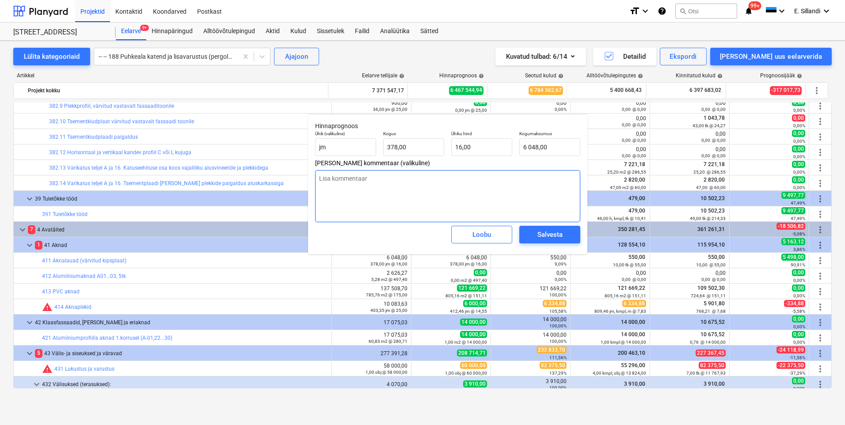
click at [420, 196] on textarea at bounding box center [447, 196] width 265 height 52
click at [565, 235] on span "Salvesta" at bounding box center [550, 234] width 40 height 11
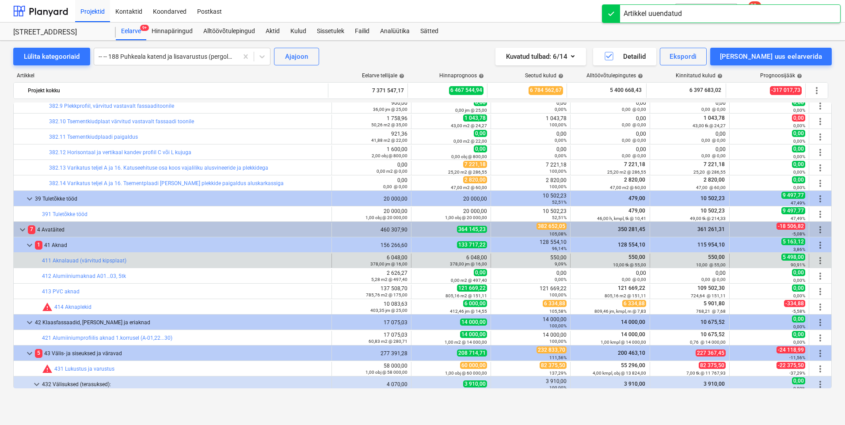
click at [817, 259] on span "more_vert" at bounding box center [820, 260] width 11 height 11
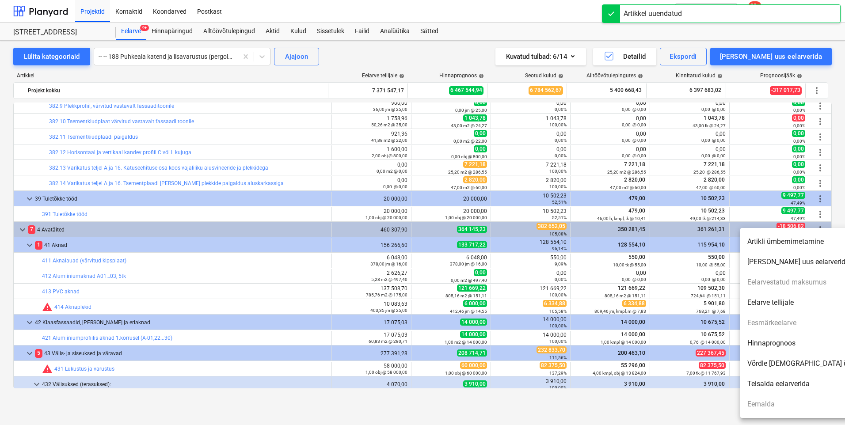
click at [779, 340] on li "Hinnaprognoos" at bounding box center [816, 343] width 152 height 20
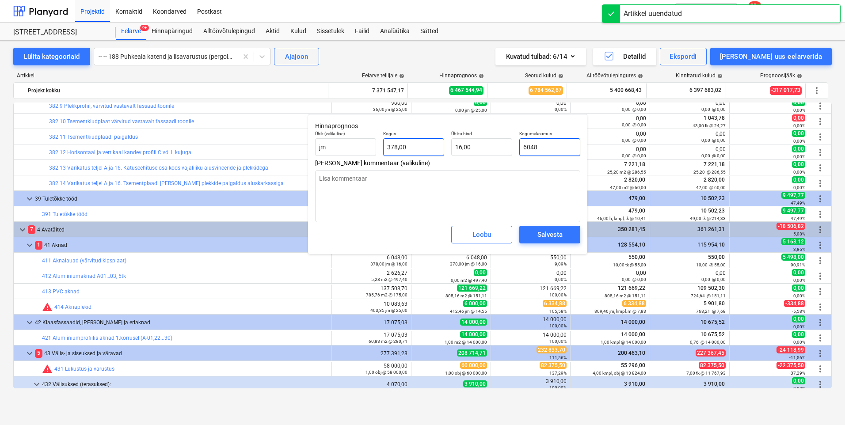
drag, startPoint x: 553, startPoint y: 145, endPoint x: 428, endPoint y: 142, distance: 124.2
click at [431, 143] on div "Ühik (valikuline) jm Kogus 378,00 Ühiku hind 16,00 Kogumaksumus 6048" at bounding box center [447, 143] width 272 height 32
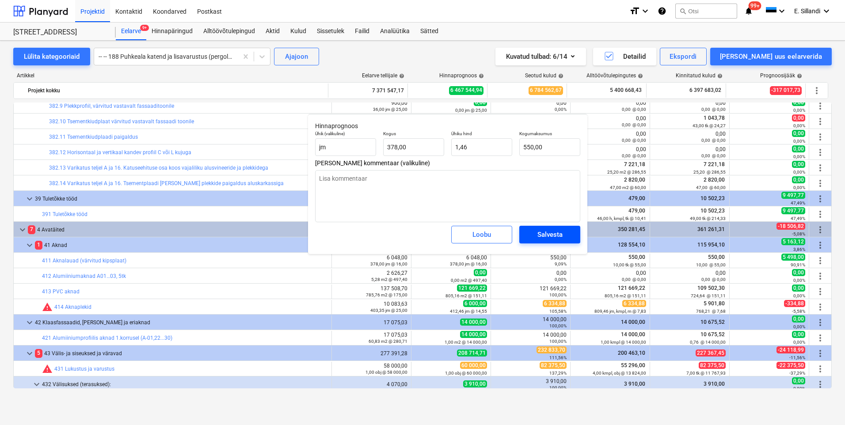
click at [549, 237] on div "Salvesta" at bounding box center [549, 234] width 25 height 11
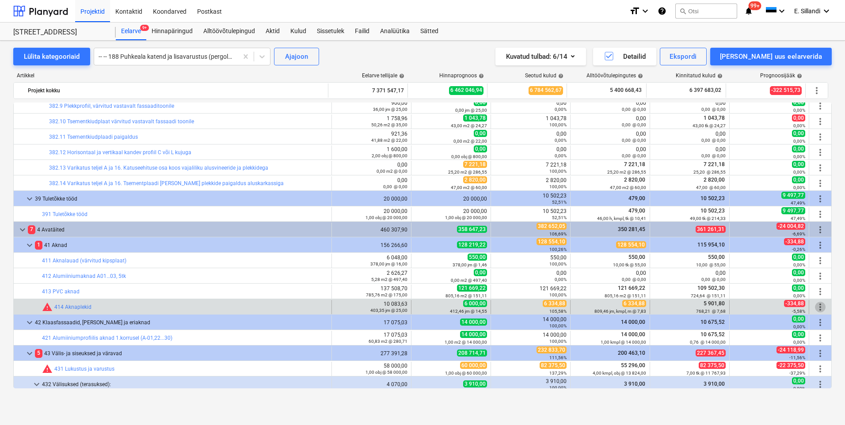
click at [815, 306] on span "more_vert" at bounding box center [820, 307] width 11 height 11
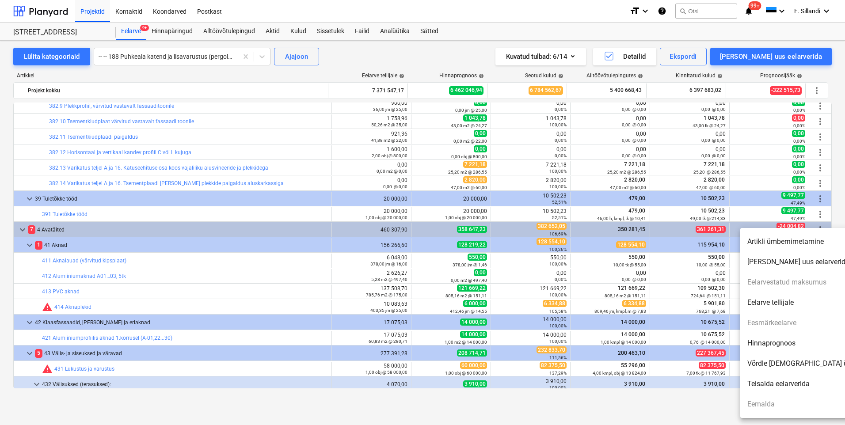
click at [785, 347] on li "Hinnaprognoos" at bounding box center [816, 343] width 152 height 20
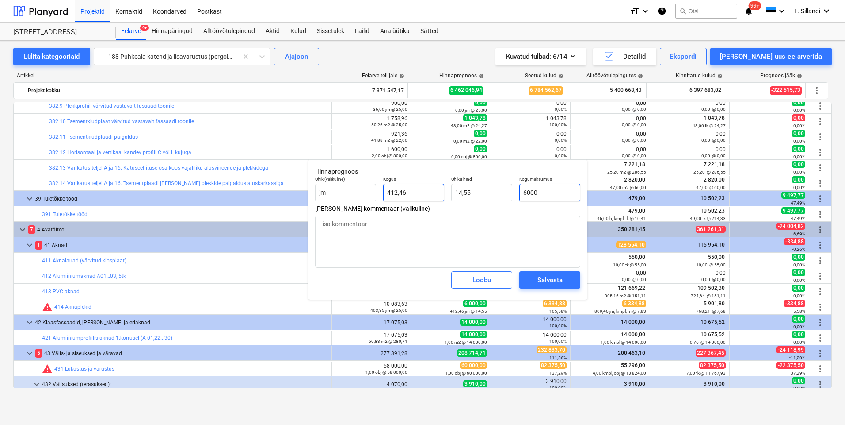
drag, startPoint x: 560, startPoint y: 195, endPoint x: 396, endPoint y: 184, distance: 164.7
click at [437, 190] on div "Ühik (valikuline) jm Kogus 412,46 Ühiku hind 14,55 Kogumaksumus 6000" at bounding box center [447, 189] width 272 height 32
drag, startPoint x: 399, startPoint y: 192, endPoint x: 329, endPoint y: 182, distance: 70.8
click at [339, 185] on div "Ühik (valikuline) jm Kogus 412,46 Ühiku hind 14,55 Kogumaksumus 6 000,00" at bounding box center [447, 189] width 272 height 32
drag, startPoint x: 533, startPoint y: 195, endPoint x: 430, endPoint y: 184, distance: 103.1
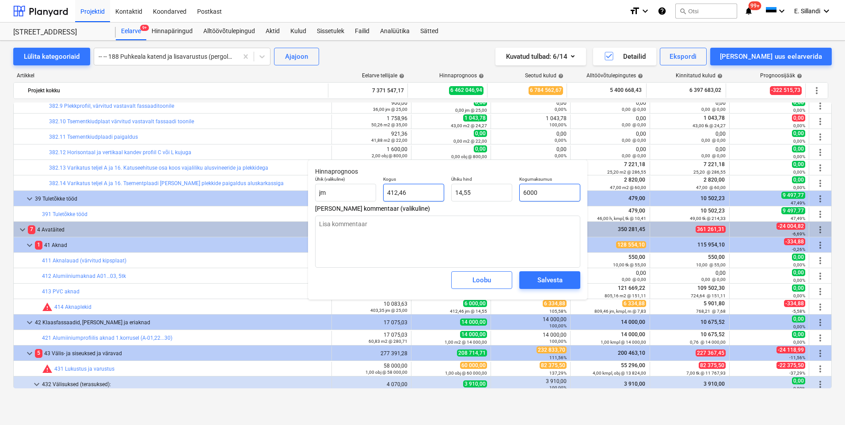
click at [489, 189] on div "Ühik (valikuline) jm Kogus 412,46 Ühiku hind 14,55 Kogumaksumus 6000" at bounding box center [447, 189] width 272 height 32
click at [575, 280] on button "Salvesta" at bounding box center [549, 280] width 61 height 18
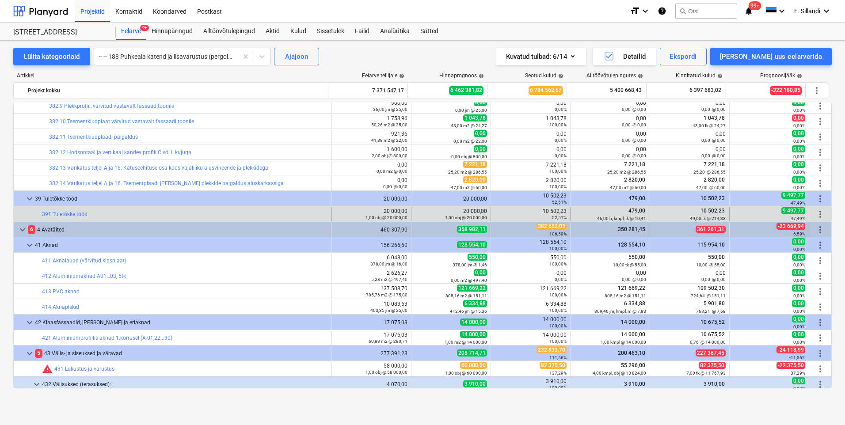
click at [818, 214] on span "more_vert" at bounding box center [820, 214] width 11 height 11
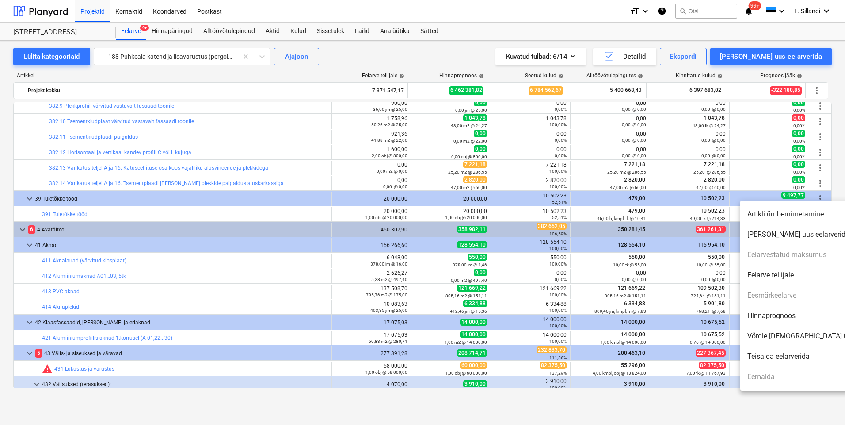
click at [781, 312] on li "Hinnaprognoos" at bounding box center [816, 316] width 152 height 20
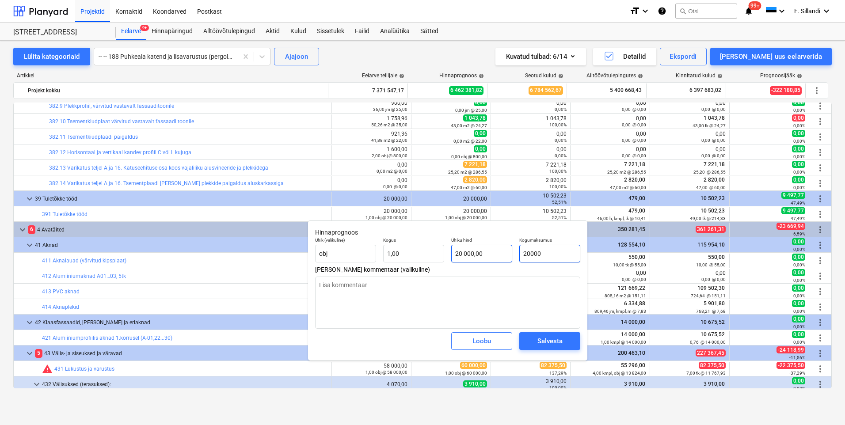
drag, startPoint x: 545, startPoint y: 254, endPoint x: 510, endPoint y: 255, distance: 34.9
click at [518, 256] on div "Kogumaksumus 20000" at bounding box center [550, 250] width 68 height 32
click at [542, 340] on div "Salvesta" at bounding box center [549, 340] width 25 height 11
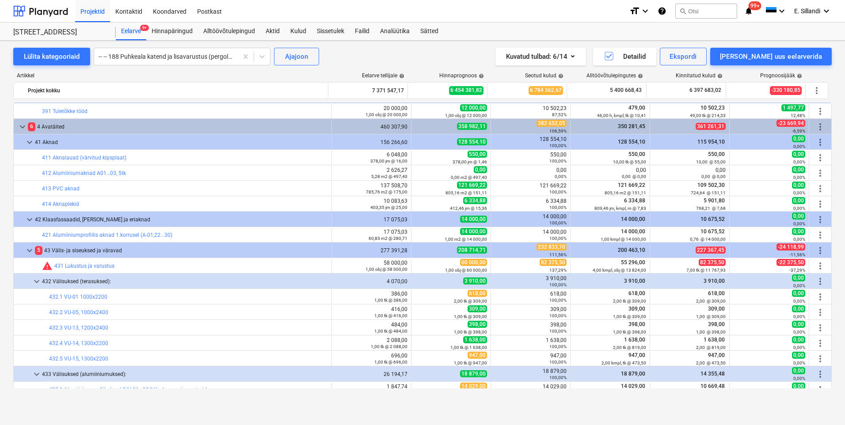
scroll to position [6287, 0]
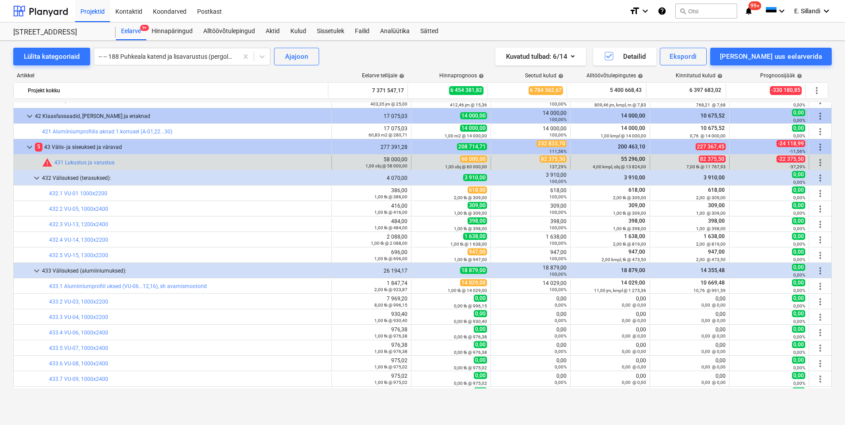
click at [815, 163] on span "more_vert" at bounding box center [820, 162] width 11 height 11
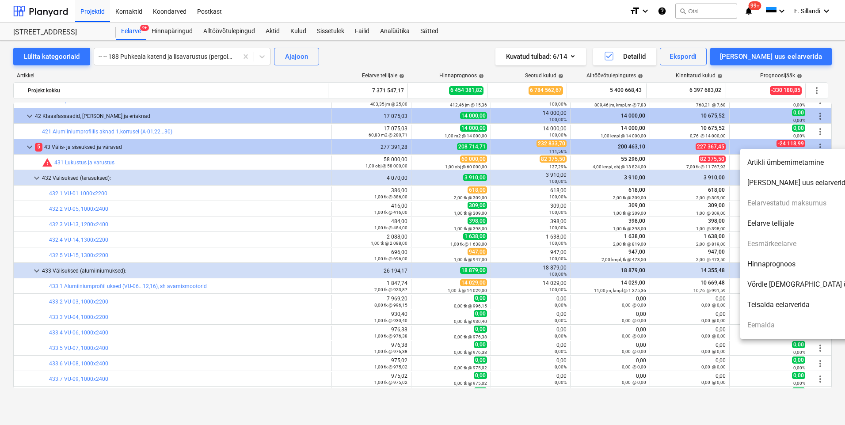
click at [776, 266] on li "Hinnaprognoos" at bounding box center [816, 264] width 152 height 20
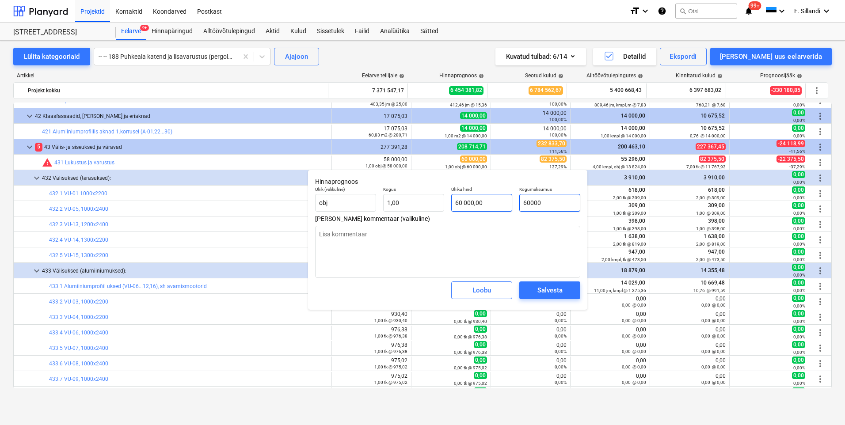
drag, startPoint x: 556, startPoint y: 205, endPoint x: 502, endPoint y: 205, distance: 53.5
click at [505, 205] on div "Ühik (valikuline) obj Kogus 1,00 Ühiku hind 60 000,00 Kogumaksumus 60000" at bounding box center [447, 199] width 272 height 32
click at [546, 292] on div "Salvesta" at bounding box center [549, 289] width 25 height 11
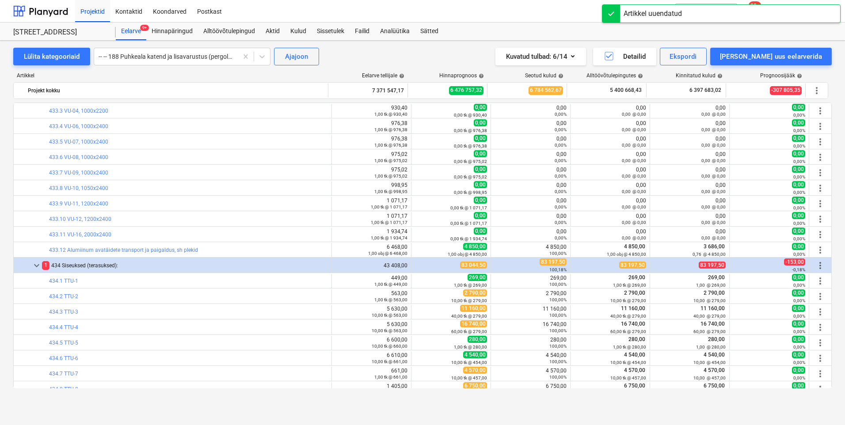
scroll to position [6803, 0]
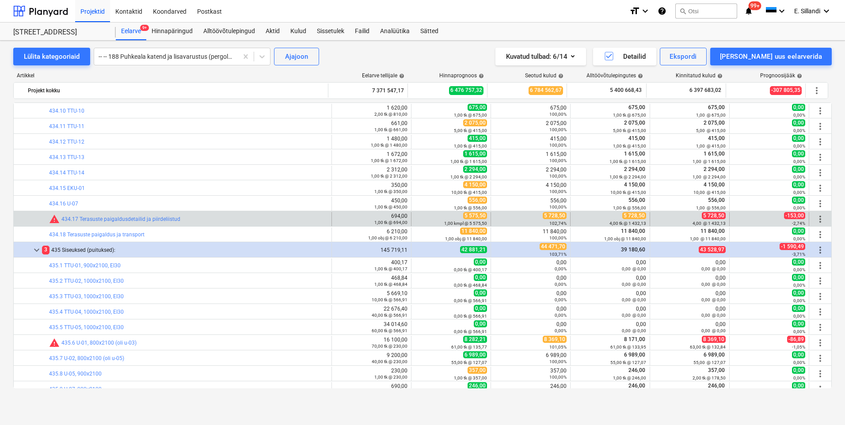
click at [818, 221] on span "more_vert" at bounding box center [820, 219] width 11 height 11
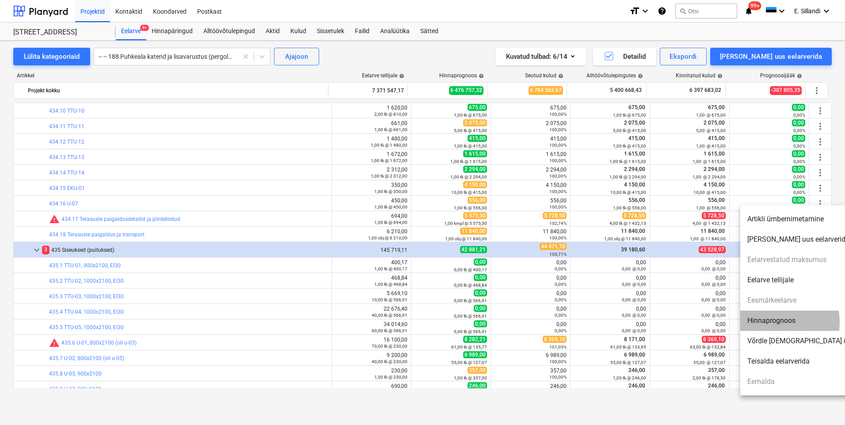
click at [777, 322] on li "Hinnaprognoos" at bounding box center [816, 321] width 152 height 20
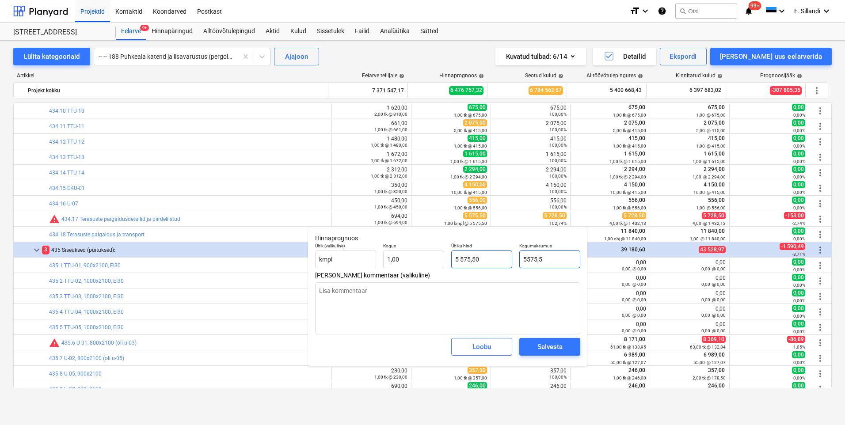
drag, startPoint x: 561, startPoint y: 262, endPoint x: 470, endPoint y: 257, distance: 90.7
click at [479, 257] on div "Ühik (valikuline) kmpl Kogus 1,00 Ühiku hind 5 575,50 Kogumaksumus 5575,5" at bounding box center [447, 255] width 272 height 32
click at [545, 342] on div "Salvesta" at bounding box center [549, 346] width 25 height 11
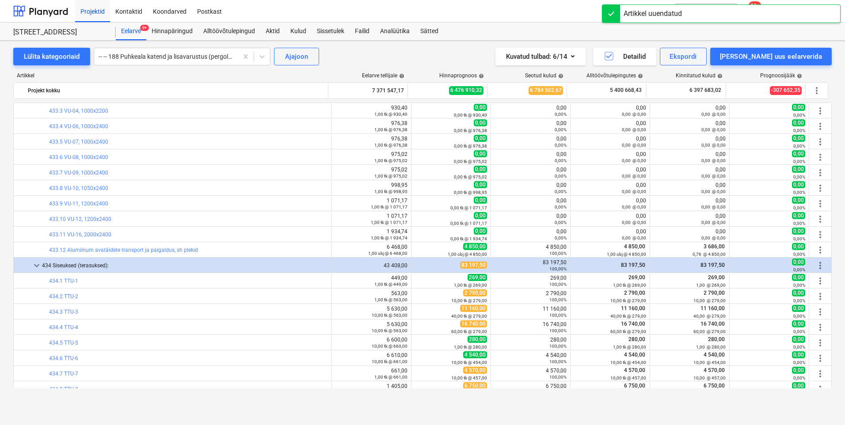
scroll to position [6906, 0]
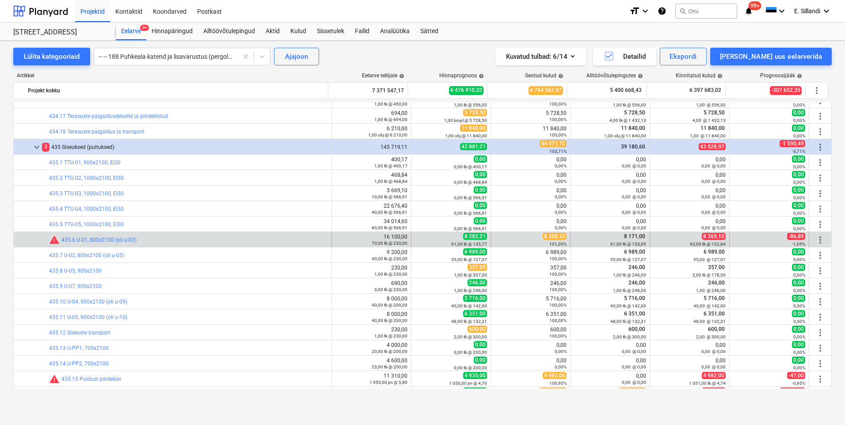
click at [817, 241] on span "more_vert" at bounding box center [820, 240] width 11 height 11
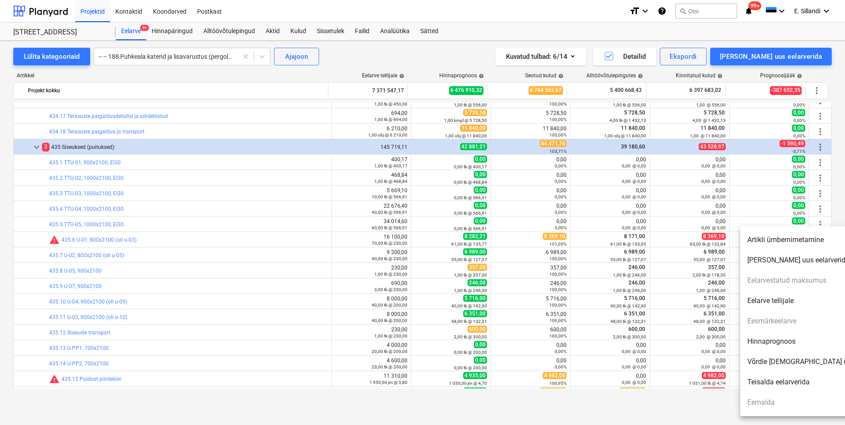
click at [774, 337] on li "Hinnaprognoos" at bounding box center [816, 341] width 152 height 20
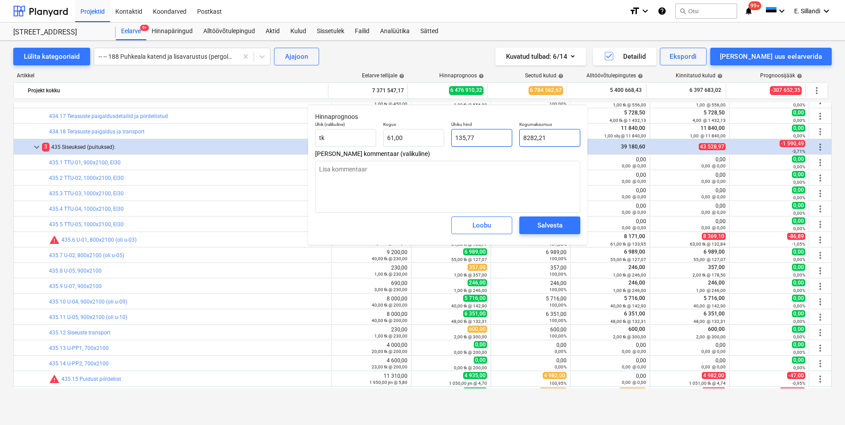
drag, startPoint x: 556, startPoint y: 137, endPoint x: 488, endPoint y: 136, distance: 67.6
click at [491, 136] on div "Ühik (valikuline) tk Kogus 61,00 Ühiku hind 135,77 Kogumaksumus 8282,21" at bounding box center [447, 134] width 272 height 32
drag, startPoint x: 408, startPoint y: 138, endPoint x: 365, endPoint y: 139, distance: 43.3
click at [360, 136] on div "Ühik (valikuline) tk Kogus 61 Ühiku hind 135,77 Kogumaksumus 8 282,21" at bounding box center [447, 134] width 272 height 32
drag, startPoint x: 552, startPoint y: 137, endPoint x: 474, endPoint y: 129, distance: 79.0
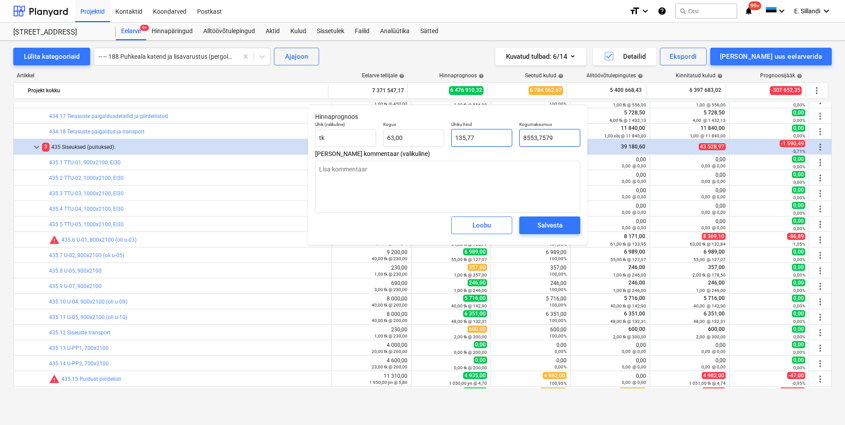
click at [474, 129] on div "Ühik (valikuline) tk Kogus 63,00 Ühiku hind 135,77 Kogumaksumus 8553,7579" at bounding box center [447, 134] width 272 height 32
click at [539, 222] on div "Salvesta" at bounding box center [549, 225] width 25 height 11
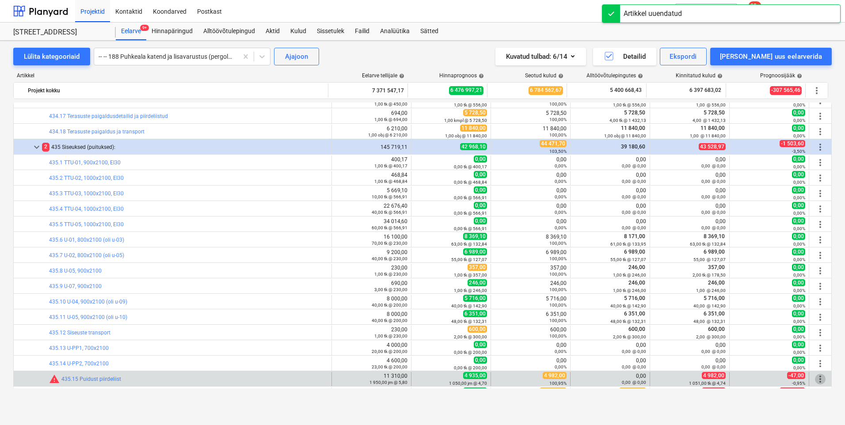
click at [817, 377] on span "more_vert" at bounding box center [820, 379] width 11 height 11
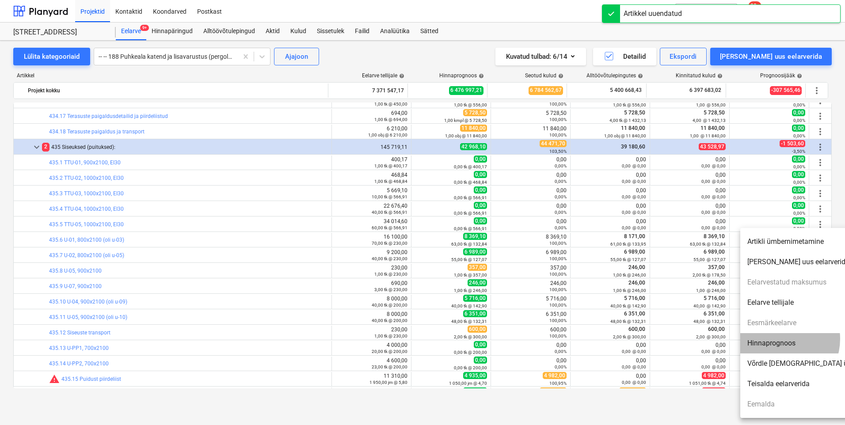
click at [777, 339] on li "Hinnaprognoos" at bounding box center [816, 343] width 152 height 20
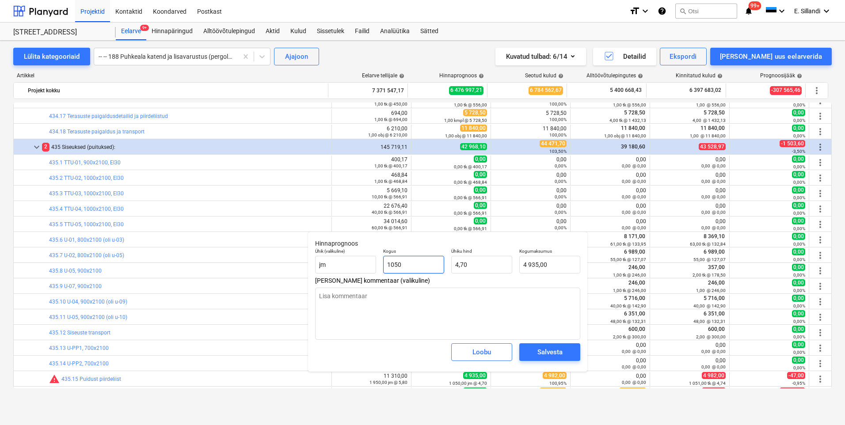
drag, startPoint x: 417, startPoint y: 267, endPoint x: 397, endPoint y: 266, distance: 19.4
click at [397, 266] on input "1050" at bounding box center [413, 265] width 61 height 18
click at [553, 268] on input "4939,7" at bounding box center [549, 265] width 61 height 18
drag, startPoint x: 555, startPoint y: 264, endPoint x: 502, endPoint y: 264, distance: 53.5
click at [505, 264] on div "Ühik (valikuline) jm Kogus 1 051,00 Ühiku hind 4,70 Kogumaksumus 4939,7" at bounding box center [447, 261] width 272 height 32
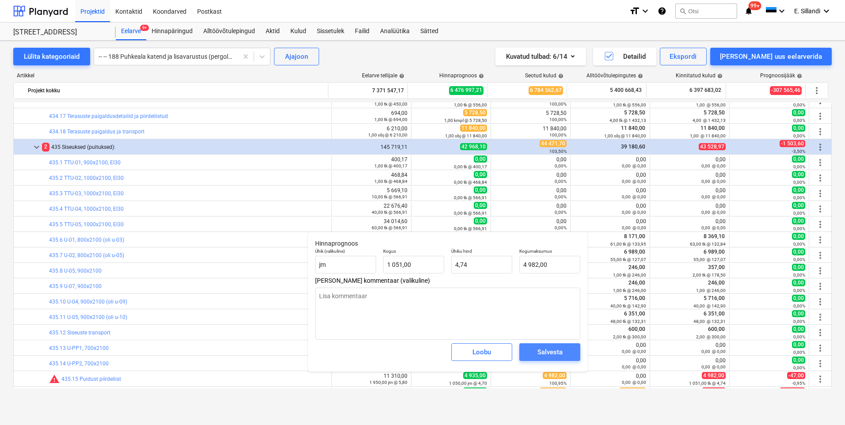
click at [553, 348] on div "Salvesta" at bounding box center [549, 351] width 25 height 11
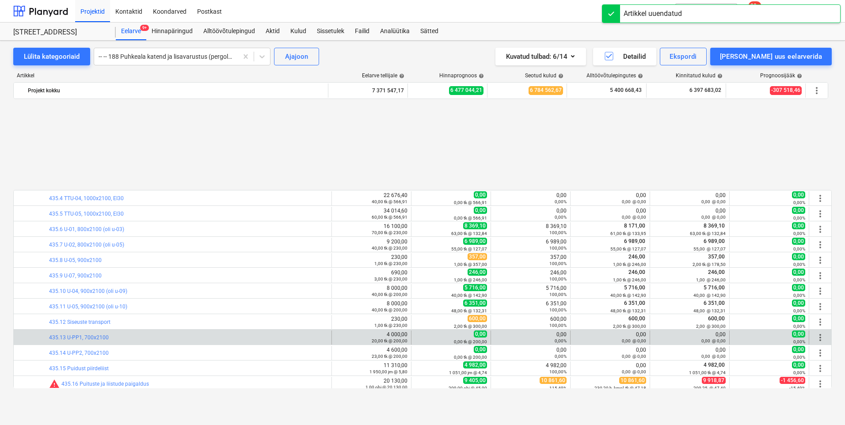
scroll to position [7019, 0]
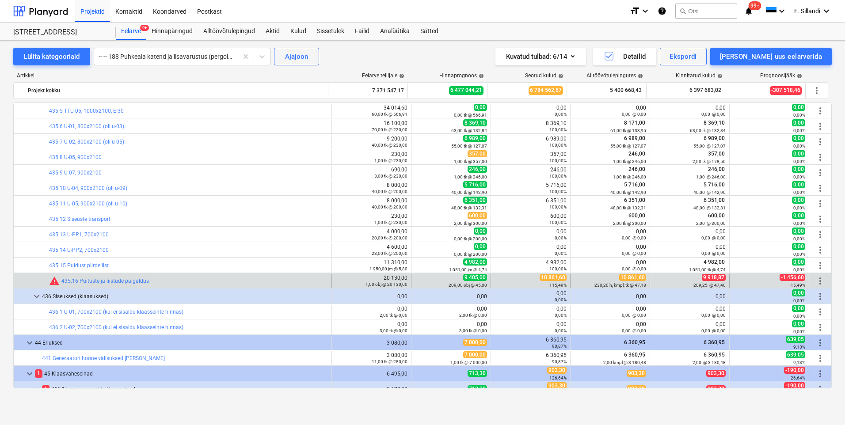
click at [818, 281] on span "more_vert" at bounding box center [820, 281] width 11 height 11
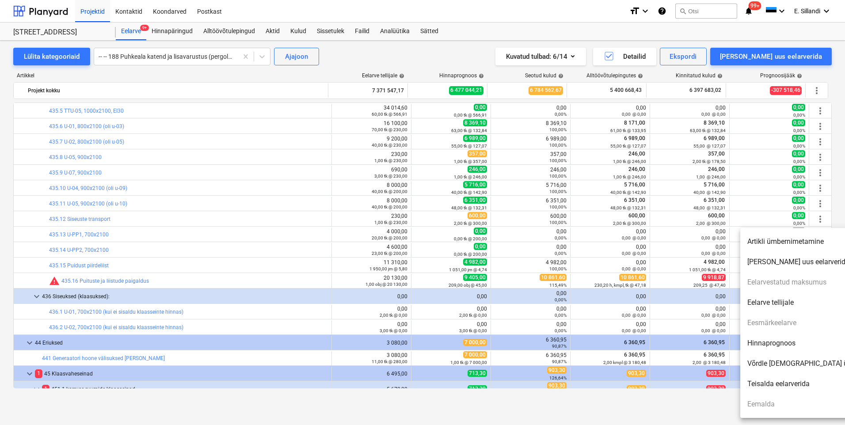
click at [782, 345] on li "Hinnaprognoos" at bounding box center [816, 343] width 152 height 20
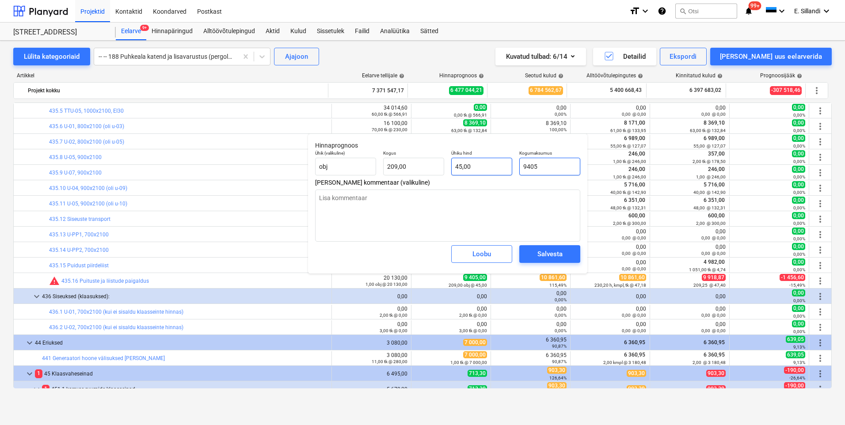
drag, startPoint x: 561, startPoint y: 168, endPoint x: 487, endPoint y: 169, distance: 73.8
click at [487, 169] on div "Ühik (valikuline) obj Kogus 209,00 Ühiku hind 45,00 Kogumaksumus 9405" at bounding box center [447, 163] width 272 height 32
click at [544, 249] on div "Salvesta" at bounding box center [549, 253] width 25 height 11
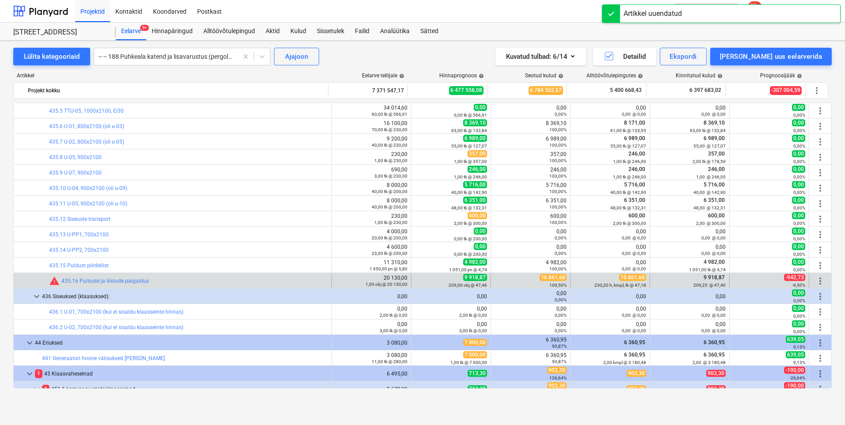
click at [820, 284] on span "more_vert" at bounding box center [820, 281] width 11 height 11
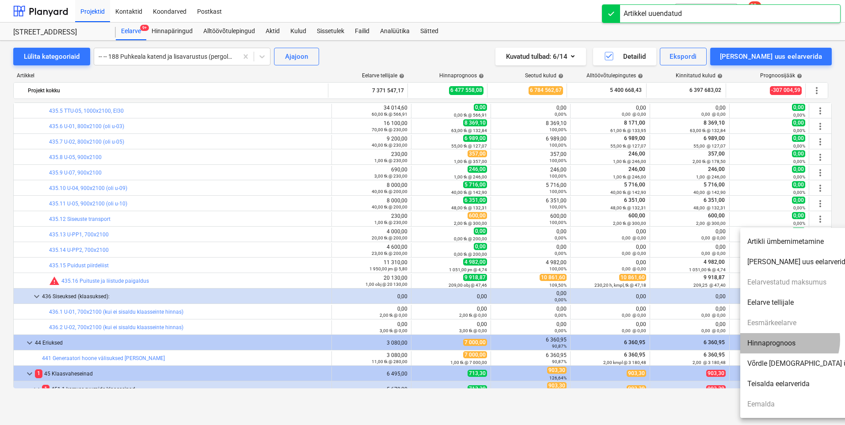
click at [784, 340] on li "Hinnaprognoos" at bounding box center [816, 343] width 152 height 20
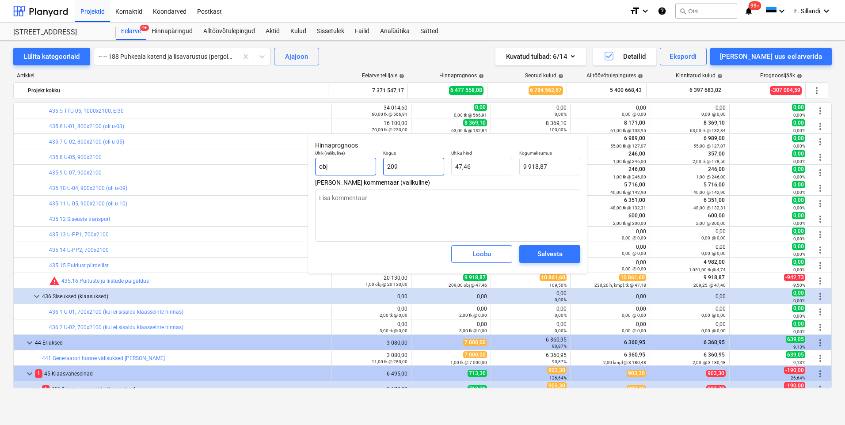
drag, startPoint x: 416, startPoint y: 168, endPoint x: 318, endPoint y: 156, distance: 99.2
click at [321, 157] on div "Ühik (valikuline) obj Kogus 209 Ühiku hind 47,46 Kogumaksumus 9 918,87" at bounding box center [447, 163] width 272 height 32
drag, startPoint x: 559, startPoint y: 166, endPoint x: 500, endPoint y: 158, distance: 58.8
click at [500, 158] on div "Ühik (valikuline) obj Kogus 211,00 Ühiku hind 47,46 Kogumaksumus 10013,7874" at bounding box center [447, 163] width 272 height 32
click at [542, 256] on div "Salvesta" at bounding box center [549, 253] width 25 height 11
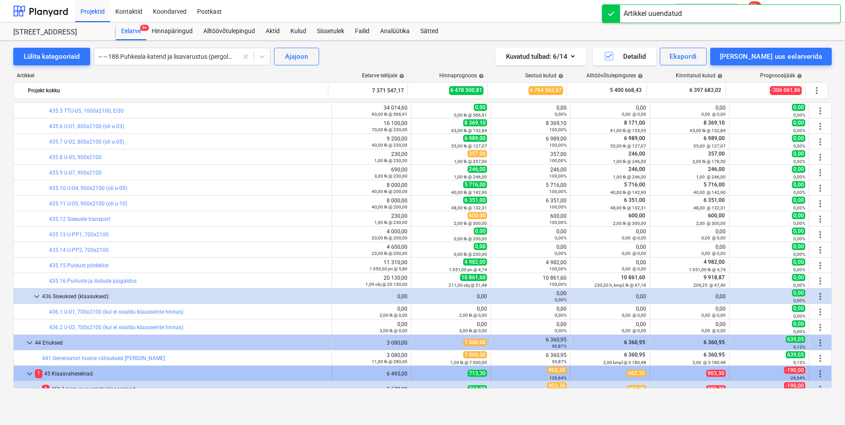
scroll to position [7122, 0]
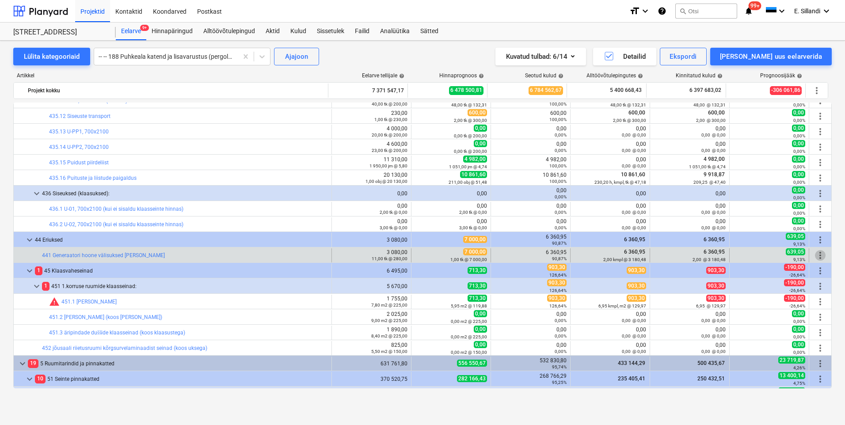
click at [815, 255] on span "more_vert" at bounding box center [820, 255] width 11 height 11
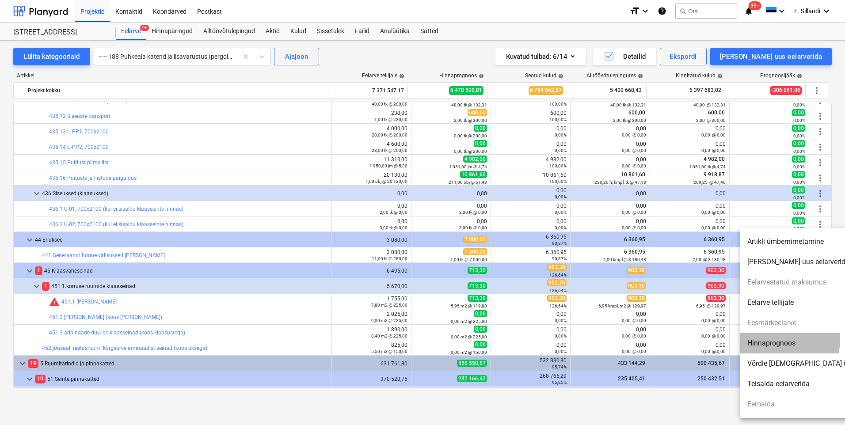
click at [779, 340] on li "Hinnaprognoos" at bounding box center [816, 343] width 152 height 20
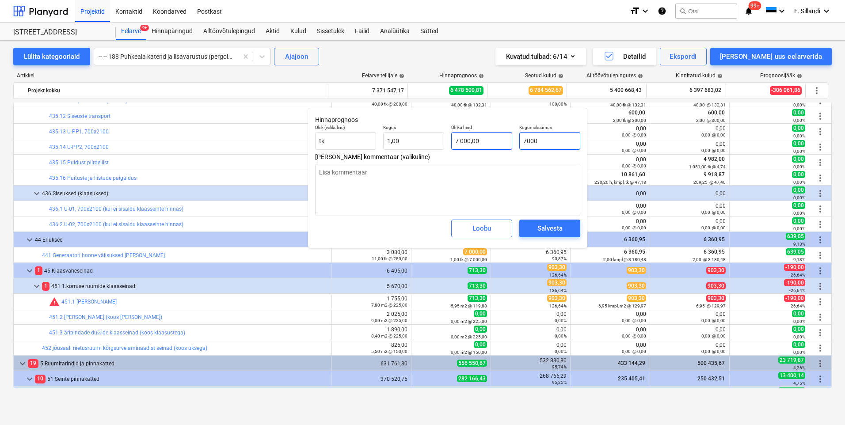
drag, startPoint x: 558, startPoint y: 143, endPoint x: 477, endPoint y: 138, distance: 81.5
click at [485, 141] on div "Ühik (valikuline) tk Kogus 1,00 Ühiku hind 7 000,00 Kogumaksumus 7000" at bounding box center [447, 137] width 272 height 32
click at [565, 226] on span "Salvesta" at bounding box center [550, 228] width 40 height 11
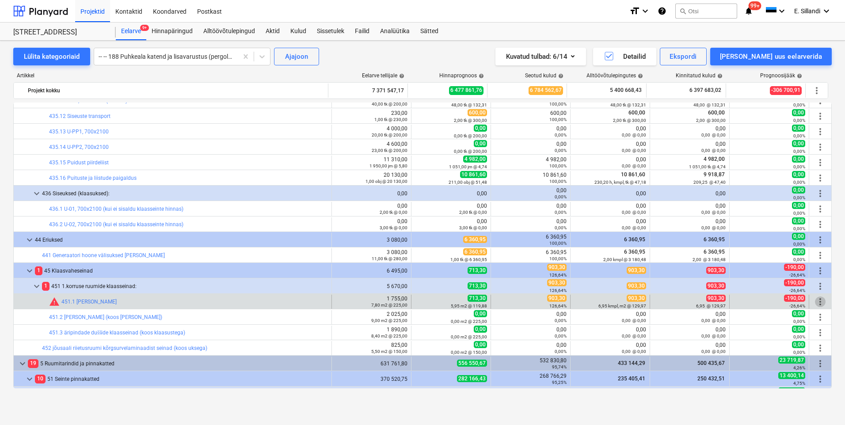
click at [818, 302] on span "more_vert" at bounding box center [820, 301] width 11 height 11
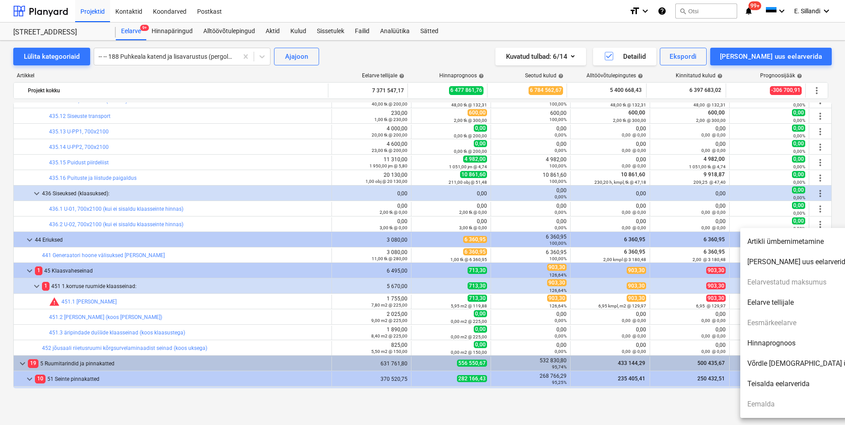
click at [794, 341] on li "Hinnaprognoos" at bounding box center [816, 343] width 152 height 20
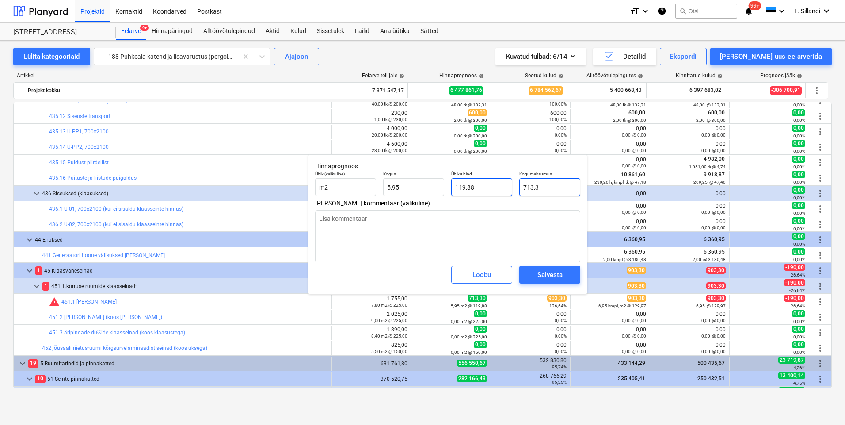
drag, startPoint x: 547, startPoint y: 186, endPoint x: 491, endPoint y: 184, distance: 56.1
click at [492, 184] on div "Ühik (valikuline) m2 Kogus 5,95 Ühiku hind 119,88 Kogumaksumus 713,3" at bounding box center [447, 183] width 272 height 32
click at [540, 276] on div "Salvesta" at bounding box center [549, 274] width 25 height 11
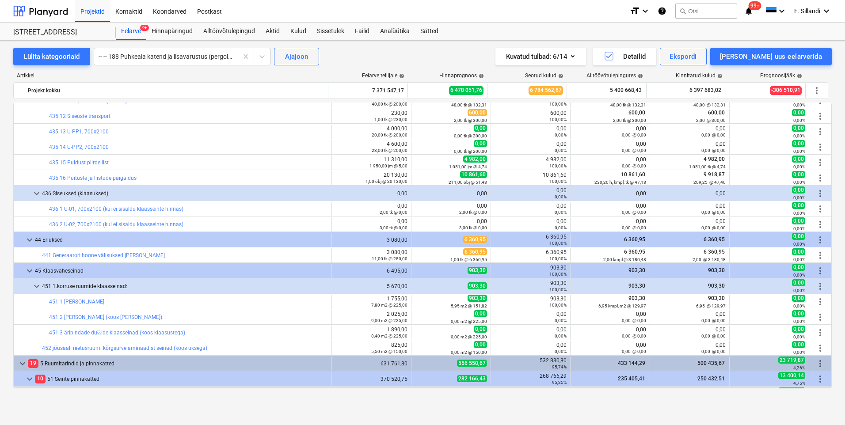
scroll to position [7328, 0]
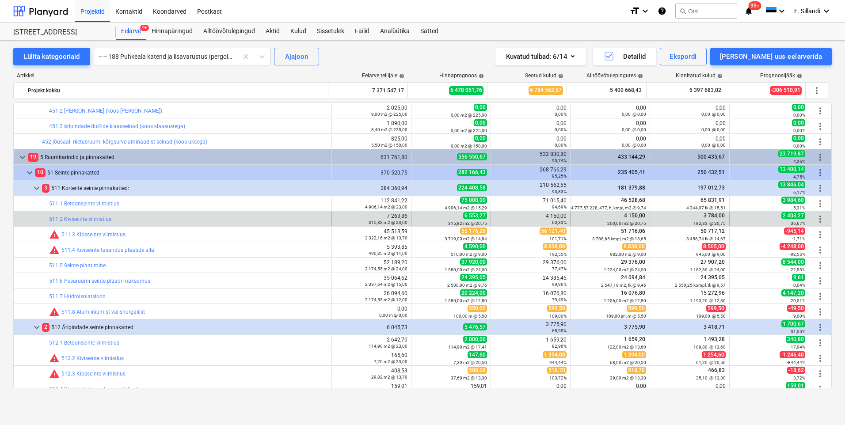
click at [815, 218] on span "more_vert" at bounding box center [820, 219] width 11 height 11
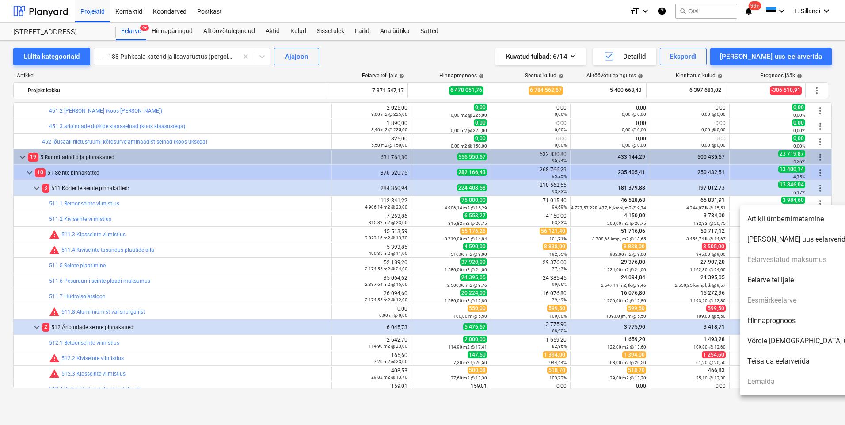
click at [778, 319] on li "Hinnaprognoos" at bounding box center [816, 321] width 152 height 20
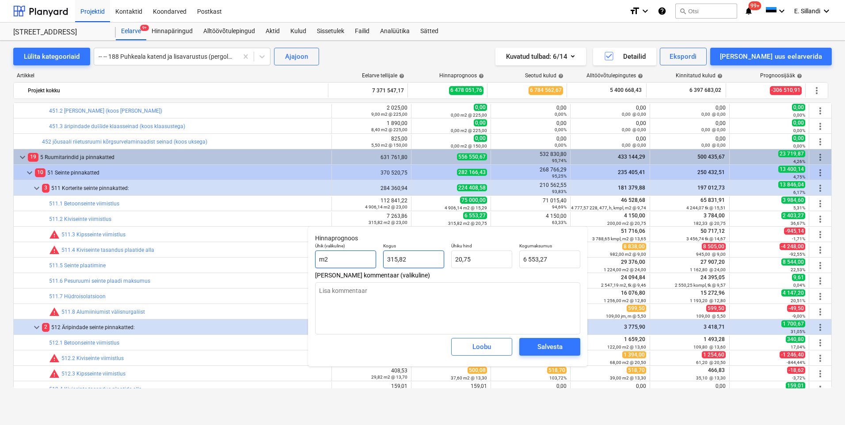
drag, startPoint x: 421, startPoint y: 262, endPoint x: 362, endPoint y: 262, distance: 59.2
click at [363, 262] on div "Ühik (valikuline) m2 Kogus 315,82 Ühiku hind 20,75 Kogumaksumus 6 553,27" at bounding box center [447, 255] width 272 height 32
click at [557, 258] on input "4150,0032" at bounding box center [549, 259] width 61 height 18
drag, startPoint x: 538, startPoint y: 259, endPoint x: 563, endPoint y: 260, distance: 25.2
click at [562, 260] on input "4150,0032" at bounding box center [549, 259] width 61 height 18
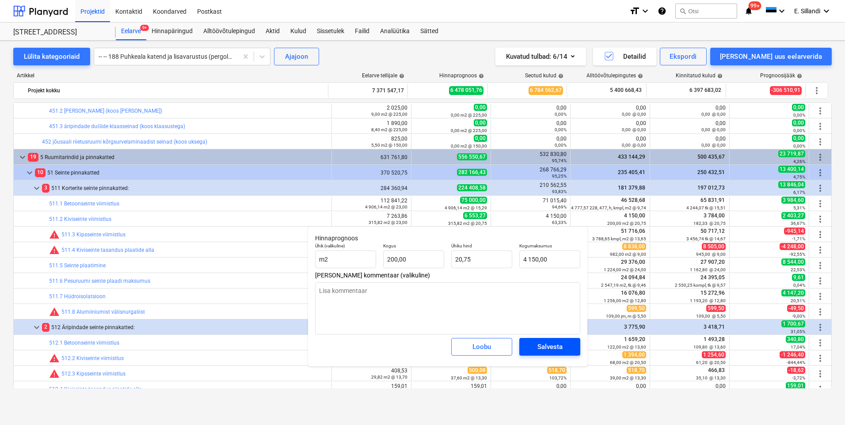
click at [555, 349] on div "Salvesta" at bounding box center [549, 346] width 25 height 11
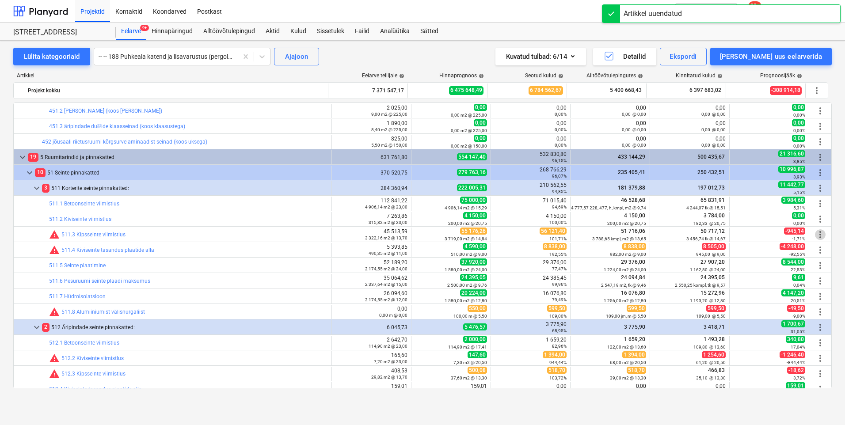
click at [816, 234] on span "more_vert" at bounding box center [820, 234] width 11 height 11
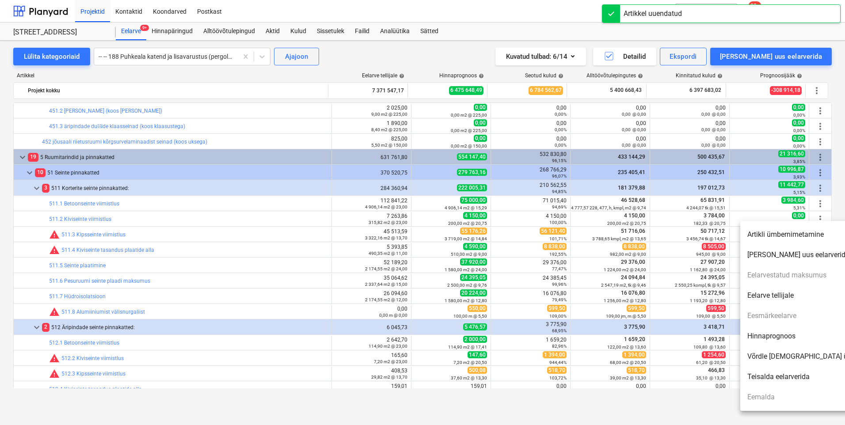
click at [758, 337] on li "Hinnaprognoos" at bounding box center [816, 336] width 152 height 20
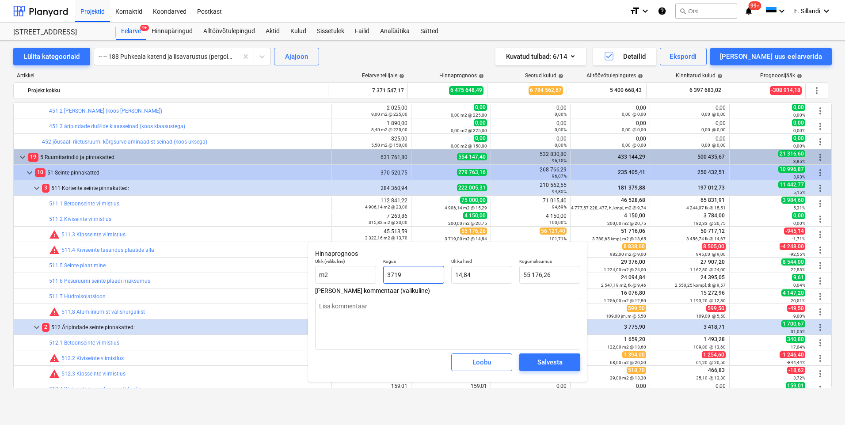
drag, startPoint x: 431, startPoint y: 274, endPoint x: 386, endPoint y: 274, distance: 44.6
click at [389, 274] on input "3719" at bounding box center [413, 275] width 61 height 18
drag, startPoint x: 555, startPoint y: 275, endPoint x: 514, endPoint y: 275, distance: 41.5
click at [514, 275] on div "Ühik (valikuline) m2 Kogus 3 788,65 Ühiku hind 14,84 Kogumaksumus 56209,6094" at bounding box center [447, 271] width 272 height 32
click at [541, 364] on div "Salvesta" at bounding box center [549, 361] width 25 height 11
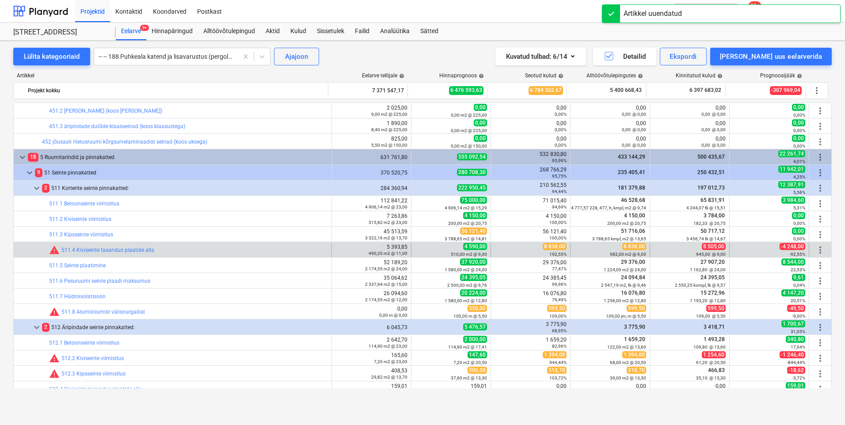
click at [566, 252] on div "8 838,00 192,55%" at bounding box center [531, 250] width 80 height 14
click at [550, 249] on span "8 838,00" at bounding box center [554, 246] width 24 height 7
click at [816, 252] on span "more_vert" at bounding box center [820, 250] width 11 height 11
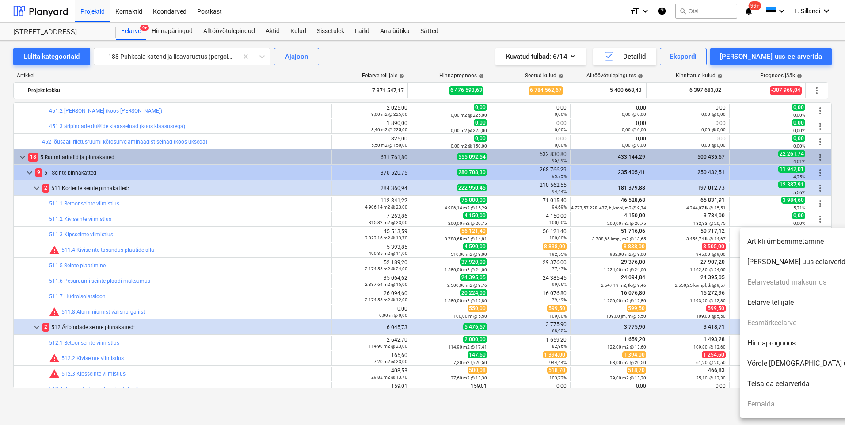
click at [791, 337] on li "Hinnaprognoos" at bounding box center [816, 343] width 152 height 20
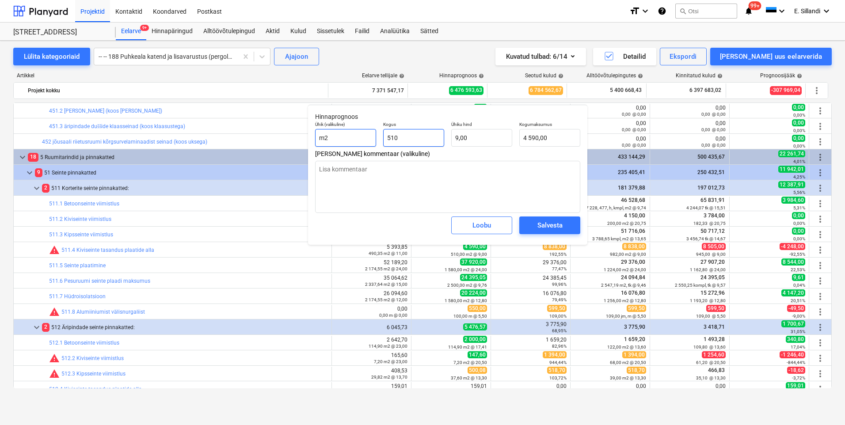
drag, startPoint x: 421, startPoint y: 140, endPoint x: 364, endPoint y: 137, distance: 57.5
click at [365, 138] on div "Ühik (valikuline) m2 Kogus 510 Ühiku hind 9,00 Kogumaksumus 4 590,00" at bounding box center [447, 134] width 272 height 32
click at [557, 223] on div "Salvesta" at bounding box center [549, 225] width 25 height 11
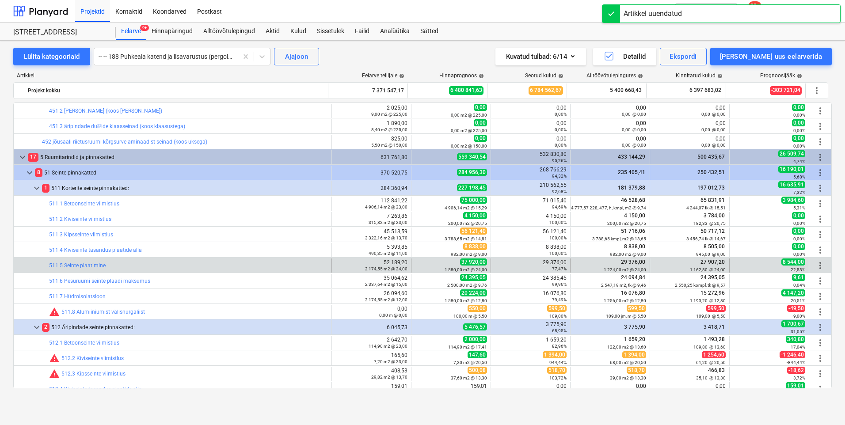
click at [816, 269] on span "more_vert" at bounding box center [820, 265] width 11 height 11
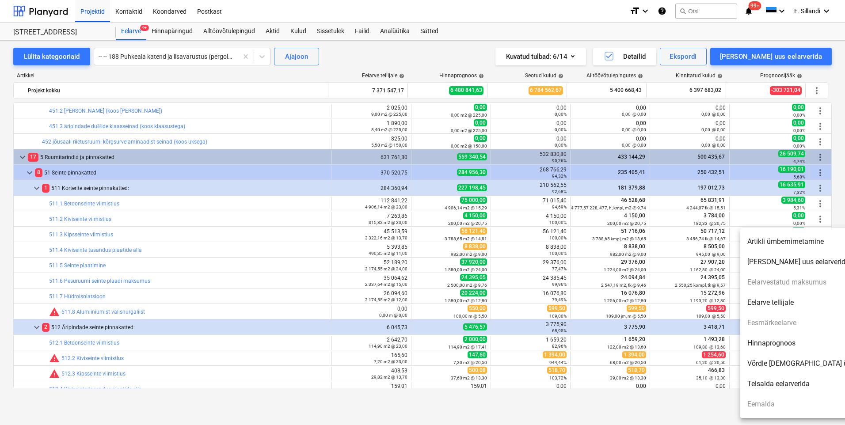
click at [760, 341] on li "Hinnaprognoos" at bounding box center [816, 343] width 152 height 20
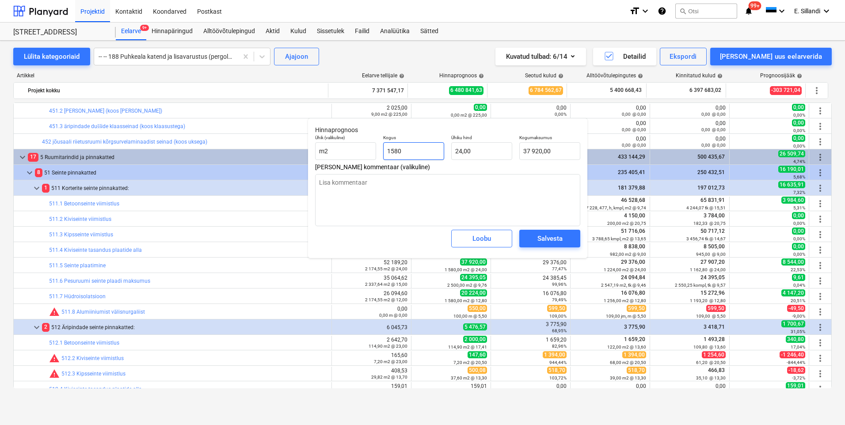
click at [407, 147] on input "1580" at bounding box center [413, 151] width 61 height 18
drag, startPoint x: 411, startPoint y: 149, endPoint x: 329, endPoint y: 146, distance: 82.2
click at [329, 146] on div "Ühik (valikuline) m2 Kogus 1580 Ühiku hind 24,00 Kogumaksumus 37 920,00" at bounding box center [447, 147] width 272 height 32
click at [561, 236] on div "Salvesta" at bounding box center [549, 238] width 25 height 11
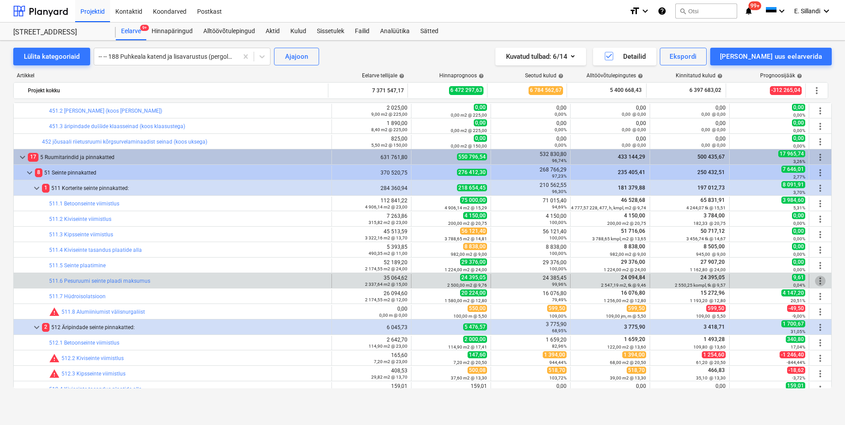
click at [818, 279] on span "more_vert" at bounding box center [820, 281] width 11 height 11
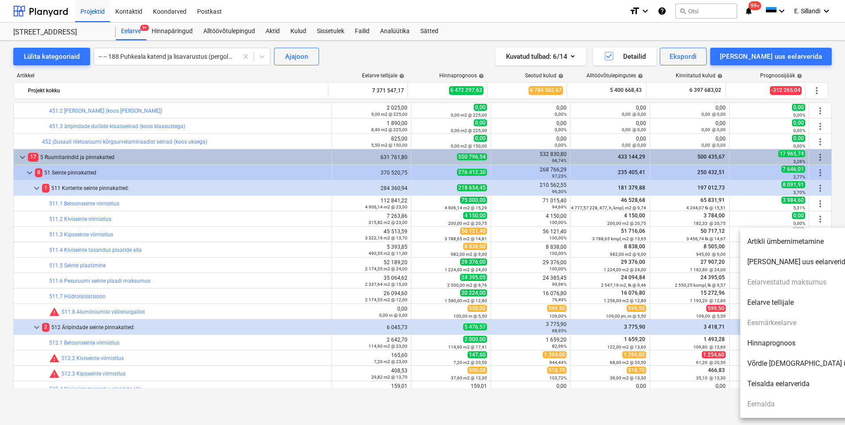
click at [788, 344] on li "Hinnaprognoos" at bounding box center [816, 343] width 152 height 20
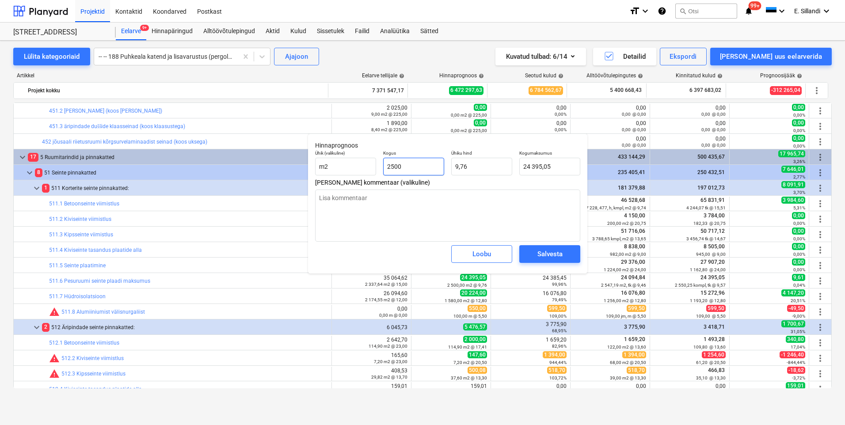
click at [420, 170] on input "2500" at bounding box center [413, 167] width 61 height 18
drag, startPoint x: 541, startPoint y: 164, endPoint x: 458, endPoint y: 143, distance: 86.1
click at [481, 151] on div "Ühik (valikuline) m2 Kogus 2 550,25 Ühiku hind 9,76 Kogumaksumus 24885,3905" at bounding box center [447, 163] width 272 height 32
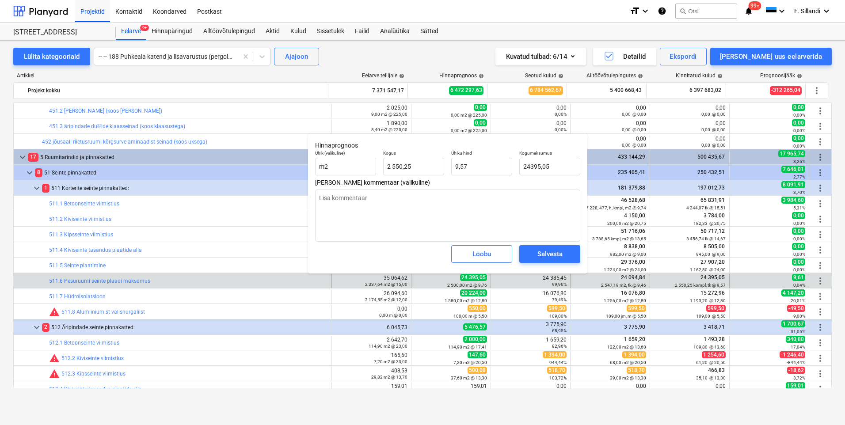
click at [537, 257] on div "Salvesta" at bounding box center [549, 253] width 25 height 11
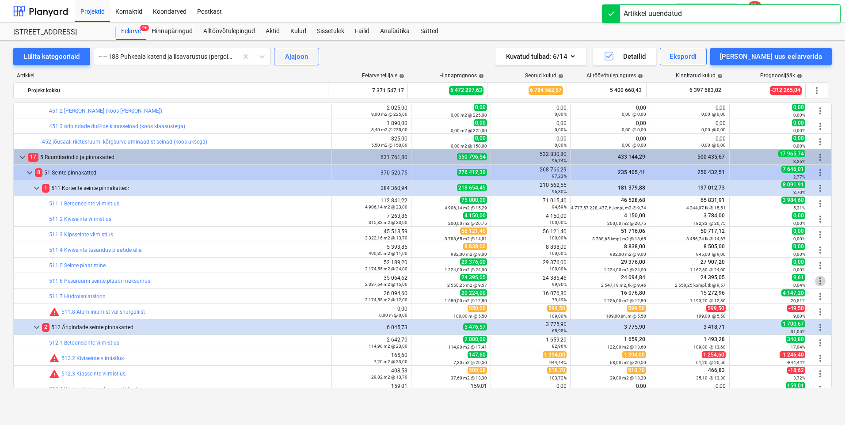
click at [815, 279] on span "more_vert" at bounding box center [820, 281] width 11 height 11
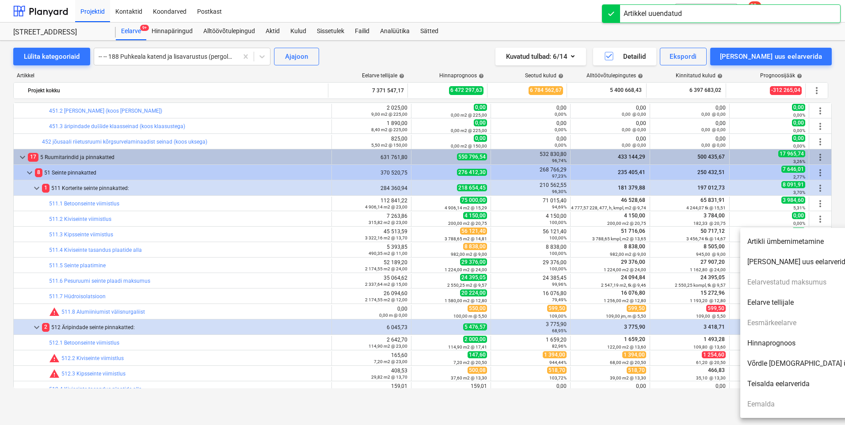
click at [787, 342] on li "Hinnaprognoos" at bounding box center [816, 343] width 152 height 20
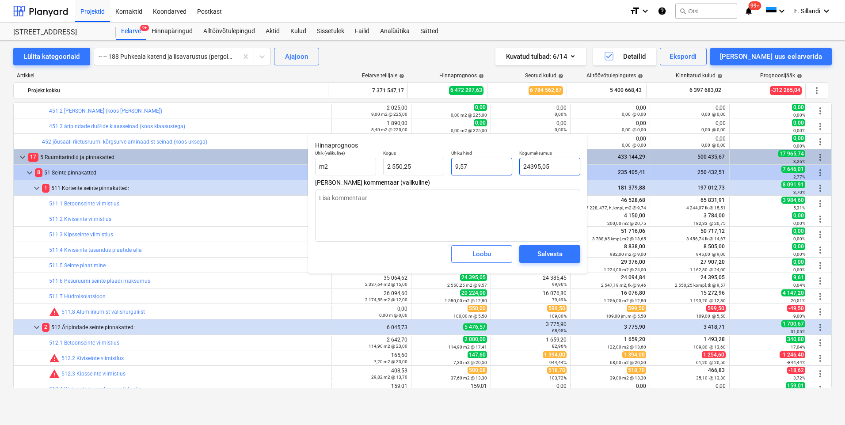
drag, startPoint x: 555, startPoint y: 167, endPoint x: 487, endPoint y: 167, distance: 68.0
click at [487, 167] on div "Ühik (valikuline) m2 Kogus 2 550,25 Ühiku hind 9,57 Kogumaksumus 24395,05" at bounding box center [447, 163] width 272 height 32
click at [535, 254] on span "Salvesta" at bounding box center [550, 253] width 40 height 11
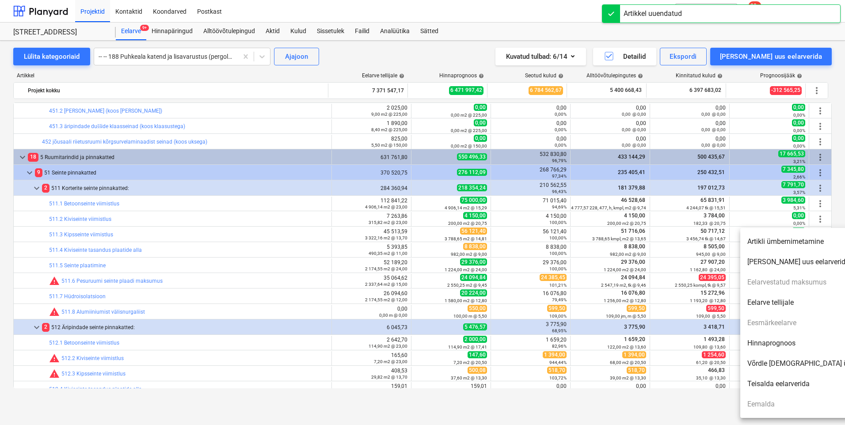
click at [777, 337] on li "Hinnaprognoos" at bounding box center [816, 343] width 152 height 20
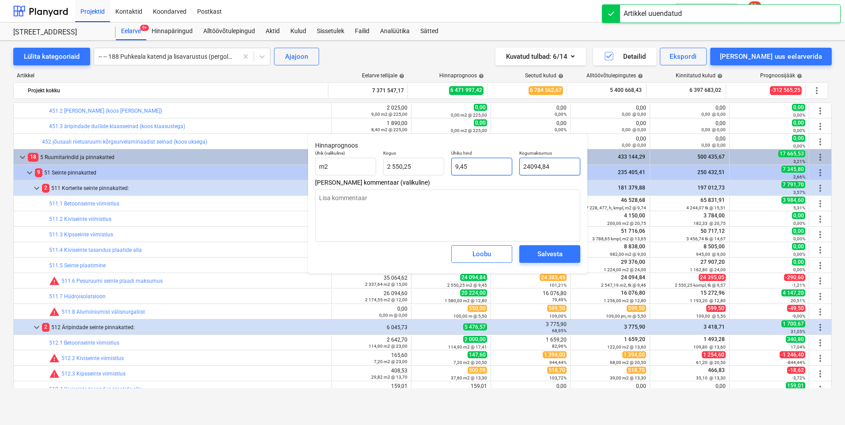
drag, startPoint x: 553, startPoint y: 171, endPoint x: 464, endPoint y: 162, distance: 88.8
click at [464, 162] on div "Ühik (valikuline) m2 Kogus 2 550,25 Ühiku hind 9,45 Kogumaksumus 24094,84" at bounding box center [447, 163] width 272 height 32
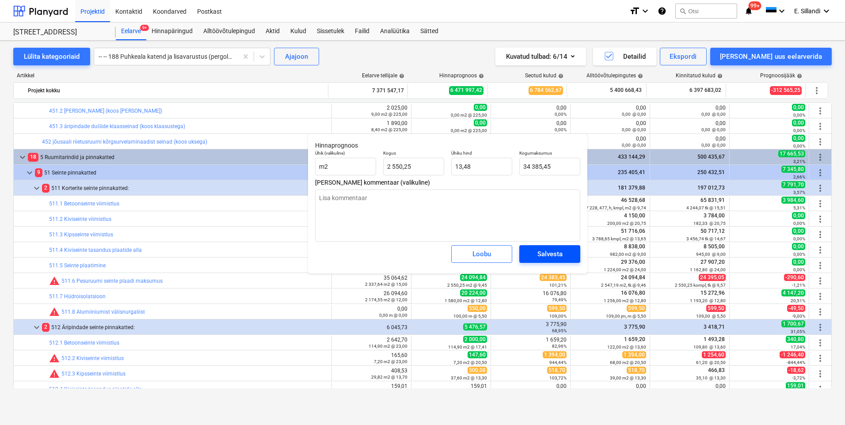
click at [544, 249] on div "Salvesta" at bounding box center [549, 253] width 25 height 11
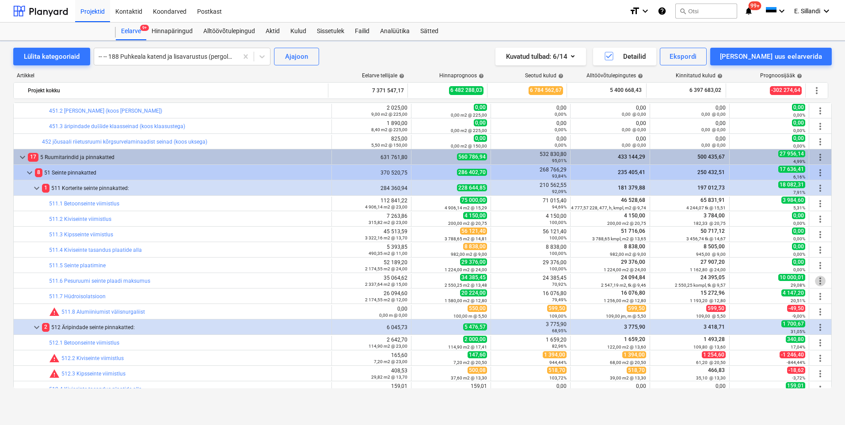
click at [819, 280] on span "more_vert" at bounding box center [820, 281] width 11 height 11
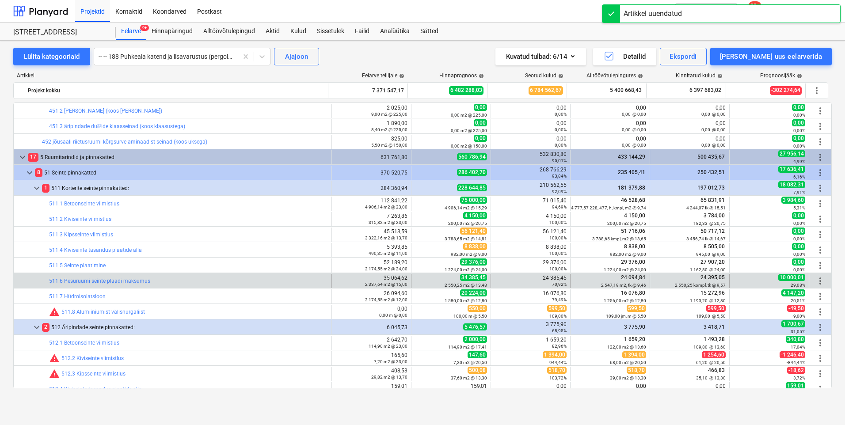
click at [815, 279] on span "more_vert" at bounding box center [820, 281] width 11 height 11
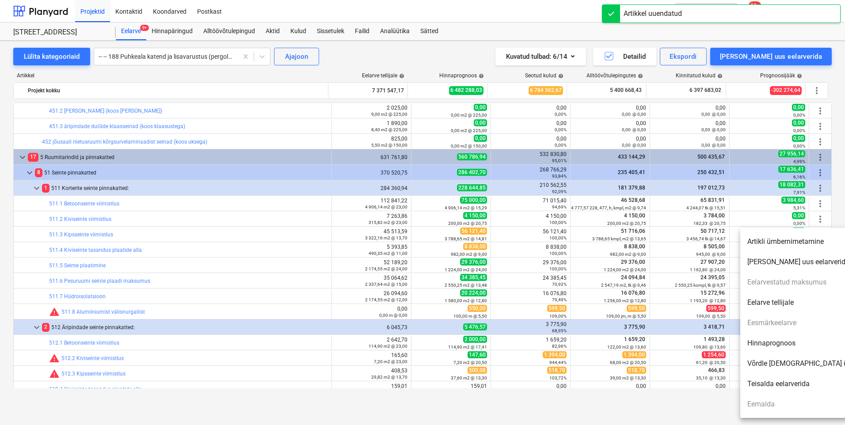
click at [791, 342] on li "Hinnaprognoos" at bounding box center [816, 343] width 152 height 20
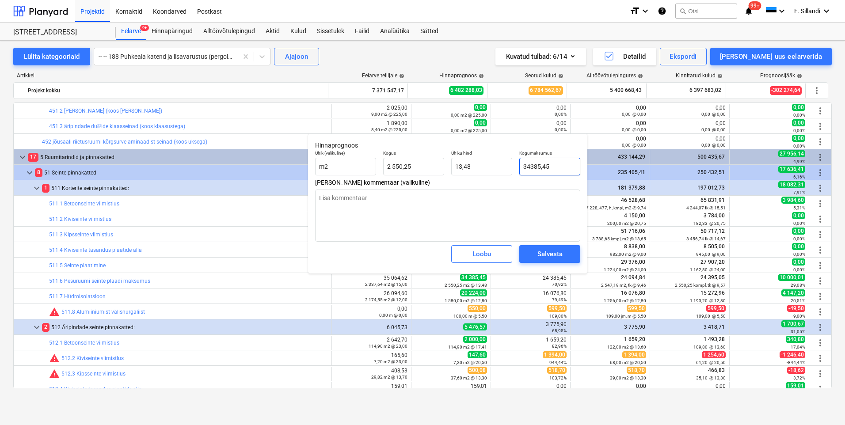
click at [555, 163] on input "34385,45" at bounding box center [549, 167] width 61 height 18
drag, startPoint x: 552, startPoint y: 164, endPoint x: 496, endPoint y: 159, distance: 56.8
click at [497, 159] on div "Ühik (valikuline) m2 Kogus 2 550,25 Ühiku hind 13,48 Kogumaksumus 34385,45" at bounding box center [447, 163] width 272 height 32
click at [555, 254] on div "Salvesta" at bounding box center [549, 253] width 25 height 11
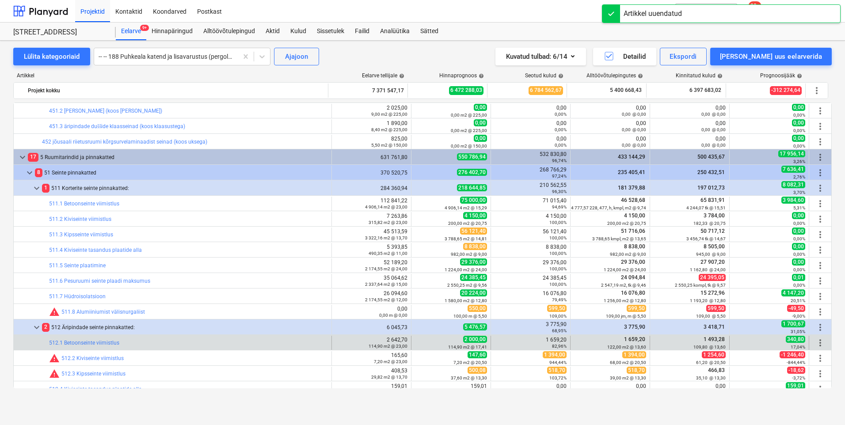
click at [783, 344] on div "17,04%" at bounding box center [769, 347] width 72 height 6
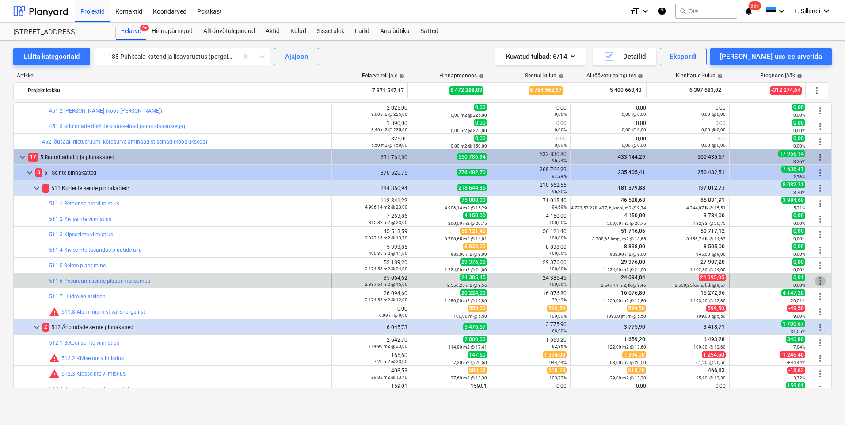
click at [816, 277] on span "more_vert" at bounding box center [820, 281] width 11 height 11
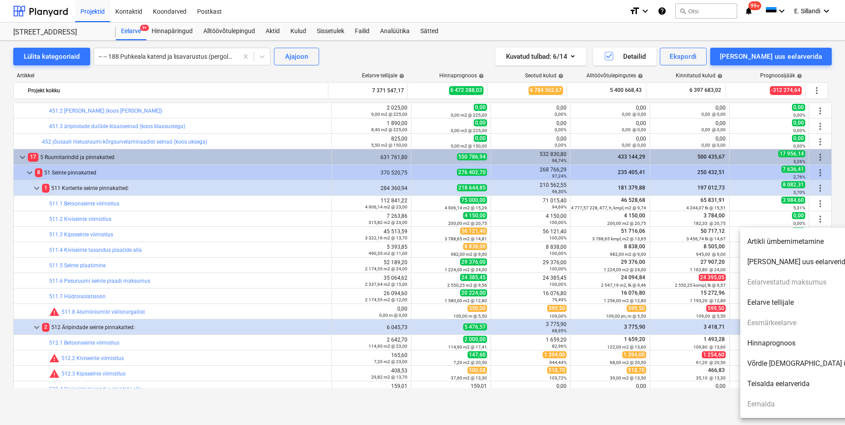
click at [791, 345] on li "Hinnaprognoos" at bounding box center [816, 343] width 152 height 20
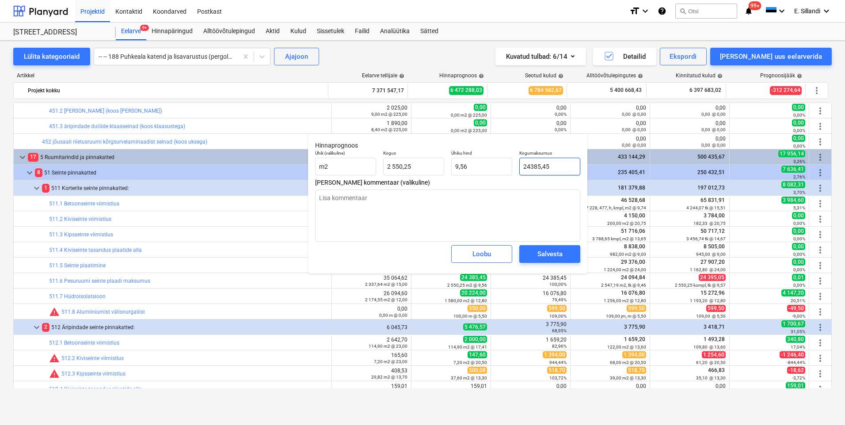
drag, startPoint x: 557, startPoint y: 166, endPoint x: 533, endPoint y: 166, distance: 23.9
click at [533, 166] on input "24385,45" at bounding box center [549, 167] width 61 height 18
click at [542, 250] on div "Salvesta" at bounding box center [549, 253] width 25 height 11
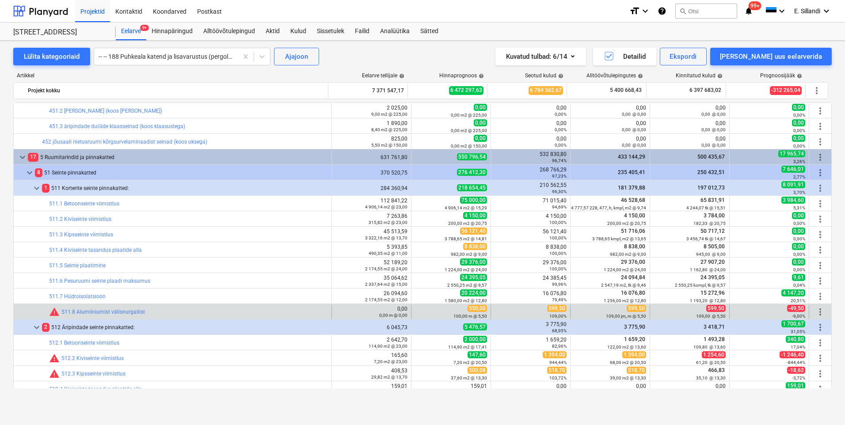
click at [815, 312] on span "more_vert" at bounding box center [820, 312] width 11 height 11
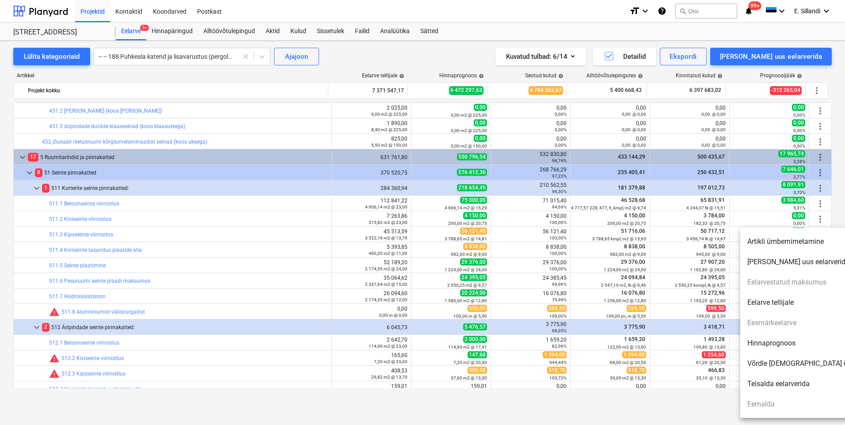
click at [777, 341] on li "Hinnaprognoos" at bounding box center [816, 343] width 152 height 20
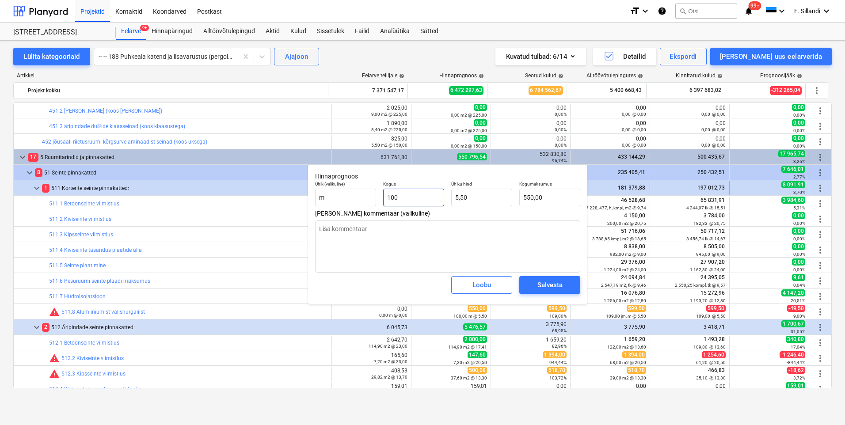
drag, startPoint x: 433, startPoint y: 201, endPoint x: 290, endPoint y: 182, distance: 144.4
click at [341, 199] on div "Ühik (valikuline) m Kogus 100 Ühiku hind 5,50 Kogumaksumus 550,00" at bounding box center [447, 194] width 272 height 32
click at [546, 286] on div "Salvesta" at bounding box center [549, 284] width 25 height 11
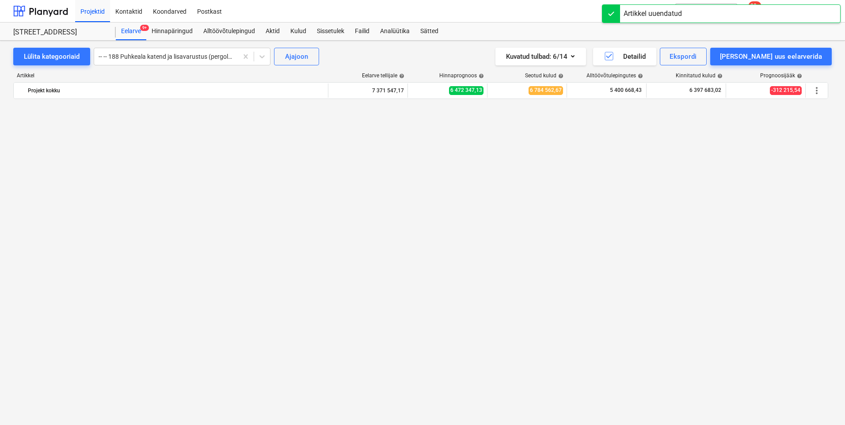
scroll to position [7431, 0]
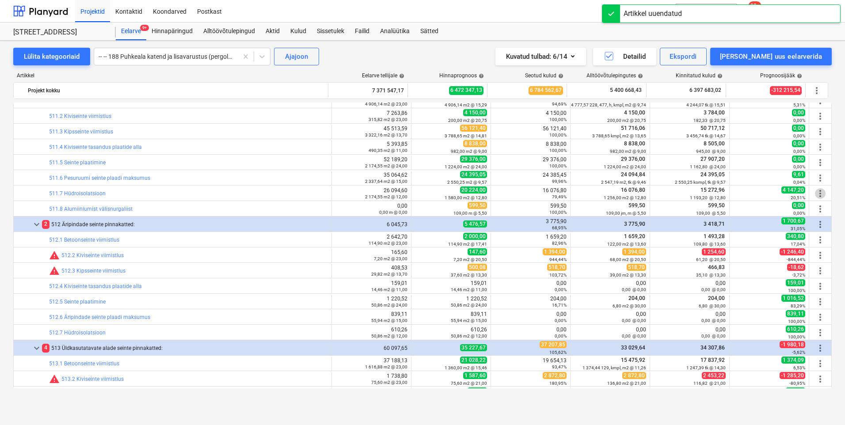
click at [816, 194] on span "more_vert" at bounding box center [820, 193] width 11 height 11
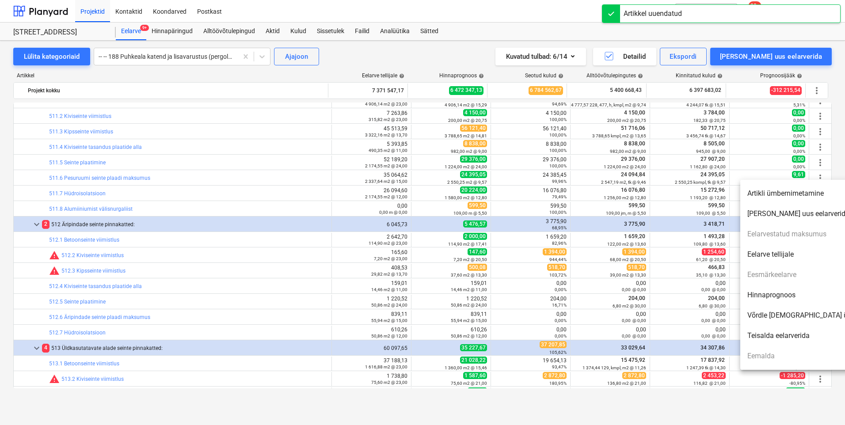
click at [778, 296] on li "Hinnaprognoos" at bounding box center [816, 295] width 152 height 20
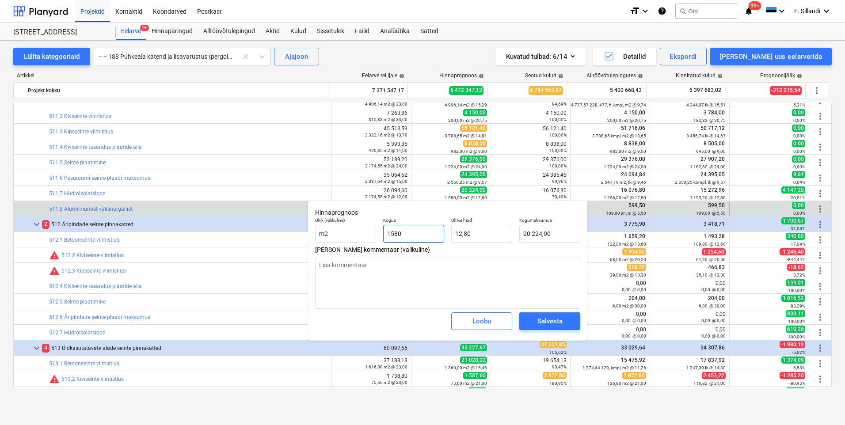
drag, startPoint x: 431, startPoint y: 238, endPoint x: 272, endPoint y: 215, distance: 160.6
click at [276, 215] on body "Projektid Kontaktid Koondarved Postkast format_size keyboard_arrow_down help se…" at bounding box center [422, 212] width 845 height 425
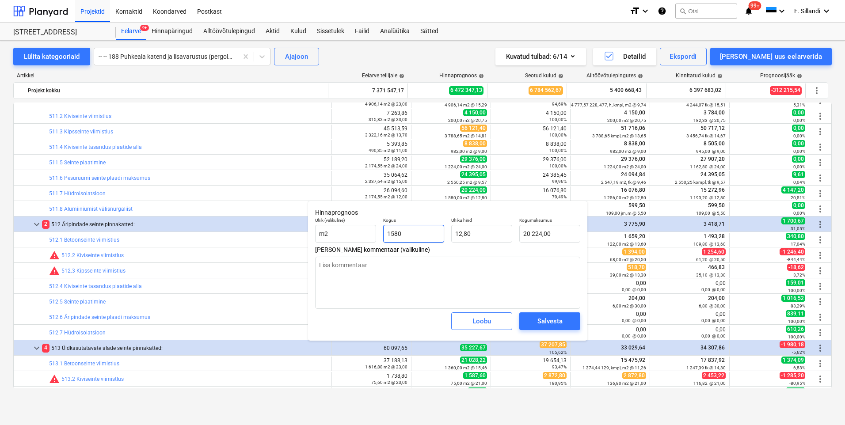
drag, startPoint x: 423, startPoint y: 235, endPoint x: 376, endPoint y: 233, distance: 46.4
click at [376, 233] on div "Ühik (valikuline) m2 Kogus 1580 Ühiku hind 12,80 Kogumaksumus 20 224,00" at bounding box center [447, 230] width 272 height 32
click at [557, 312] on div "Salvesta" at bounding box center [550, 321] width 68 height 25
click at [563, 318] on span "Salvesta" at bounding box center [550, 320] width 40 height 11
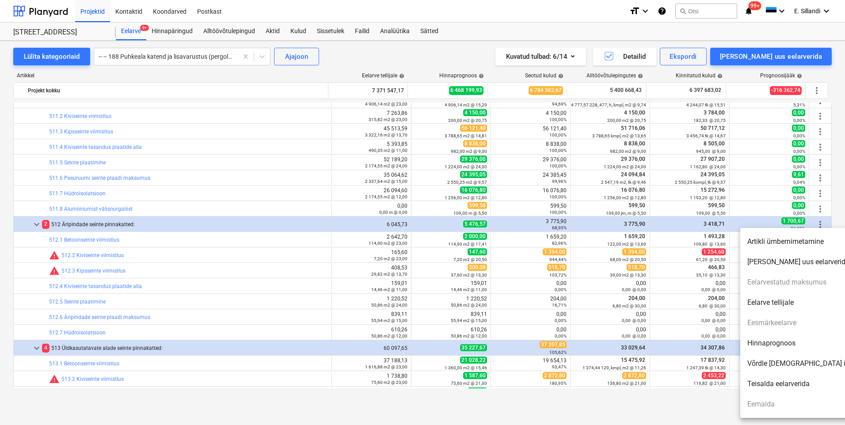
click at [781, 342] on li "Hinnaprognoos" at bounding box center [816, 343] width 152 height 20
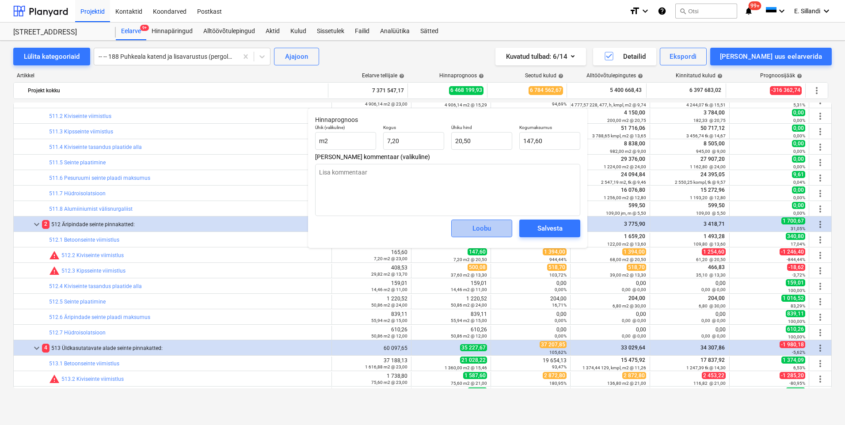
click at [494, 231] on span "Loobu" at bounding box center [481, 228] width 39 height 11
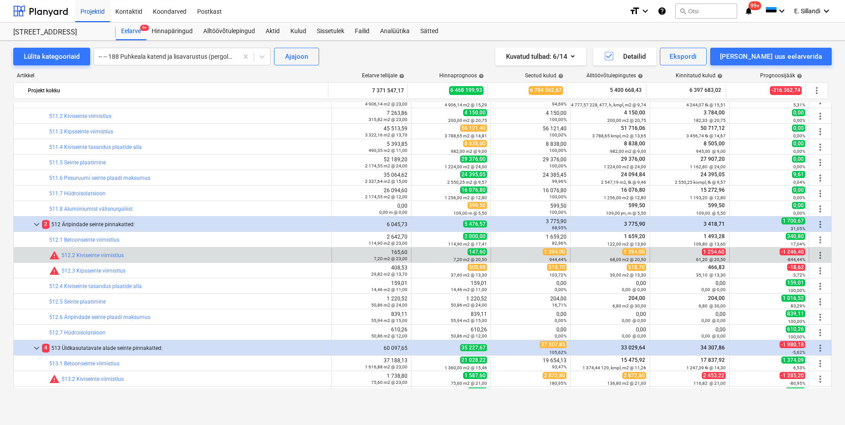
click at [817, 254] on span "more_vert" at bounding box center [820, 255] width 11 height 11
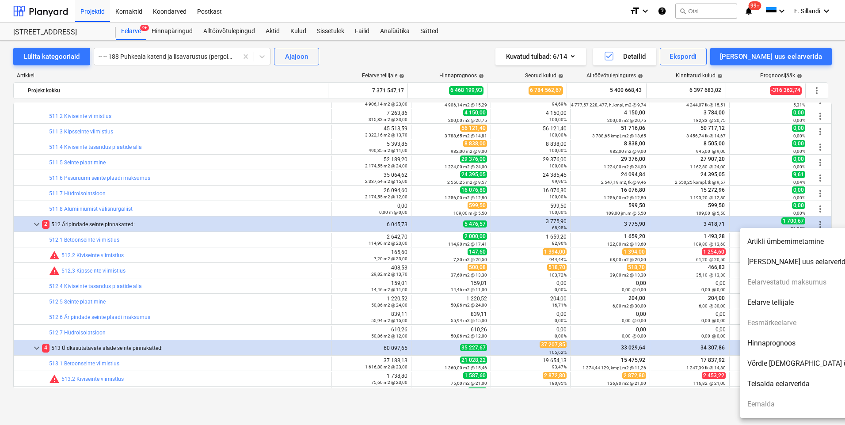
click at [760, 343] on li "Hinnaprognoos" at bounding box center [816, 343] width 152 height 20
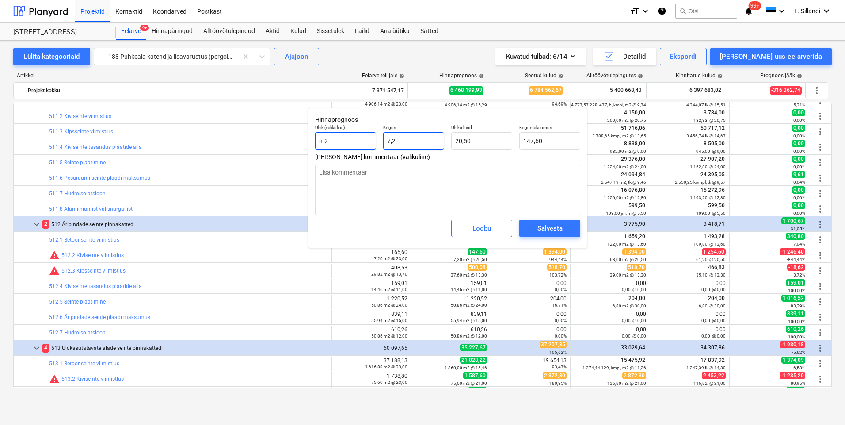
drag, startPoint x: 403, startPoint y: 144, endPoint x: 368, endPoint y: 138, distance: 35.7
click at [368, 138] on div "Ühik (valikuline) m2 Kogus 7,2 Ühiku hind 20,50 Kogumaksumus 147,60" at bounding box center [447, 137] width 272 height 32
click at [554, 144] on input "1254,6" at bounding box center [549, 141] width 61 height 18
click at [545, 230] on div "Salvesta" at bounding box center [549, 228] width 25 height 11
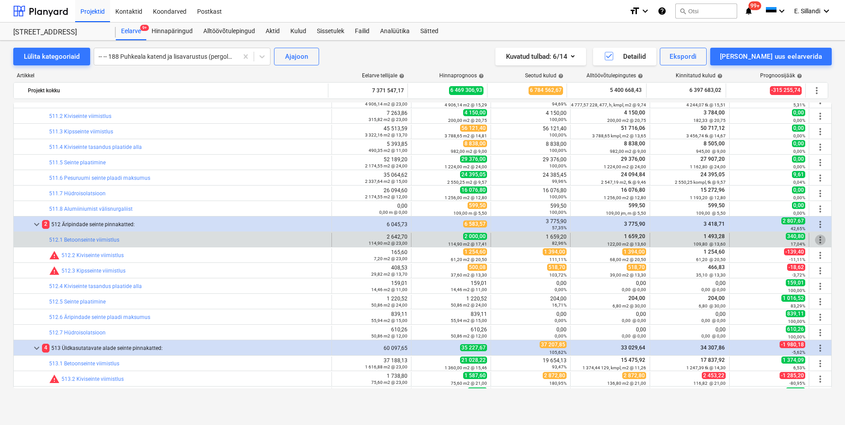
click at [815, 243] on span "more_vert" at bounding box center [820, 240] width 11 height 11
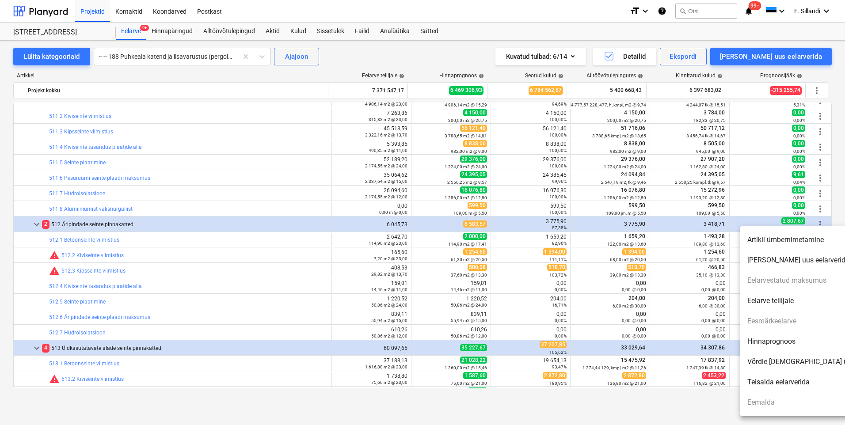
click at [767, 337] on li "Hinnaprognoos" at bounding box center [816, 341] width 152 height 20
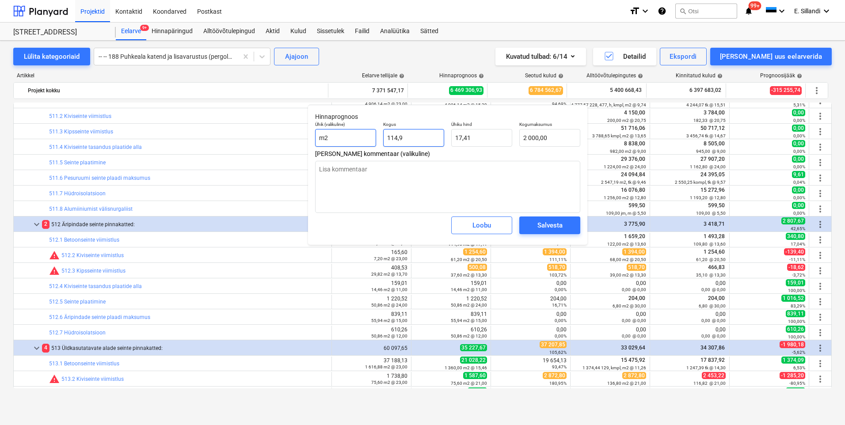
drag, startPoint x: 421, startPoint y: 139, endPoint x: 342, endPoint y: 134, distance: 79.7
click at [359, 136] on div "Ühik (valikuline) m2 Kogus 114,9 Ühiku hind 17,41 Kogumaksumus 2 000,00" at bounding box center [447, 134] width 272 height 32
click at [486, 137] on input "17,4064" at bounding box center [481, 138] width 61 height 18
drag, startPoint x: 548, startPoint y: 139, endPoint x: 553, endPoint y: 138, distance: 5.4
click at [548, 139] on input "1911,2272" at bounding box center [549, 138] width 61 height 18
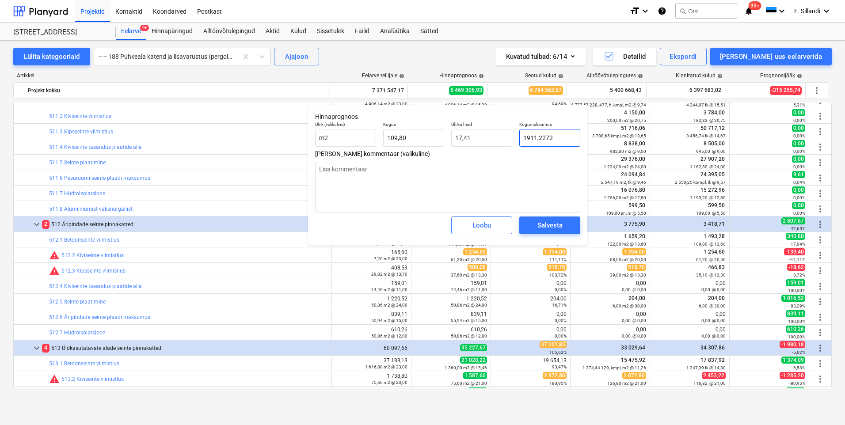
drag, startPoint x: 554, startPoint y: 137, endPoint x: 512, endPoint y: 136, distance: 42.4
click at [512, 136] on div "Ühik (valikuline) m2 Kogus 109,80 Ühiku hind 17,41 Kogumaksumus 1911,2272" at bounding box center [447, 134] width 272 height 32
click at [546, 220] on div "Salvesta" at bounding box center [549, 225] width 25 height 11
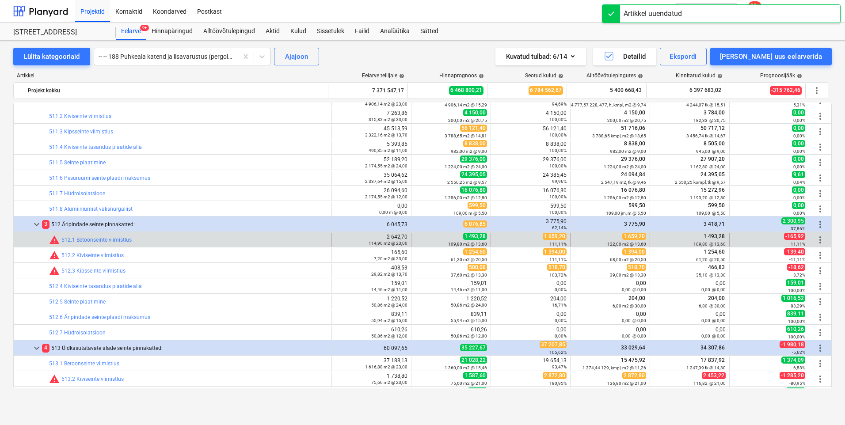
click at [819, 240] on span "more_vert" at bounding box center [820, 240] width 11 height 11
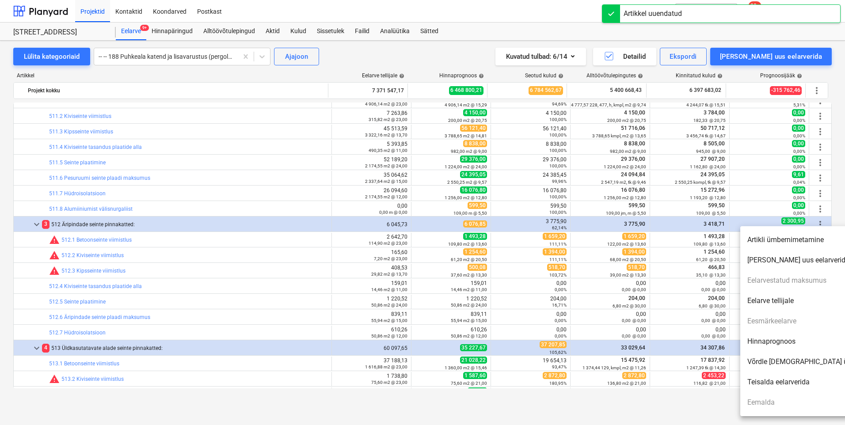
click at [766, 337] on li "Hinnaprognoos" at bounding box center [816, 341] width 152 height 20
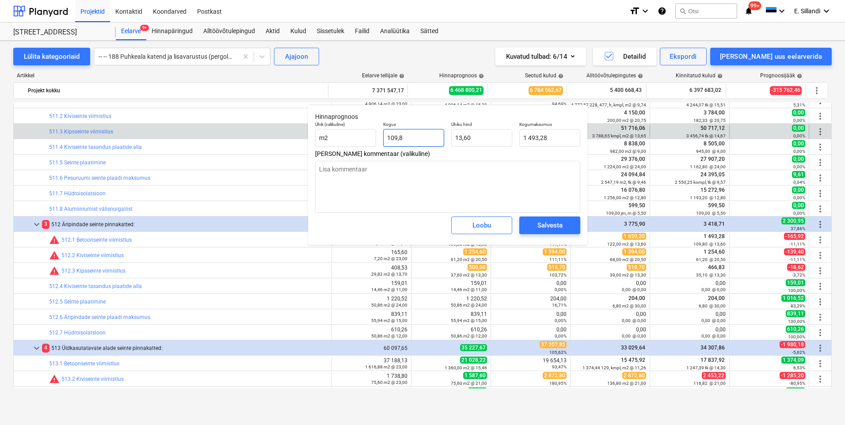
click at [242, 130] on body "Projektid Kontaktid Koondarved Postkast format_size keyboard_arrow_down help se…" at bounding box center [422, 212] width 845 height 425
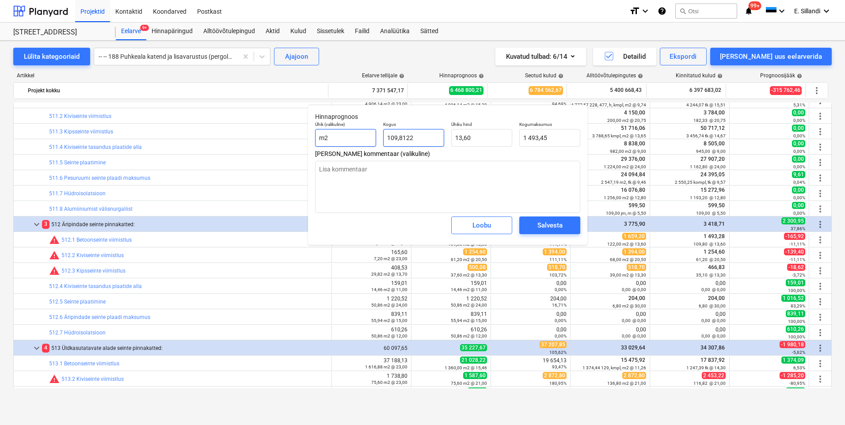
drag, startPoint x: 419, startPoint y: 137, endPoint x: 344, endPoint y: 132, distance: 74.9
click at [344, 132] on div "Ühik (valikuline) m2 Kogus 109,8122 Ühiku hind 13,60 Kogumaksumus 1 493,45" at bounding box center [447, 134] width 272 height 32
drag, startPoint x: 550, startPoint y: 143, endPoint x: 511, endPoint y: 145, distance: 38.5
click at [508, 142] on div "Ühik (valikuline) m2 Kogus 122,00 Ühiku hind 13,60 Kogumaksumus 1659,2" at bounding box center [447, 134] width 272 height 32
click at [542, 223] on div "Salvesta" at bounding box center [549, 225] width 25 height 11
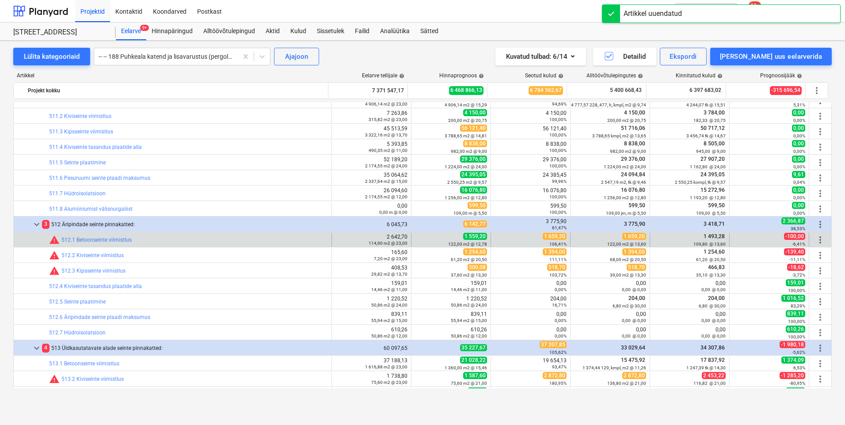
click at [816, 239] on span "more_vert" at bounding box center [820, 240] width 11 height 11
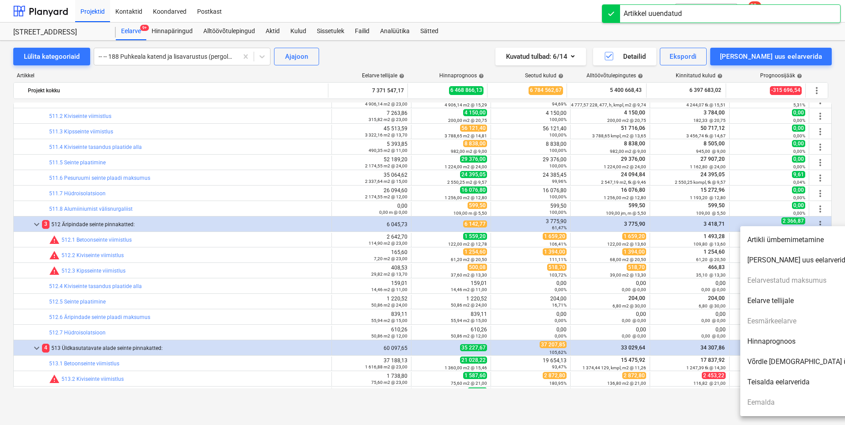
click at [761, 340] on li "Hinnaprognoos" at bounding box center [816, 341] width 152 height 20
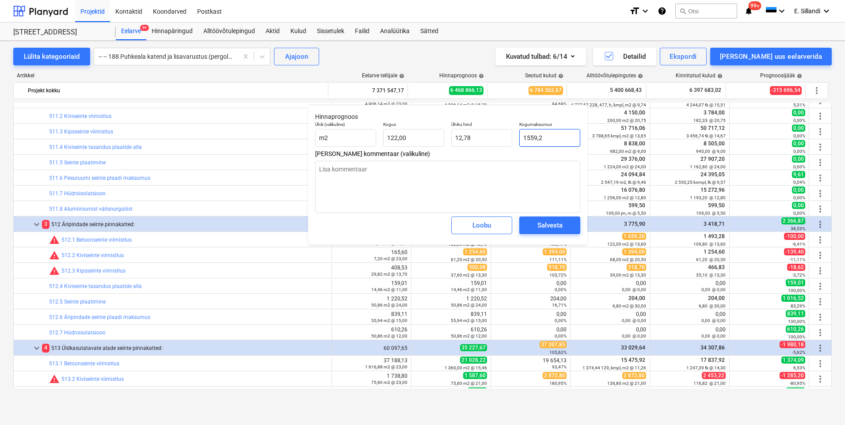
click at [534, 139] on input "1559,2" at bounding box center [549, 138] width 61 height 18
click at [554, 225] on div "Salvesta" at bounding box center [549, 225] width 25 height 11
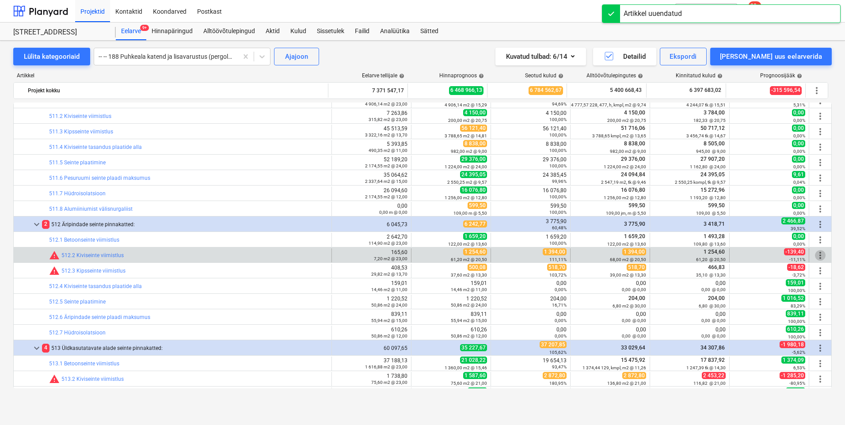
click at [816, 258] on span "more_vert" at bounding box center [820, 255] width 11 height 11
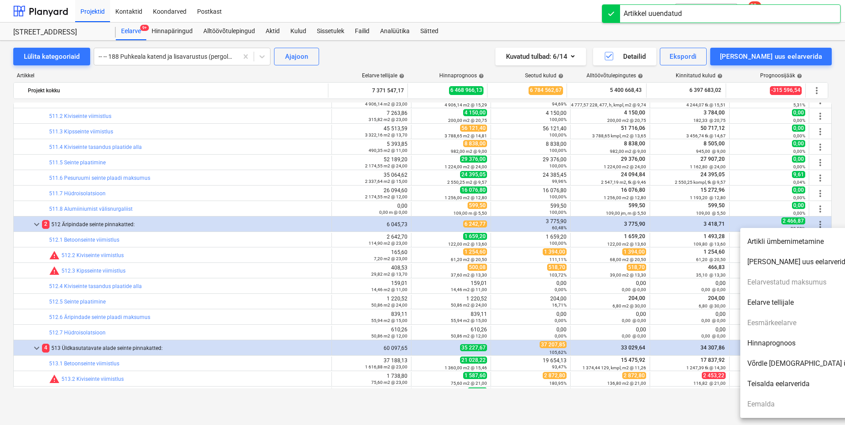
click at [777, 340] on li "Hinnaprognoos" at bounding box center [816, 343] width 152 height 20
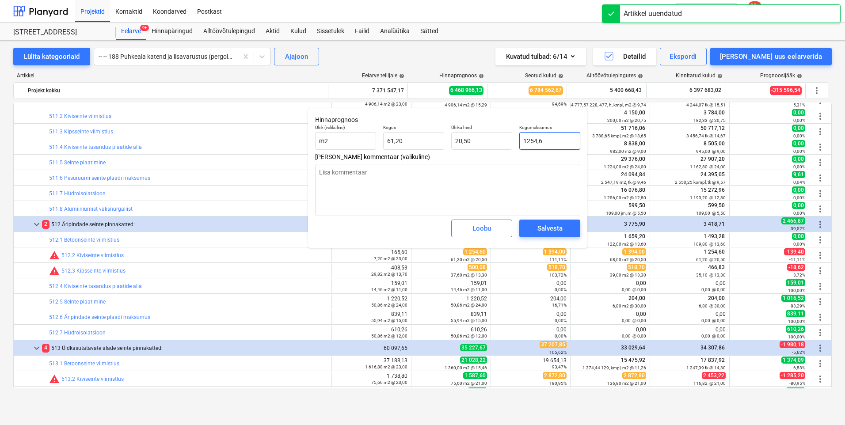
drag, startPoint x: 552, startPoint y: 140, endPoint x: 441, endPoint y: 126, distance: 111.2
click at [506, 137] on div "Ühik (valikuline) m2 Kogus 61,20 Ühiku hind 20,50 Kogumaksumus 1254,6" at bounding box center [447, 137] width 272 height 32
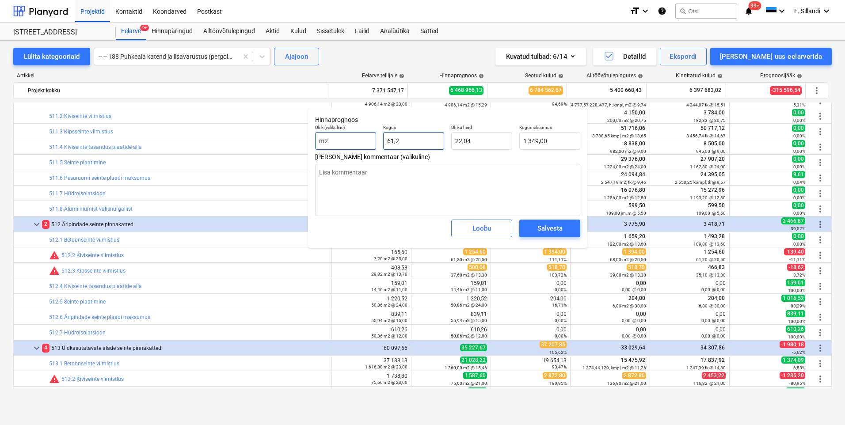
drag, startPoint x: 402, startPoint y: 140, endPoint x: 324, endPoint y: 136, distance: 78.3
click at [347, 137] on div "Ühik (valikuline) m2 Kogus 61,2 Ühiku hind 22,04 Kogumaksumus 1 349,00" at bounding box center [447, 137] width 272 height 32
drag, startPoint x: 546, startPoint y: 140, endPoint x: 504, endPoint y: 136, distance: 42.2
click at [504, 136] on div "Ühik (valikuline) m2 Kogus 68,00 Ühiku hind 22,04 Kogumaksumus 1498,8889" at bounding box center [447, 137] width 272 height 32
click at [553, 226] on div "Salvesta" at bounding box center [549, 228] width 25 height 11
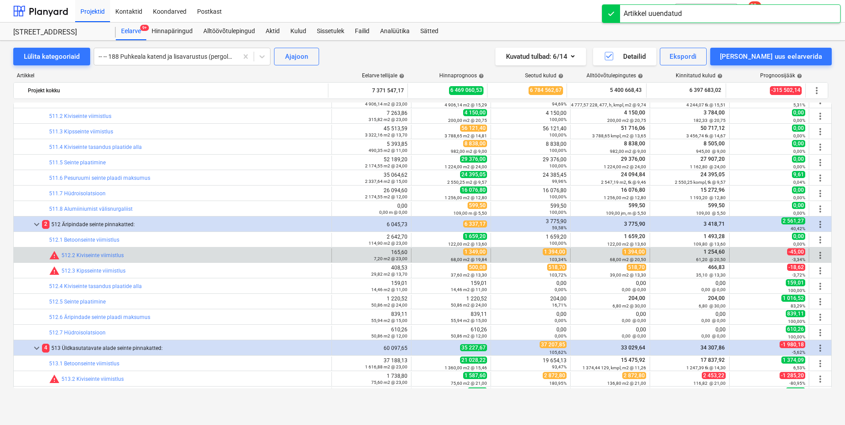
click at [818, 253] on span "more_vert" at bounding box center [820, 255] width 11 height 11
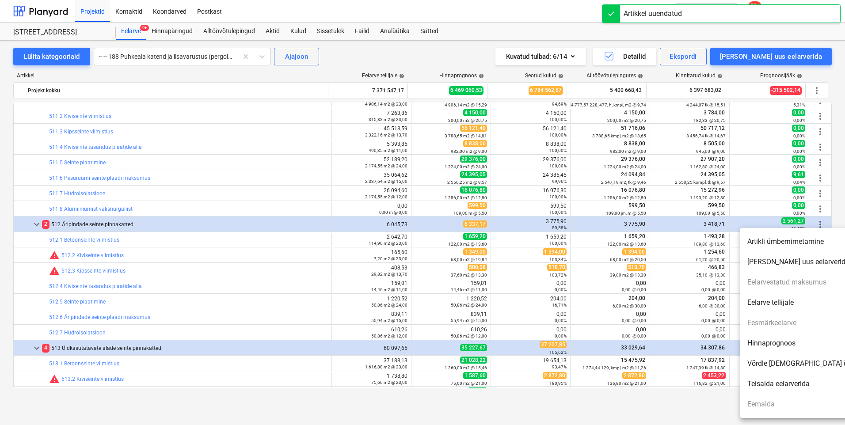
click at [774, 343] on li "Hinnaprognoos" at bounding box center [816, 343] width 152 height 20
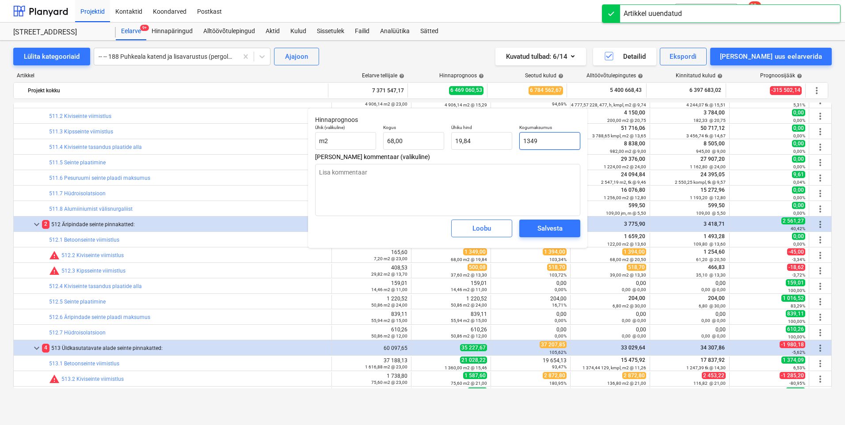
click at [558, 142] on input "1349" at bounding box center [549, 141] width 61 height 18
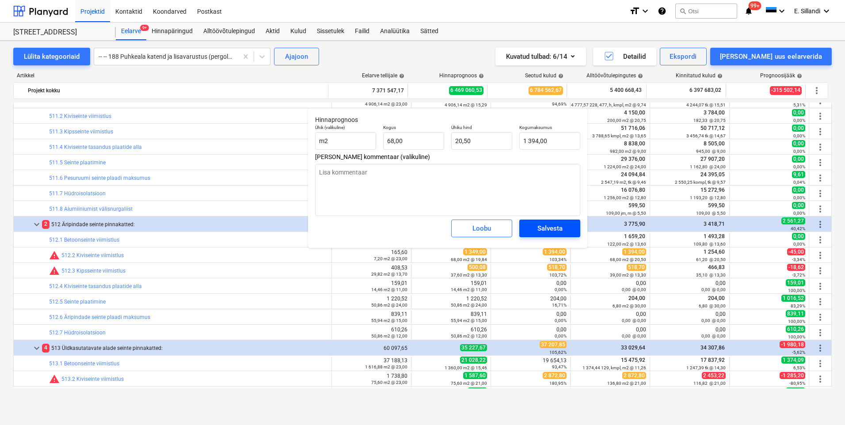
click at [550, 227] on div "Salvesta" at bounding box center [549, 228] width 25 height 11
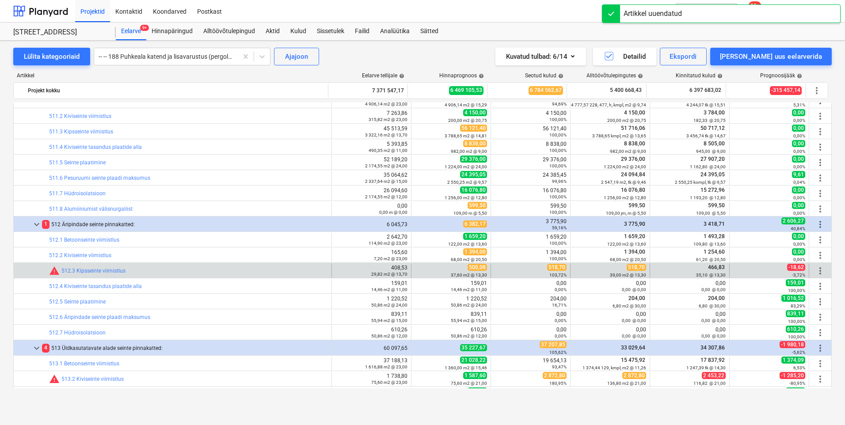
click at [815, 268] on span "more_vert" at bounding box center [820, 270] width 11 height 11
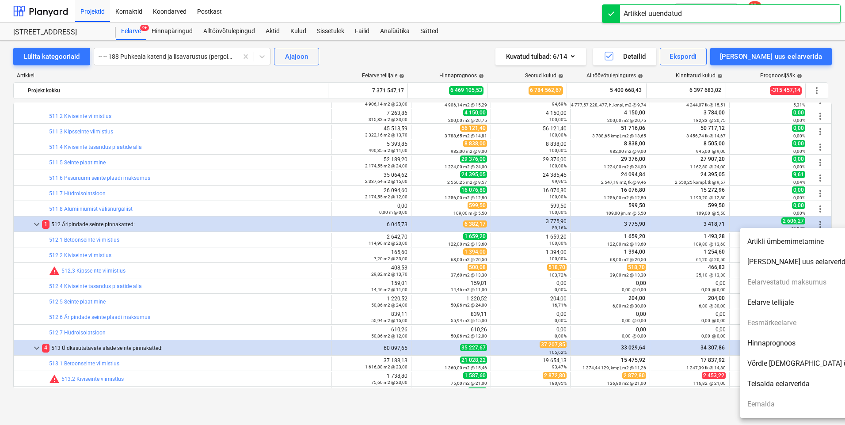
click at [766, 346] on li "Hinnaprognoos" at bounding box center [816, 343] width 152 height 20
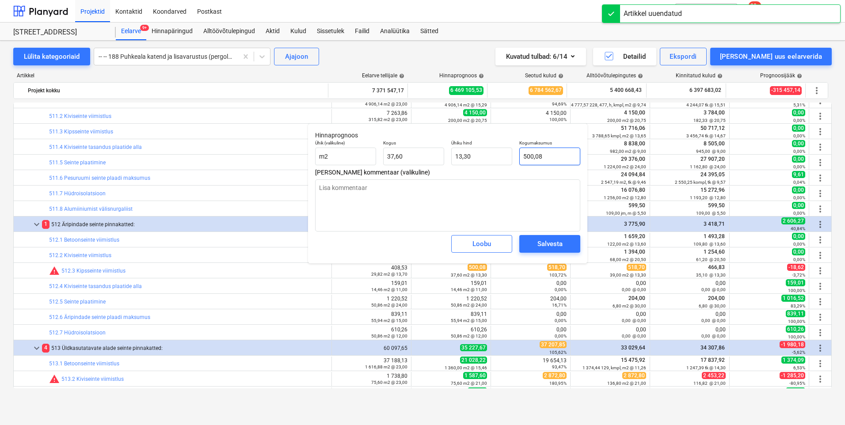
drag, startPoint x: 553, startPoint y: 152, endPoint x: 518, endPoint y: 153, distance: 34.9
click at [522, 153] on input "500,08" at bounding box center [549, 157] width 61 height 18
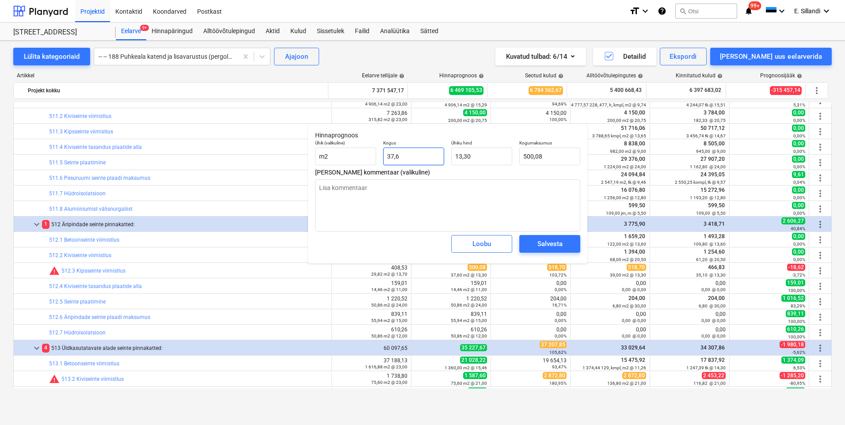
drag, startPoint x: 414, startPoint y: 158, endPoint x: 378, endPoint y: 157, distance: 36.2
click at [378, 157] on div "Ühik (valikuline) m2 Kogus 37,6 Ühiku hind 13,30 Kogumaksumus 500,08" at bounding box center [447, 152] width 272 height 32
click at [567, 245] on span "Salvesta" at bounding box center [550, 243] width 40 height 11
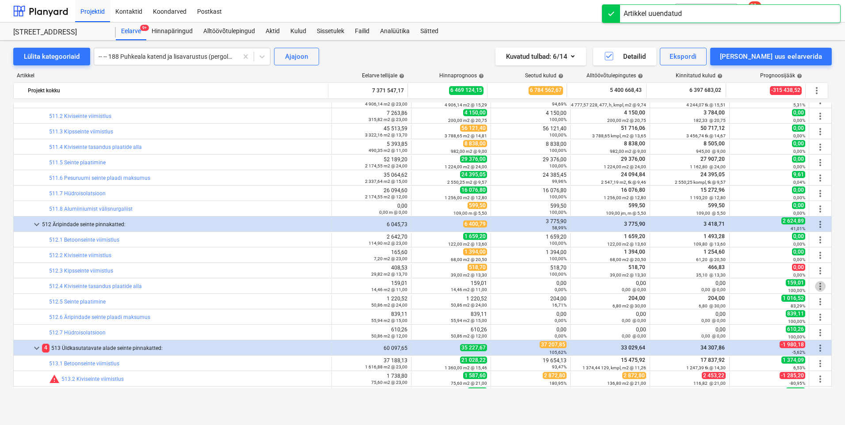
click at [820, 285] on span "more_vert" at bounding box center [820, 286] width 11 height 11
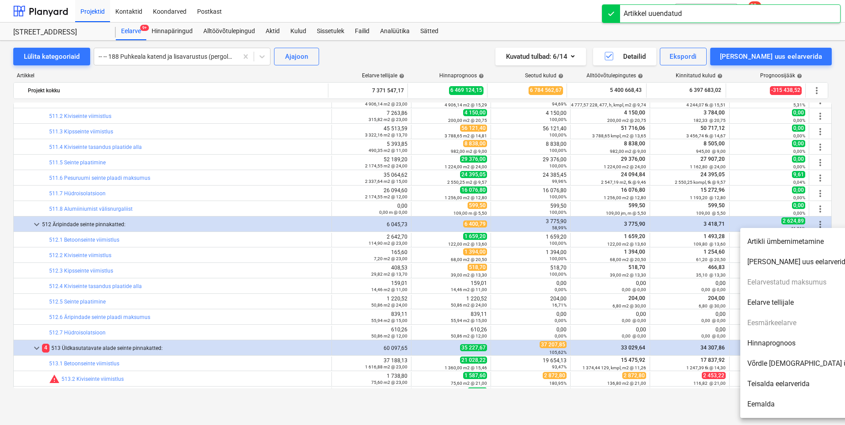
click at [800, 347] on li "Hinnaprognoos" at bounding box center [816, 343] width 152 height 20
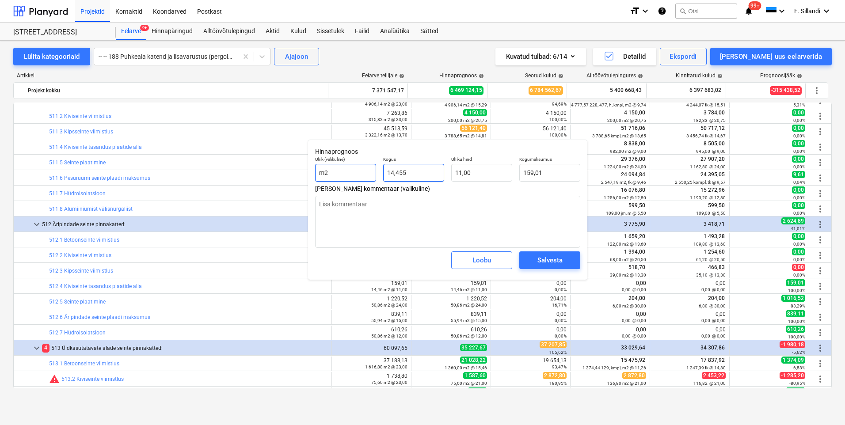
drag, startPoint x: 435, startPoint y: 172, endPoint x: 338, endPoint y: 170, distance: 96.8
click at [351, 171] on div "Ühik (valikuline) m2 Kogus 14,455 Ühiku hind 11,00 Kogumaksumus 159,01" at bounding box center [447, 169] width 272 height 32
click at [561, 260] on div "Salvesta" at bounding box center [549, 259] width 25 height 11
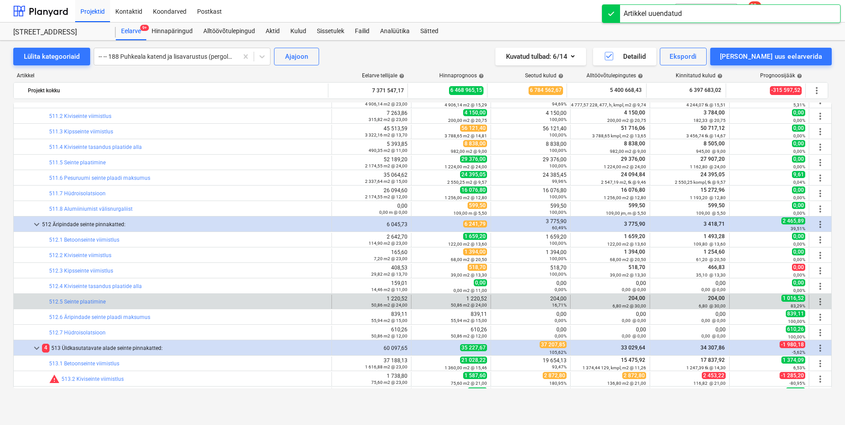
click at [815, 299] on span "more_vert" at bounding box center [820, 301] width 11 height 11
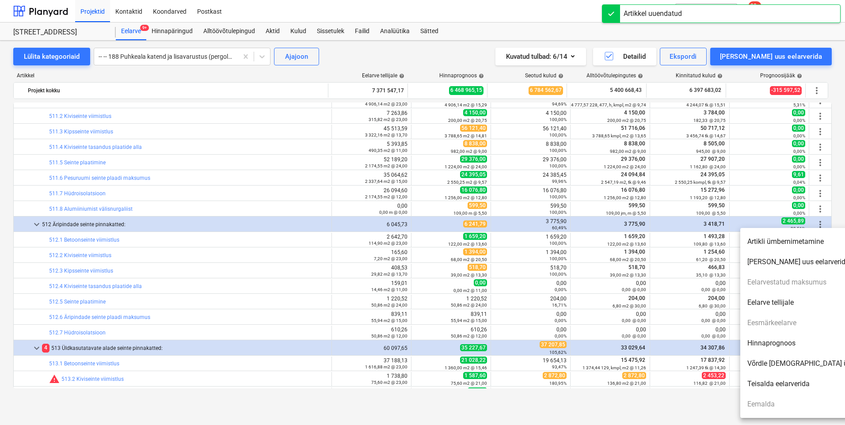
click at [778, 345] on li "Hinnaprognoos" at bounding box center [816, 343] width 152 height 20
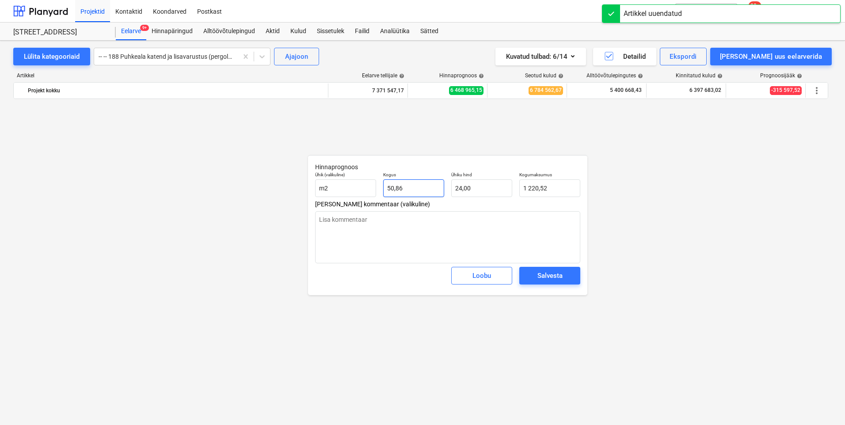
scroll to position [7431, 0]
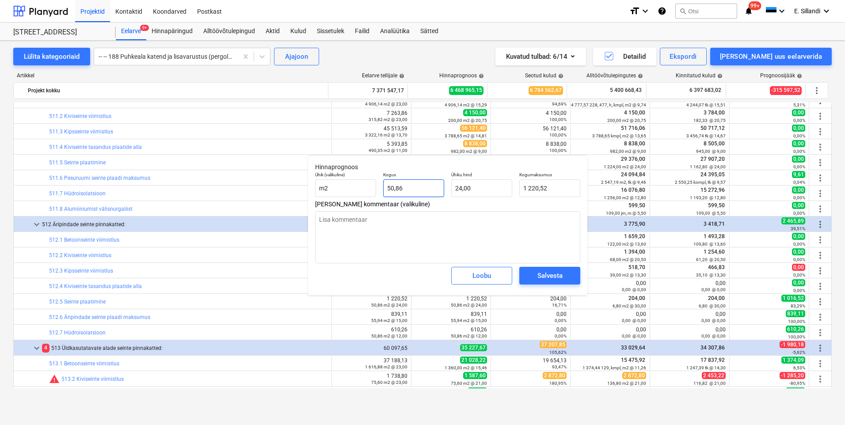
type input "50,855"
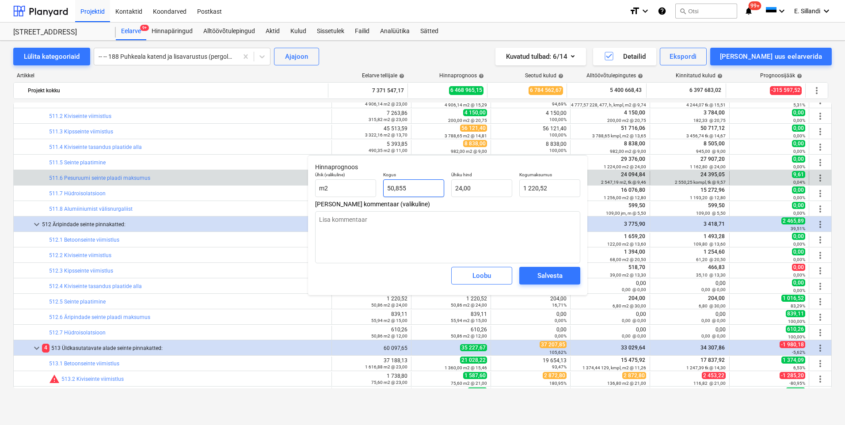
drag, startPoint x: 424, startPoint y: 193, endPoint x: 286, endPoint y: 178, distance: 138.6
click at [286, 178] on body "Projektid Kontaktid Koondarved Postkast format_size keyboard_arrow_down help se…" at bounding box center [422, 212] width 845 height 425
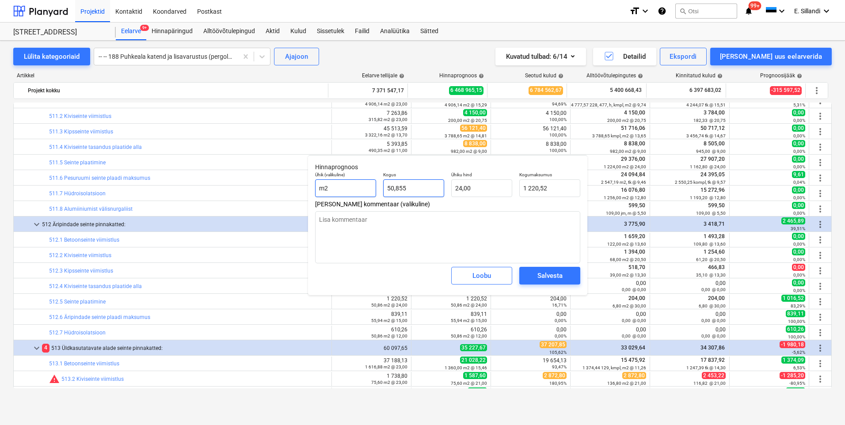
drag, startPoint x: 419, startPoint y: 185, endPoint x: 365, endPoint y: 182, distance: 54.0
click at [368, 182] on div "Ühik (valikuline) m2 Kogus 50,855 Ühiku hind 24,00 Kogumaksumus 1 220,52" at bounding box center [447, 184] width 272 height 32
type textarea "x"
type input "6"
type input "144,00"
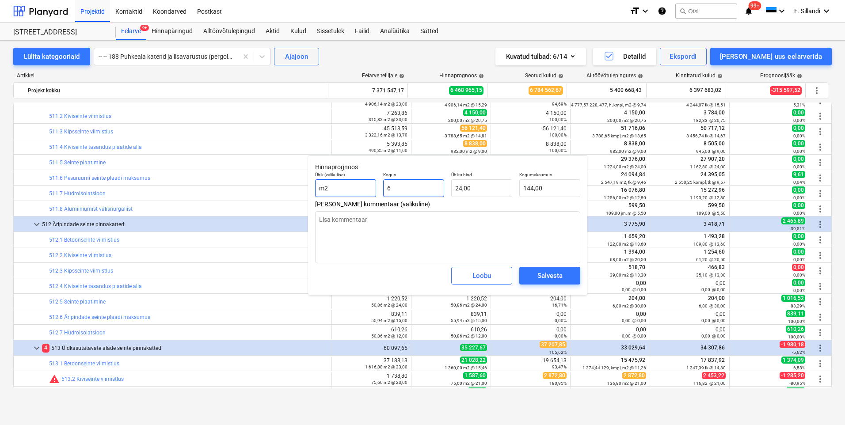
type textarea "x"
type input "6,"
type textarea "x"
type input "6,8"
type input "163,20"
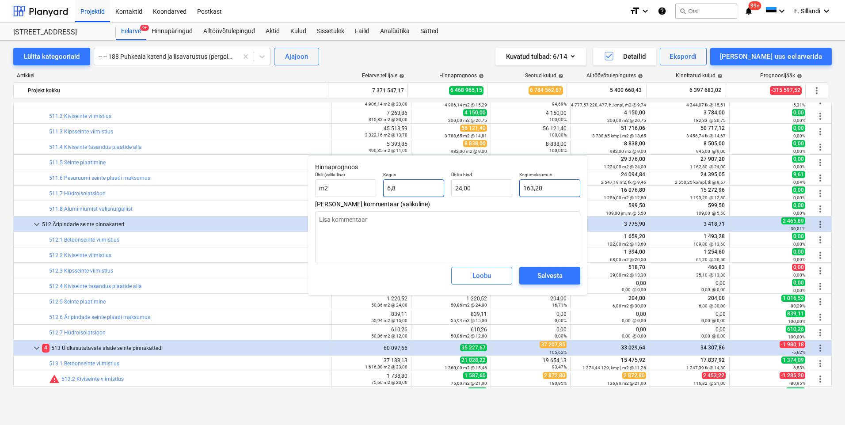
type input "6,8"
type textarea "x"
type input "6,80"
type input "163,2"
drag, startPoint x: 548, startPoint y: 185, endPoint x: 515, endPoint y: 185, distance: 33.1
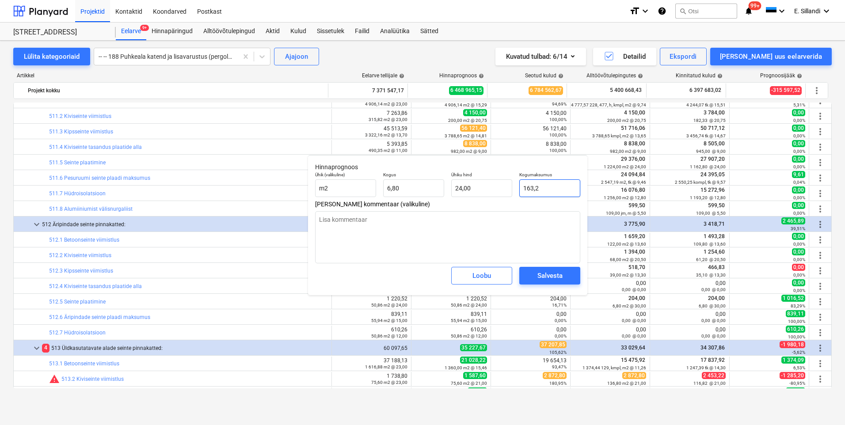
click at [515, 185] on div "Ühik (valikuline) m2 Kogus 6,80 Ühiku hind 24,00 Kogumaksumus 163,2" at bounding box center [447, 184] width 272 height 32
type textarea "x"
type input "2"
type input "0,29"
type textarea "x"
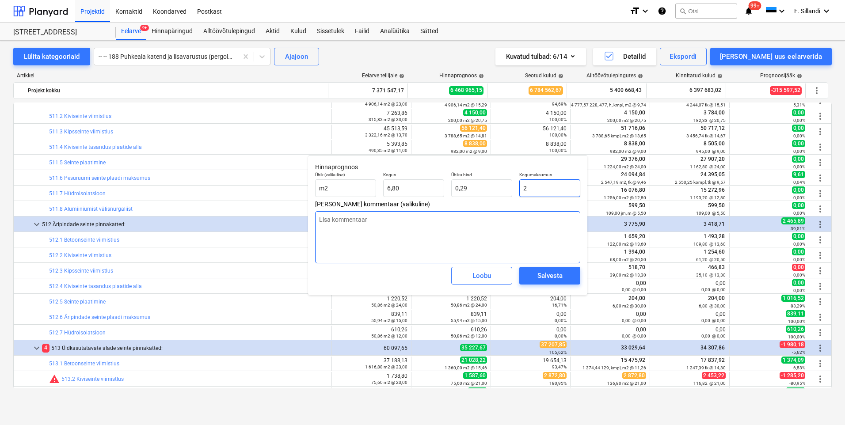
type input "20"
type input "2,94"
type textarea "x"
type input "204"
type input "30,00"
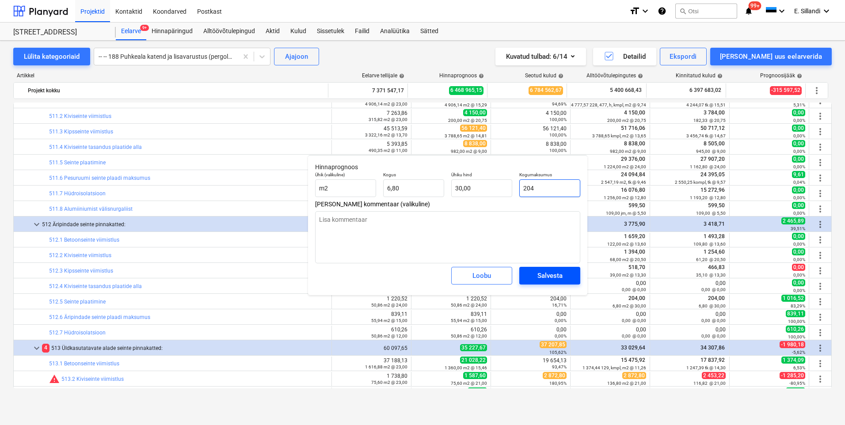
type input "204"
type textarea "x"
type input "204,00"
click at [562, 271] on div "Salvesta" at bounding box center [549, 275] width 25 height 11
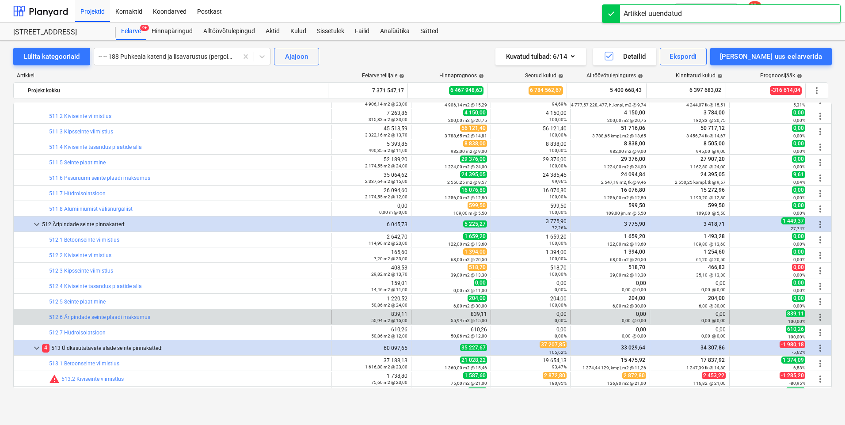
click at [815, 315] on span "more_vert" at bounding box center [820, 317] width 11 height 11
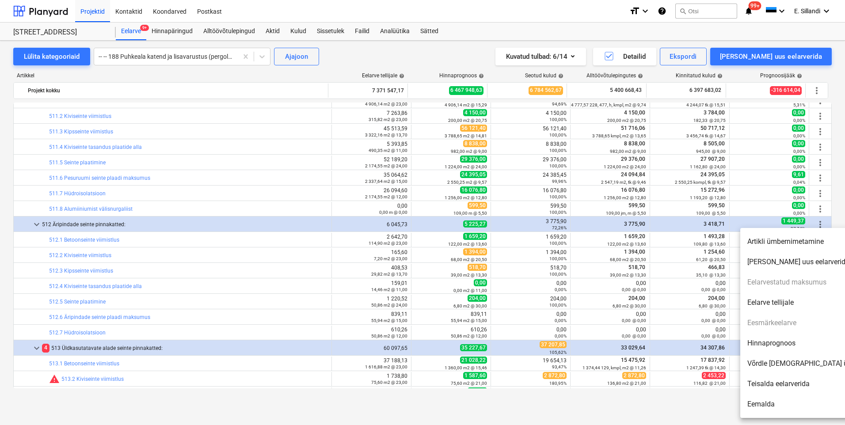
click at [774, 341] on li "Hinnaprognoos" at bounding box center [816, 343] width 152 height 20
type textarea "x"
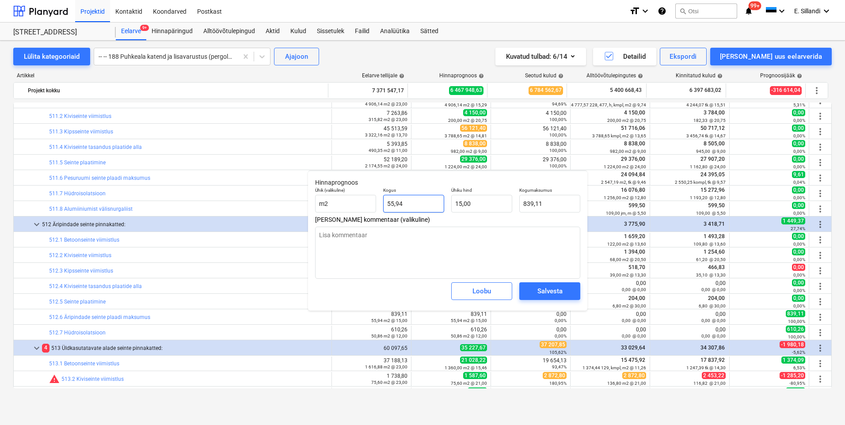
type input "55,9405"
drag, startPoint x: 386, startPoint y: 203, endPoint x: 341, endPoint y: 200, distance: 44.7
click at [361, 202] on div "Ühik (valikuline) m2 Kogus 55,9405 Ühiku hind 15,00 Kogumaksumus 839,11" at bounding box center [447, 200] width 272 height 32
type textarea "x"
type input "5"
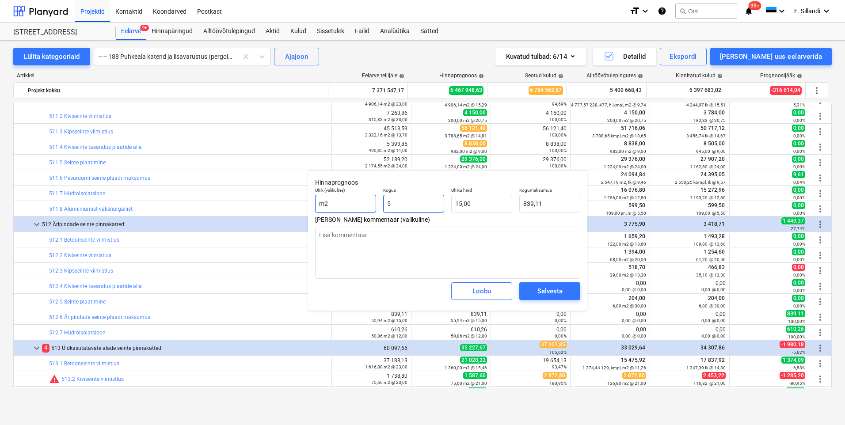
type input "75,00"
type textarea "x"
type input "0,00"
type textarea "x"
type input "0"
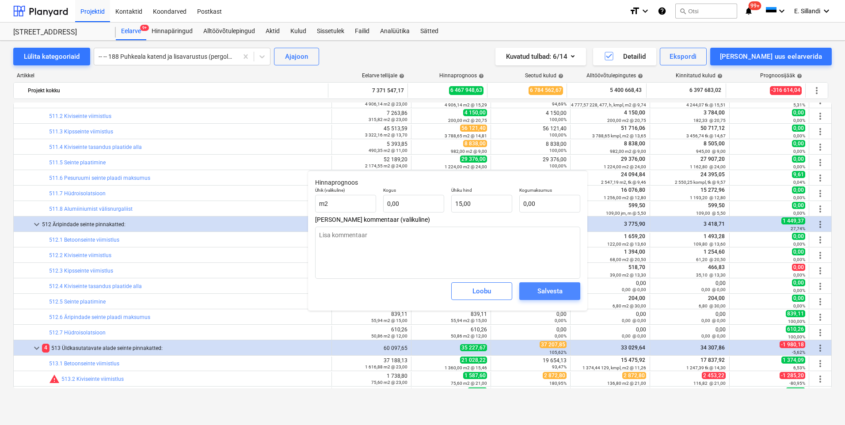
click at [569, 290] on span "Salvesta" at bounding box center [550, 290] width 40 height 11
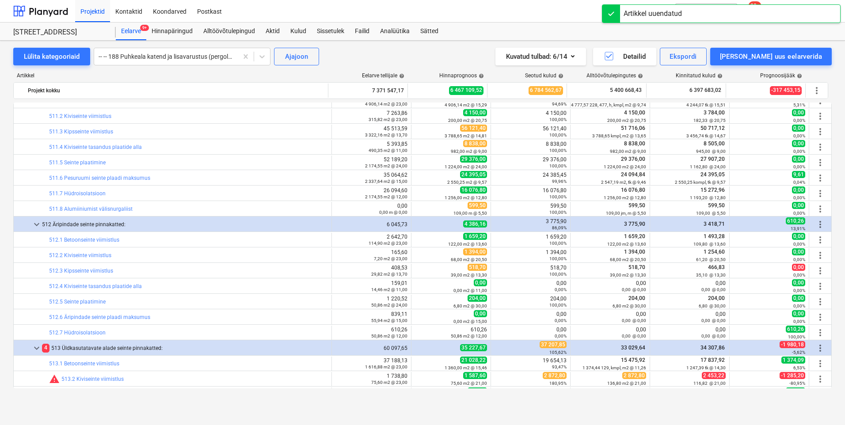
click at [817, 331] on span "more_vert" at bounding box center [820, 332] width 11 height 11
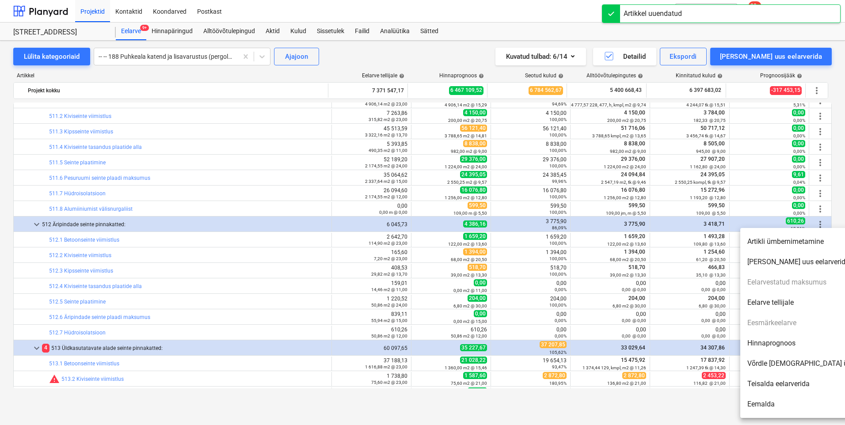
click at [772, 340] on li "Hinnaprognoos" at bounding box center [816, 343] width 152 height 20
type textarea "x"
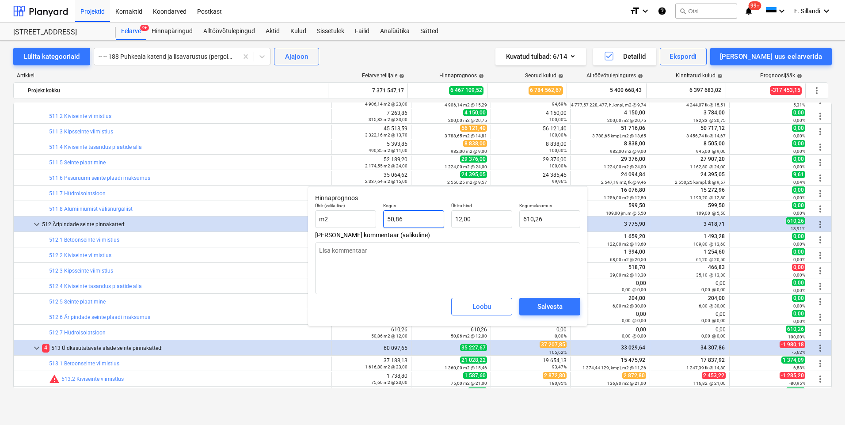
type input "50,855"
drag, startPoint x: 416, startPoint y: 217, endPoint x: 333, endPoint y: 213, distance: 82.7
click at [351, 213] on div "Ühik (valikuline) m2 Kogus 50,855 Ühiku hind 12,00 Kogumaksumus 610,26" at bounding box center [447, 215] width 272 height 32
type textarea "x"
type input "0"
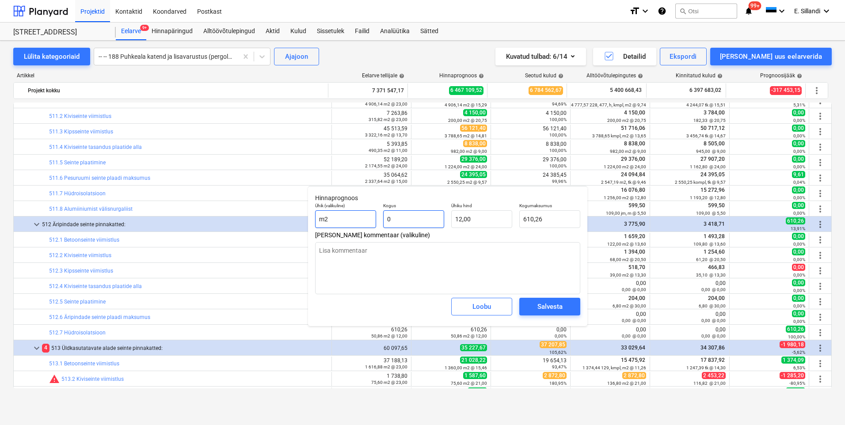
type input "0,00"
type input "0"
type textarea "x"
type input "0,00"
click at [544, 300] on button "Salvesta" at bounding box center [549, 307] width 61 height 18
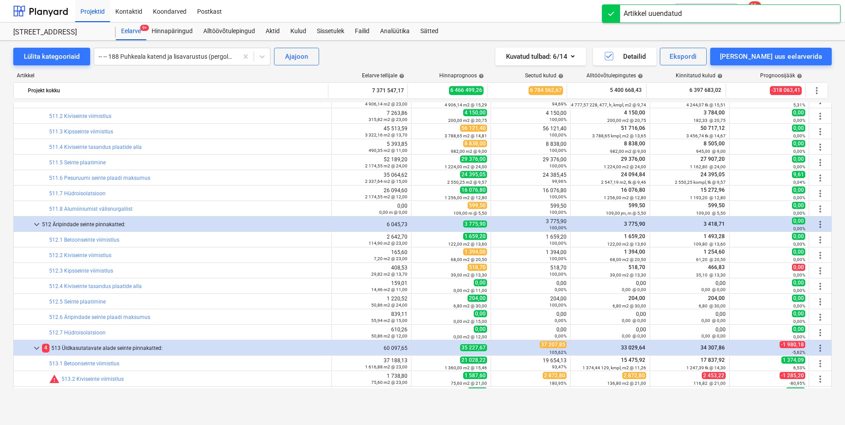
scroll to position [7638, 0]
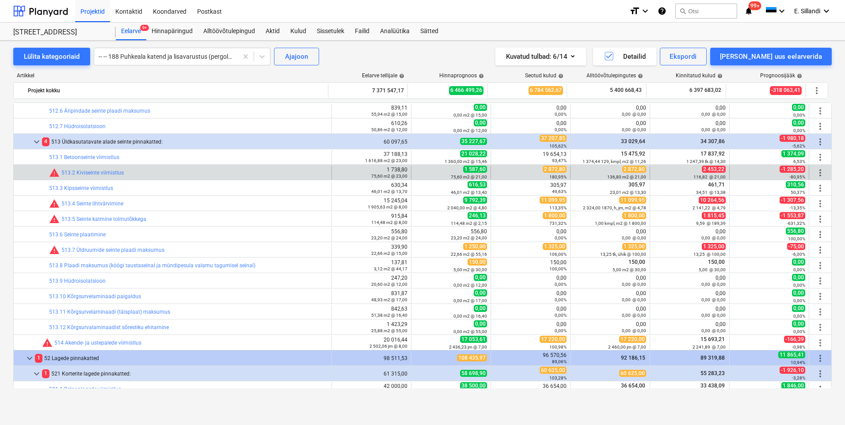
click at [815, 173] on span "more_vert" at bounding box center [820, 172] width 11 height 11
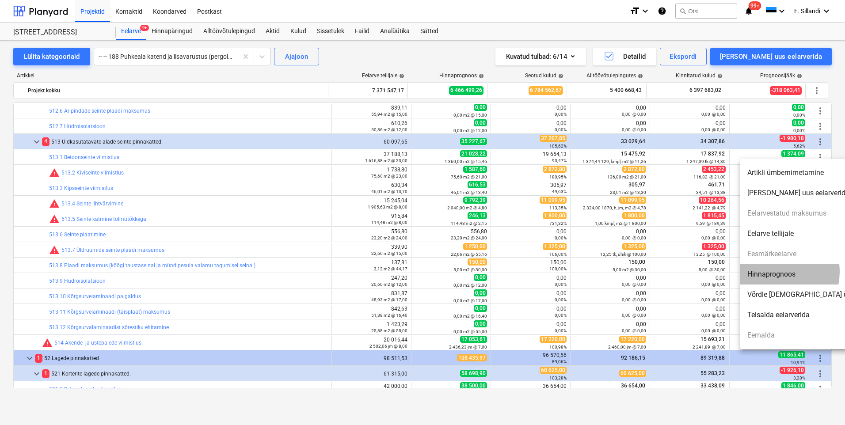
click at [772, 272] on li "Hinnaprognoos" at bounding box center [816, 274] width 152 height 20
type textarea "x"
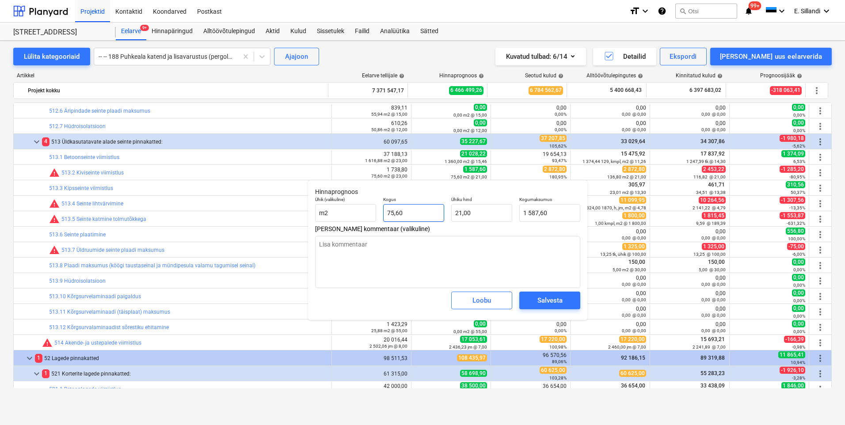
type input "75,6"
drag, startPoint x: 418, startPoint y: 213, endPoint x: 383, endPoint y: 212, distance: 35.3
click at [385, 212] on input "75,6" at bounding box center [413, 213] width 61 height 18
type textarea "x"
type input "1"
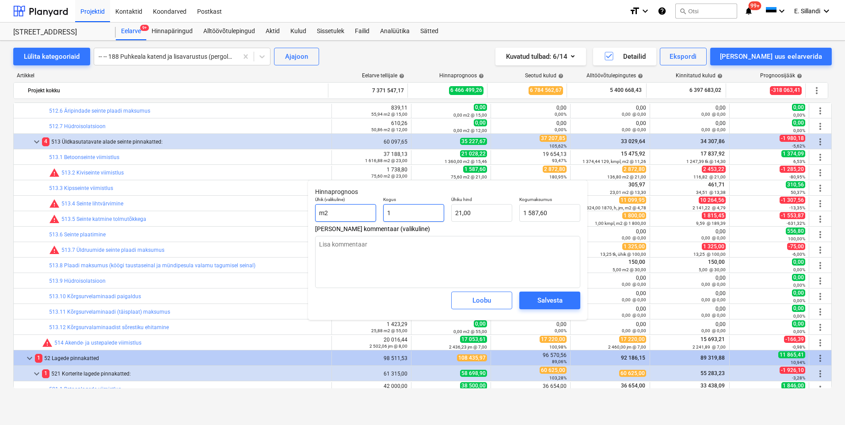
type input "21,00"
type textarea "x"
type input "13"
type input "273,00"
type textarea "x"
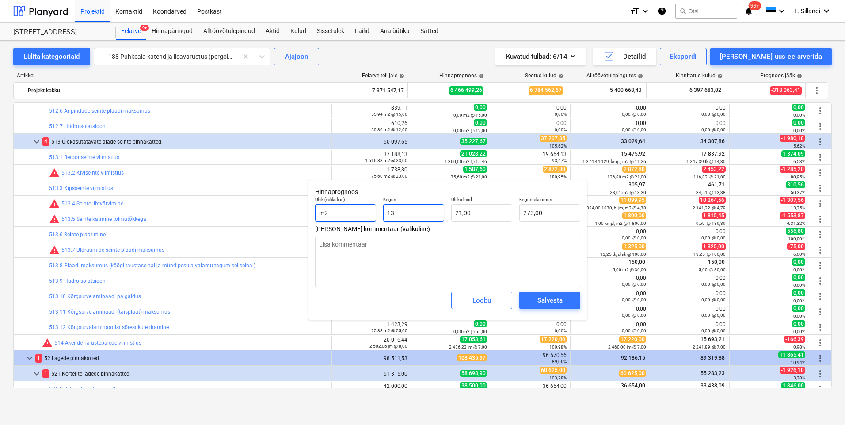
type input "136"
type input "2 856,00"
type textarea "x"
type input "136,"
type textarea "x"
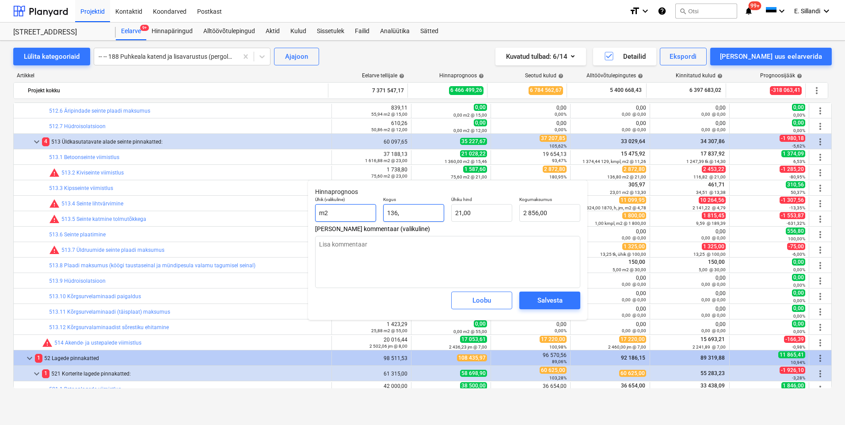
type input "136,8"
type input "2 872,80"
type input "136,8"
type textarea "x"
type input "136,80"
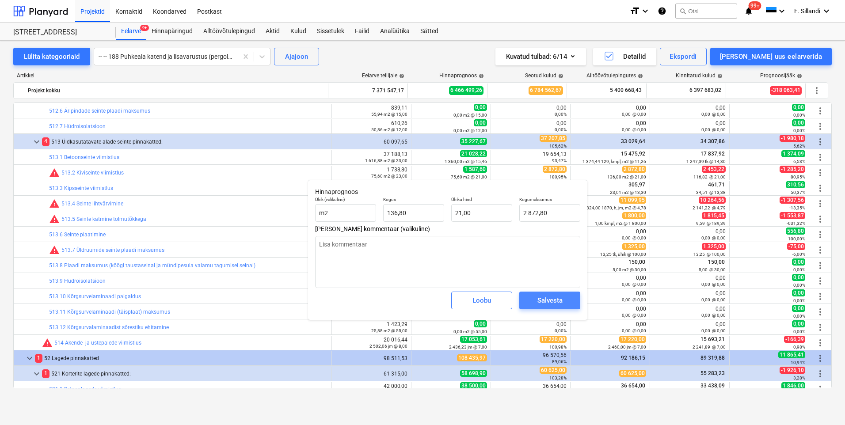
click at [542, 302] on div "Salvesta" at bounding box center [549, 300] width 25 height 11
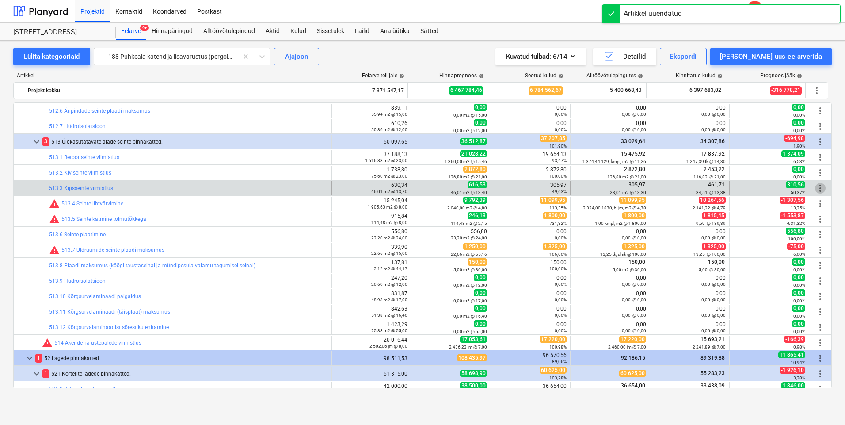
click at [817, 191] on span "more_vert" at bounding box center [820, 188] width 11 height 11
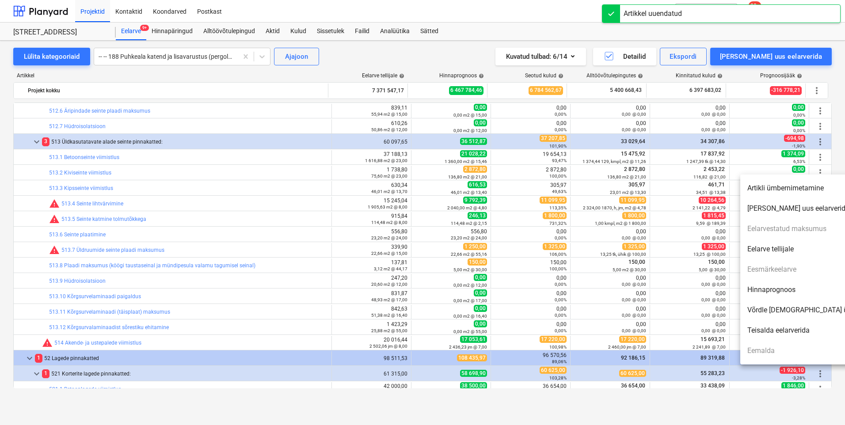
click at [788, 290] on li "Hinnaprognoos" at bounding box center [816, 290] width 152 height 20
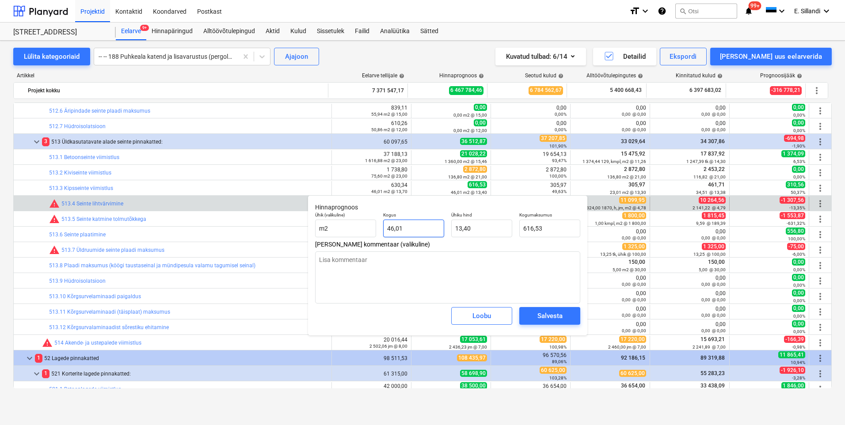
drag, startPoint x: 414, startPoint y: 226, endPoint x: 277, endPoint y: 208, distance: 137.7
click at [303, 215] on body "Projektid Kontaktid Koondarved Postkast format_size keyboard_arrow_down help se…" at bounding box center [422, 212] width 845 height 425
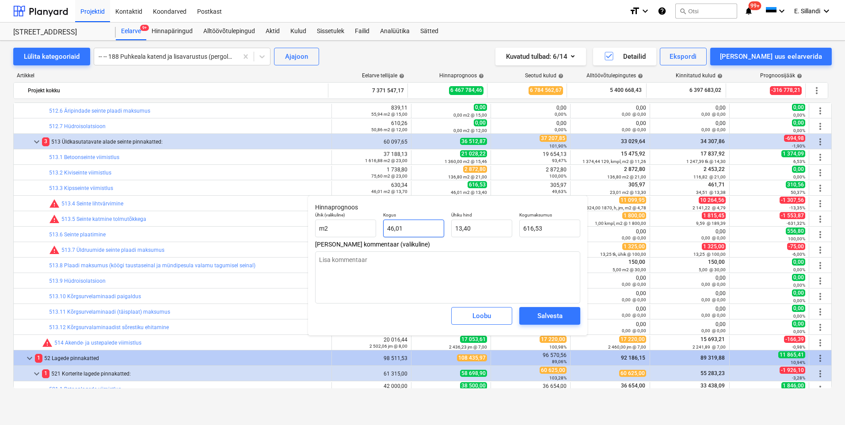
click at [409, 225] on input "46,01" at bounding box center [413, 229] width 61 height 18
drag, startPoint x: 416, startPoint y: 232, endPoint x: 382, endPoint y: 231, distance: 34.0
click at [382, 231] on div "Kogus 46,01" at bounding box center [413, 224] width 68 height 32
type textarea "x"
type input "3"
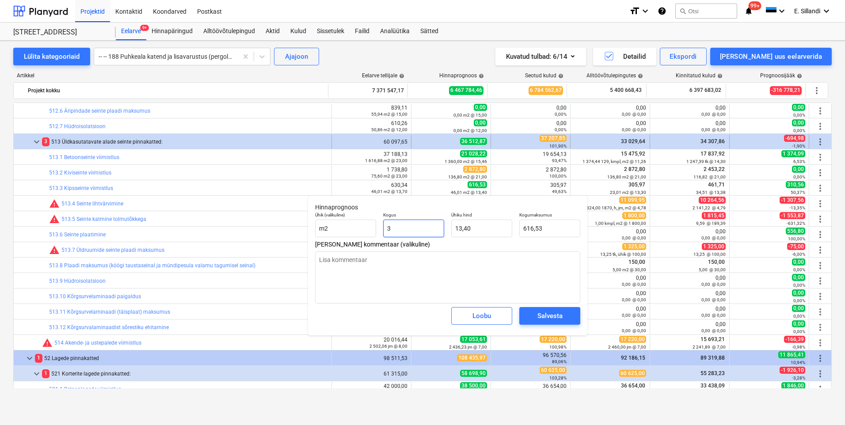
type input "40,20"
type textarea "x"
type input "0,00"
type textarea "x"
type input "2"
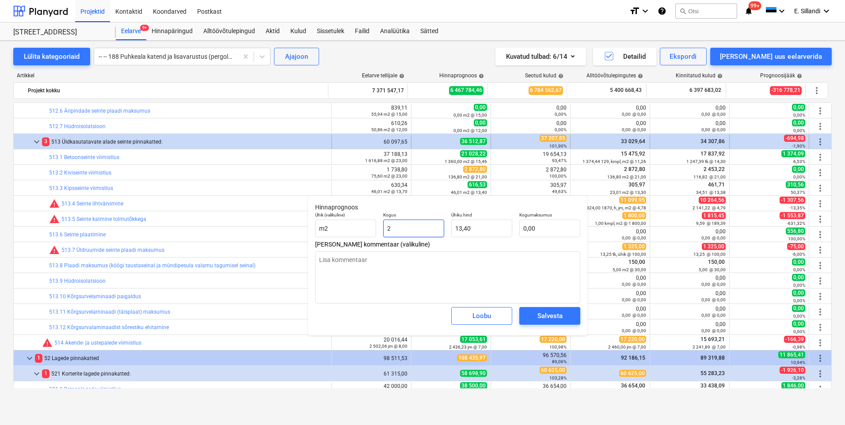
type input "26,80"
type textarea "x"
type input "23"
type input "308,20"
type textarea "x"
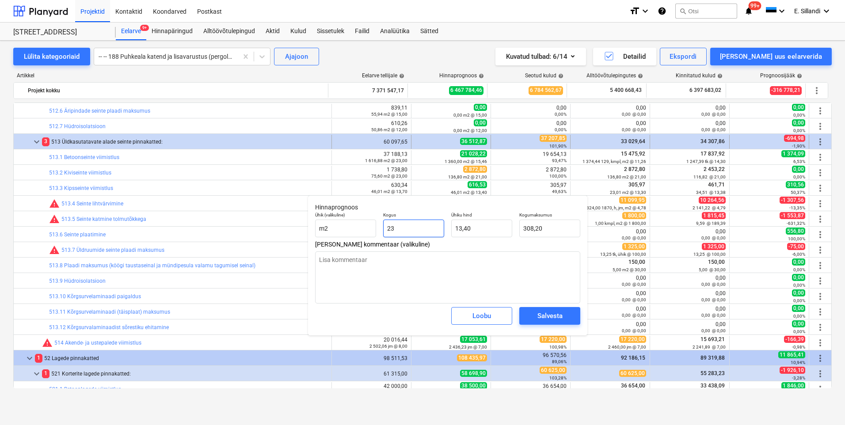
type input "23,"
type textarea "x"
type input "23,0"
type textarea "x"
type input "23,01"
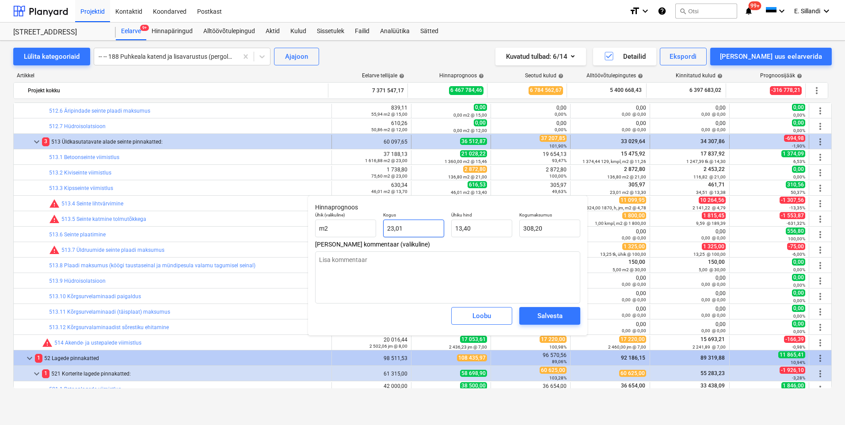
type input "308,33"
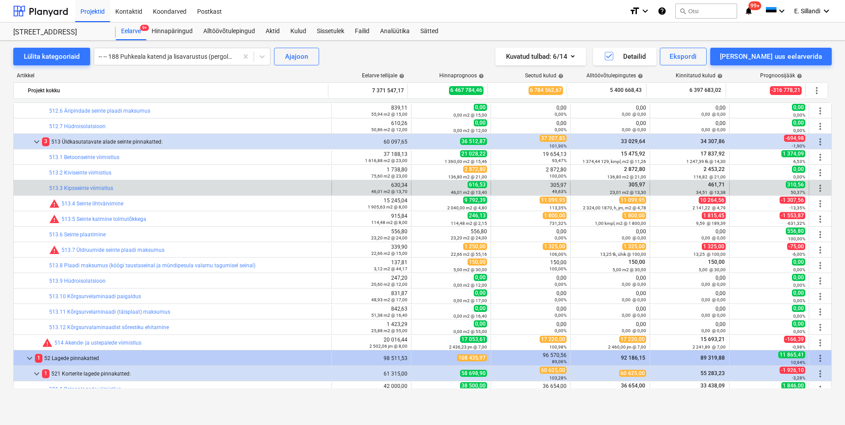
type textarea "x"
type input "23,01"
type input "13,40"
type input "308,33"
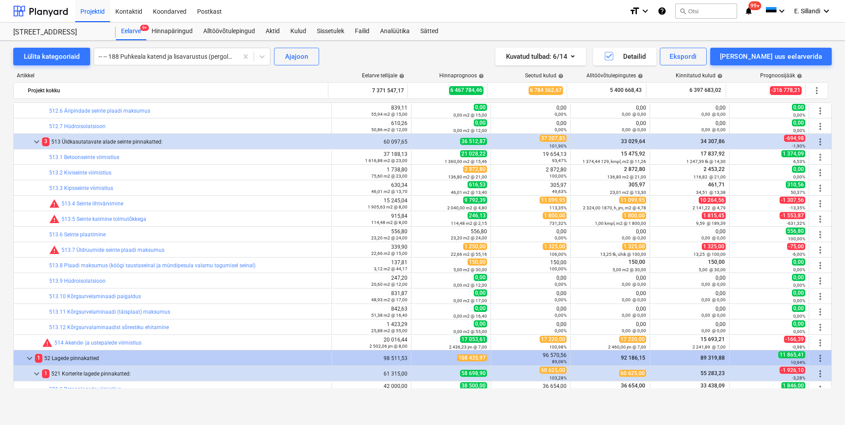
type textarea "x"
type input "23,01"
type input "13,40"
type input "308,33"
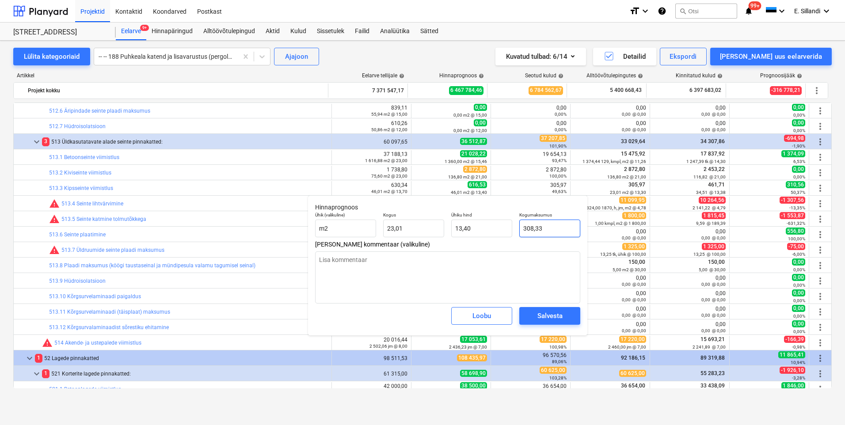
type textarea "x"
type input "308,332"
click at [539, 235] on input "308,332" at bounding box center [549, 229] width 61 height 18
click at [412, 232] on input "23,01" at bounding box center [413, 229] width 61 height 18
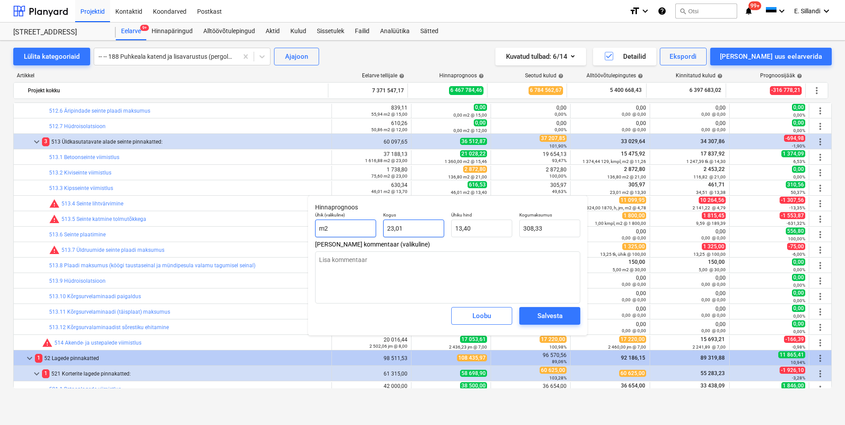
drag, startPoint x: 411, startPoint y: 230, endPoint x: 359, endPoint y: 227, distance: 51.7
click at [359, 227] on div "Ühik (valikuline) m2 Kogus 23,01 Ühiku hind 13,40 Kogumaksumus 308,33" at bounding box center [447, 224] width 272 height 32
type textarea "x"
type input "3"
type input "40,20"
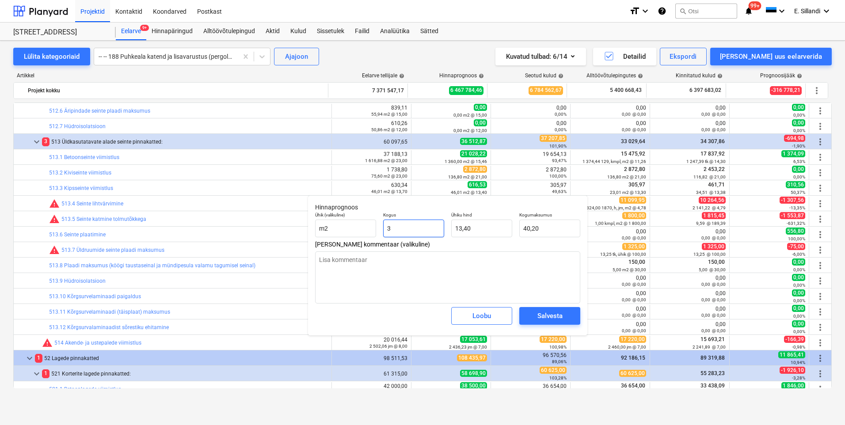
type textarea "x"
type input "34"
type input "455,60"
type textarea "x"
type input "34,"
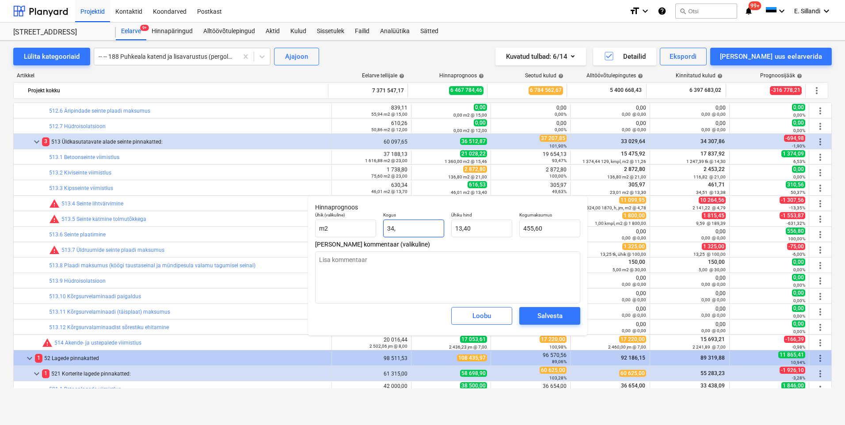
type textarea "x"
type input "34,5"
type input "462,30"
type input "34,51"
type textarea "x"
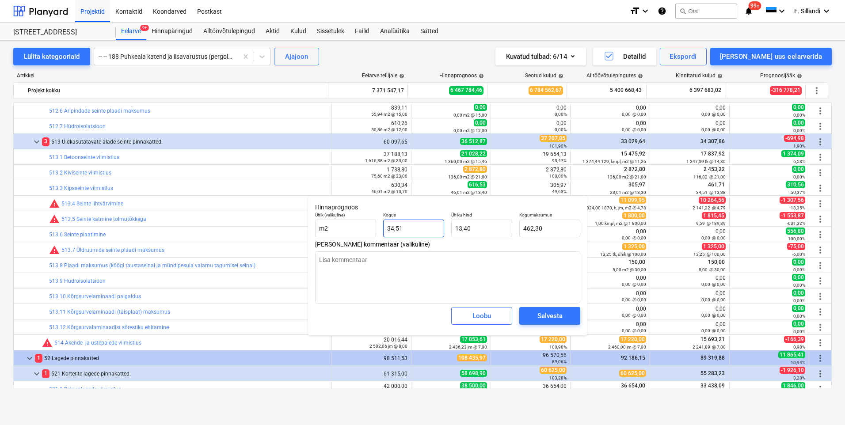
type input "462,43"
type input "34,51"
type textarea "x"
type input "462,431"
drag, startPoint x: 551, startPoint y: 225, endPoint x: 500, endPoint y: 226, distance: 51.2
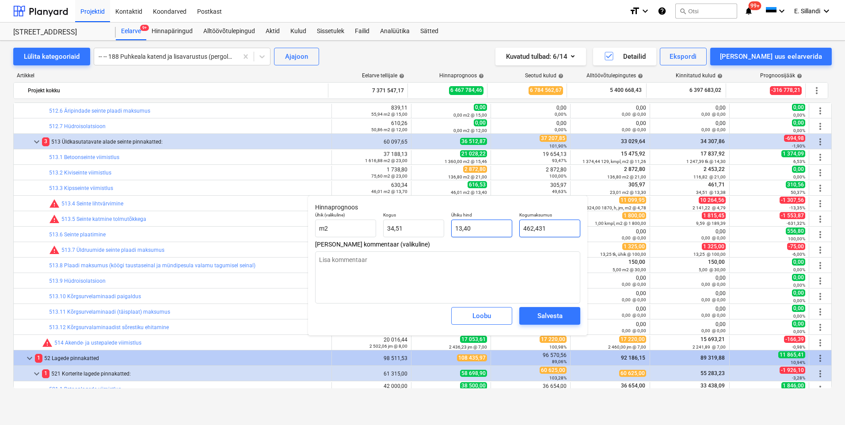
click at [505, 226] on div "Ühik (valikuline) m2 Kogus 34,51 Ühiku hind 13,40 Kogumaksumus 462,431" at bounding box center [447, 224] width 272 height 32
type textarea "x"
type input "4"
type input "0,12"
type input "46"
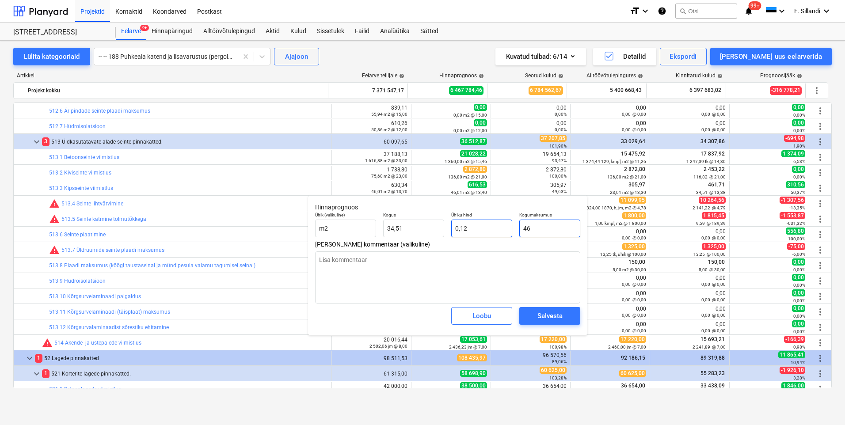
type textarea "x"
type input "1,33"
type textarea "x"
type input "461"
type input "13,36"
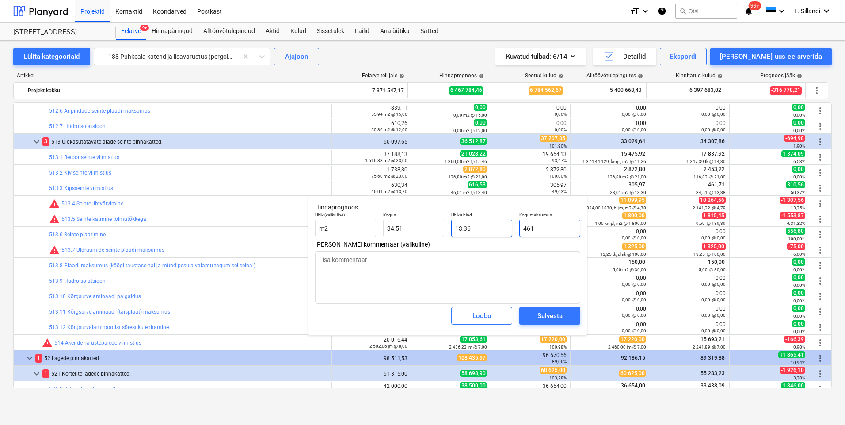
type textarea "x"
type input "461,"
type textarea "x"
type input "461,7"
type input "13,38"
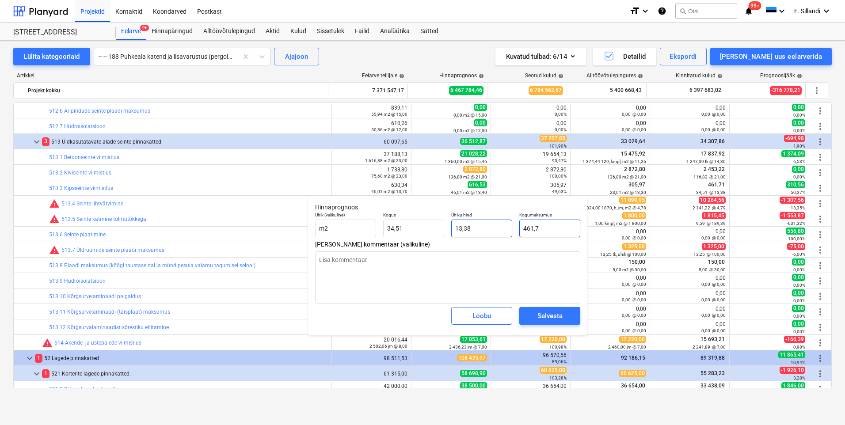
type textarea "x"
type input "461,71"
click at [550, 319] on div "Salvesta" at bounding box center [549, 315] width 25 height 11
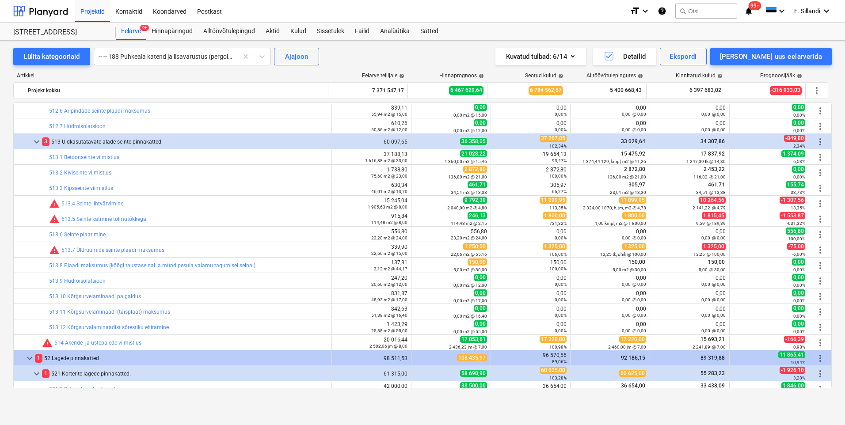
click at [816, 203] on span "more_vert" at bounding box center [820, 203] width 11 height 11
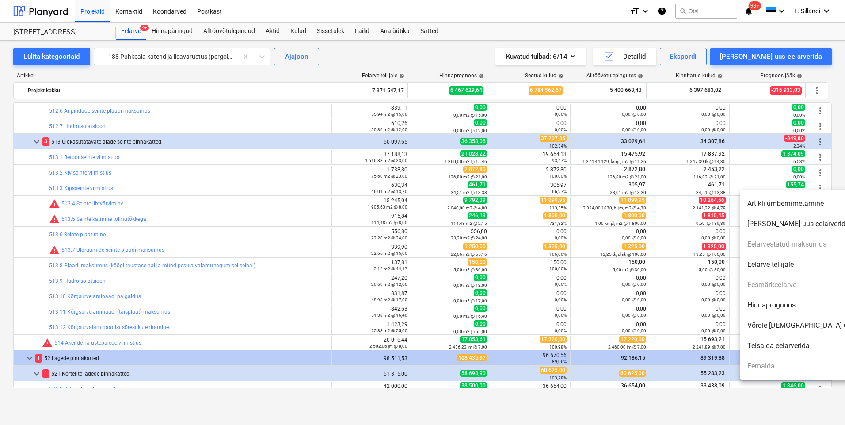
click at [793, 308] on li "Hinnaprognoos" at bounding box center [816, 305] width 152 height 20
type textarea "x"
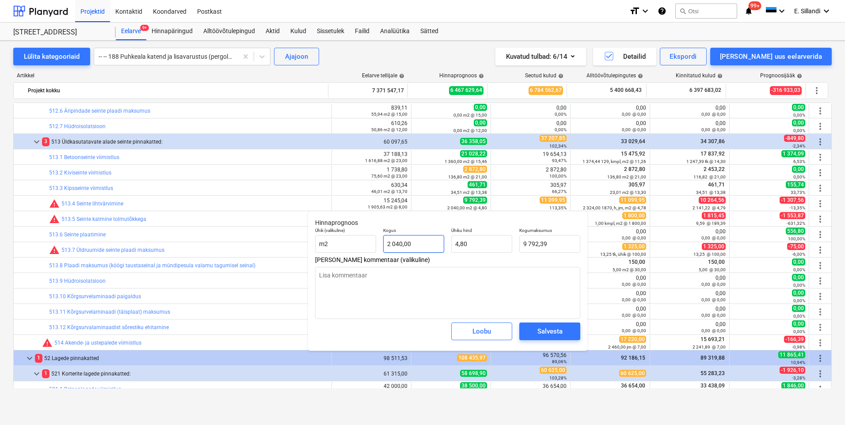
type input "2040"
drag, startPoint x: 422, startPoint y: 245, endPoint x: 322, endPoint y: 238, distance: 100.6
click at [340, 240] on div "Ühik (valikuline) m2 Kogus 2040 Ühiku hind 4,80 Kogumaksumus 9 792,39" at bounding box center [447, 240] width 272 height 32
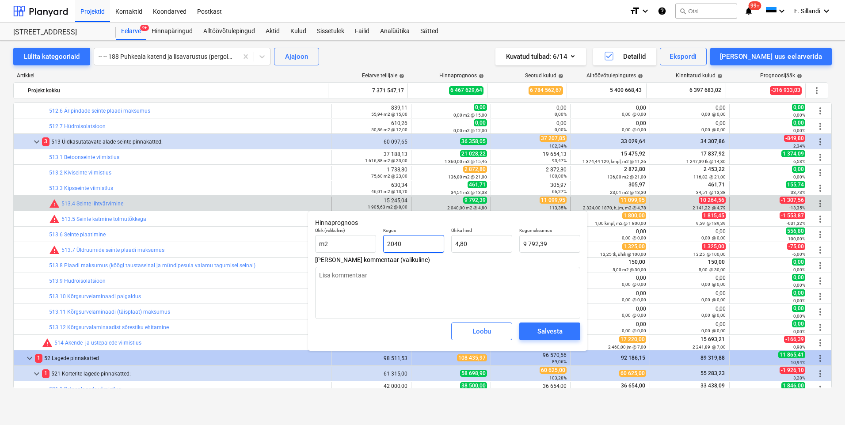
type textarea "x"
type input "2"
type input "9,60"
type textarea "x"
type input "23"
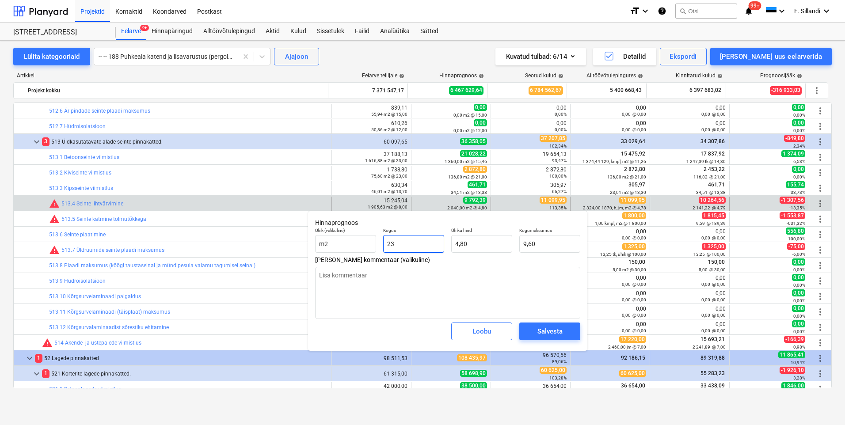
type input "110,40"
type textarea "x"
type input "232"
type input "1 113,64"
type textarea "x"
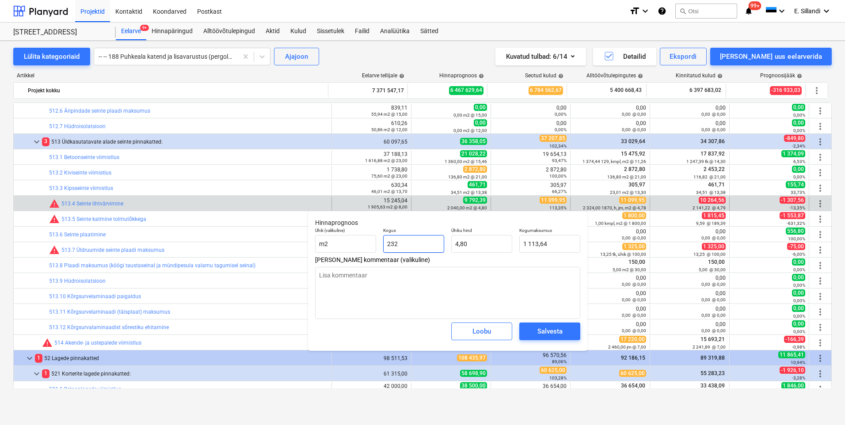
type input "2324"
type input "11 155,64"
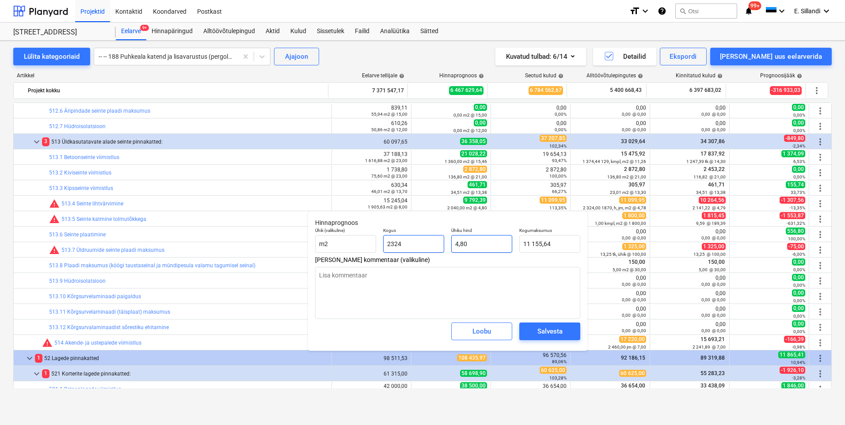
type input "2324"
type textarea "x"
type input "2 324,00"
type input "4,8002"
drag, startPoint x: 469, startPoint y: 245, endPoint x: 438, endPoint y: 243, distance: 30.5
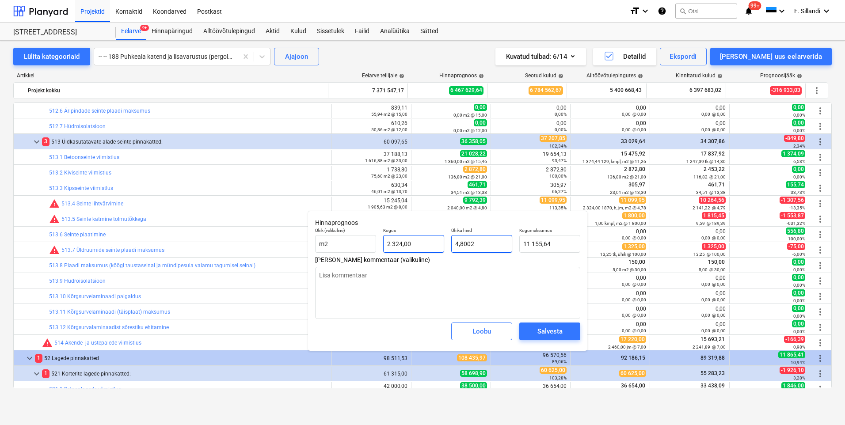
click at [442, 244] on div "Ühik (valikuline) m2 Kogus 2 324,00 Ühiku hind 4,8002 Kogumaksumus 11 155,64" at bounding box center [447, 240] width 272 height 32
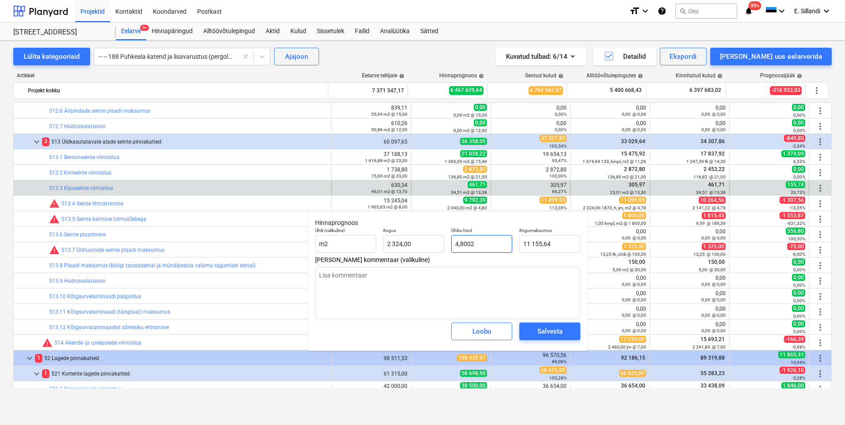
type textarea "x"
type input "1"
type input "2 324,00"
type textarea "x"
type input "11"
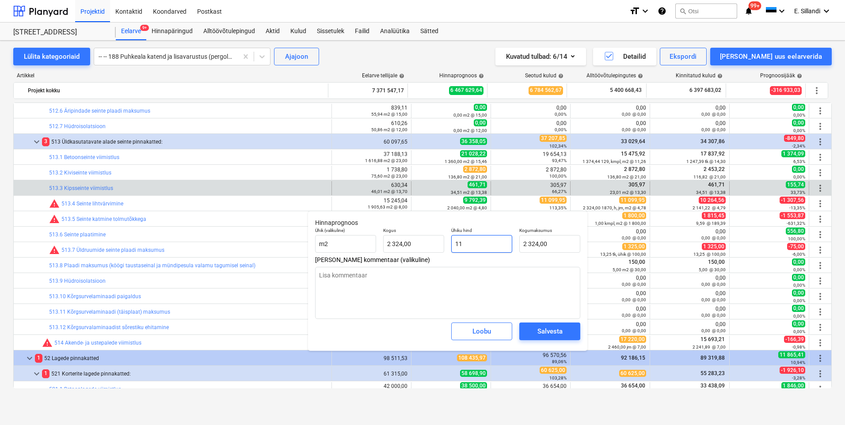
type input "25 564,00"
type textarea "x"
type input "1"
type input "2 324,00"
type textarea "x"
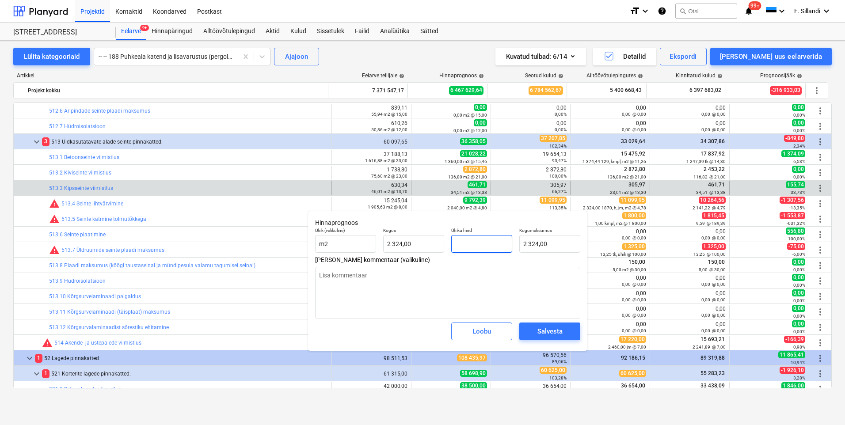
type input "0,00"
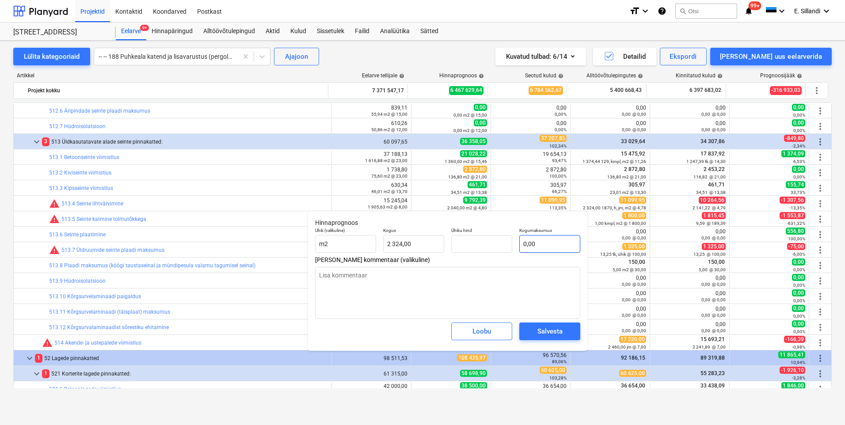
type textarea "x"
type input "0,00"
click at [538, 248] on input "text" at bounding box center [549, 244] width 61 height 18
type textarea "x"
type input "1"
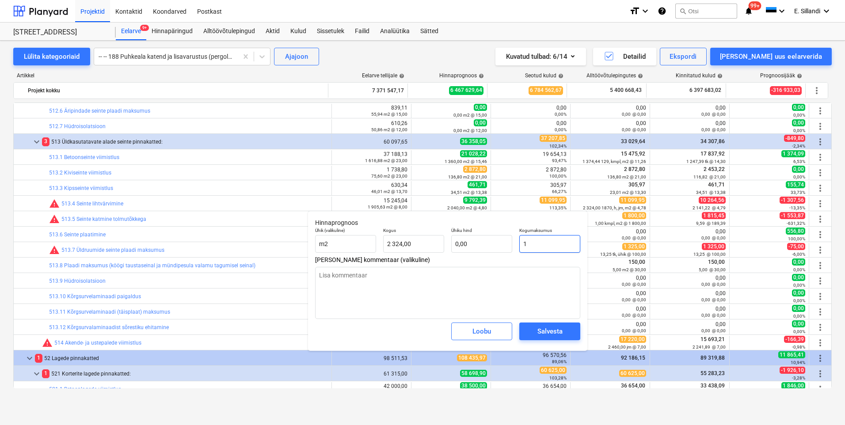
type textarea "x"
type input "11"
type textarea "x"
type input "110"
type input "0,05"
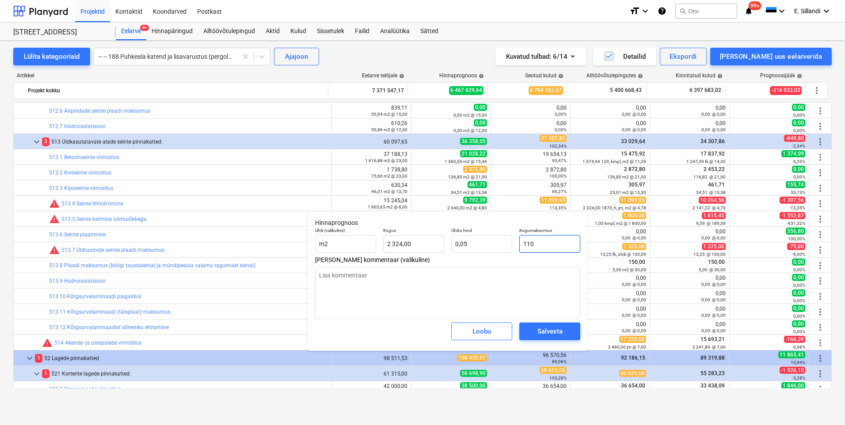
type textarea "x"
type input "1109"
type input "0,48"
type textarea "x"
type input "11099"
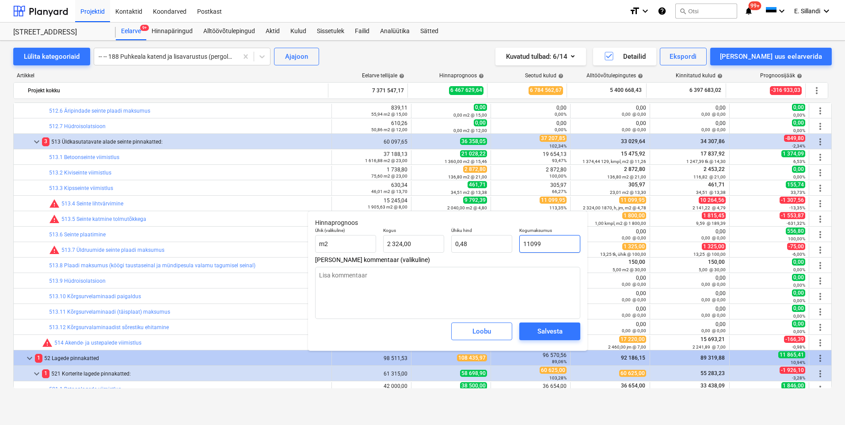
type input "4,78"
type textarea "x"
type input "11099,"
type textarea "x"
type input "11099,9"
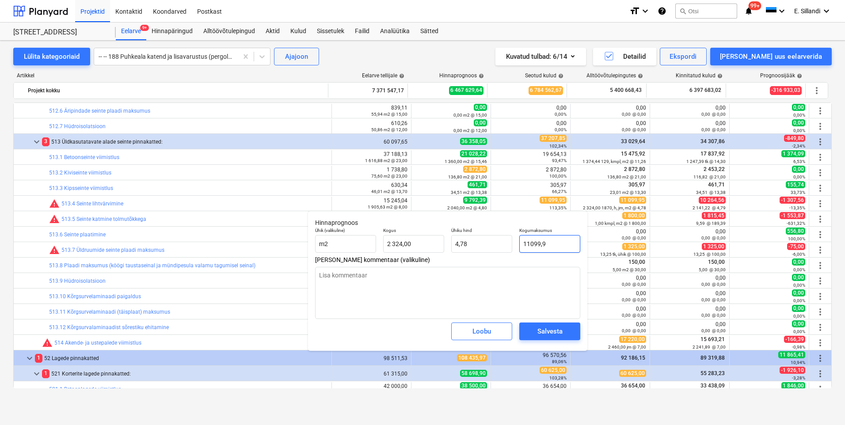
type textarea "x"
type input "11099,95"
type textarea "x"
type input "11 099,95"
click at [568, 331] on span "Salvesta" at bounding box center [550, 331] width 40 height 11
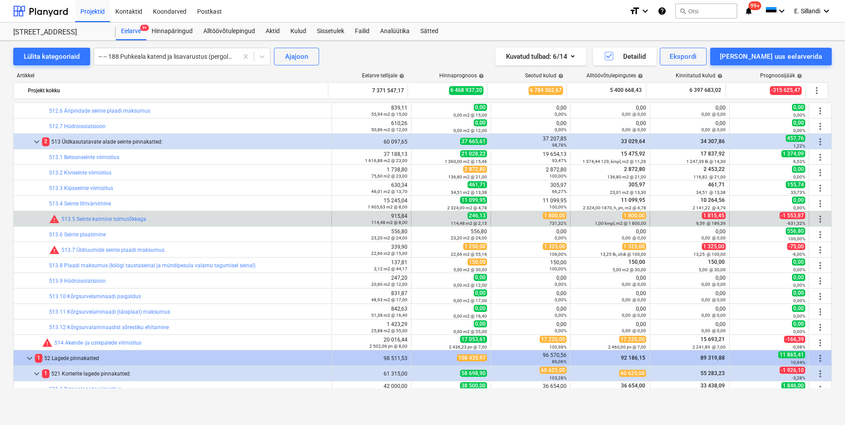
click at [815, 220] on span "more_vert" at bounding box center [820, 219] width 11 height 11
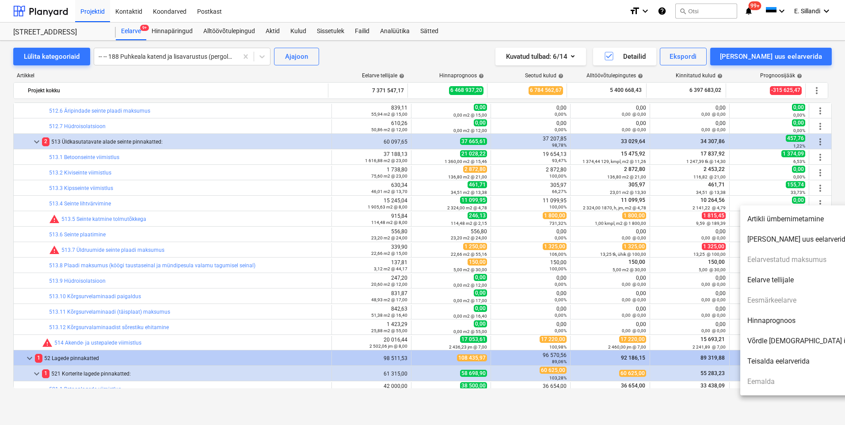
click at [772, 321] on li "Hinnaprognoos" at bounding box center [816, 321] width 152 height 20
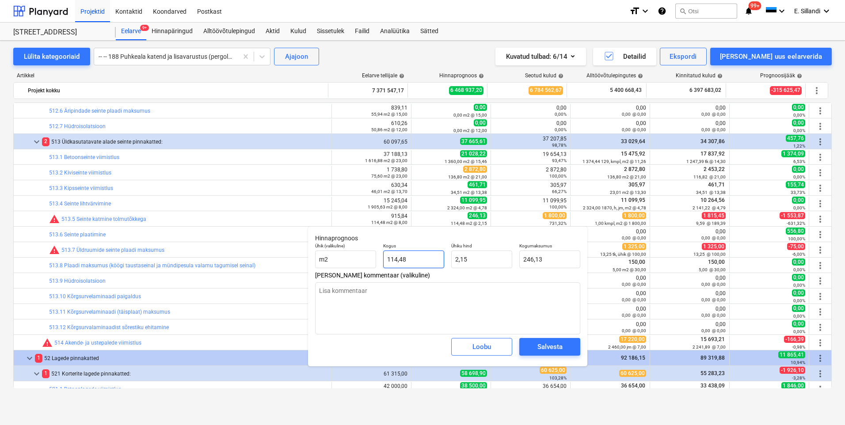
drag, startPoint x: 425, startPoint y: 261, endPoint x: 318, endPoint y: 242, distance: 108.5
click at [319, 242] on div "Ühik (valikuline) m2 Kogus 114,48 Ühiku hind 2,15 Kogumaksumus 246,13" at bounding box center [447, 255] width 272 height 32
drag, startPoint x: 537, startPoint y: 259, endPoint x: 443, endPoint y: 245, distance: 95.1
click at [526, 258] on input "246,13" at bounding box center [549, 259] width 61 height 18
type textarea "x"
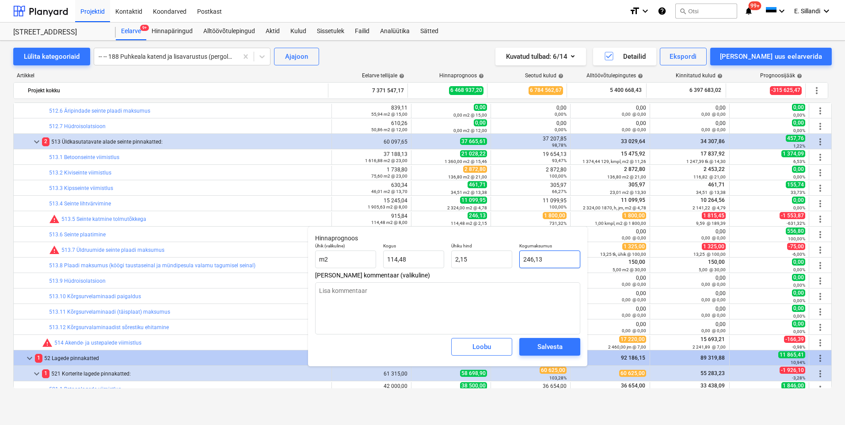
type input "2"
type input "0,02"
type textarea "x"
type input "0,00"
type textarea "x"
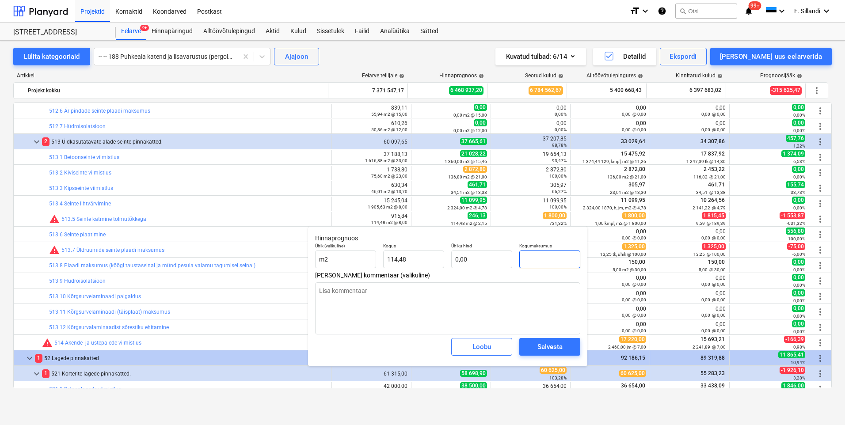
type input "3"
type input "0,03"
type textarea "x"
type input "35"
type input "0,31"
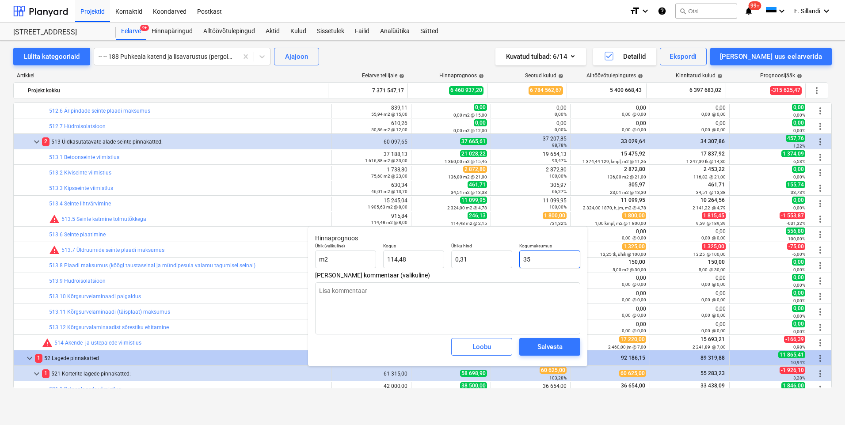
type textarea "x"
type input "35+"
type input "0,00"
type input "35+"
type textarea "x"
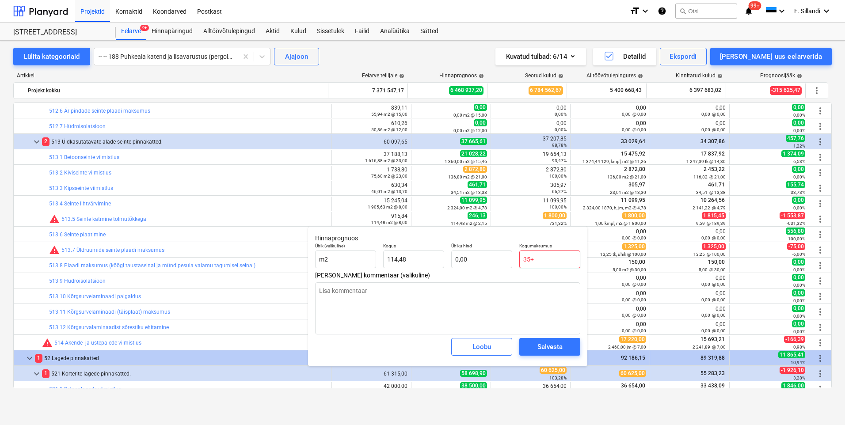
type input "35+2"
type textarea "x"
type input "35+"
type textarea "x"
click at [546, 343] on div "Salvesta" at bounding box center [549, 346] width 25 height 11
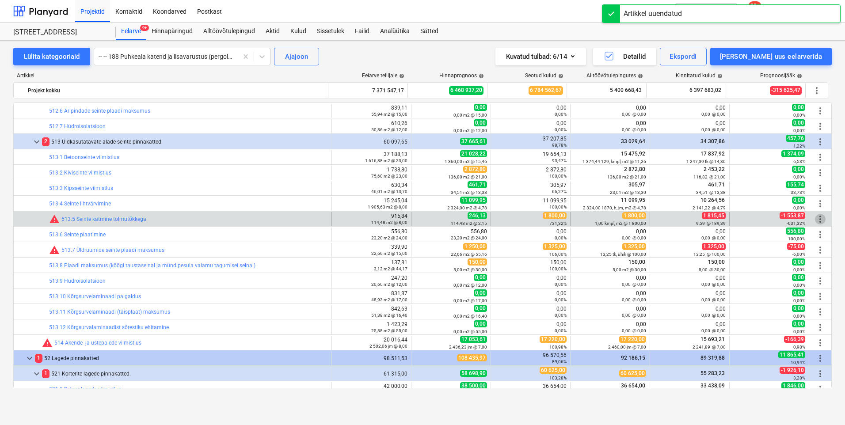
click at [817, 218] on span "more_vert" at bounding box center [820, 219] width 11 height 11
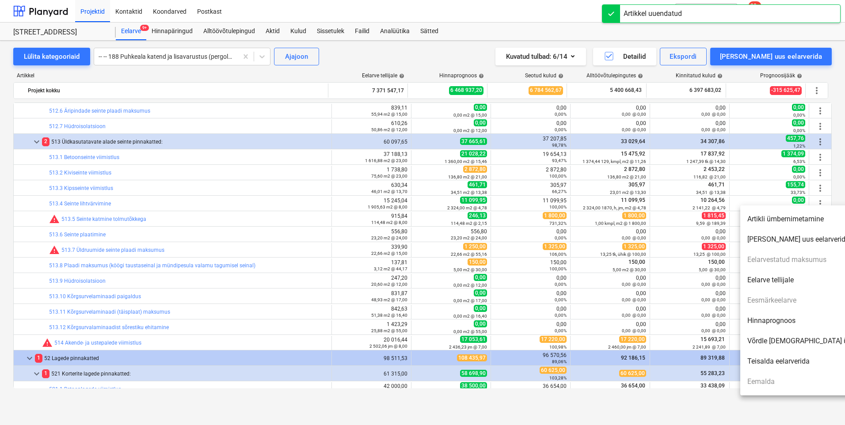
click at [766, 321] on li "Hinnaprognoos" at bounding box center [816, 321] width 152 height 20
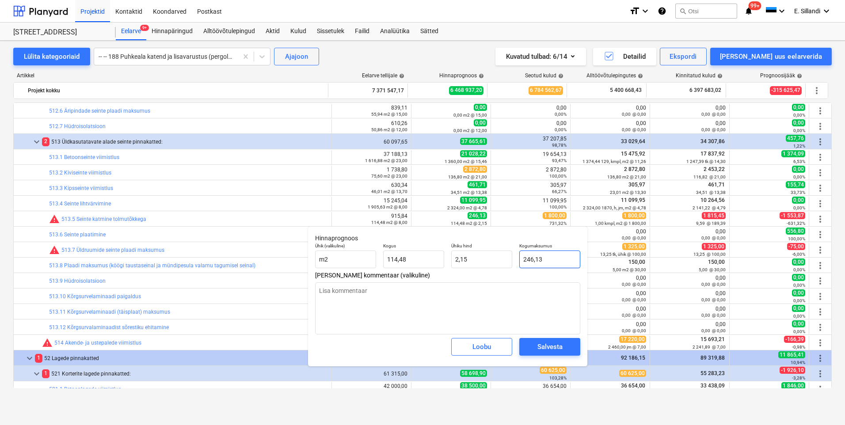
click at [548, 258] on input "246,13" at bounding box center [549, 259] width 61 height 18
drag, startPoint x: 421, startPoint y: 261, endPoint x: 365, endPoint y: 255, distance: 56.8
click at [382, 258] on div "Kogus 114,48" at bounding box center [413, 255] width 68 height 32
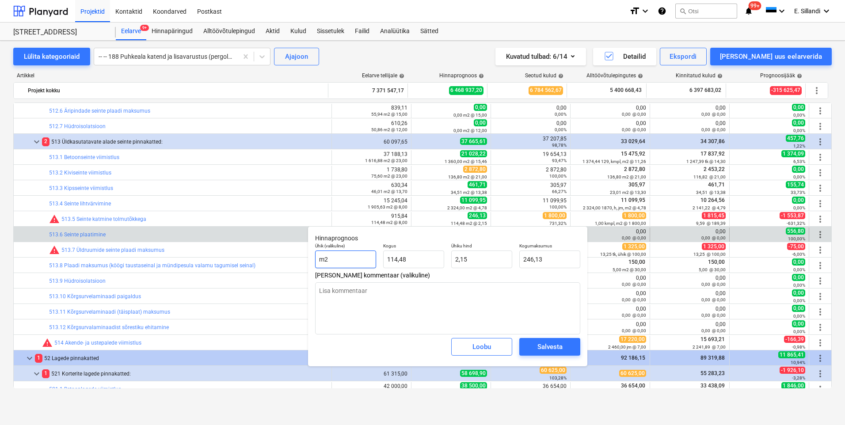
drag, startPoint x: 342, startPoint y: 257, endPoint x: 160, endPoint y: 231, distance: 183.9
click at [255, 254] on body "Projektid Kontaktid Koondarved Postkast format_size keyboard_arrow_down help se…" at bounding box center [422, 212] width 845 height 425
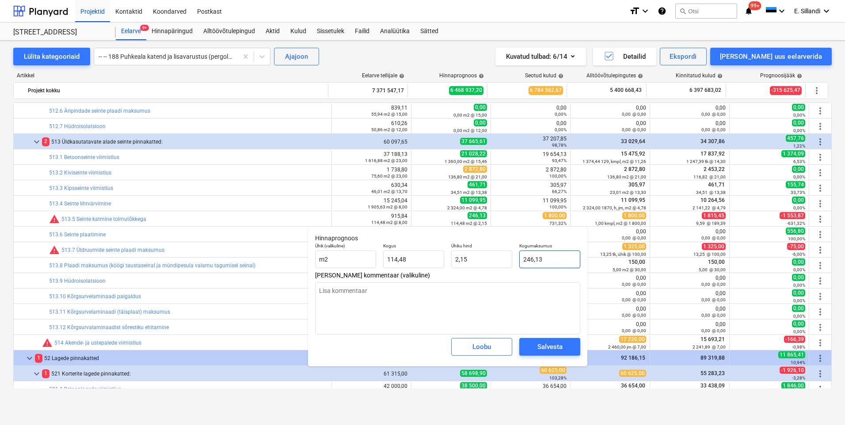
drag, startPoint x: 554, startPoint y: 259, endPoint x: 521, endPoint y: 260, distance: 33.1
click at [521, 260] on input "246,13" at bounding box center [549, 259] width 61 height 18
drag, startPoint x: 419, startPoint y: 259, endPoint x: 369, endPoint y: 256, distance: 49.6
click at [370, 256] on div "Ühik (valikuline) m2 Kogus 114,48 Ühiku hind 15,86 Kogumaksumus 1 815,45" at bounding box center [447, 255] width 272 height 32
click at [537, 348] on div "Salvesta" at bounding box center [549, 346] width 25 height 11
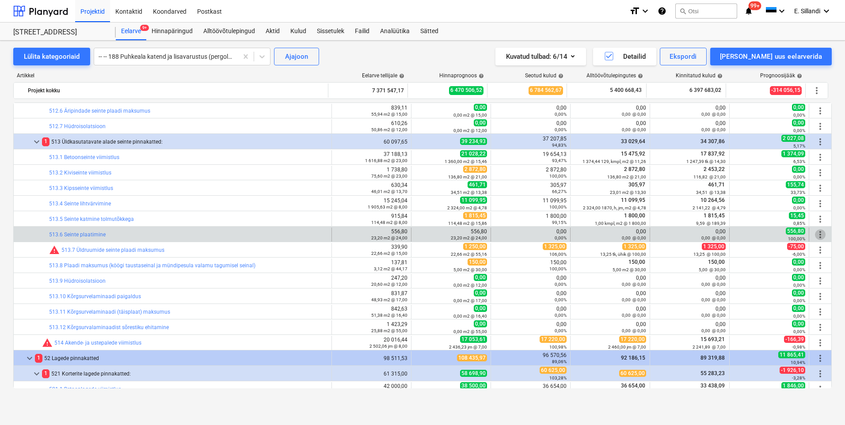
click at [817, 238] on span "more_vert" at bounding box center [820, 234] width 11 height 11
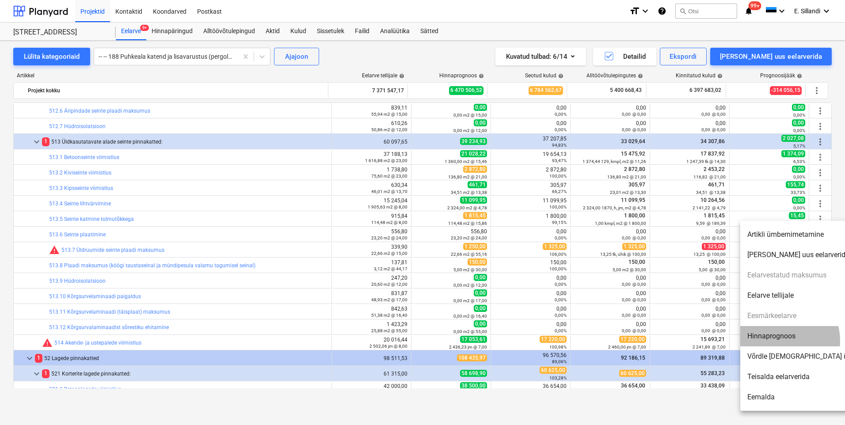
click at [780, 341] on li "Hinnaprognoos" at bounding box center [816, 336] width 152 height 20
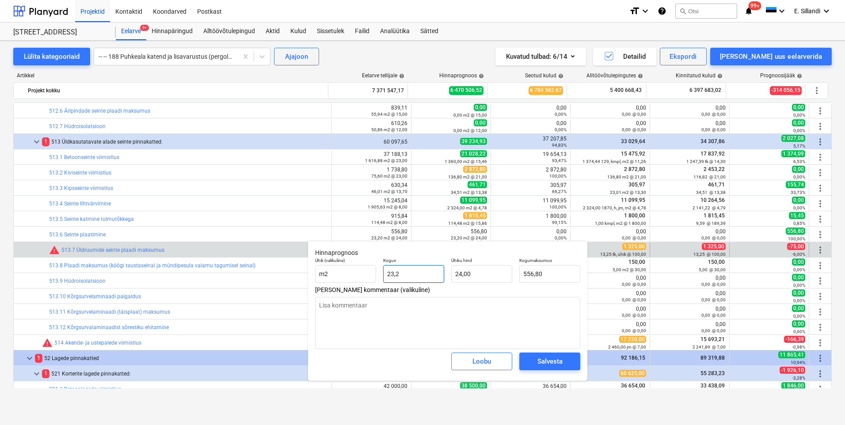
drag, startPoint x: 412, startPoint y: 272, endPoint x: 307, endPoint y: 249, distance: 107.6
click at [342, 262] on div "Ühik (valikuline) m2 Kogus 23,2 Ühiku hind 24,00 Kogumaksumus 556,80" at bounding box center [447, 270] width 272 height 32
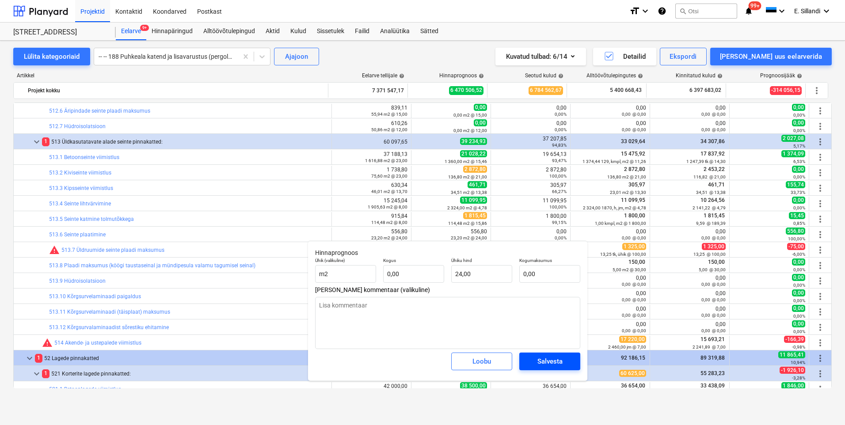
click at [558, 362] on div "Salvesta" at bounding box center [549, 361] width 25 height 11
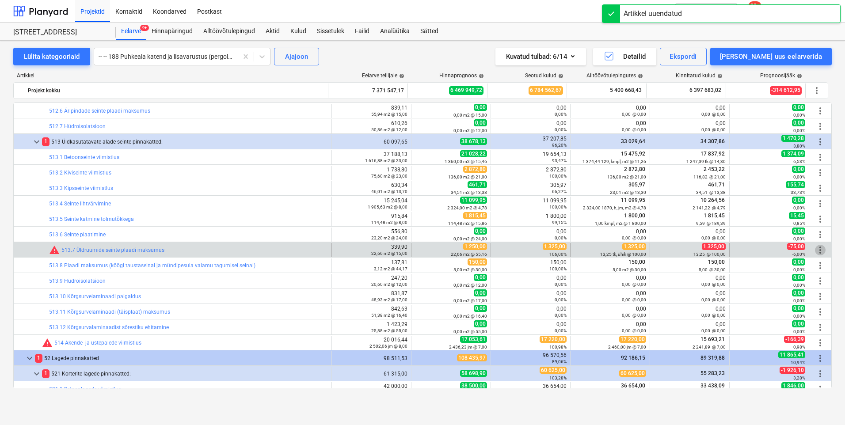
click at [816, 251] on span "more_vert" at bounding box center [820, 250] width 11 height 11
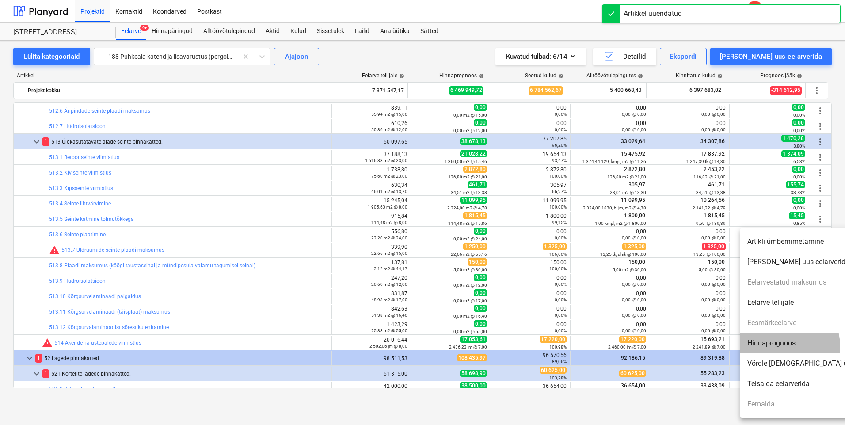
click at [783, 346] on li "Hinnaprognoos" at bounding box center [816, 343] width 152 height 20
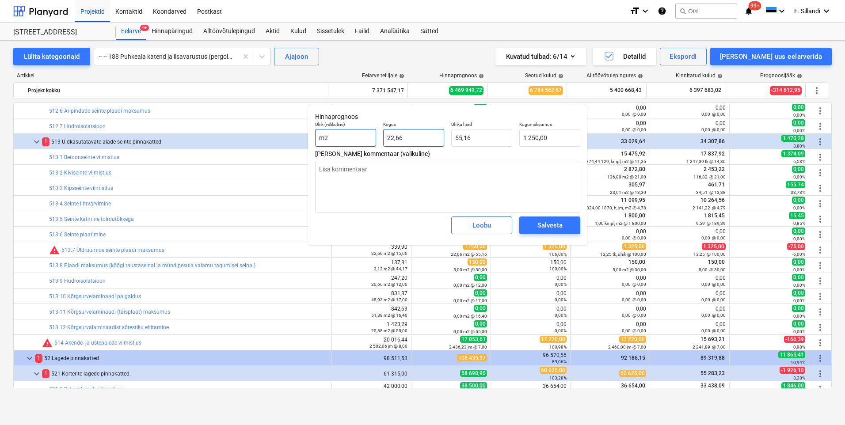
drag, startPoint x: 404, startPoint y: 135, endPoint x: 375, endPoint y: 135, distance: 29.6
click at [376, 135] on div "Ühik (valikuline) m2 Kogus 22,66 Ühiku hind 55,16 Kogumaksumus 1 250,00" at bounding box center [447, 134] width 272 height 32
drag, startPoint x: 551, startPoint y: 142, endPoint x: 499, endPoint y: 141, distance: 52.6
click at [500, 141] on div "Ühik (valikuline) m2 Kogus 22,66 Ühiku hind 55,16 Kogumaksumus 1250" at bounding box center [447, 134] width 272 height 32
click at [535, 225] on span "Salvesta" at bounding box center [550, 225] width 40 height 11
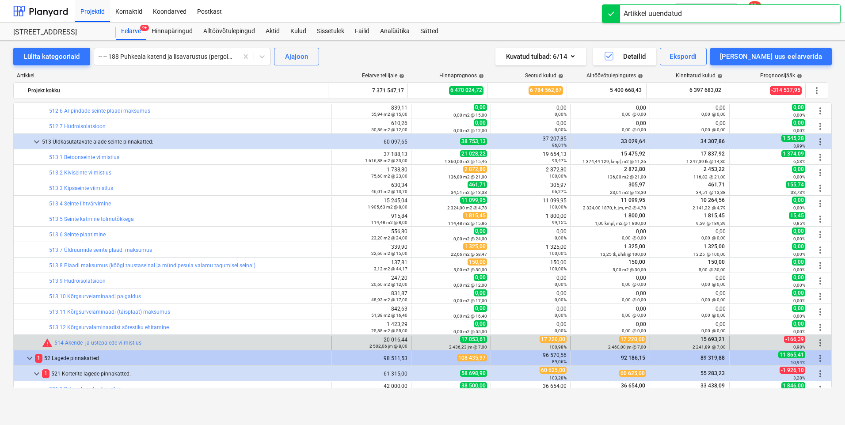
click at [819, 338] on span "more_vert" at bounding box center [820, 342] width 11 height 11
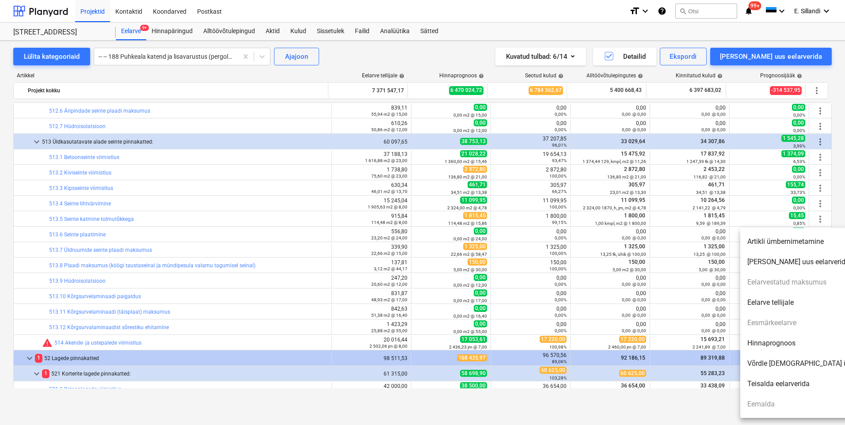
click at [838, 185] on div at bounding box center [422, 212] width 845 height 425
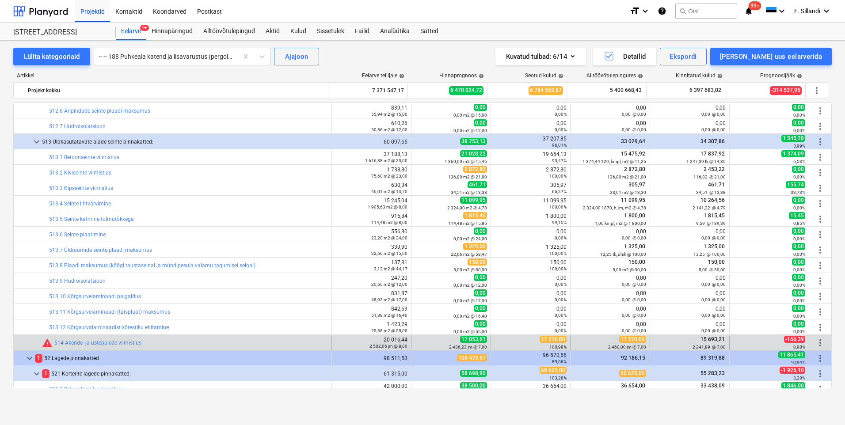
click at [817, 344] on span "more_vert" at bounding box center [820, 342] width 11 height 11
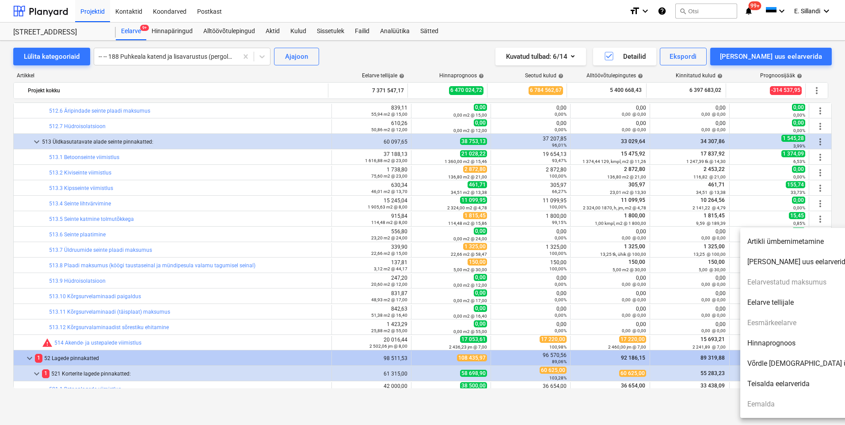
click at [784, 340] on li "Hinnaprognoos" at bounding box center [816, 343] width 152 height 20
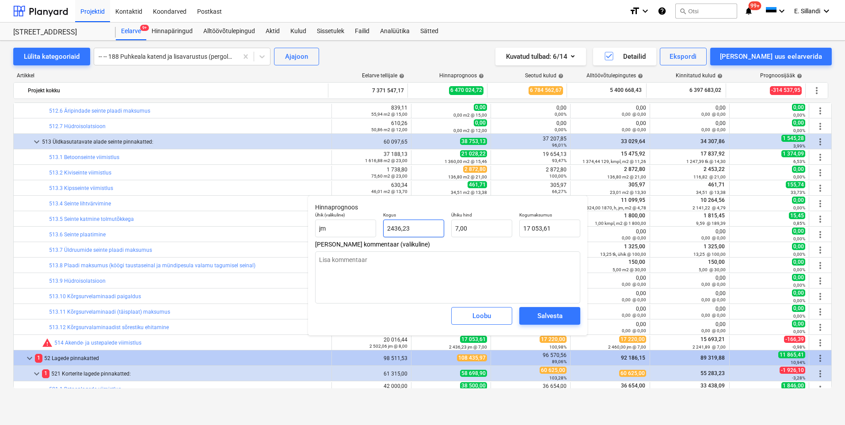
drag, startPoint x: 417, startPoint y: 229, endPoint x: 381, endPoint y: 227, distance: 36.3
click at [382, 227] on div "Kogus 2436,23" at bounding box center [413, 224] width 68 height 32
click at [557, 315] on div "Salvesta" at bounding box center [549, 315] width 25 height 11
